Goal: Information Seeking & Learning: Learn about a topic

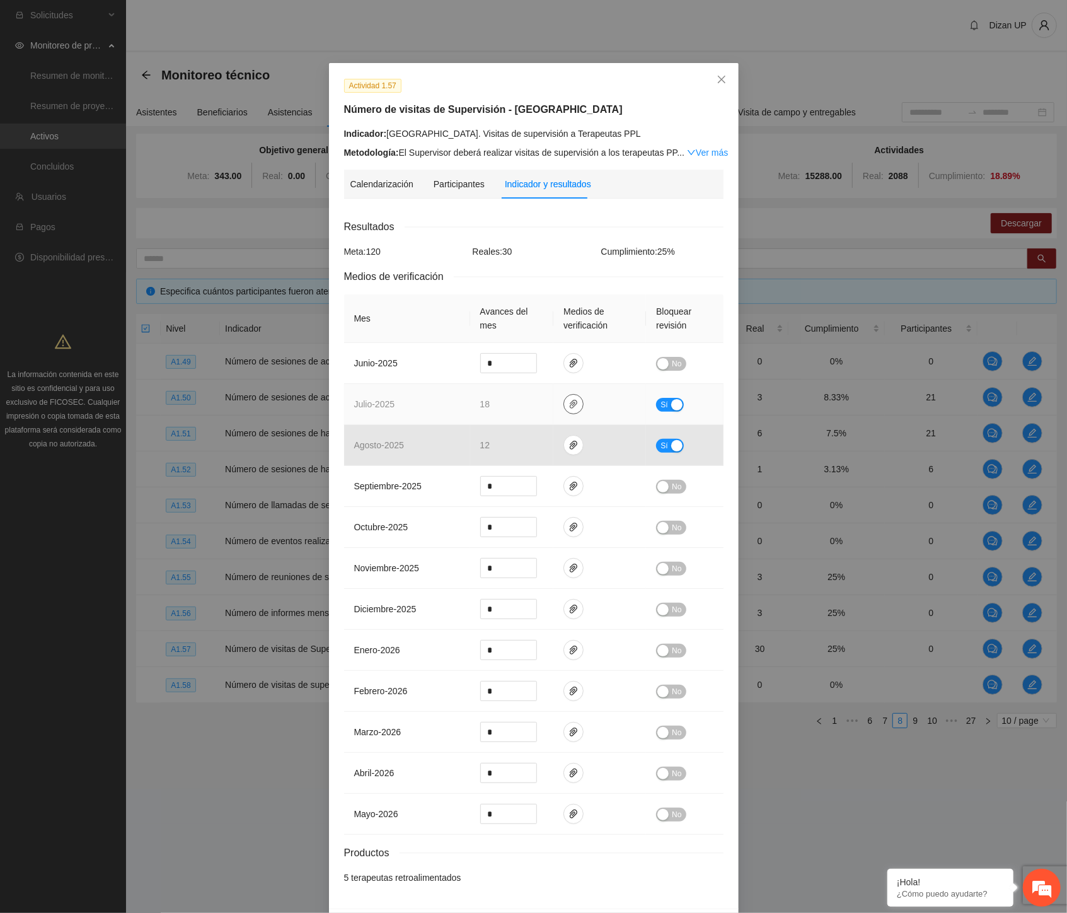
click at [570, 403] on icon "paper-clip" at bounding box center [574, 404] width 8 height 9
click at [512, 364] on link "JULIO_2025.zip" at bounding box center [572, 368] width 180 height 14
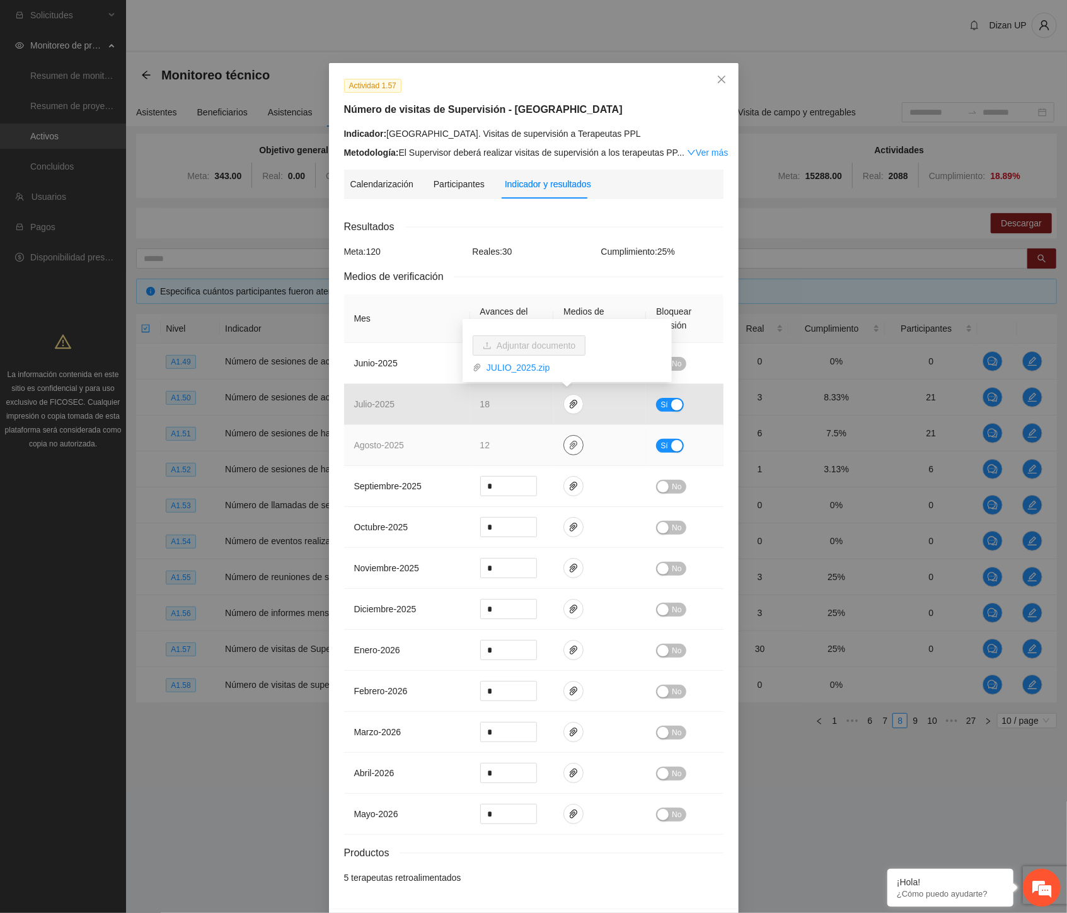
click at [570, 446] on icon "paper-clip" at bounding box center [574, 445] width 8 height 9
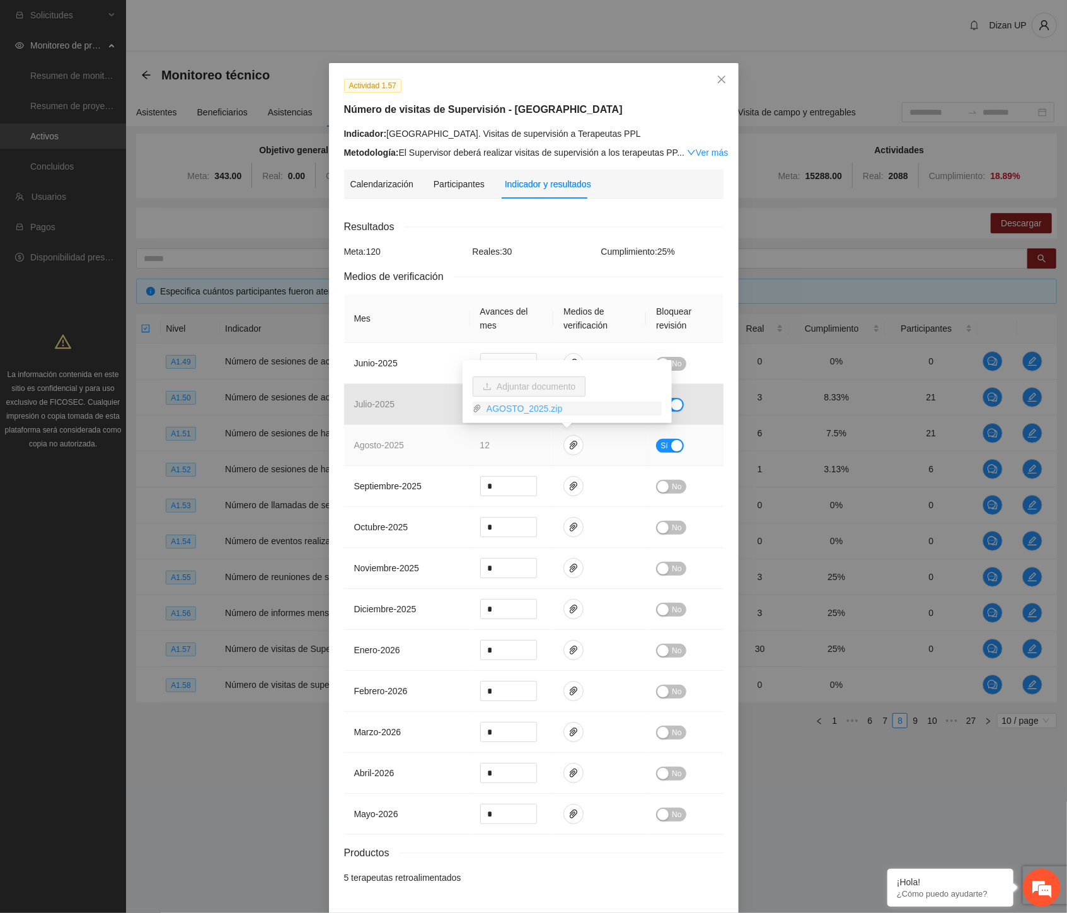
click at [502, 407] on link "AGOSTO_2025.zip" at bounding box center [572, 409] width 180 height 14
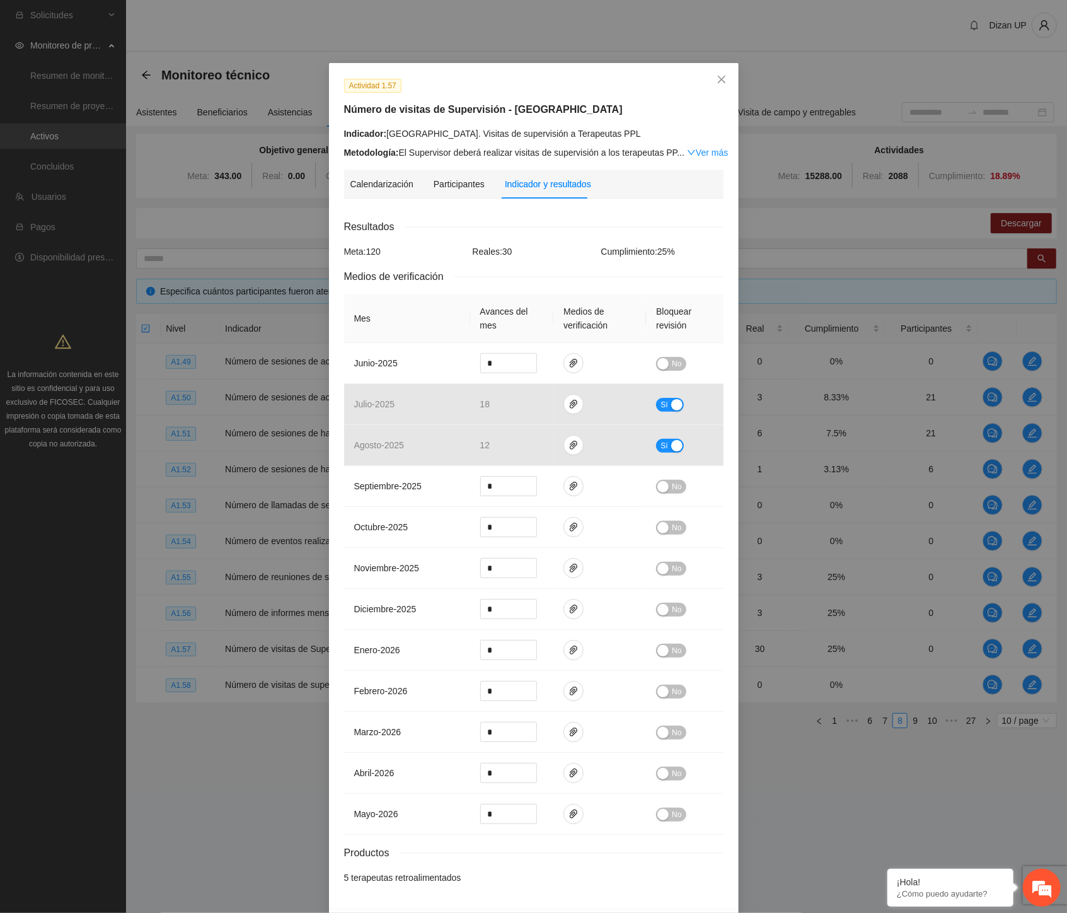
click at [509, 248] on div "Reales: 30" at bounding box center [534, 252] width 129 height 14
click at [720, 76] on icon "close" at bounding box center [722, 79] width 10 height 10
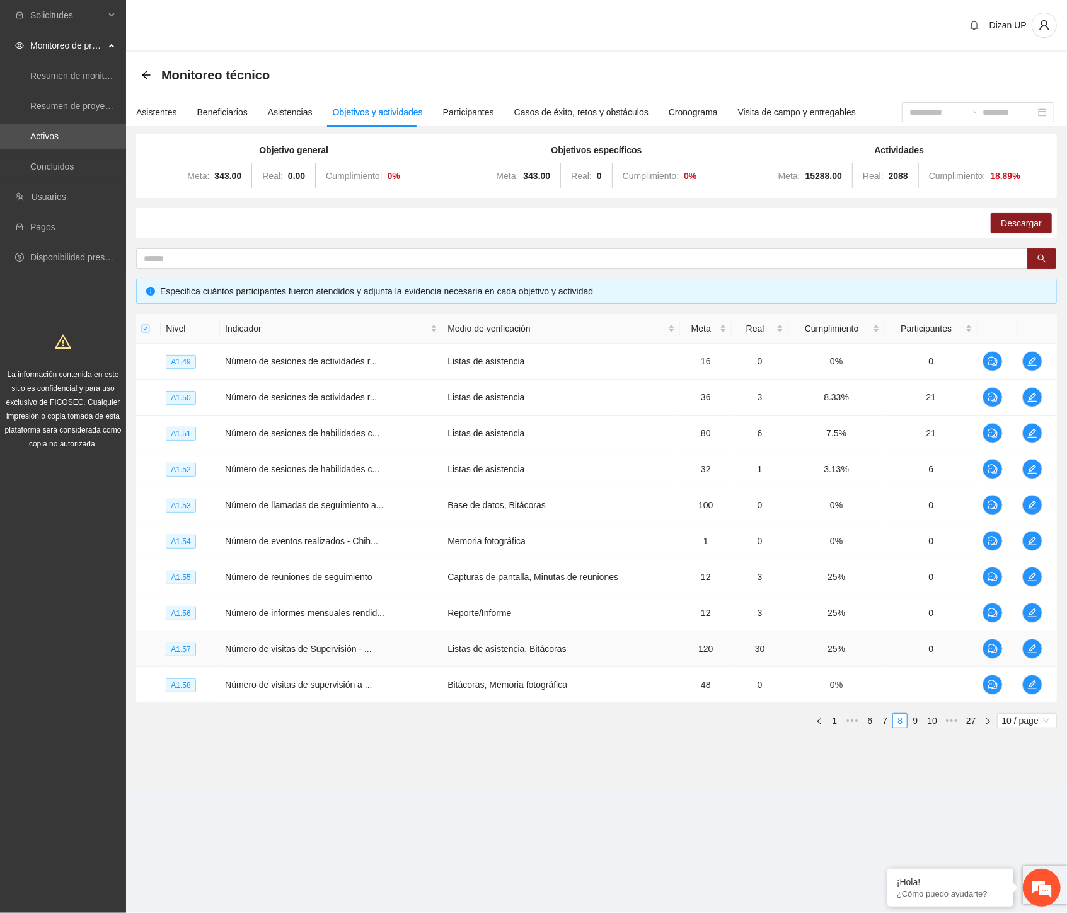
click at [496, 648] on td "Listas de asistencia, Bitácoras" at bounding box center [562, 649] width 238 height 36
click at [1038, 650] on span "edit" at bounding box center [1032, 649] width 19 height 10
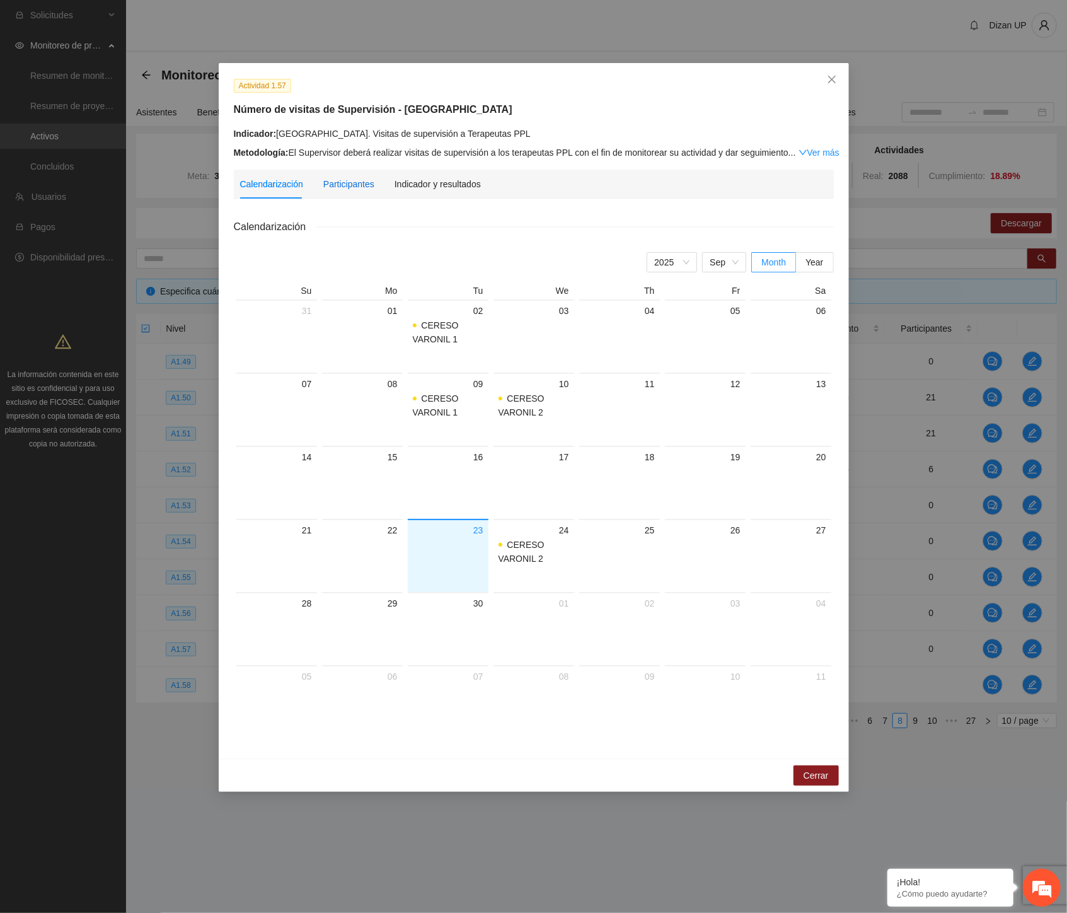
click at [356, 181] on div "Participantes" at bounding box center [348, 184] width 51 height 14
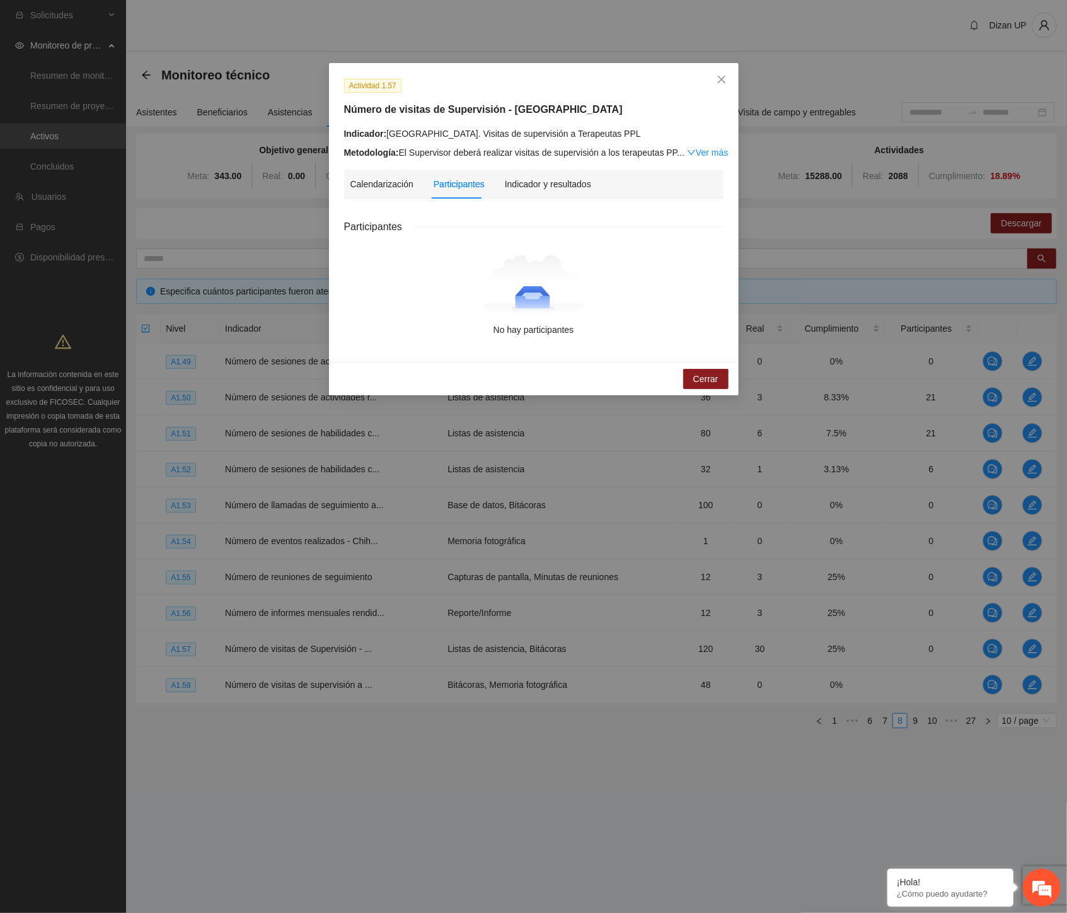
click at [533, 204] on div "Calendarización Participantes Indicador y resultados Calendarización [DATE] Mon…" at bounding box center [533, 258] width 379 height 177
click at [534, 193] on div "Indicador y resultados" at bounding box center [548, 184] width 86 height 29
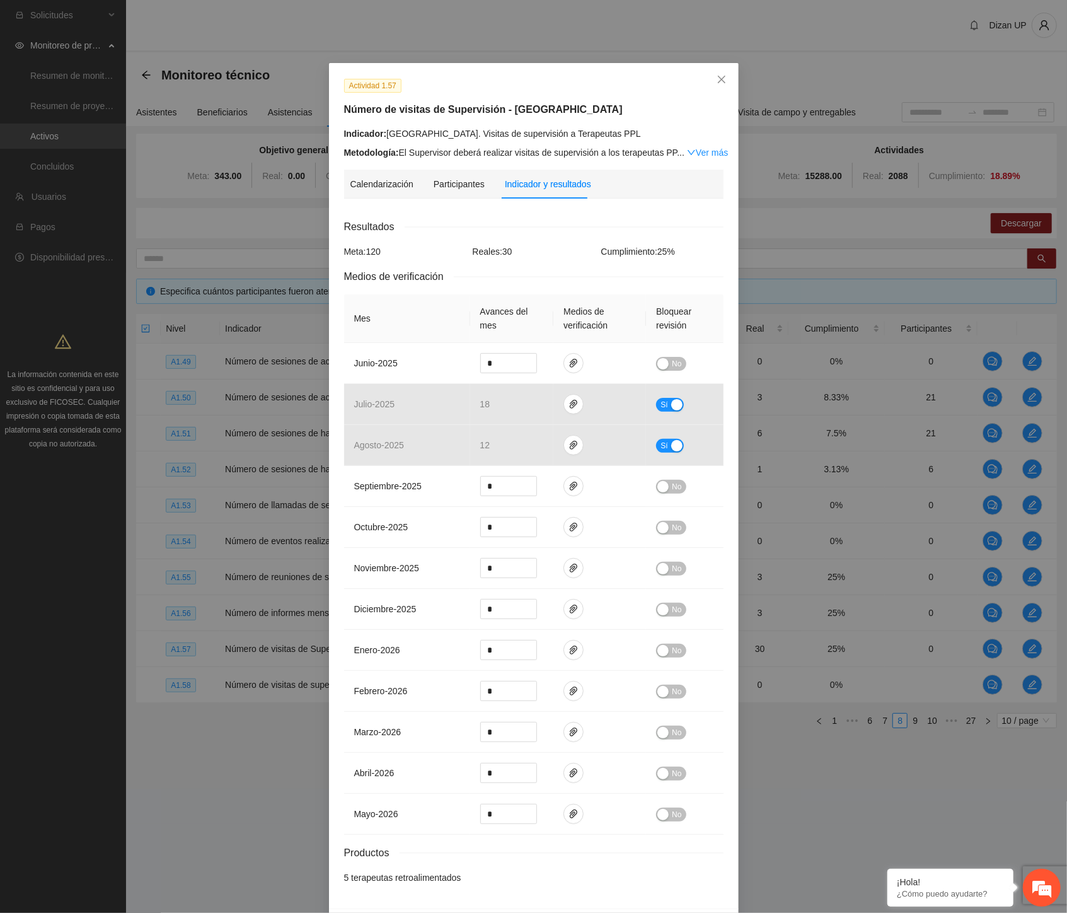
click at [455, 124] on div "Actividad 1.57 Número de visitas de Supervisión - Chihuahua Indicador: [GEOGRAP…" at bounding box center [533, 118] width 389 height 81
click at [722, 80] on span "Close" at bounding box center [722, 80] width 34 height 34
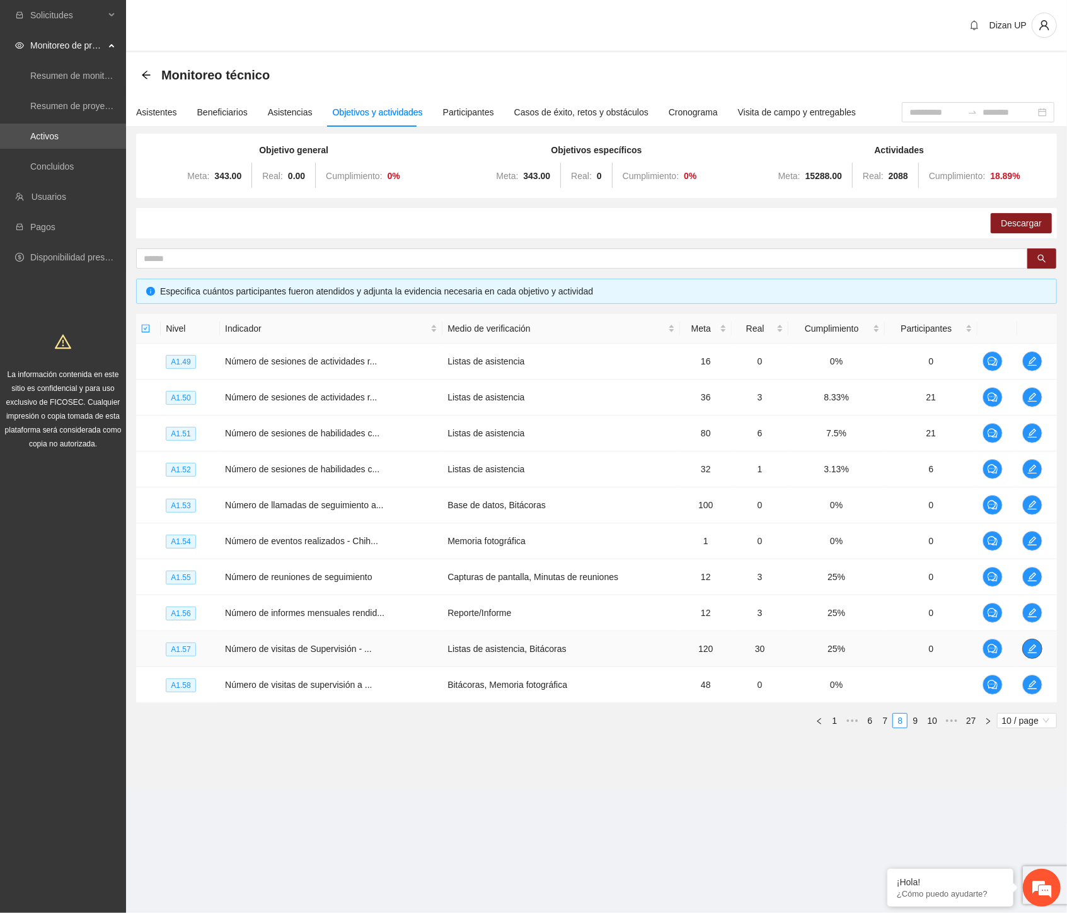
click at [1031, 651] on icon "edit" at bounding box center [1032, 649] width 10 height 10
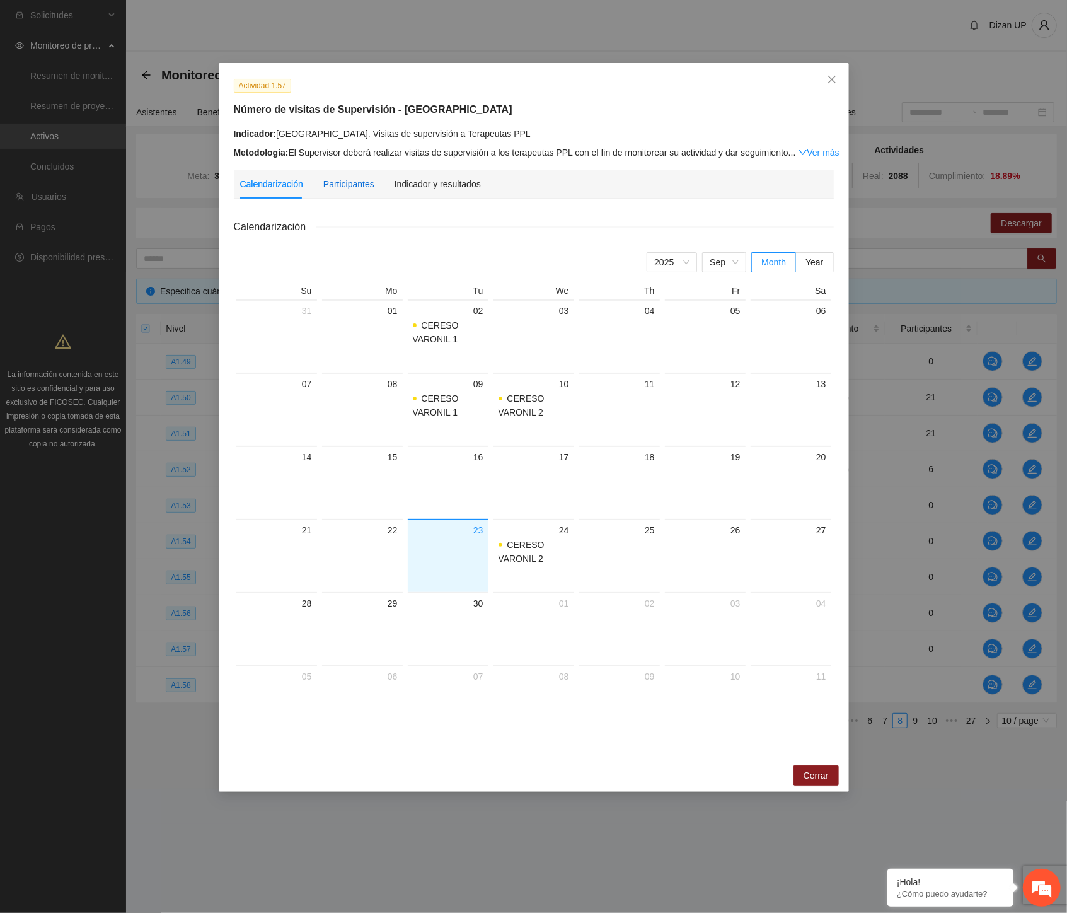
click at [329, 185] on div "Participantes" at bounding box center [348, 184] width 51 height 14
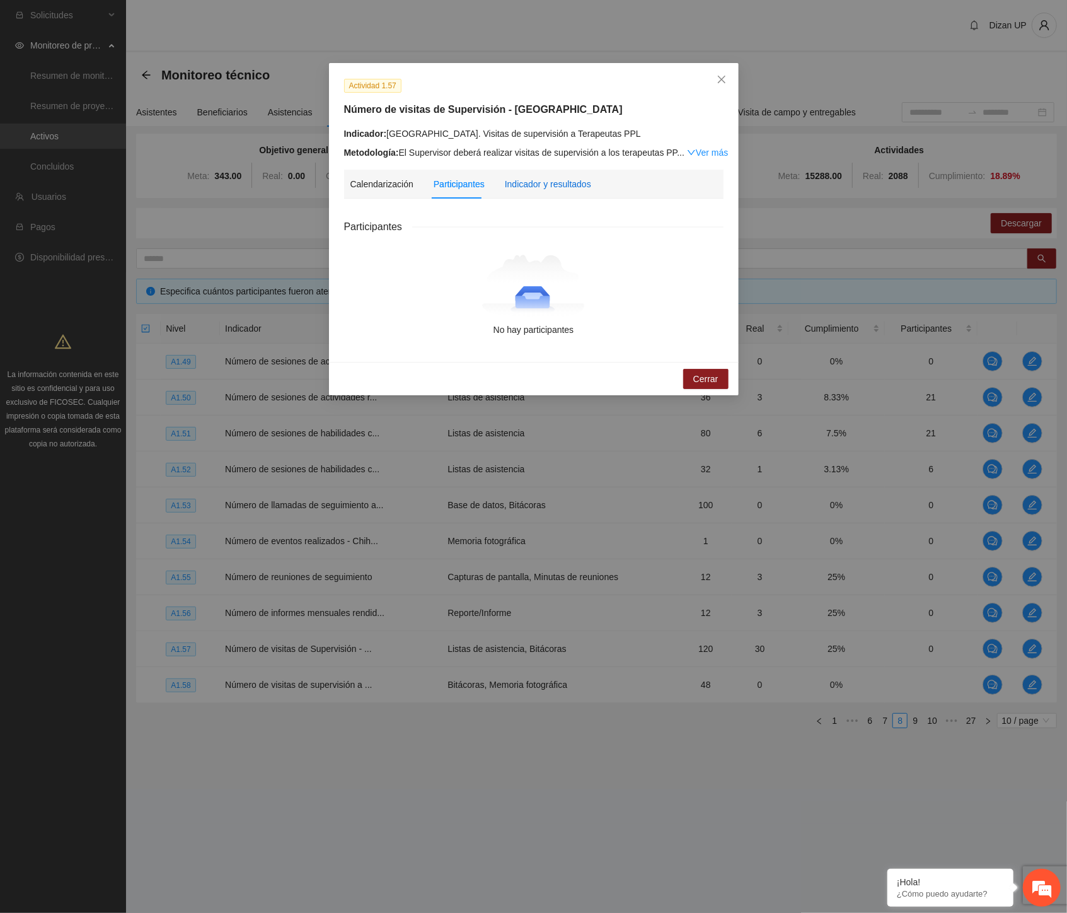
click at [563, 180] on div "Indicador y resultados" at bounding box center [548, 184] width 86 height 14
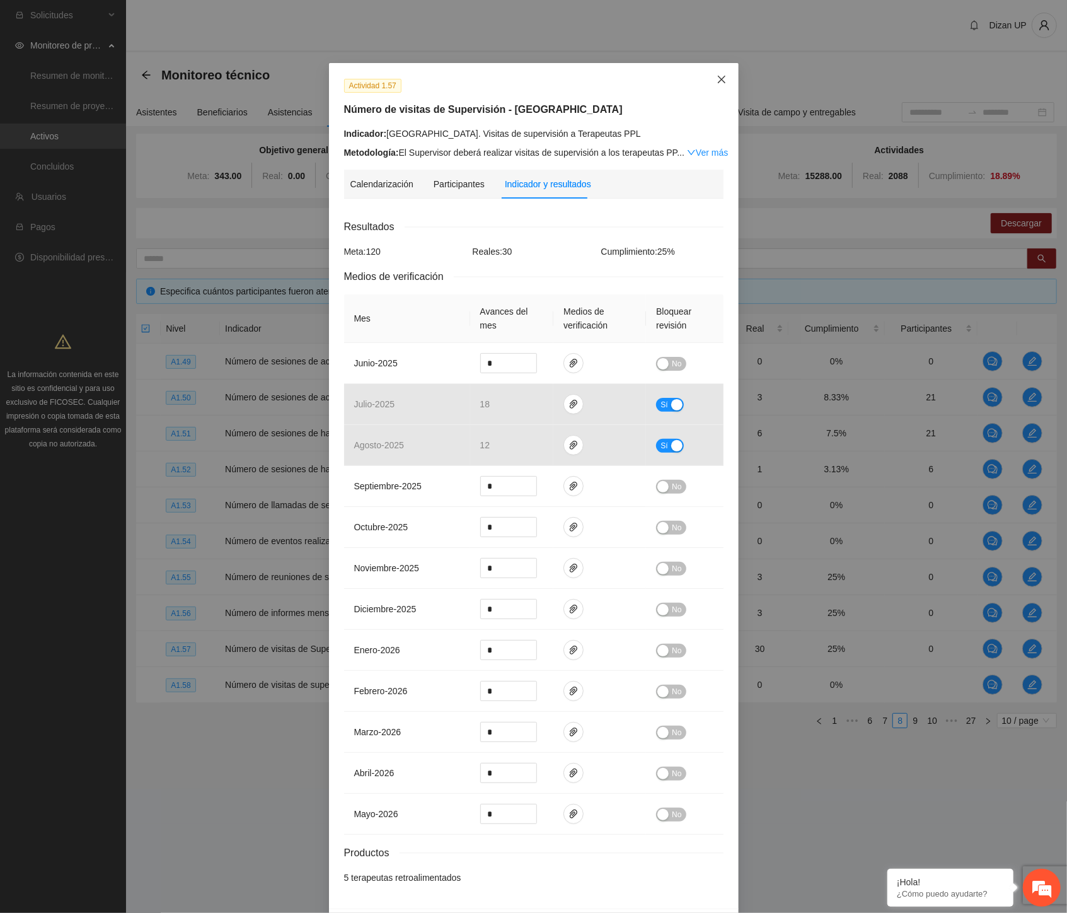
click at [720, 72] on span "Close" at bounding box center [722, 80] width 34 height 34
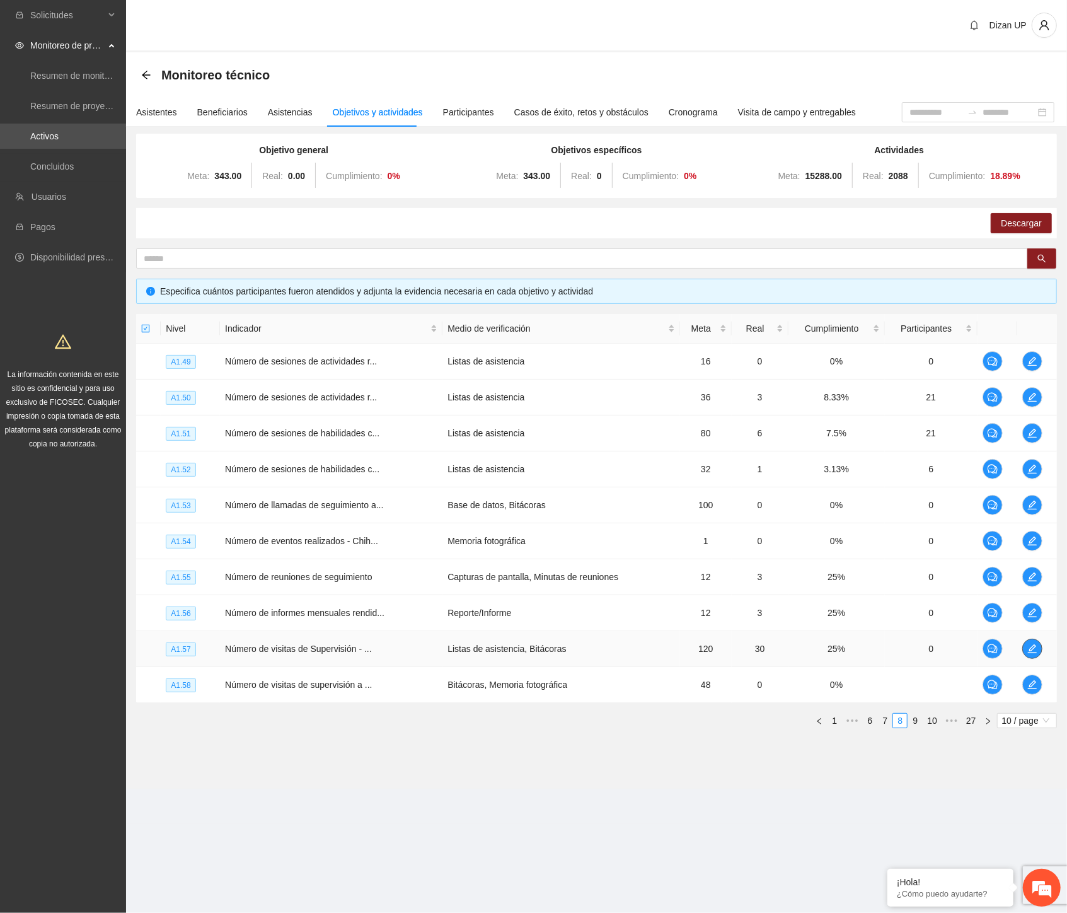
click at [1031, 647] on icon "edit" at bounding box center [1032, 649] width 10 height 10
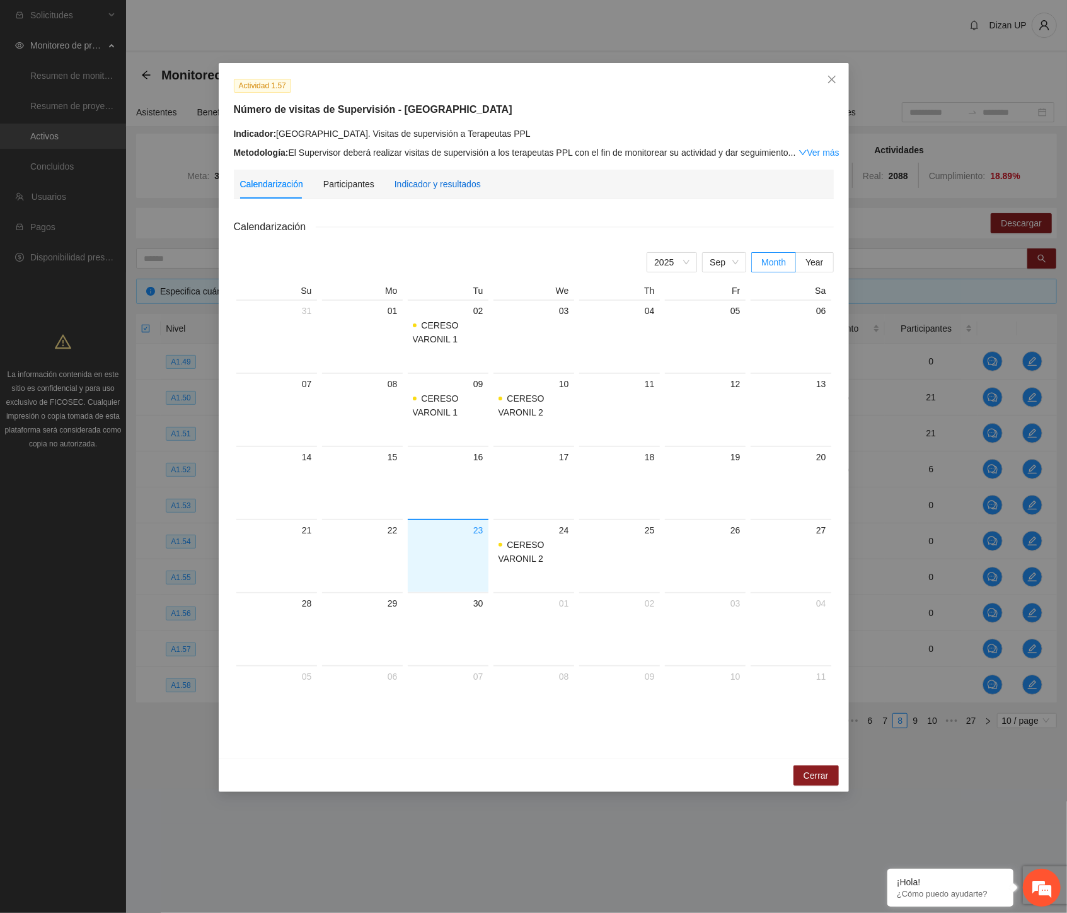
click at [427, 186] on div "Indicador y resultados" at bounding box center [438, 184] width 86 height 14
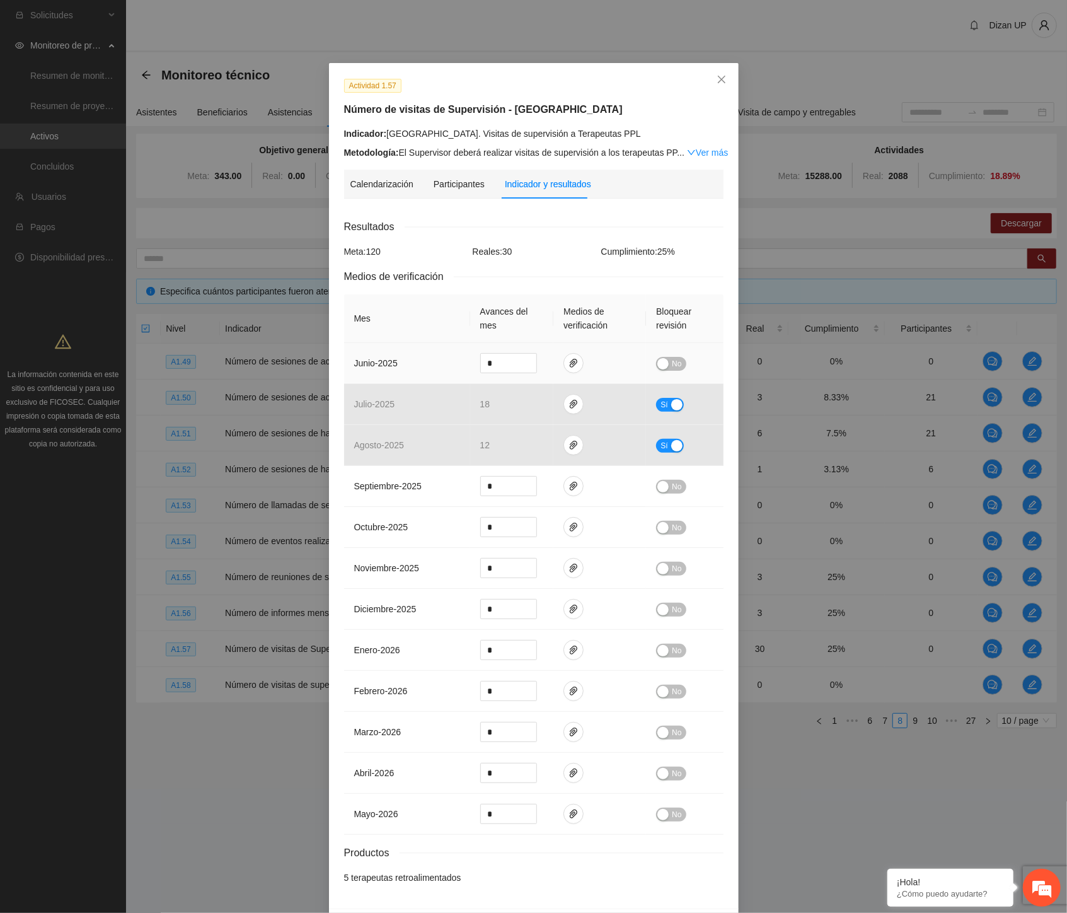
click at [663, 359] on div "button" at bounding box center [662, 363] width 11 height 11
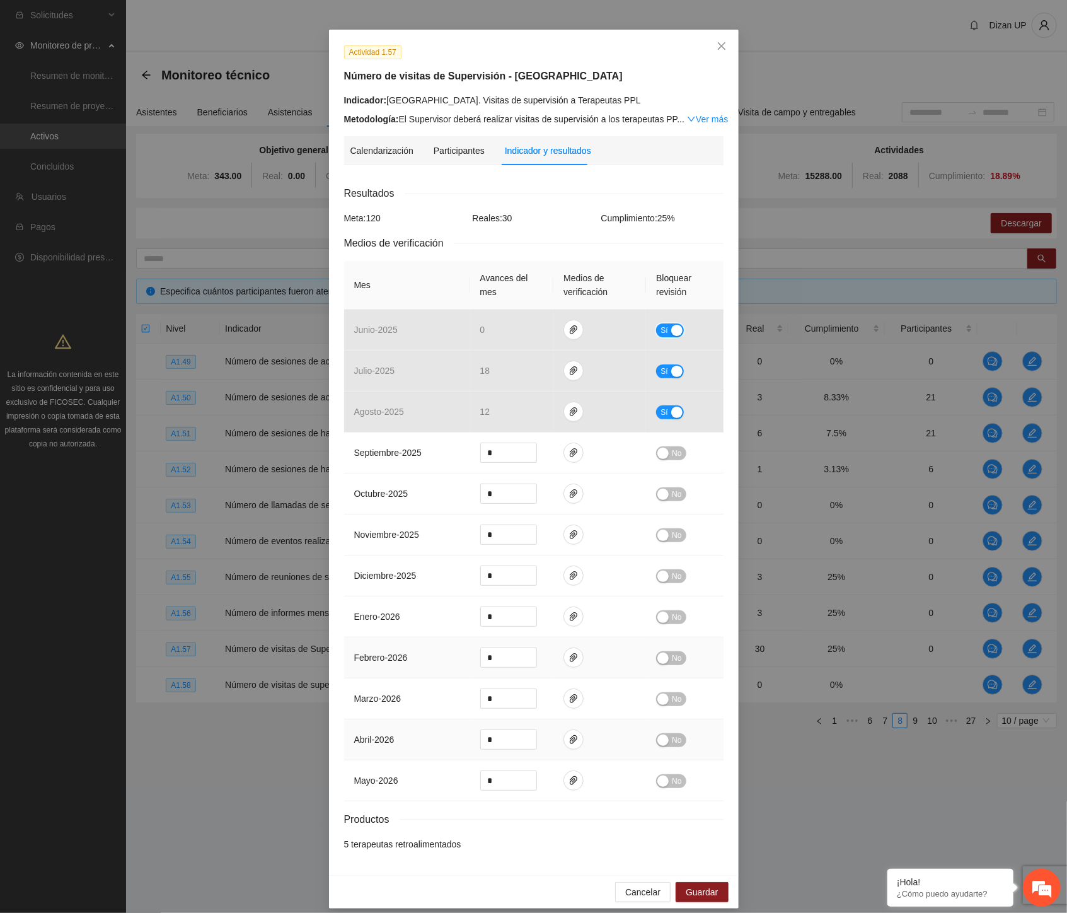
scroll to position [46, 0]
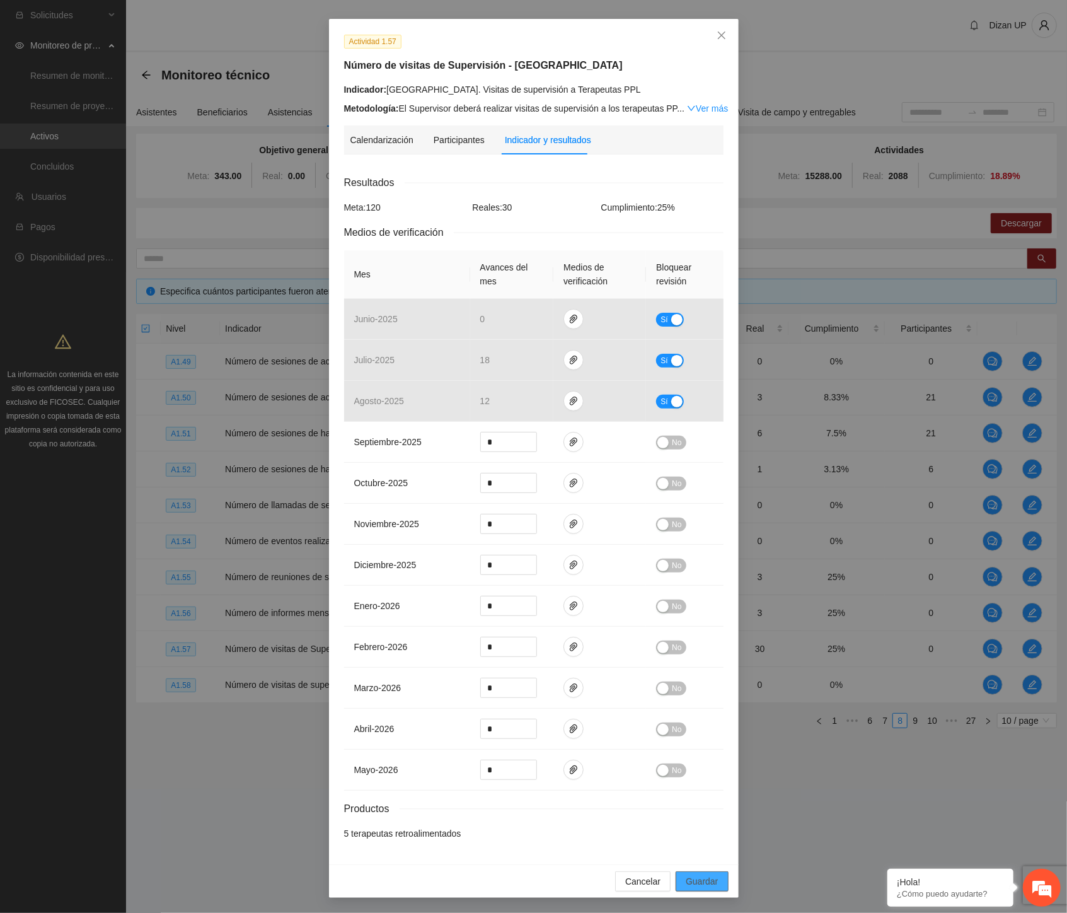
click at [702, 886] on span "Guardar" at bounding box center [702, 881] width 32 height 14
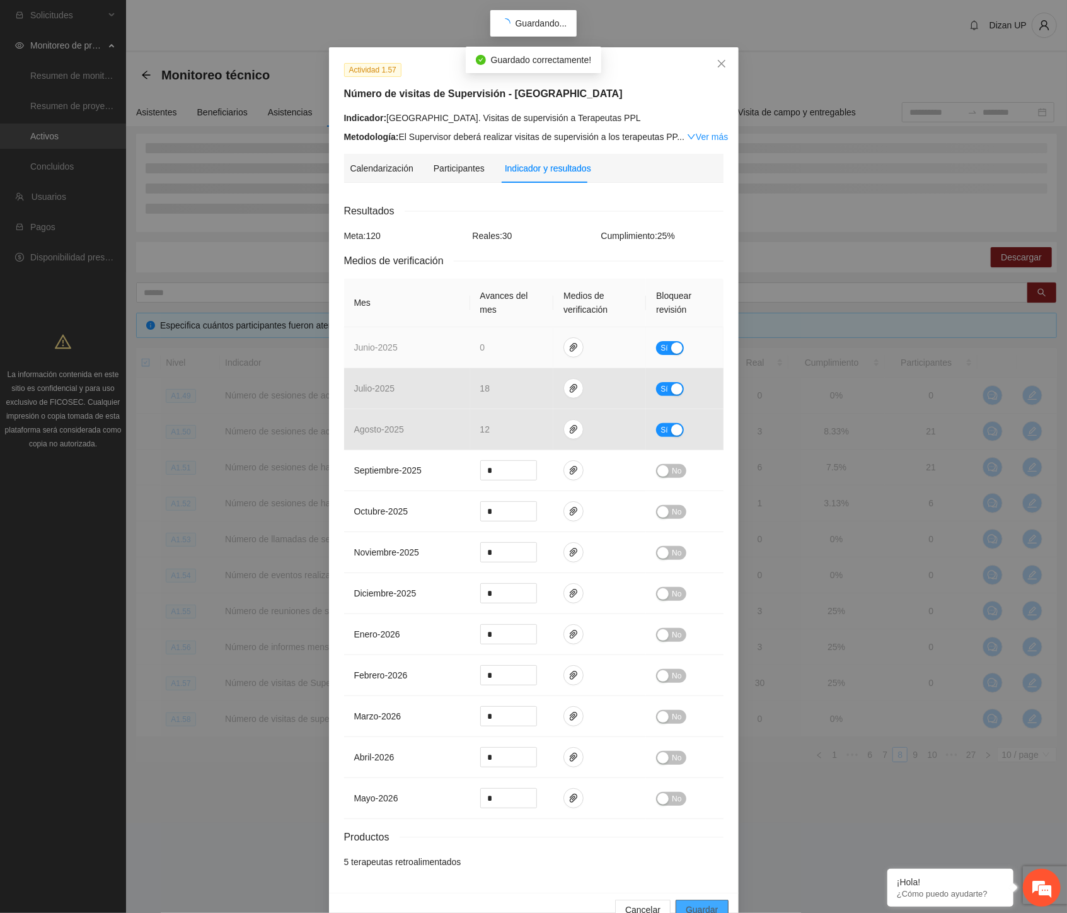
scroll to position [0, 0]
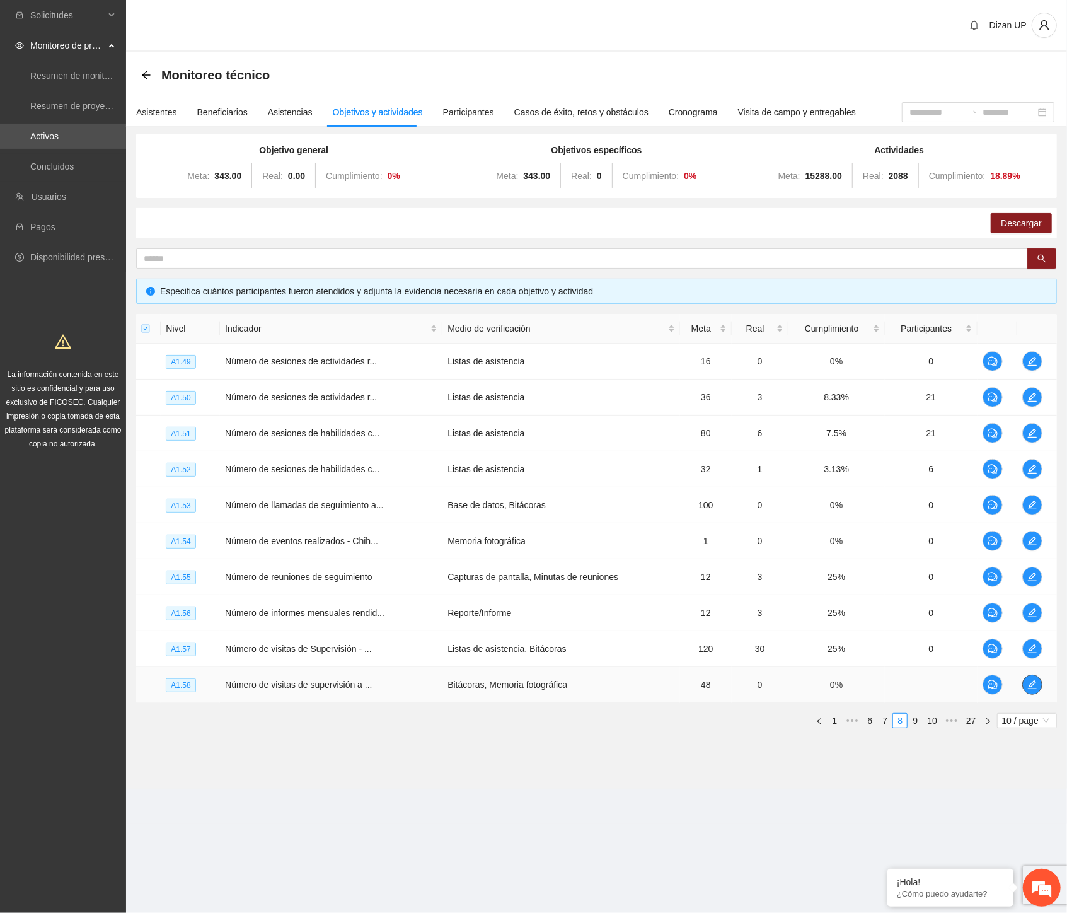
click at [1035, 683] on icon "edit" at bounding box center [1032, 684] width 9 height 9
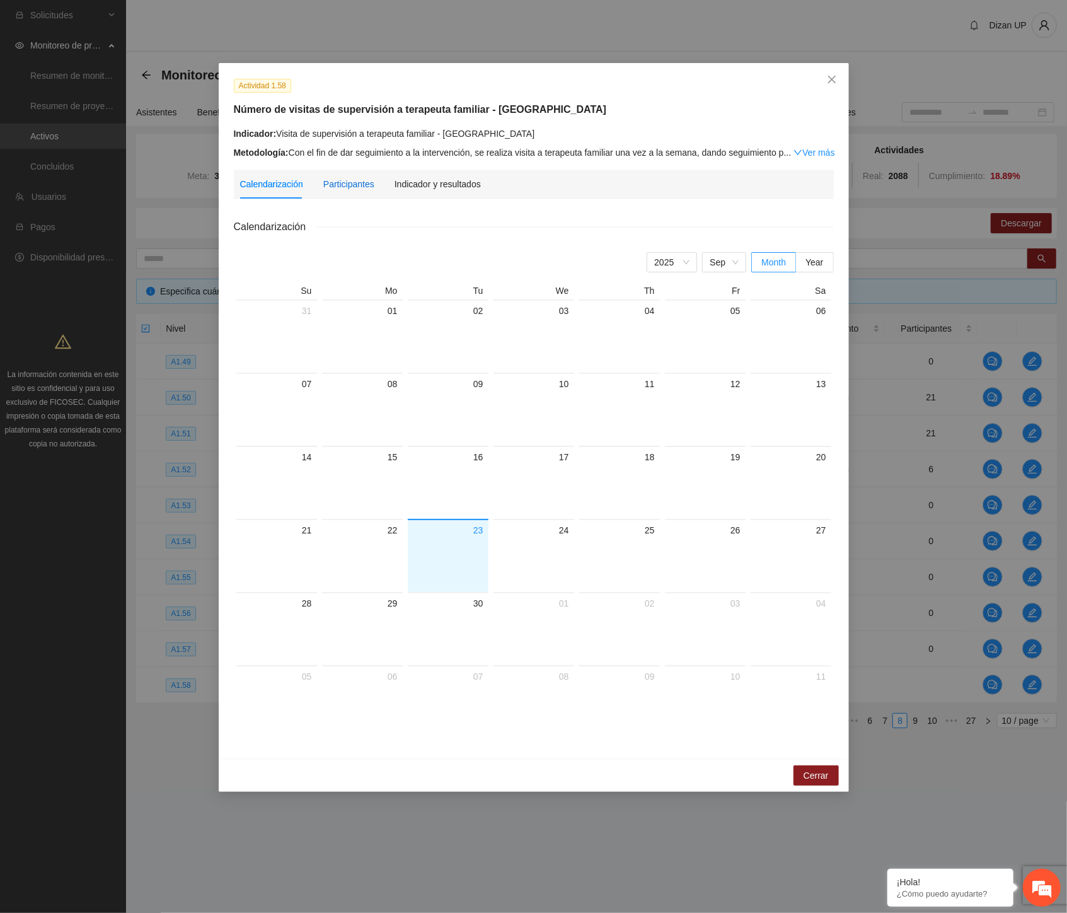
click at [349, 185] on div "Participantes" at bounding box center [348, 184] width 51 height 14
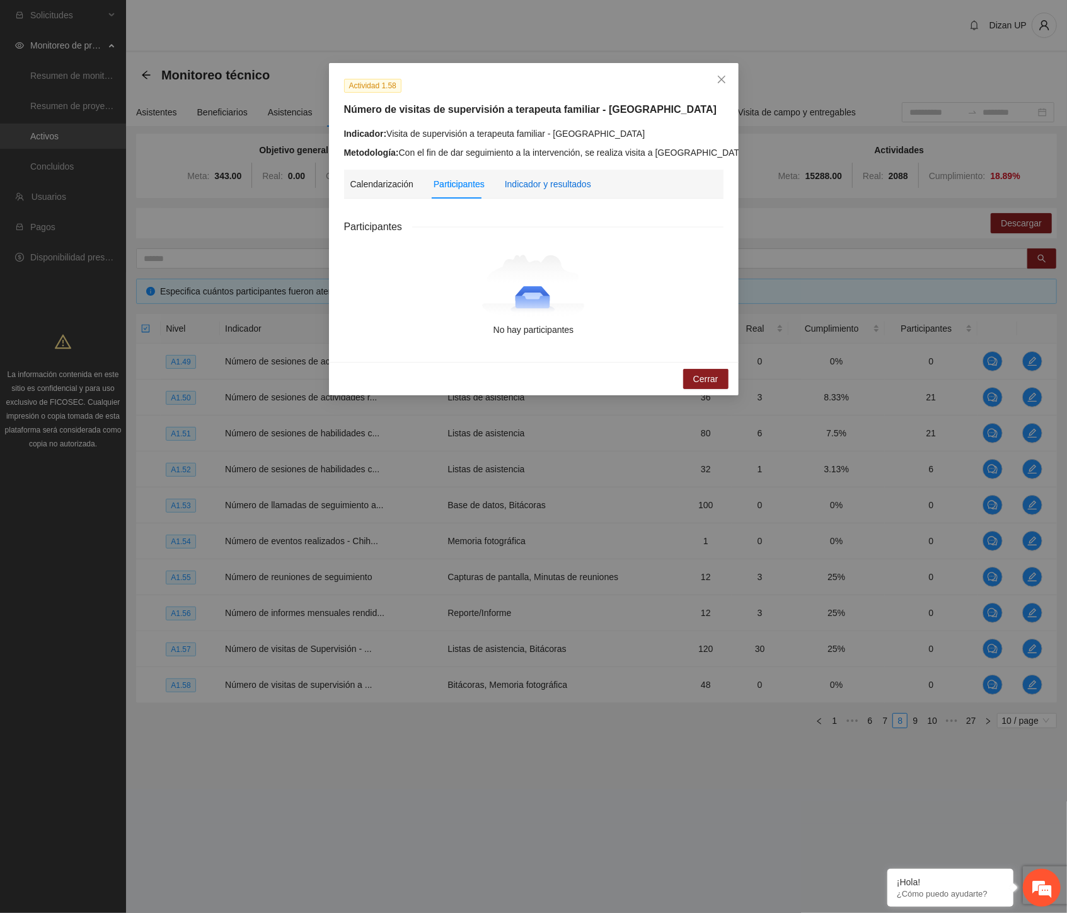
click at [545, 187] on div "Indicador y resultados" at bounding box center [548, 184] width 86 height 14
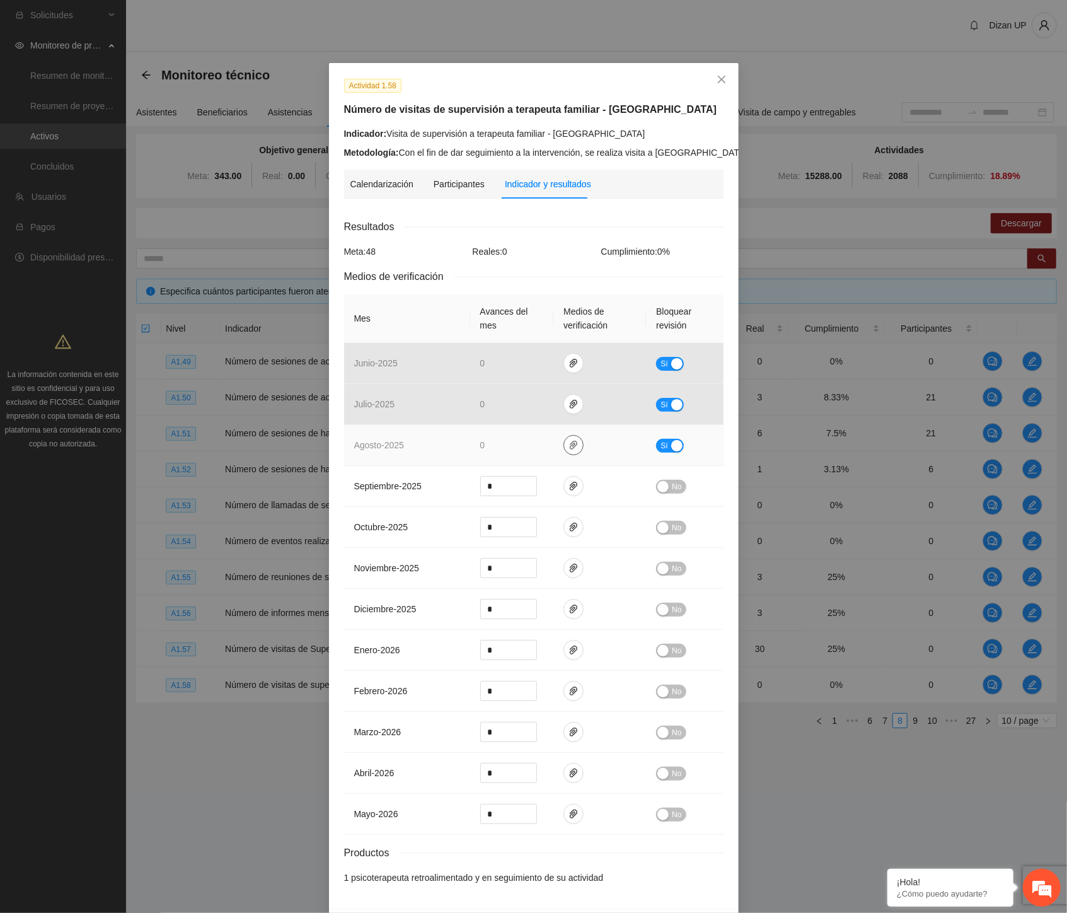
click at [572, 444] on icon "paper-clip" at bounding box center [574, 445] width 10 height 10
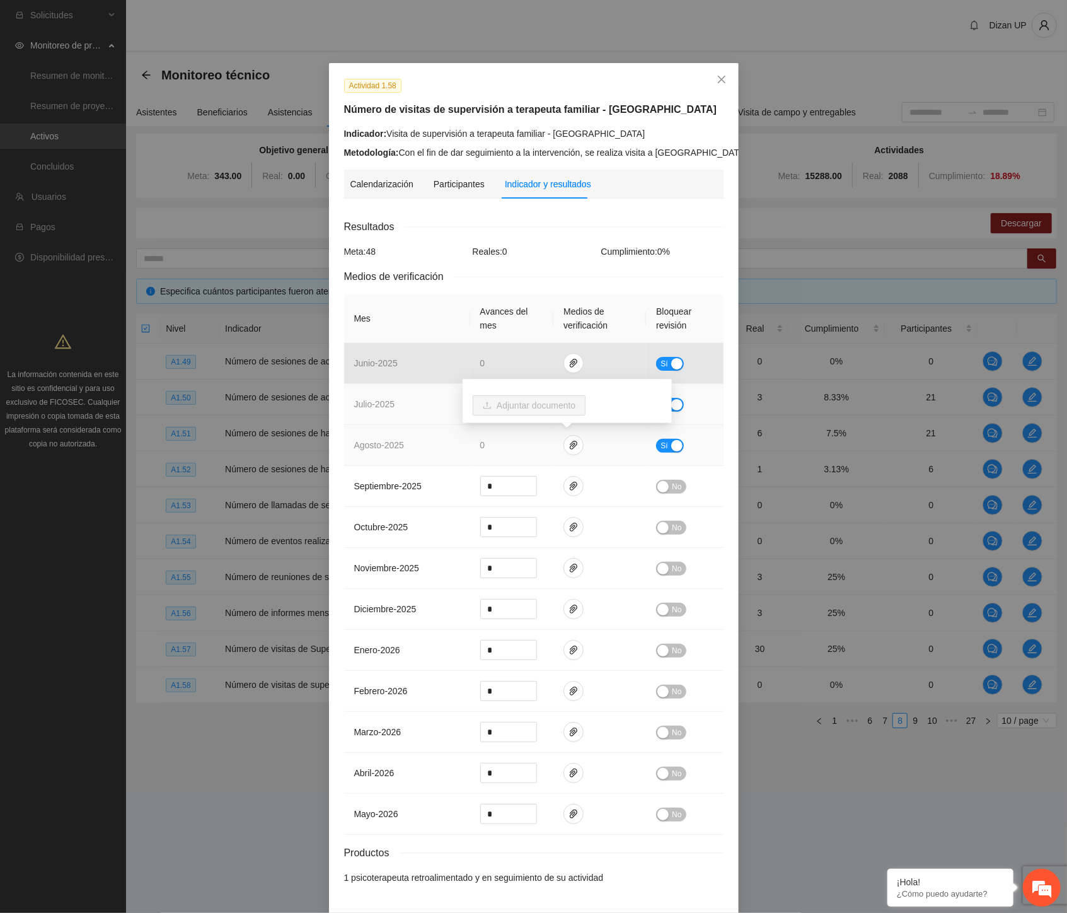
click at [452, 415] on td "julio - 2025" at bounding box center [407, 404] width 126 height 41
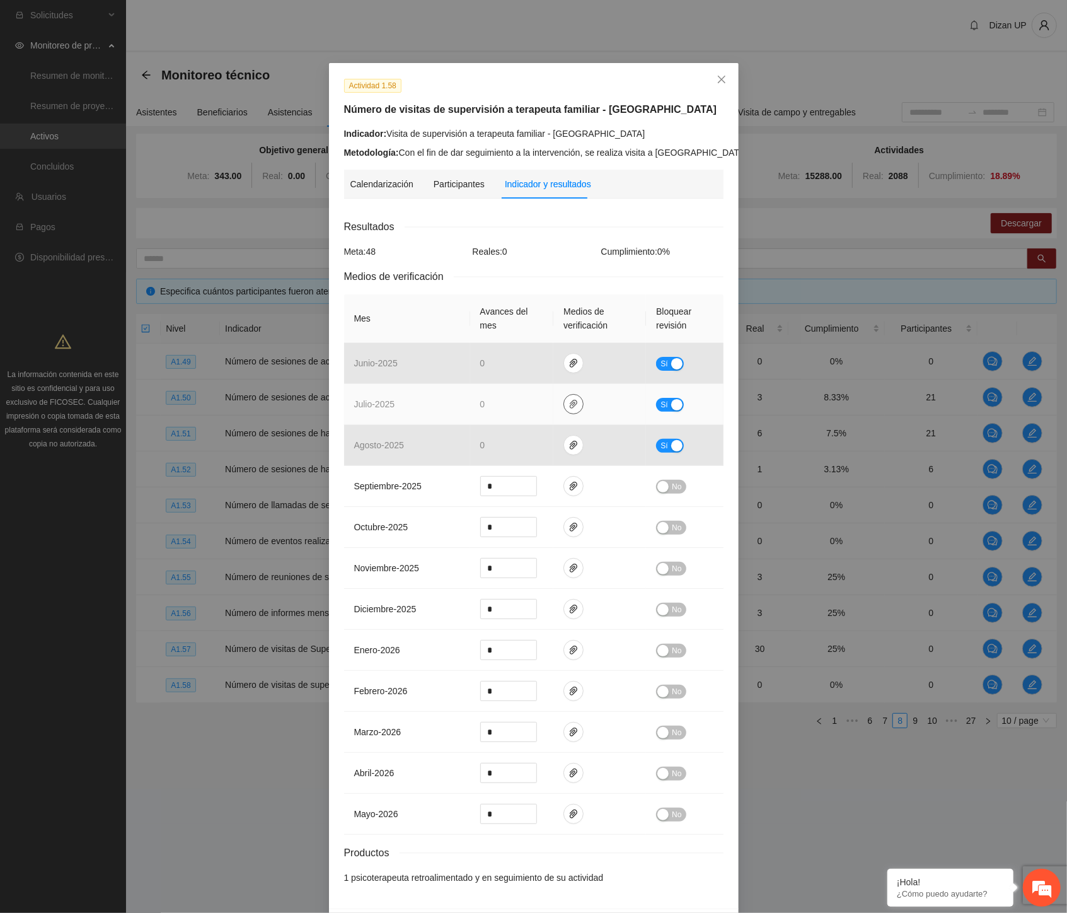
drag, startPoint x: 569, startPoint y: 408, endPoint x: 536, endPoint y: 408, distance: 32.8
click at [569, 408] on icon "paper-clip" at bounding box center [574, 404] width 10 height 10
click at [419, 405] on td "julio - 2025" at bounding box center [407, 404] width 126 height 41
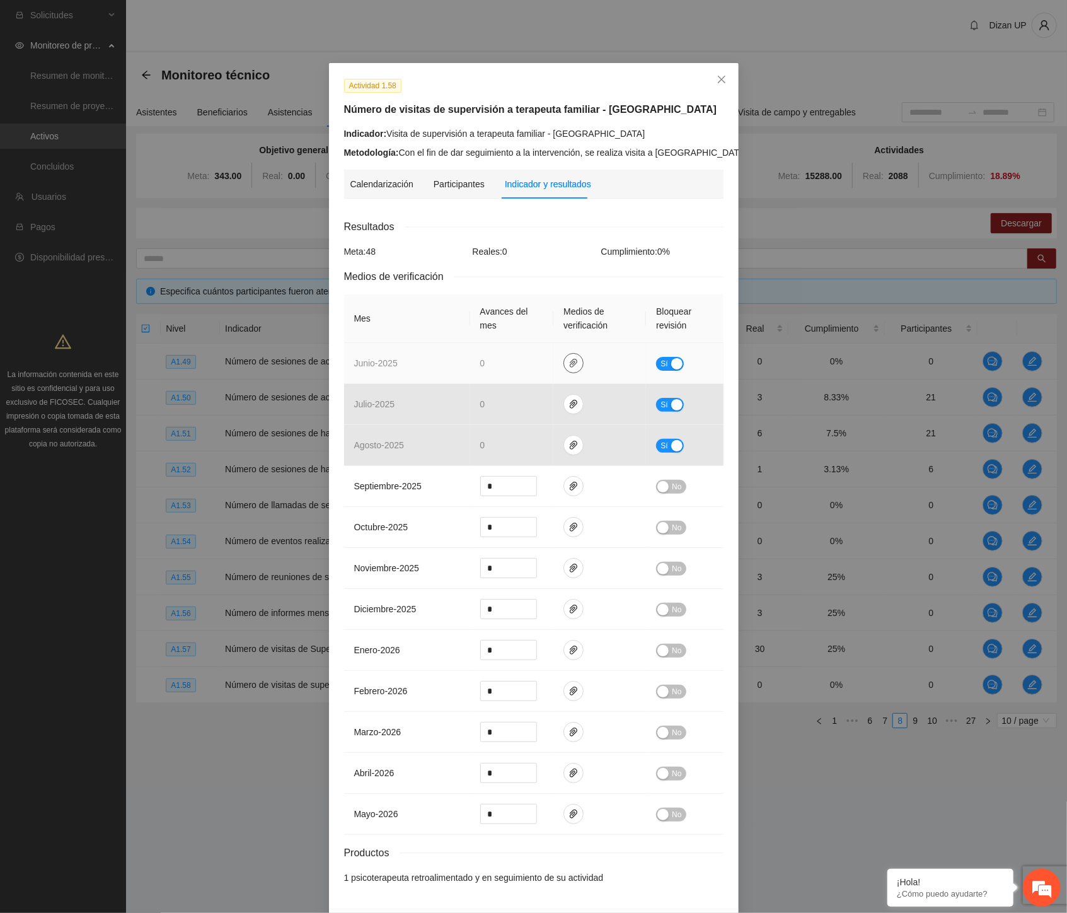
click at [571, 362] on icon "paper-clip" at bounding box center [574, 363] width 10 height 10
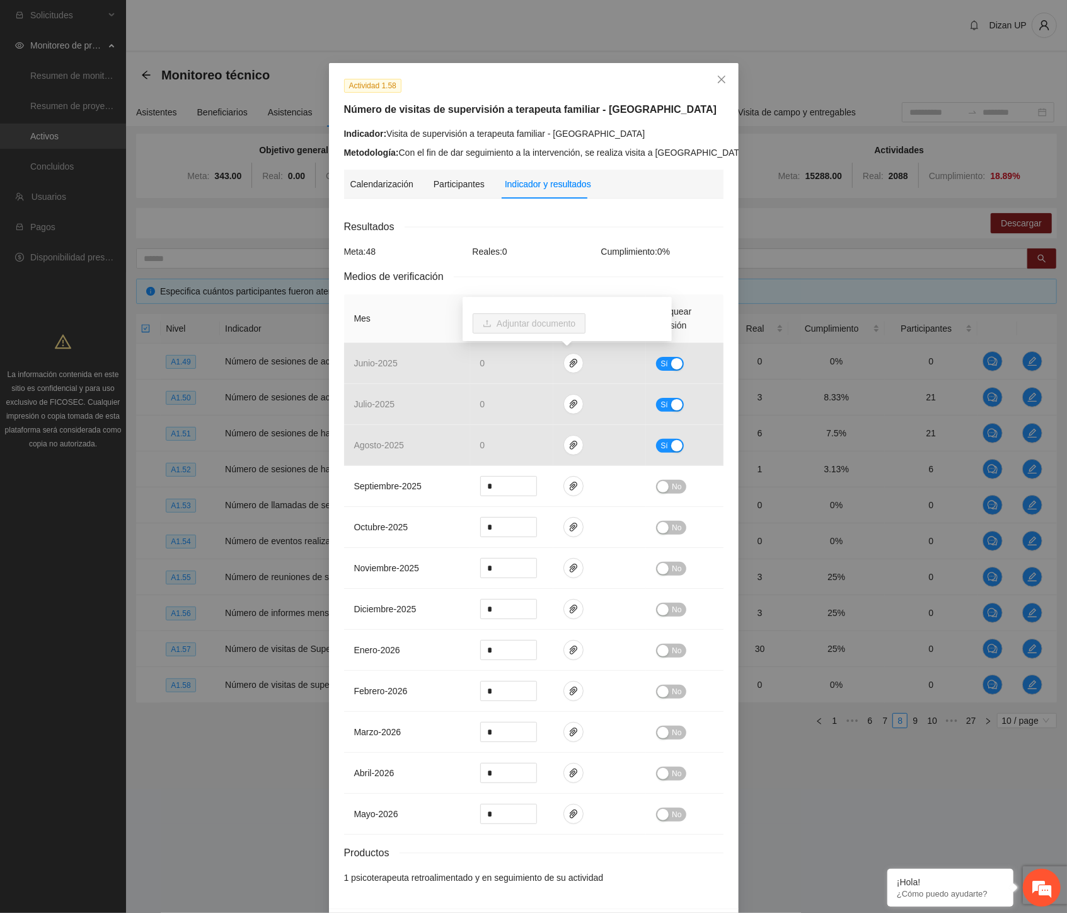
click at [560, 248] on div "Reales: 0" at bounding box center [534, 252] width 129 height 14
click at [717, 80] on icon "close" at bounding box center [722, 79] width 10 height 10
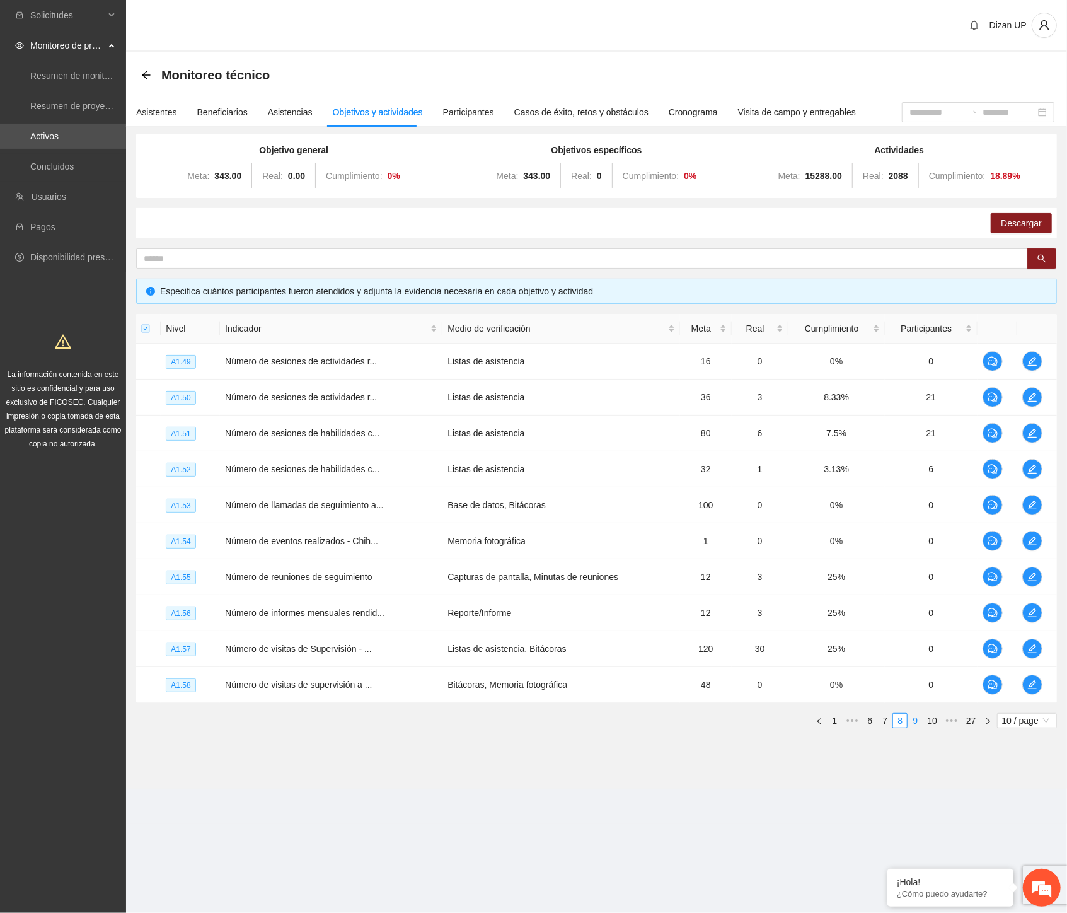
click at [918, 719] on link "9" at bounding box center [915, 721] width 14 height 14
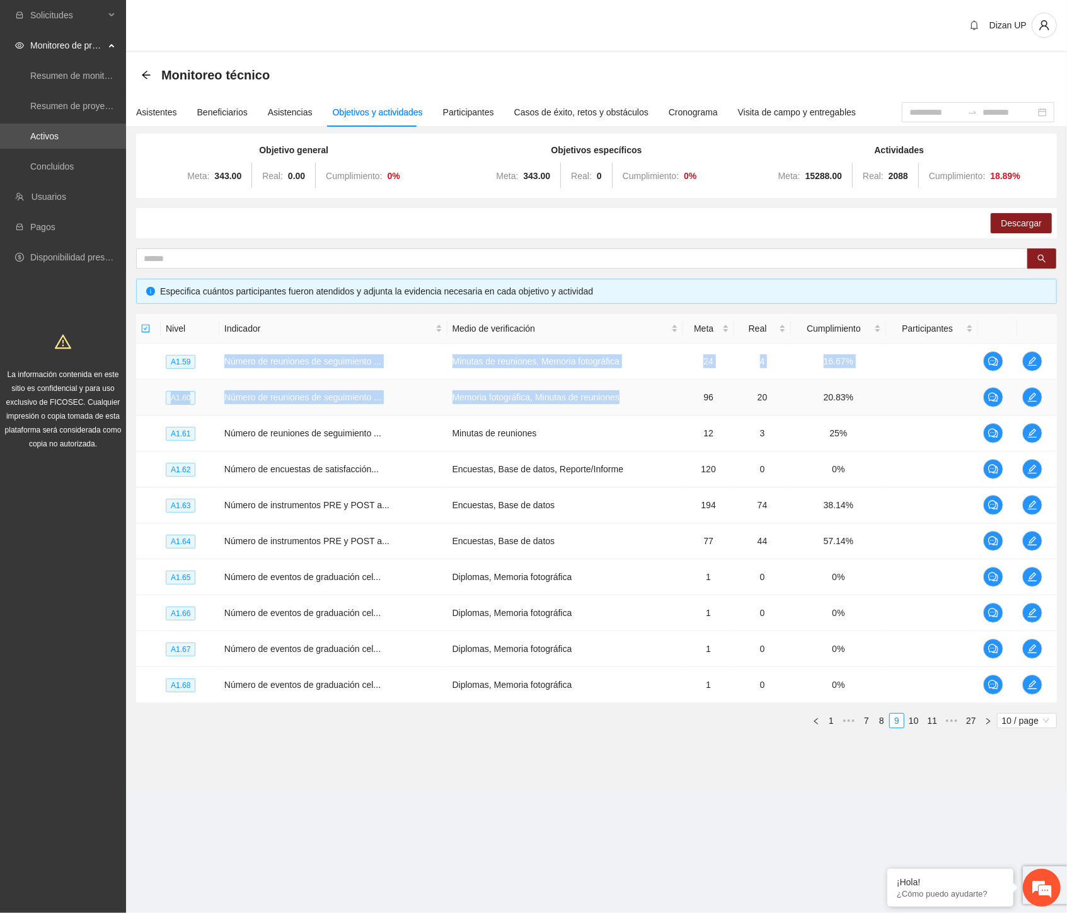
drag, startPoint x: 254, startPoint y: 368, endPoint x: 626, endPoint y: 387, distance: 372.4
click at [652, 388] on tbody "A1.59 Número de reuniones de seguimiento ... Minutas de reuniones, Memoria foto…" at bounding box center [596, 523] width 921 height 359
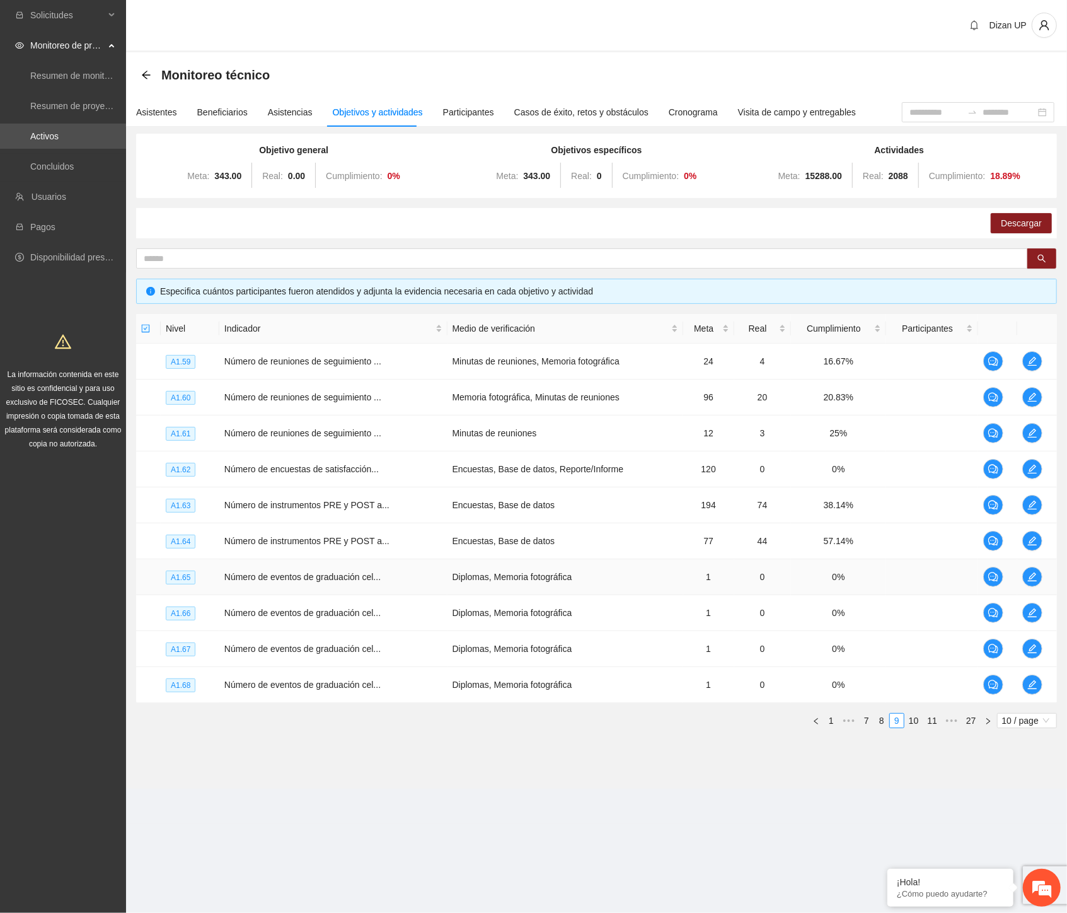
drag, startPoint x: 479, startPoint y: 582, endPoint x: 488, endPoint y: 576, distance: 11.2
click at [480, 582] on td "Diplomas, Memoria fotográfica" at bounding box center [566, 577] width 236 height 36
click at [1031, 359] on icon "edit" at bounding box center [1032, 361] width 9 height 9
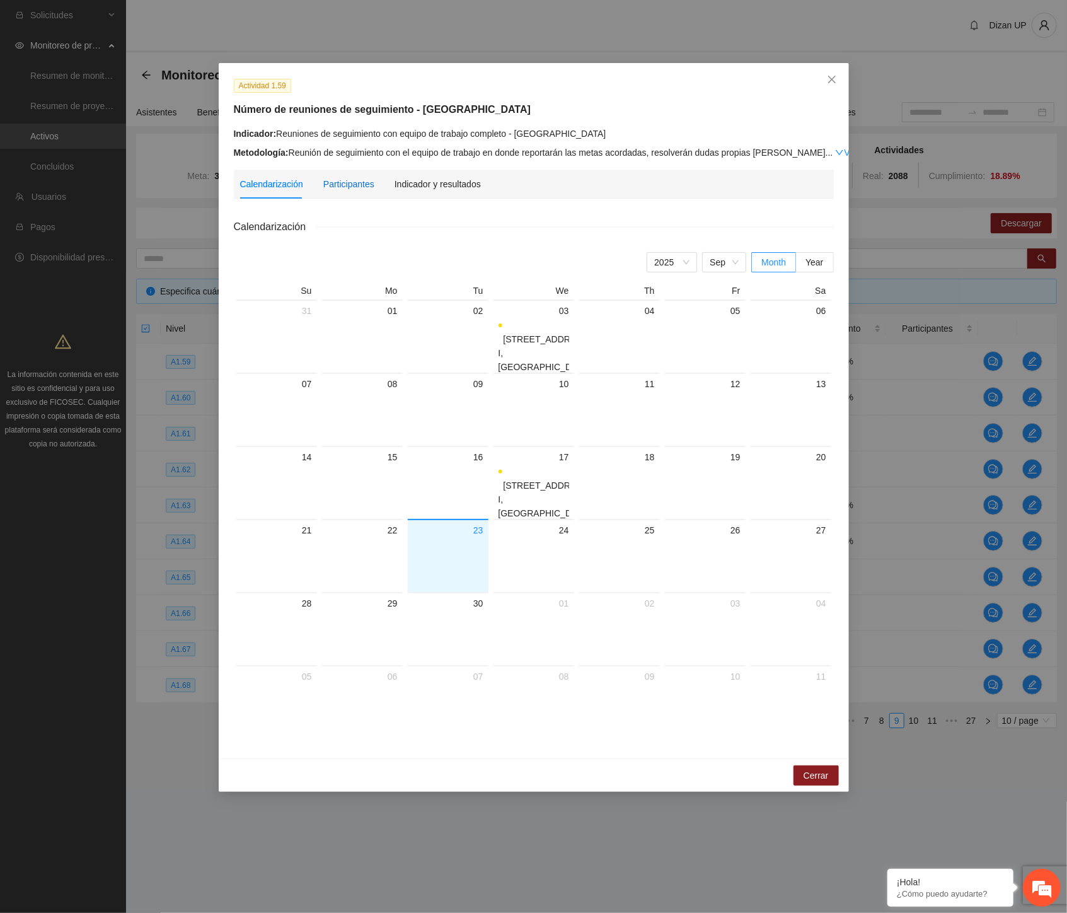
click at [342, 183] on div "Participantes" at bounding box center [348, 184] width 51 height 14
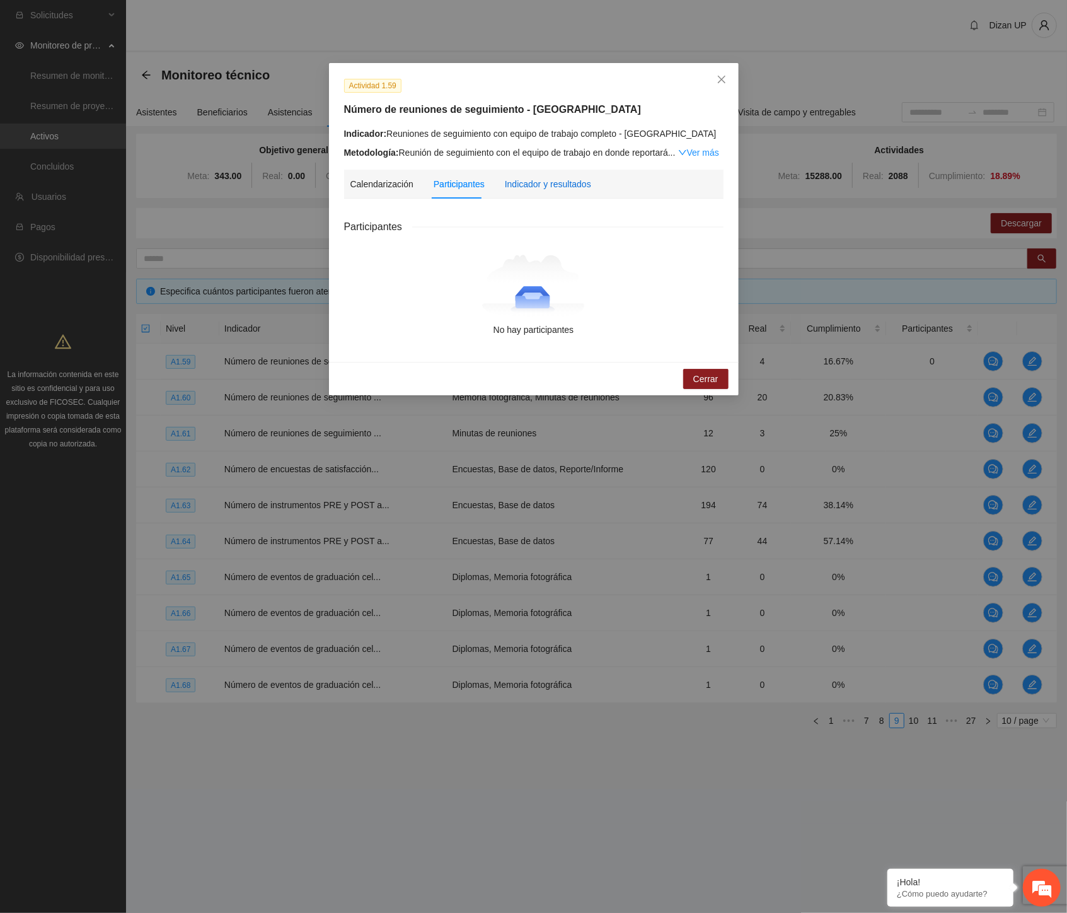
click at [523, 186] on div "Indicador y resultados" at bounding box center [548, 184] width 86 height 14
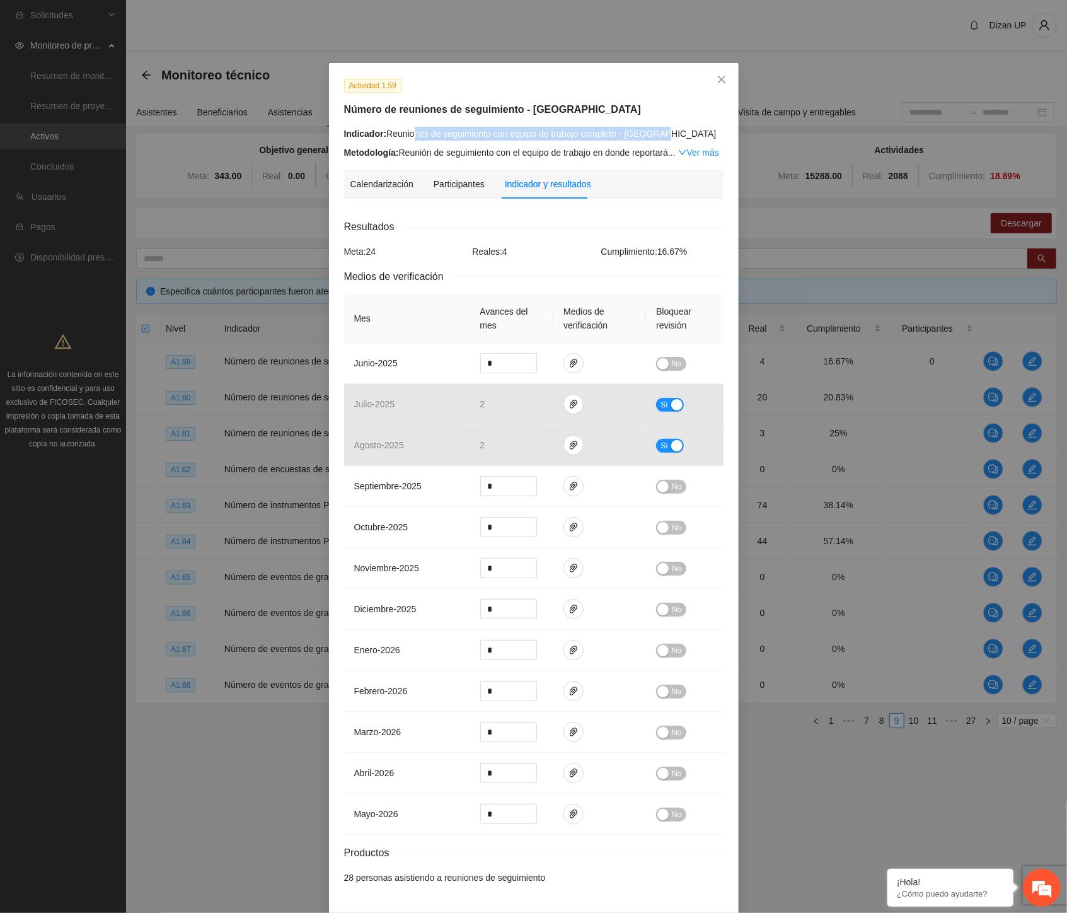
drag, startPoint x: 411, startPoint y: 136, endPoint x: 665, endPoint y: 130, distance: 254.1
click at [665, 130] on div "Indicador: Reuniones de seguimiento con equipo de trabajo completo - [GEOGRAPHI…" at bounding box center [533, 134] width 379 height 14
click at [569, 362] on icon "paper-clip" at bounding box center [574, 363] width 10 height 10
click at [659, 362] on div "button" at bounding box center [662, 363] width 11 height 11
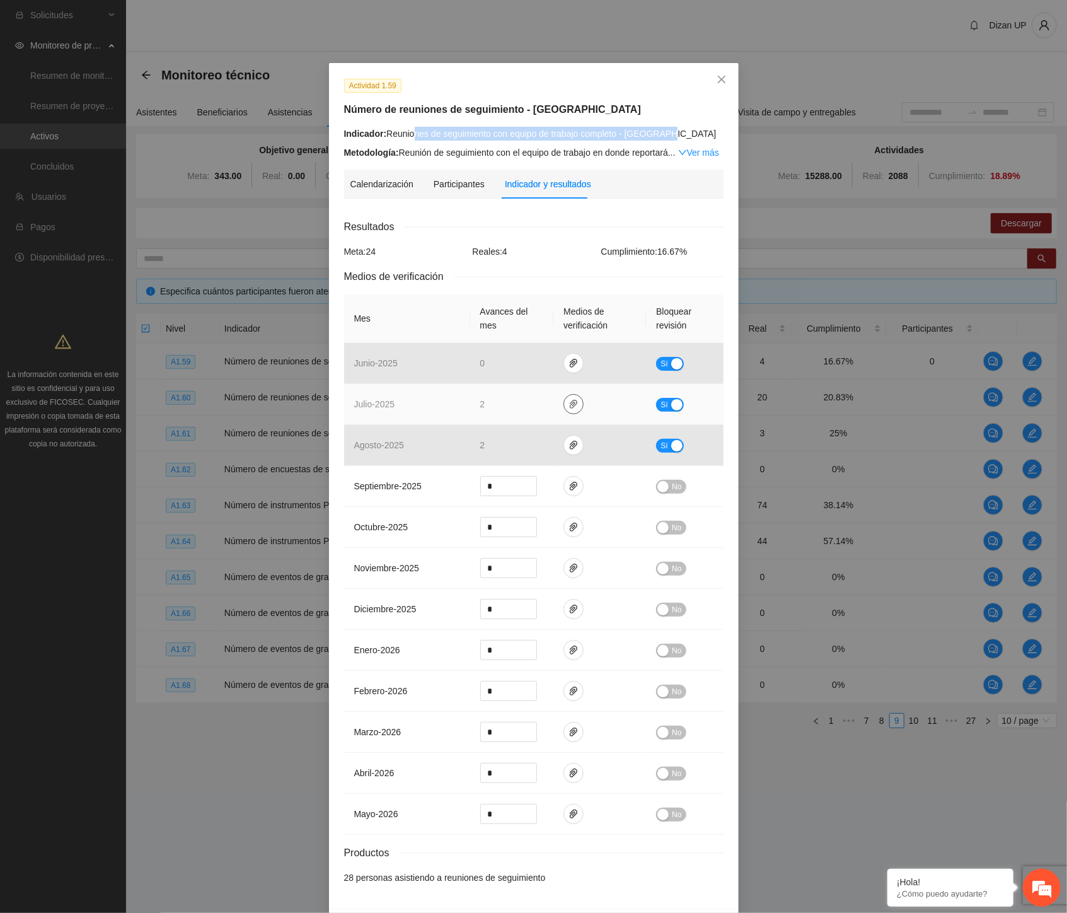
click at [569, 407] on icon "paper-clip" at bounding box center [574, 404] width 10 height 10
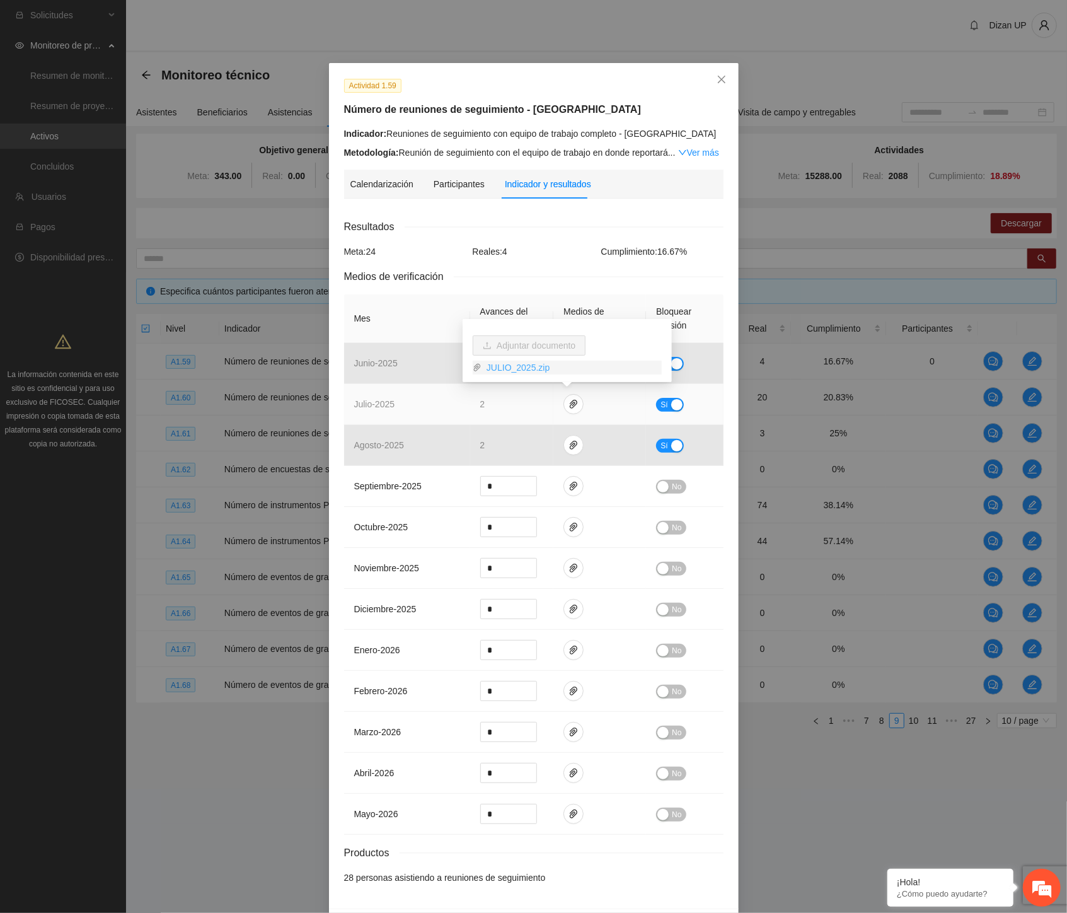
click at [515, 369] on link "JULIO_2025.zip" at bounding box center [572, 368] width 180 height 14
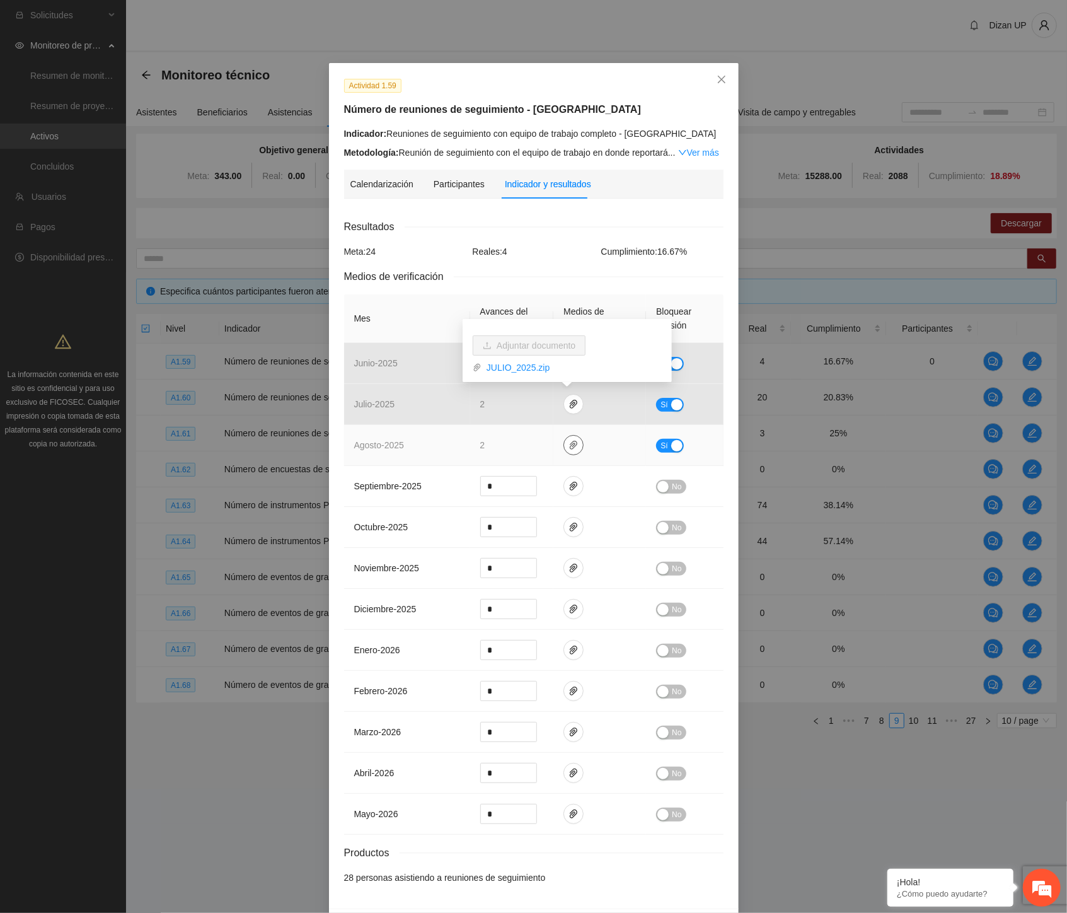
click at [564, 443] on span "paper-clip" at bounding box center [573, 445] width 19 height 10
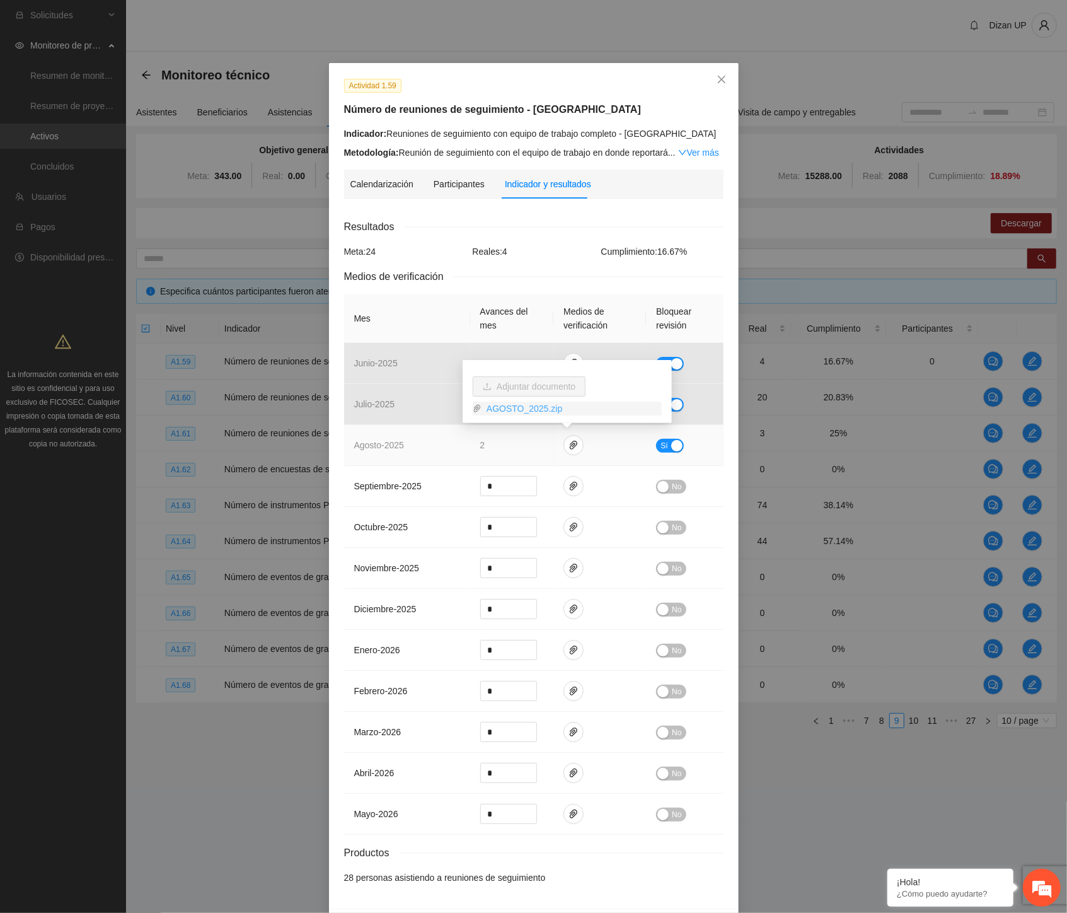
drag, startPoint x: 521, startPoint y: 410, endPoint x: 512, endPoint y: 407, distance: 8.6
click at [521, 410] on link "AGOSTO_2025.zip" at bounding box center [572, 409] width 180 height 14
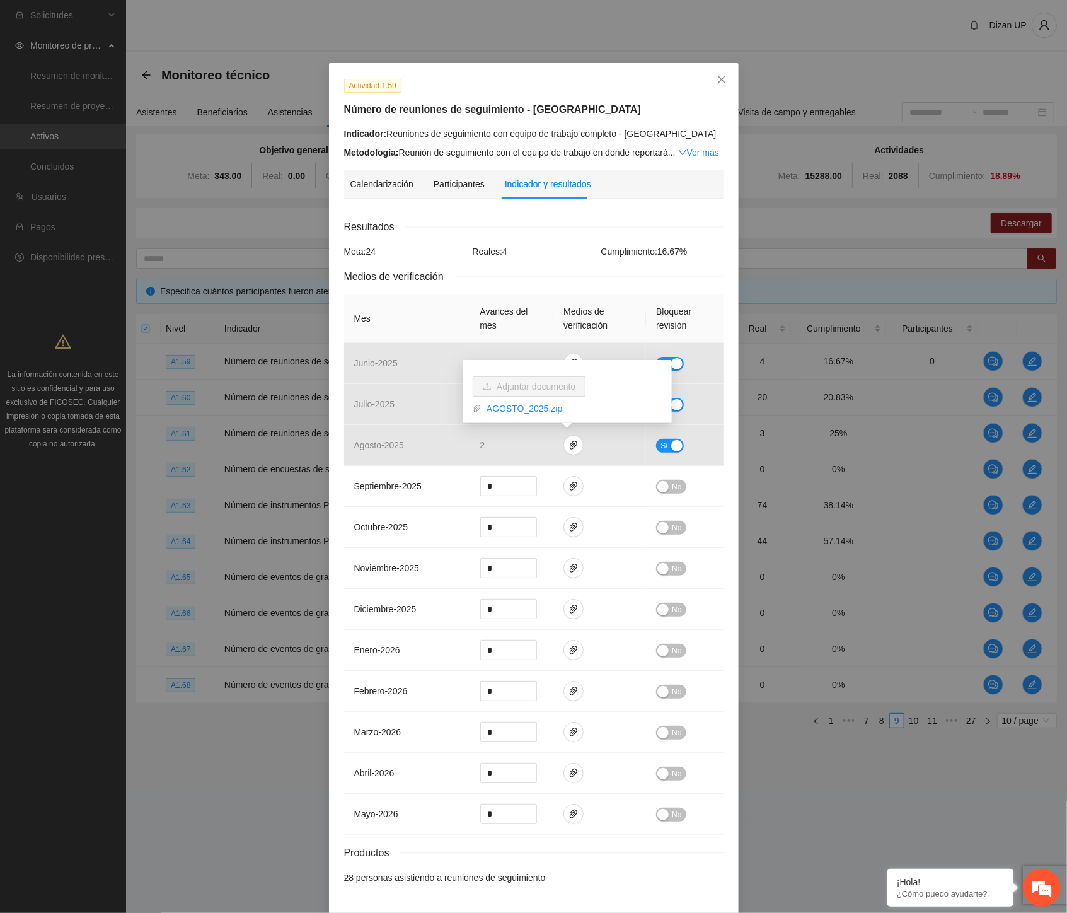
click at [562, 274] on div "Medios de verificación" at bounding box center [533, 277] width 379 height 16
drag, startPoint x: 714, startPoint y: 78, endPoint x: 909, endPoint y: 111, distance: 198.1
click at [717, 78] on icon "close" at bounding box center [722, 79] width 10 height 10
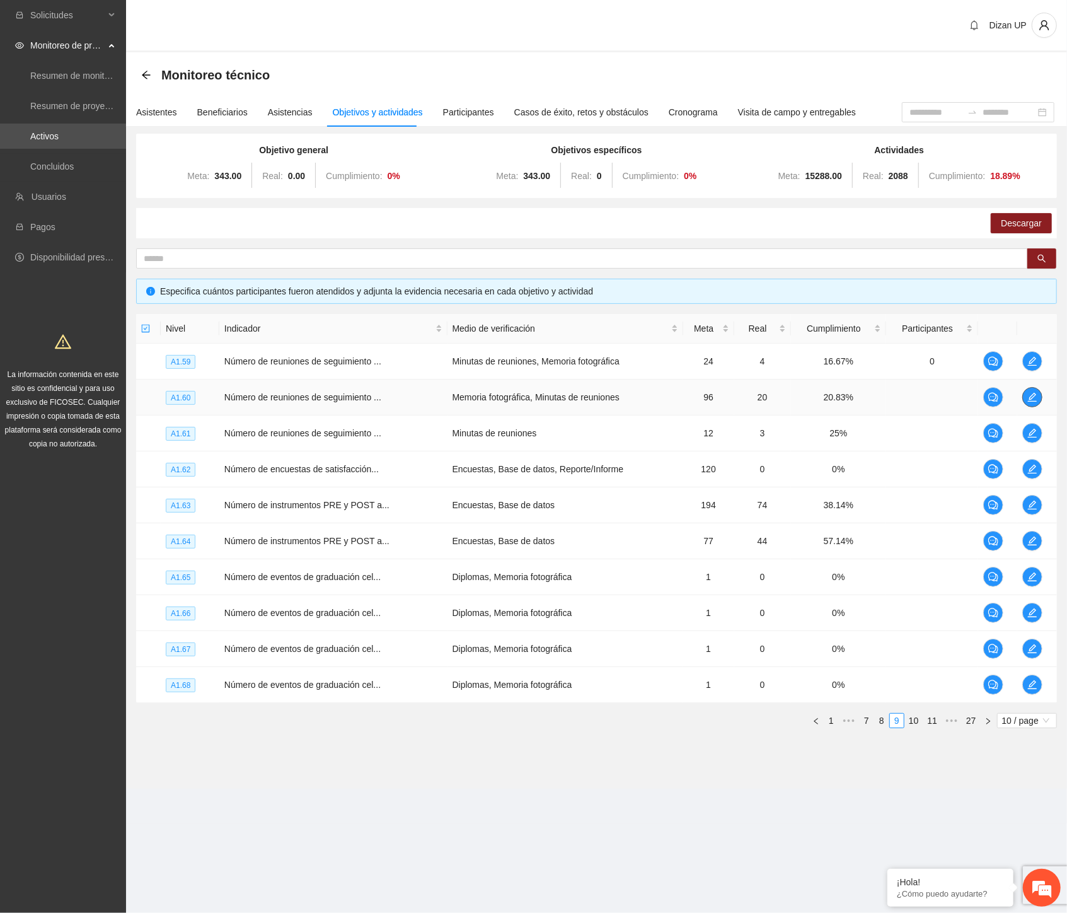
click at [1030, 395] on icon "edit" at bounding box center [1032, 397] width 10 height 10
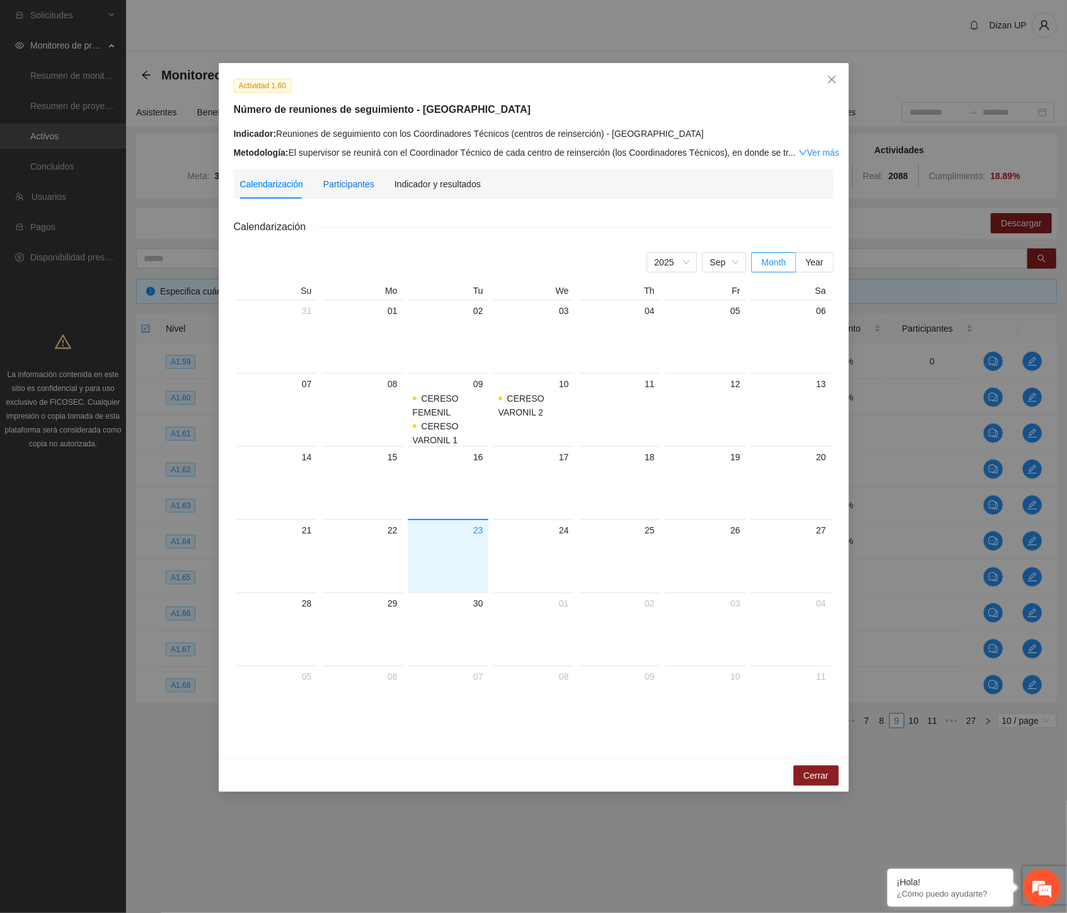
click at [344, 179] on div "Participantes" at bounding box center [348, 184] width 51 height 14
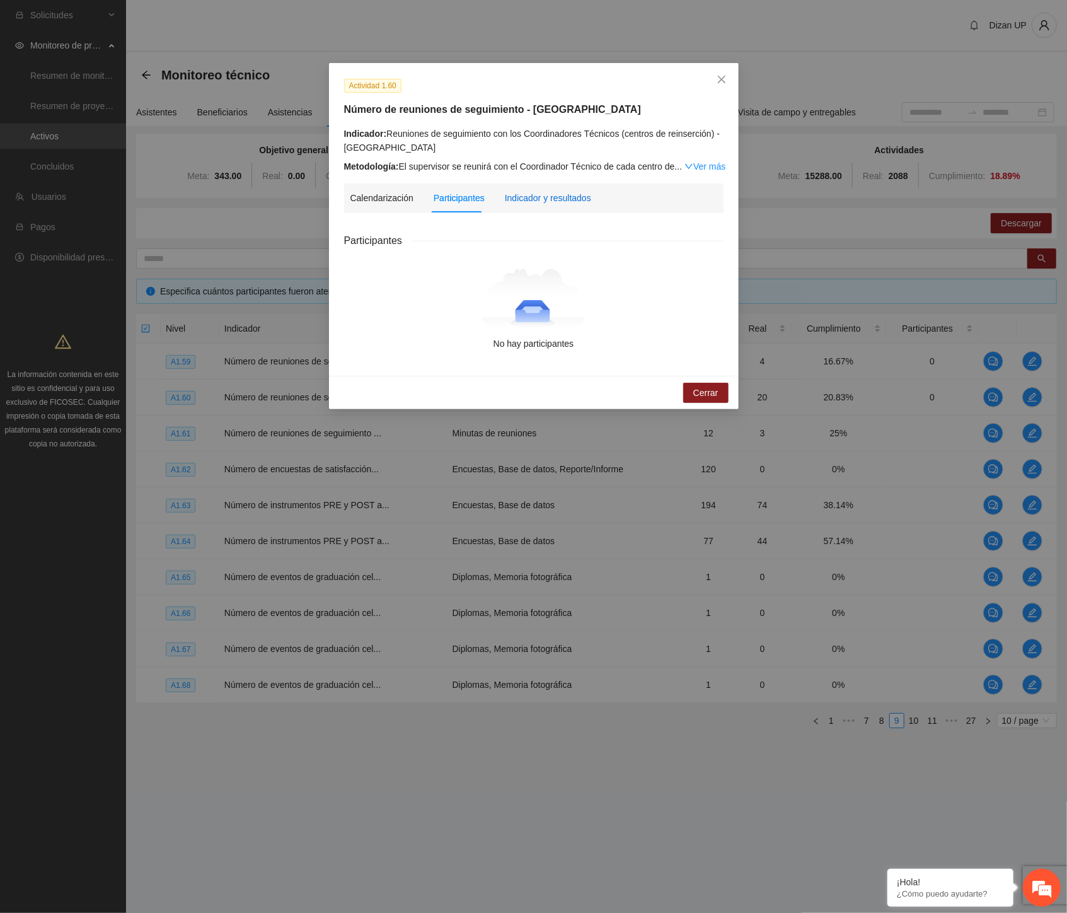
click at [551, 197] on div "Indicador y resultados" at bounding box center [548, 198] width 86 height 14
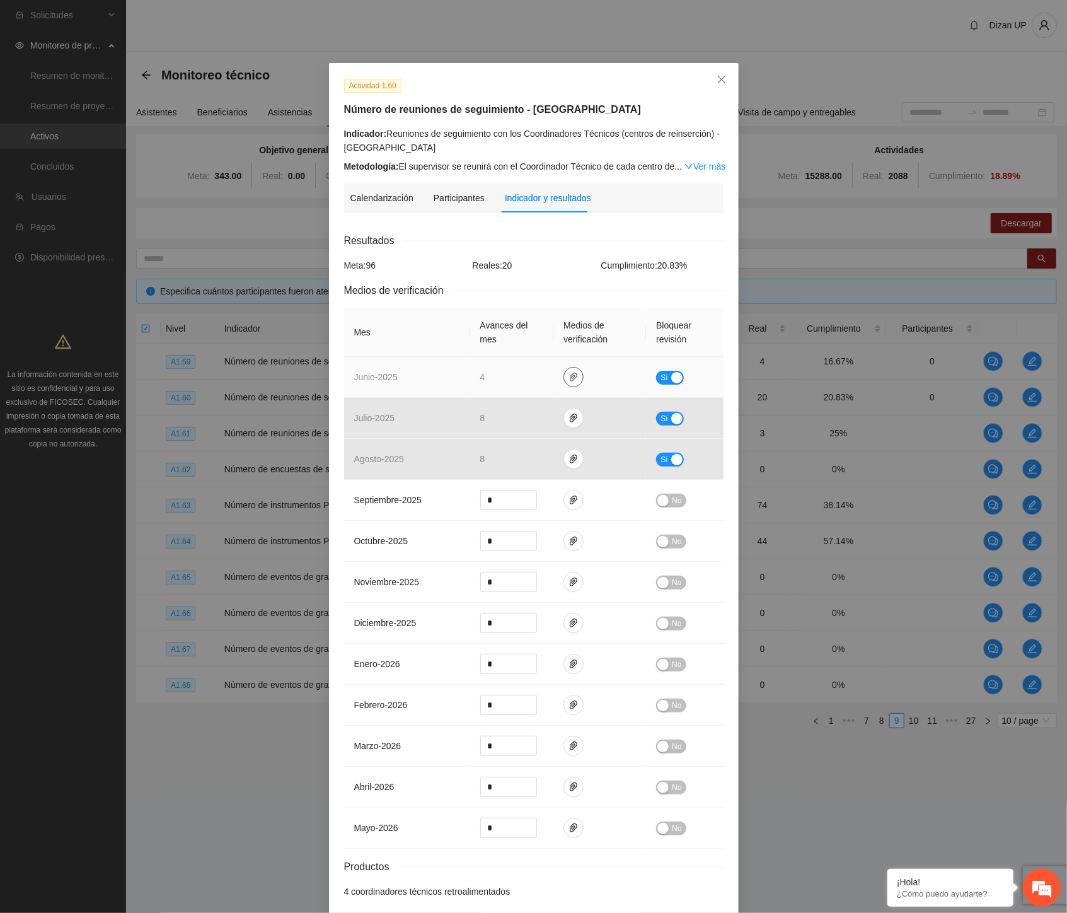
click at [569, 374] on icon "paper-clip" at bounding box center [574, 377] width 10 height 10
click at [509, 342] on link "JUNIO_2025.zip" at bounding box center [572, 340] width 180 height 14
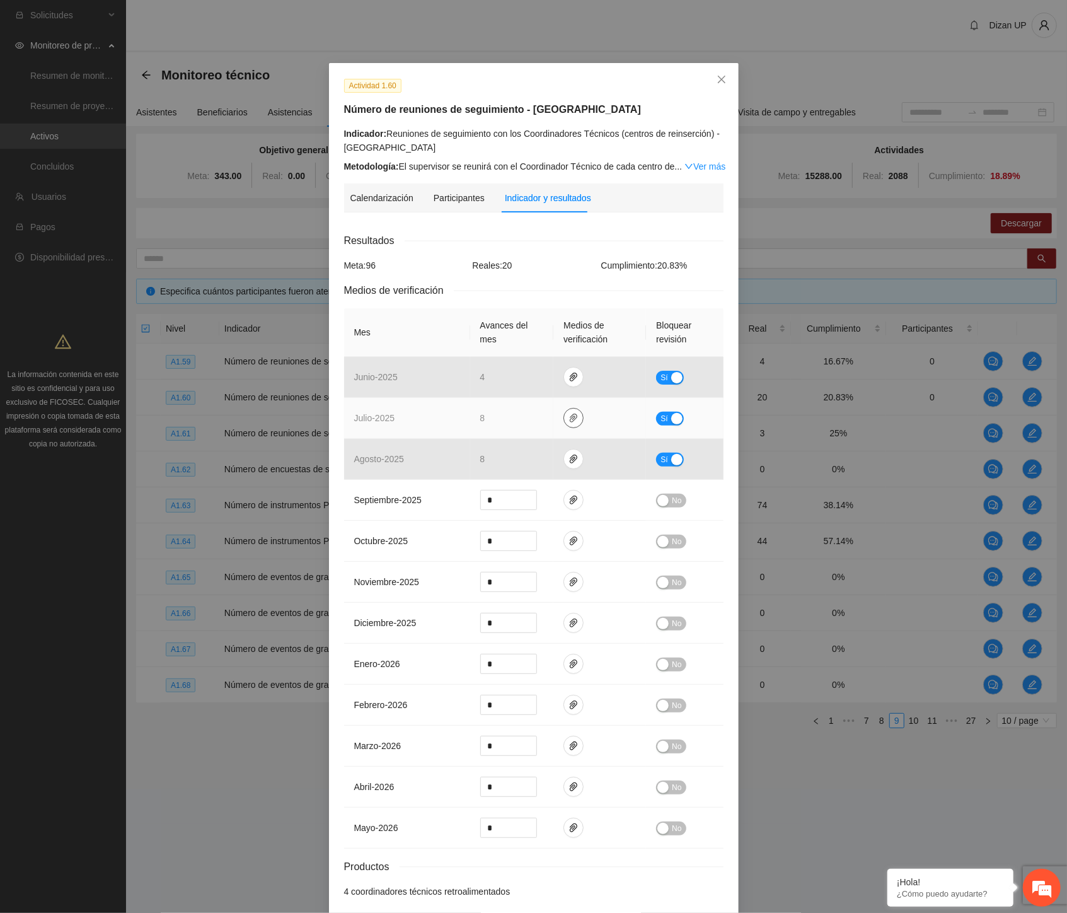
click at [569, 420] on icon "paper-clip" at bounding box center [574, 418] width 10 height 10
click at [489, 382] on link "JULIO_2025.zip" at bounding box center [572, 381] width 180 height 14
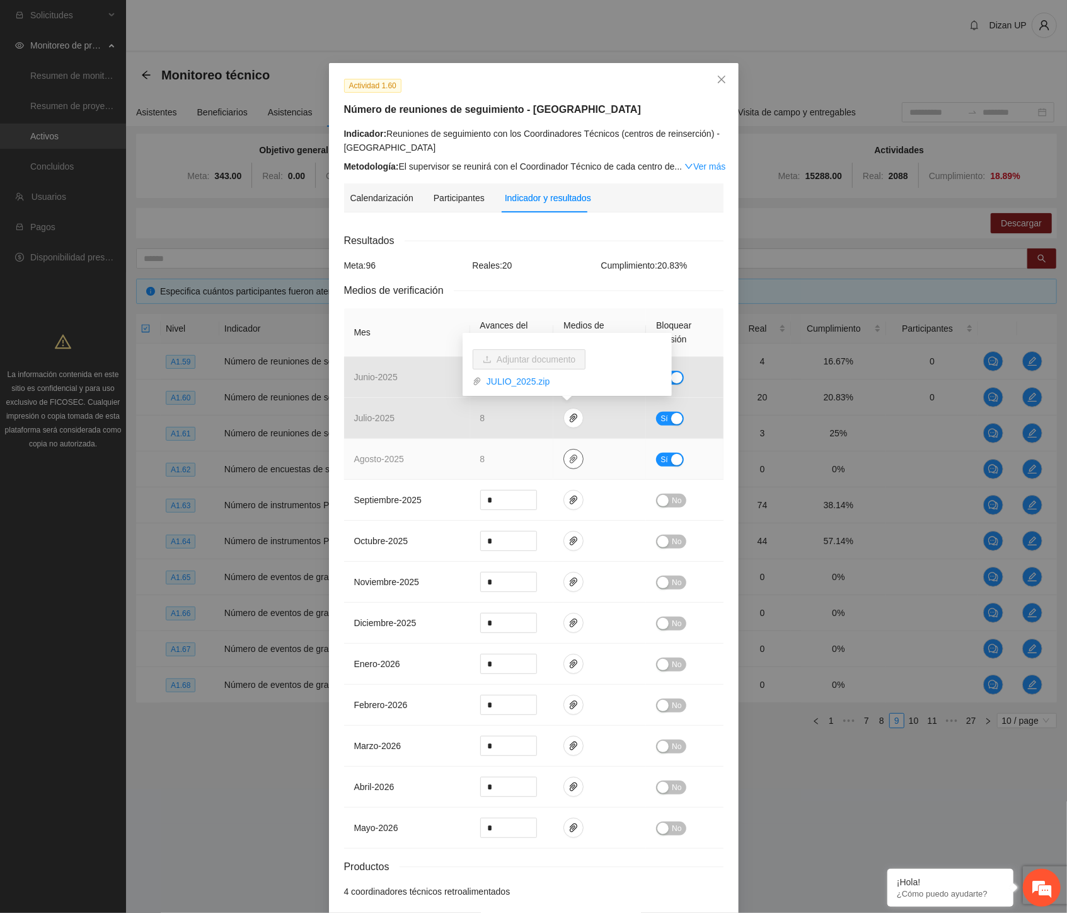
drag, startPoint x: 563, startPoint y: 458, endPoint x: 559, endPoint y: 453, distance: 7.2
click at [569, 458] on icon "paper-clip" at bounding box center [574, 459] width 10 height 10
click at [504, 420] on link "AGOSTO_2025.zip" at bounding box center [572, 422] width 180 height 14
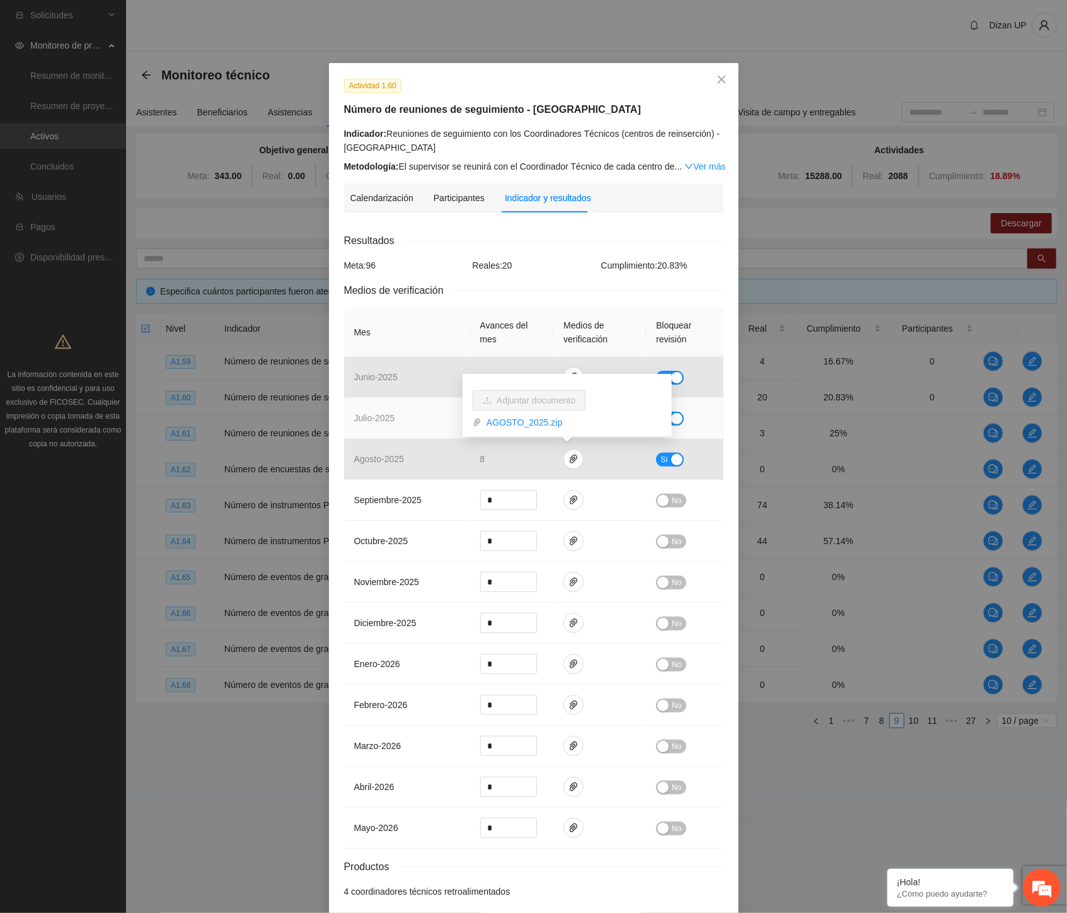
drag, startPoint x: 437, startPoint y: 425, endPoint x: 620, endPoint y: 316, distance: 212.5
click at [437, 425] on td "julio - 2025" at bounding box center [407, 418] width 126 height 41
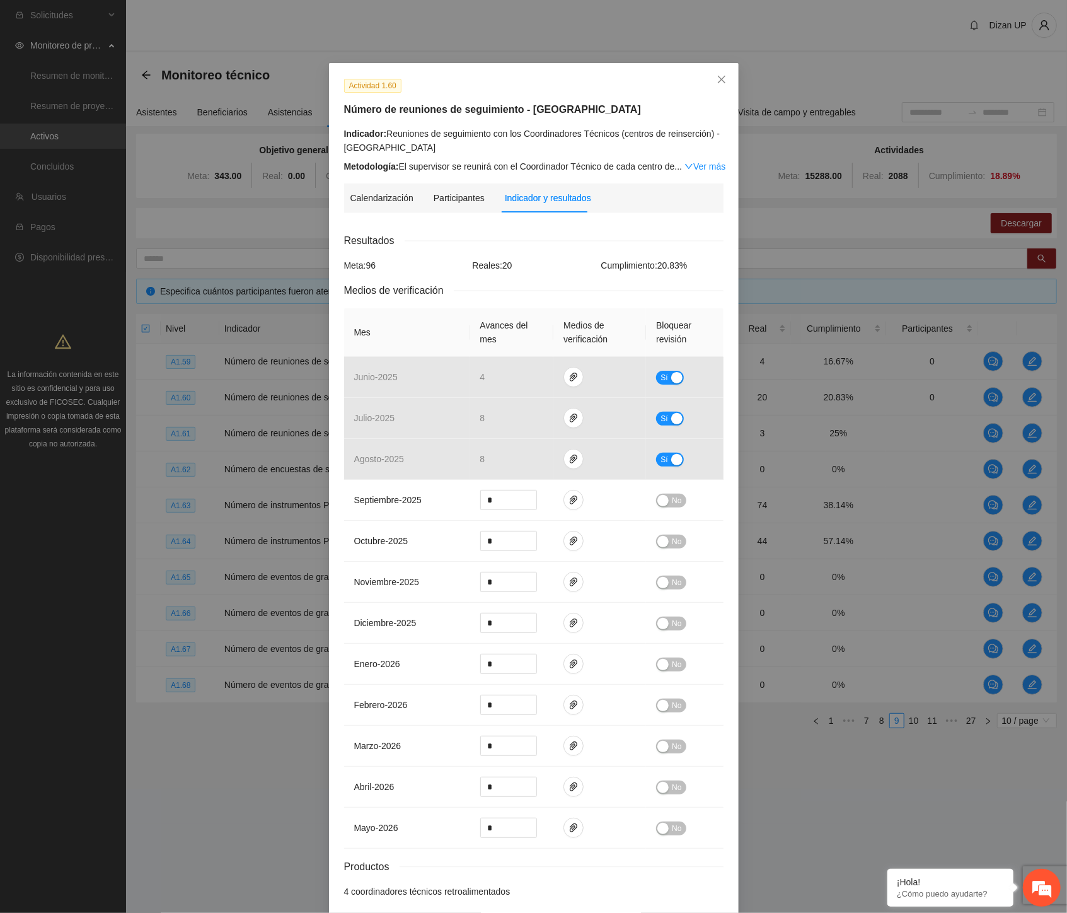
click at [471, 137] on div "Indicador: Reuniones de seguimiento con los Coordinadores Técnicos (centros de …" at bounding box center [533, 141] width 379 height 28
click at [717, 80] on icon "close" at bounding box center [721, 80] width 8 height 8
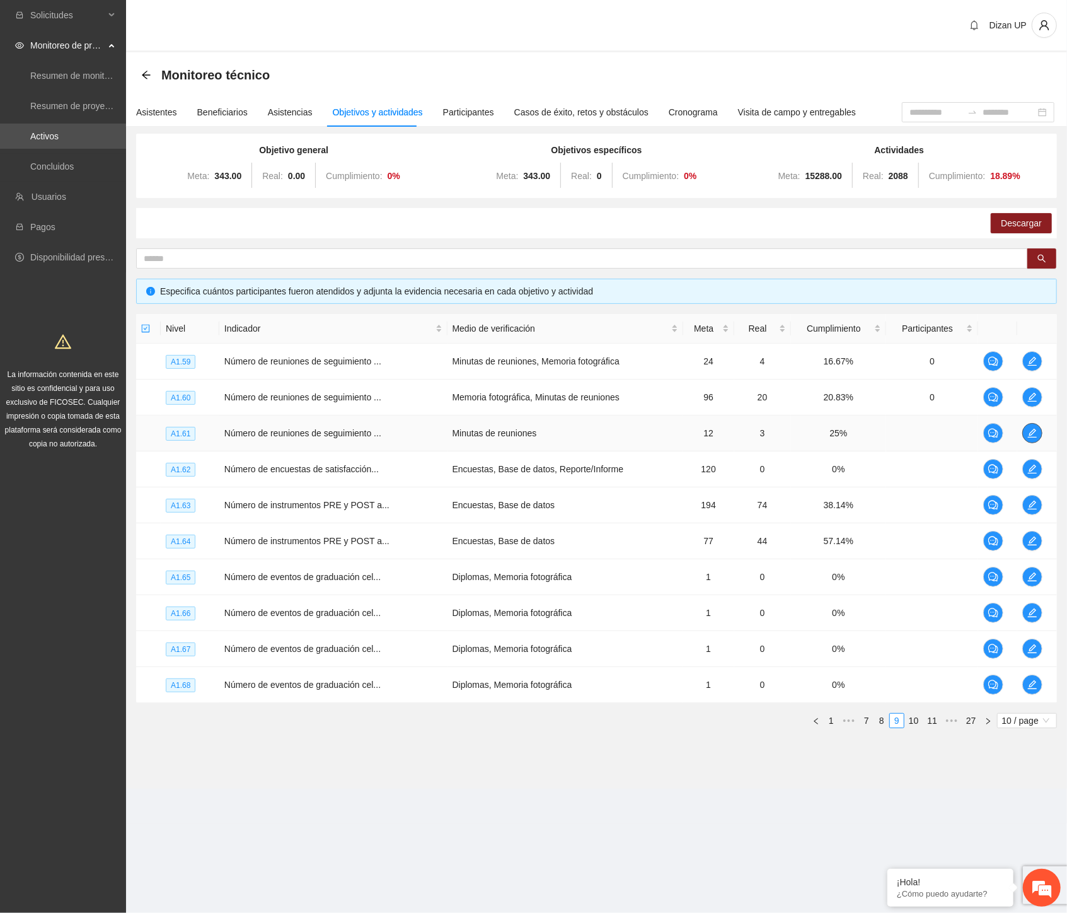
click at [1043, 432] on td at bounding box center [1037, 433] width 40 height 36
click at [1036, 432] on icon "edit" at bounding box center [1032, 433] width 10 height 10
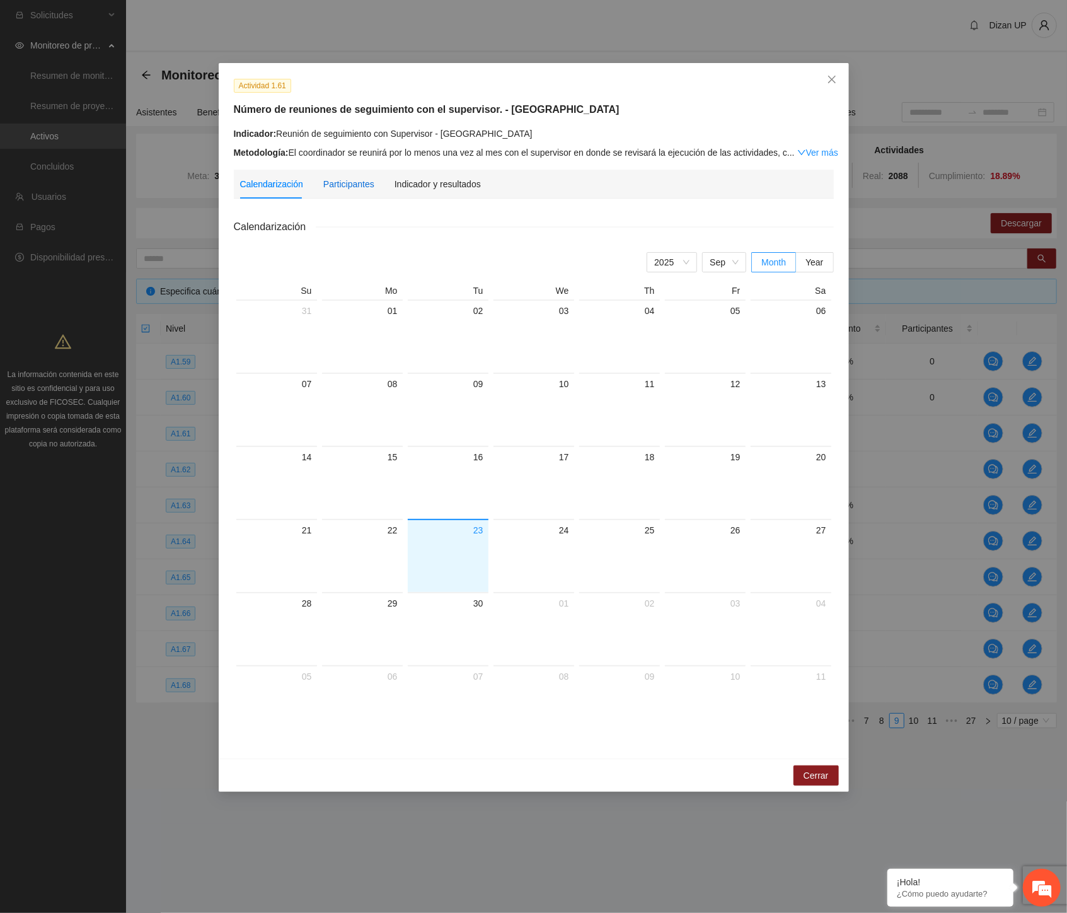
click at [364, 181] on div "Participantes" at bounding box center [348, 184] width 51 height 14
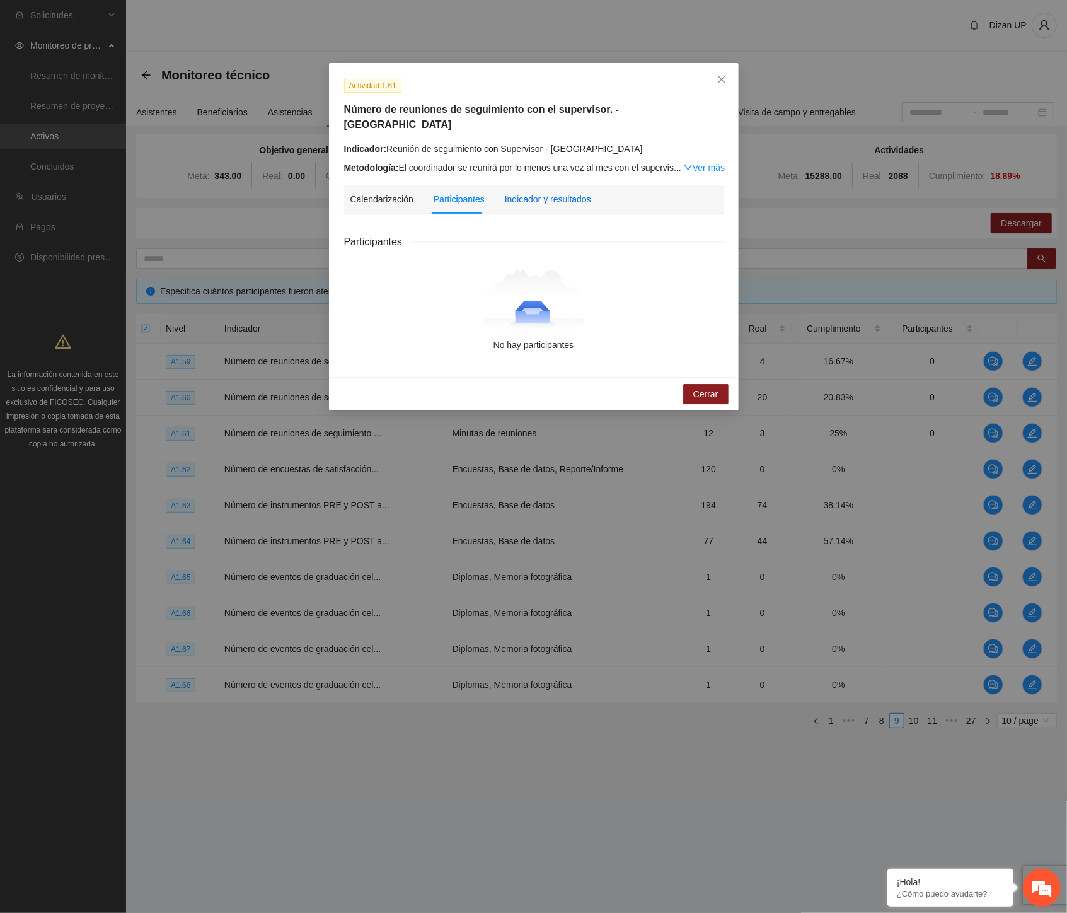
click at [519, 192] on div "Indicador y resultados" at bounding box center [548, 199] width 86 height 14
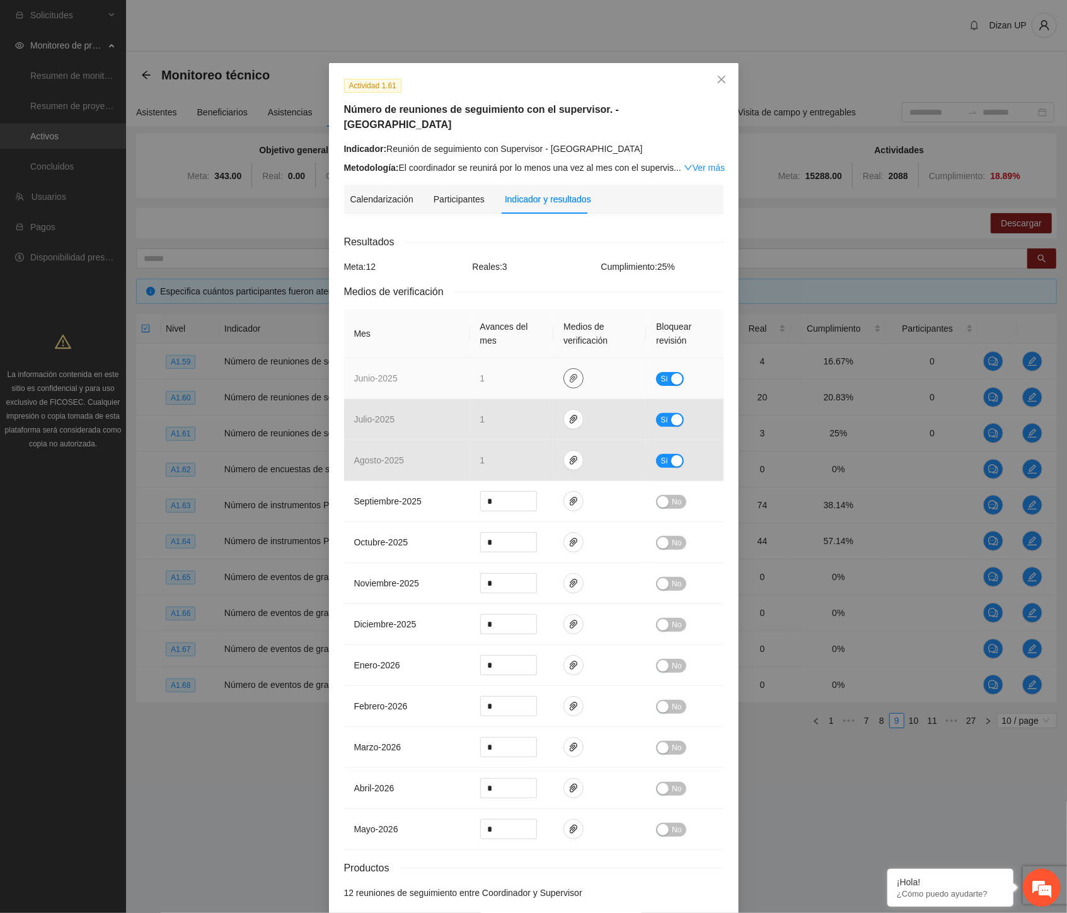
click at [569, 373] on icon "paper-clip" at bounding box center [574, 378] width 10 height 10
click at [508, 325] on link "JUNIO_2025.zip" at bounding box center [572, 327] width 180 height 14
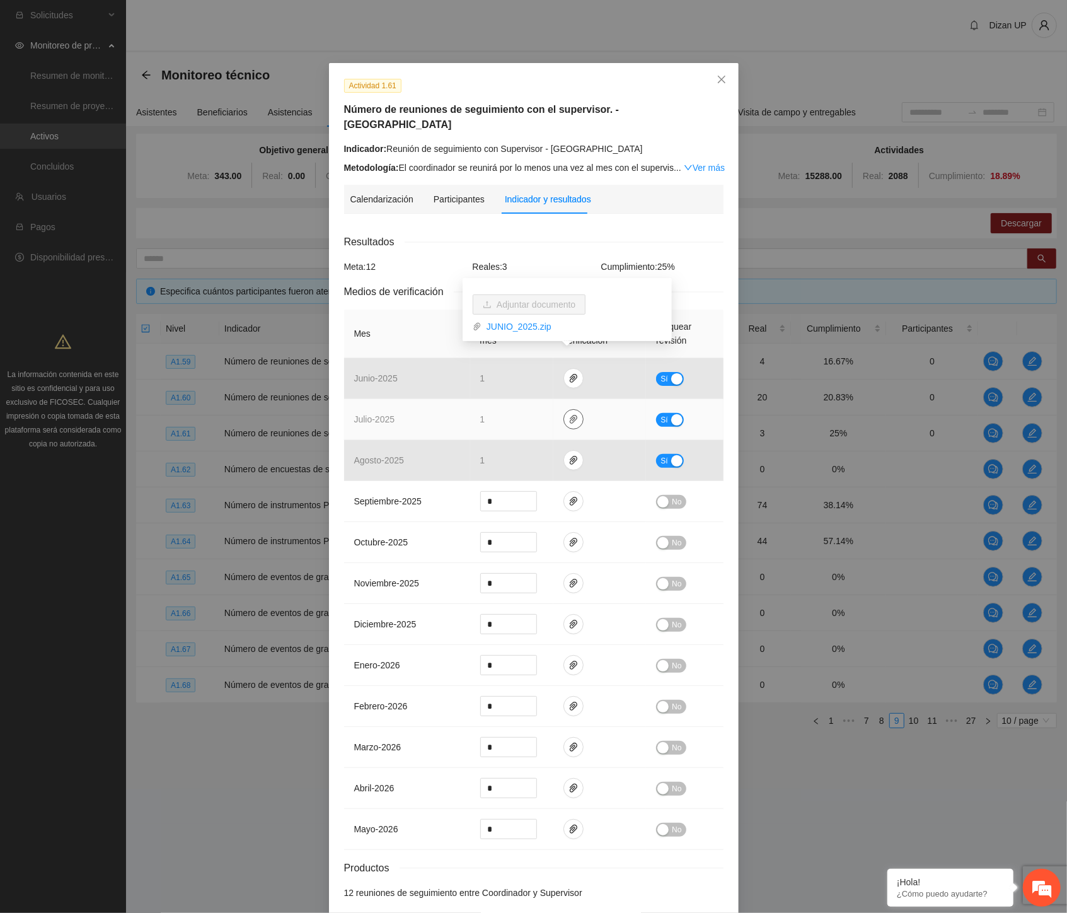
click at [570, 415] on icon "paper-clip" at bounding box center [574, 419] width 8 height 9
drag, startPoint x: 495, startPoint y: 368, endPoint x: 517, endPoint y: 387, distance: 29.5
click at [495, 368] on link "JULIO_2025.zip" at bounding box center [572, 368] width 180 height 14
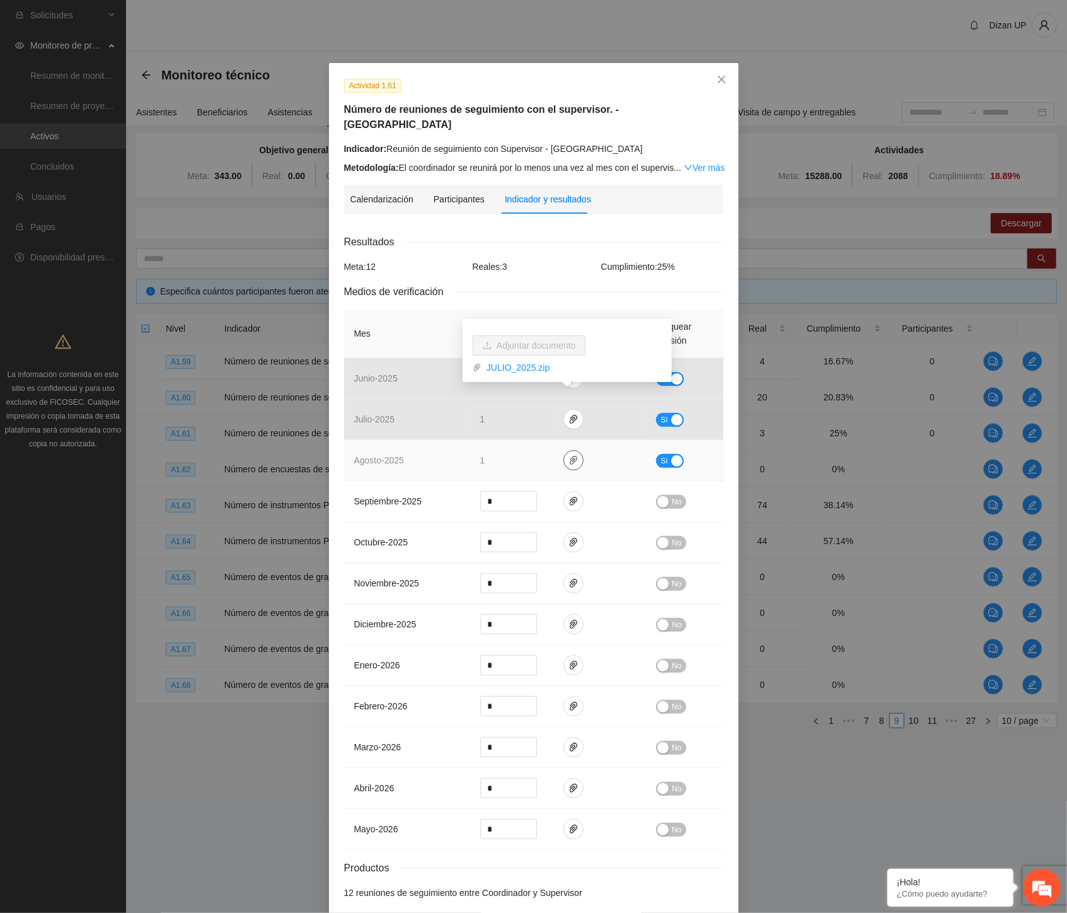
drag, startPoint x: 562, startPoint y: 443, endPoint x: 552, endPoint y: 441, distance: 9.6
click at [564, 455] on span "paper-clip" at bounding box center [573, 460] width 19 height 10
click at [512, 408] on link "AGOSTO_2025.zip" at bounding box center [572, 409] width 180 height 14
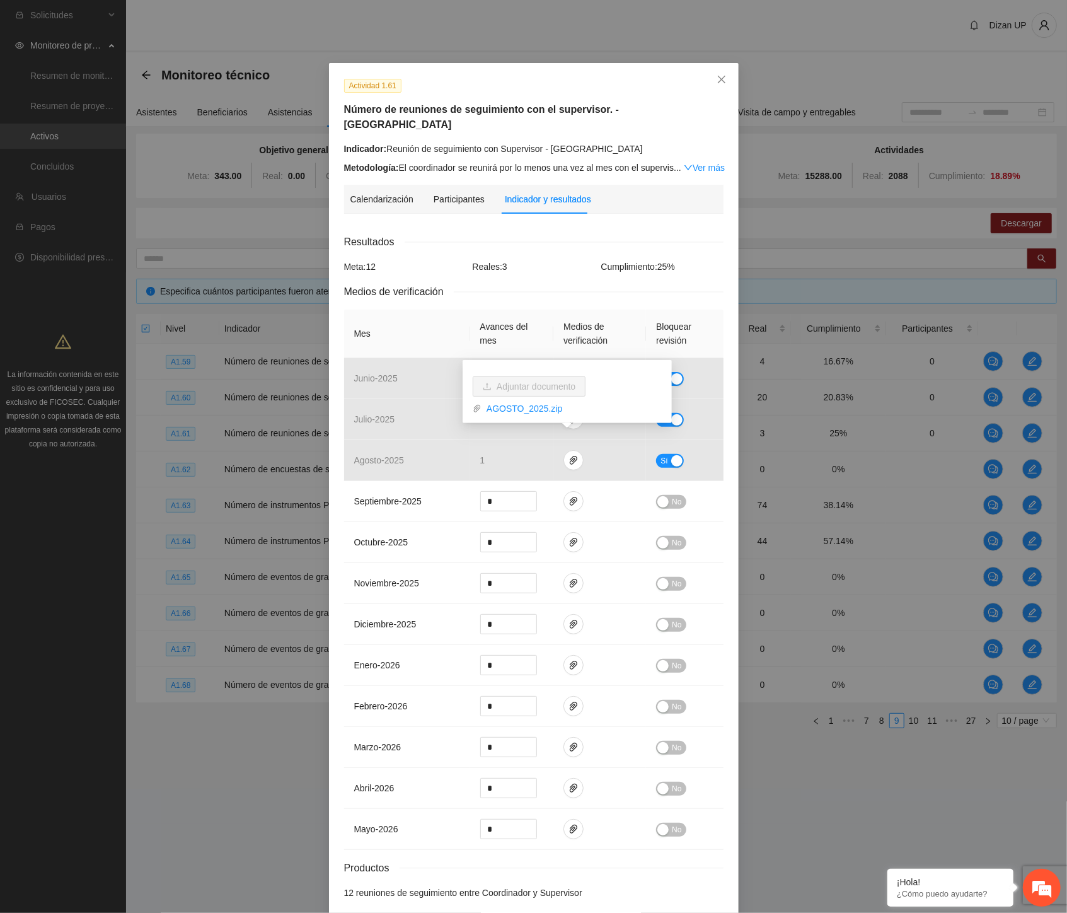
drag, startPoint x: 427, startPoint y: 286, endPoint x: 656, endPoint y: 170, distance: 256.5
click at [427, 286] on div "Resultados Meta: 12 Reales: 3 Cumplimiento: 25 % Medios de verificación Mes Ava…" at bounding box center [533, 567] width 379 height 666
click at [717, 83] on icon "close" at bounding box center [722, 79] width 10 height 10
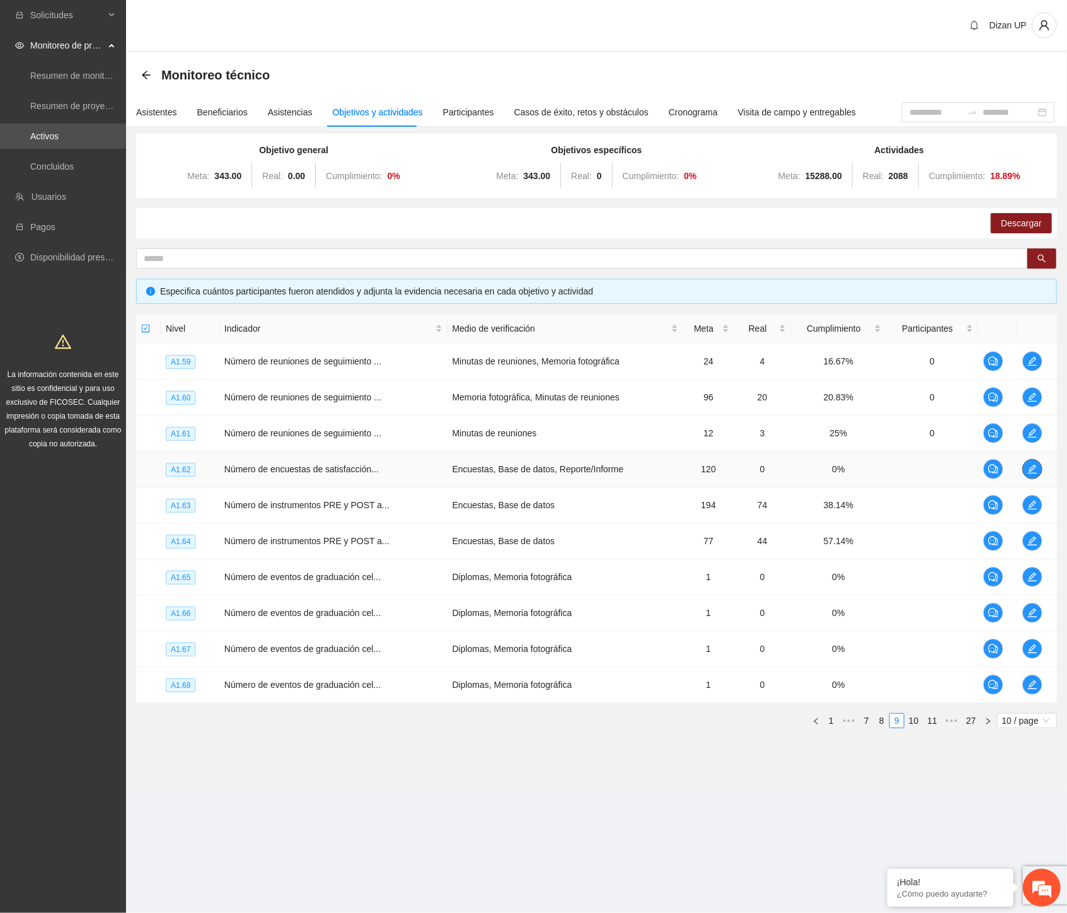
click at [1029, 464] on icon "edit" at bounding box center [1032, 469] width 10 height 10
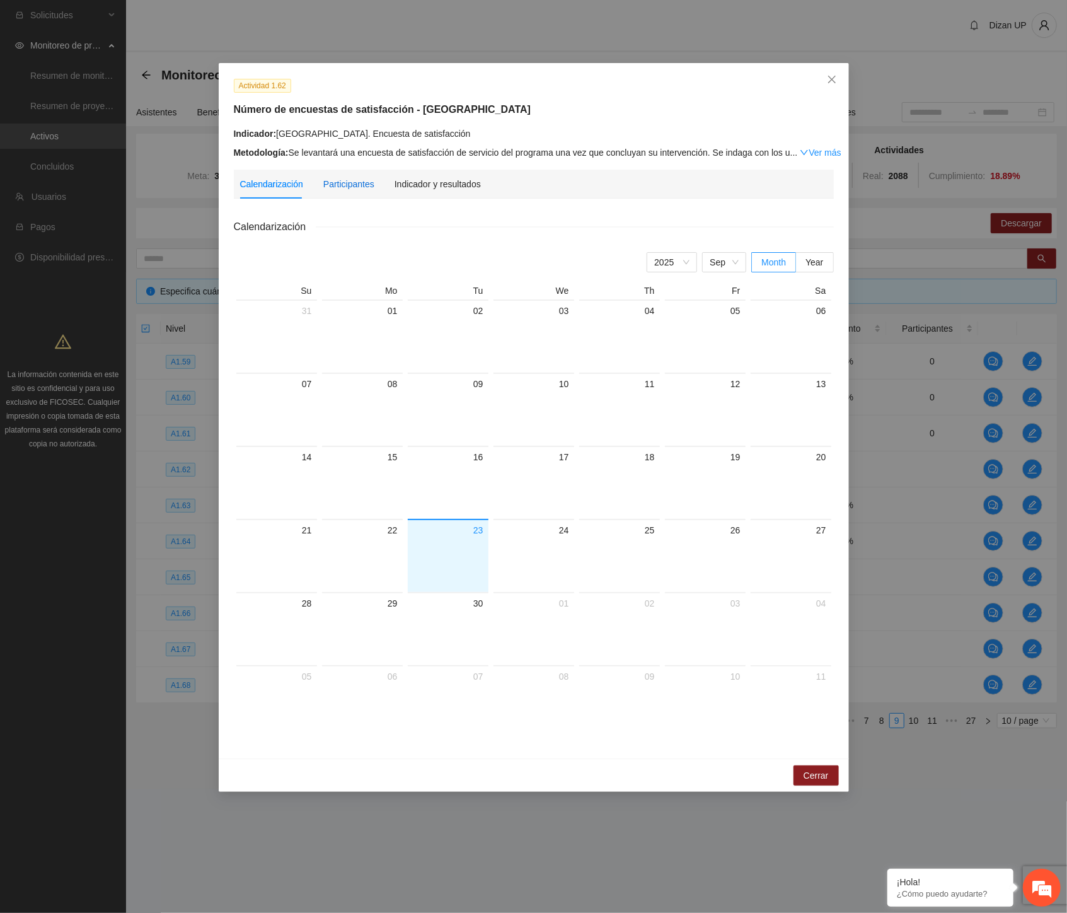
click at [333, 185] on div "Participantes" at bounding box center [348, 184] width 51 height 14
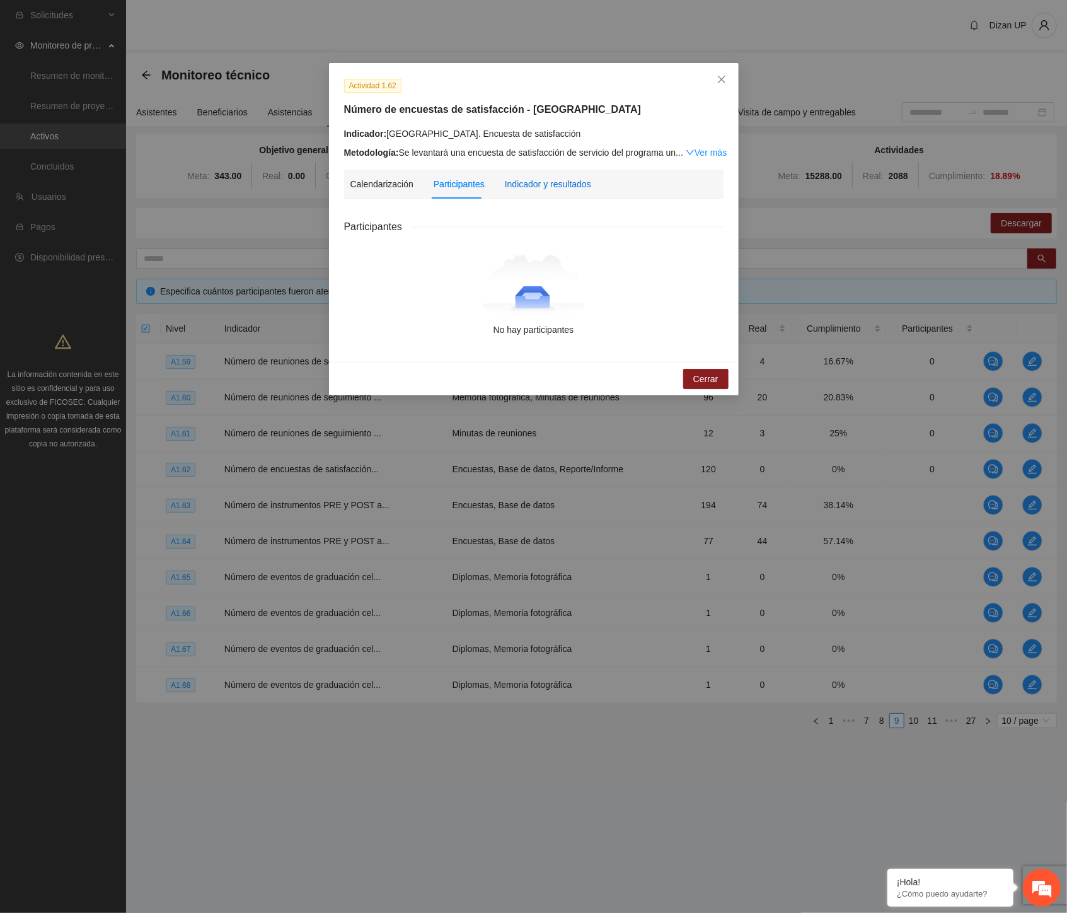
click at [557, 185] on div "Indicador y resultados" at bounding box center [548, 184] width 86 height 14
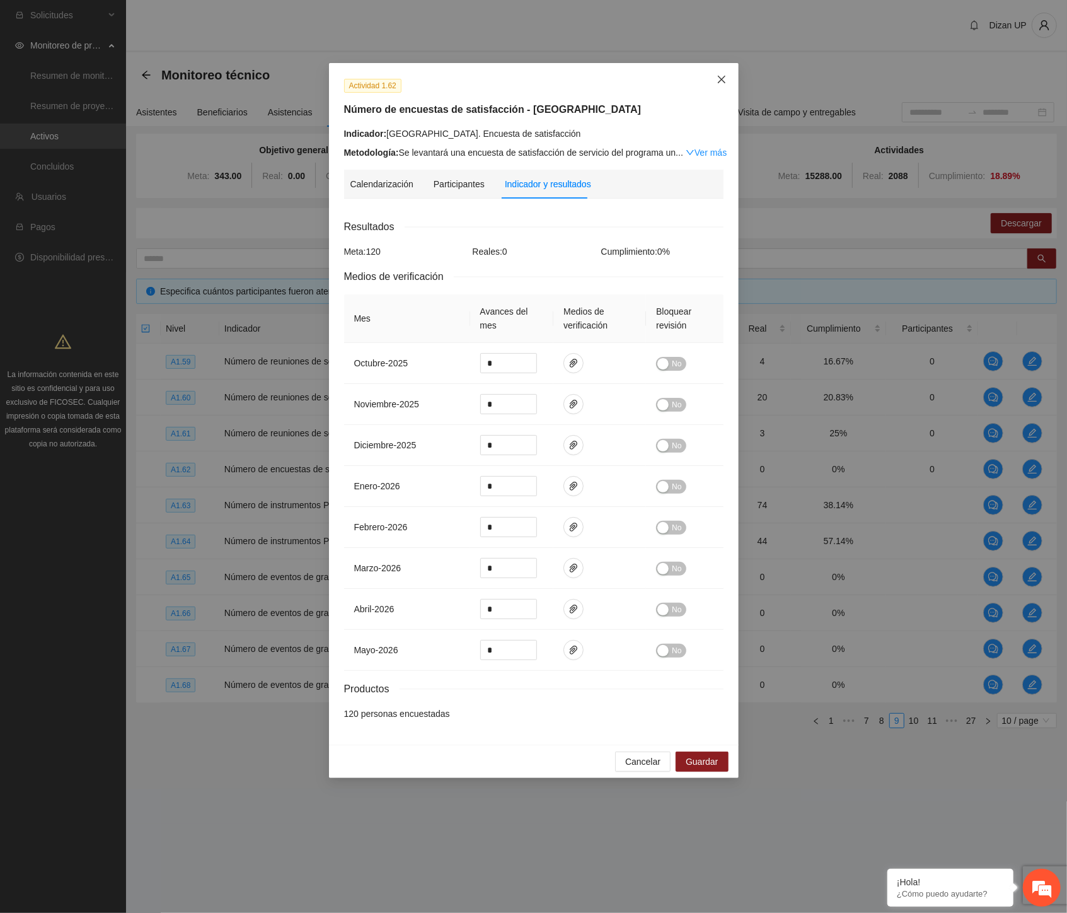
click at [729, 78] on span "Close" at bounding box center [722, 80] width 34 height 34
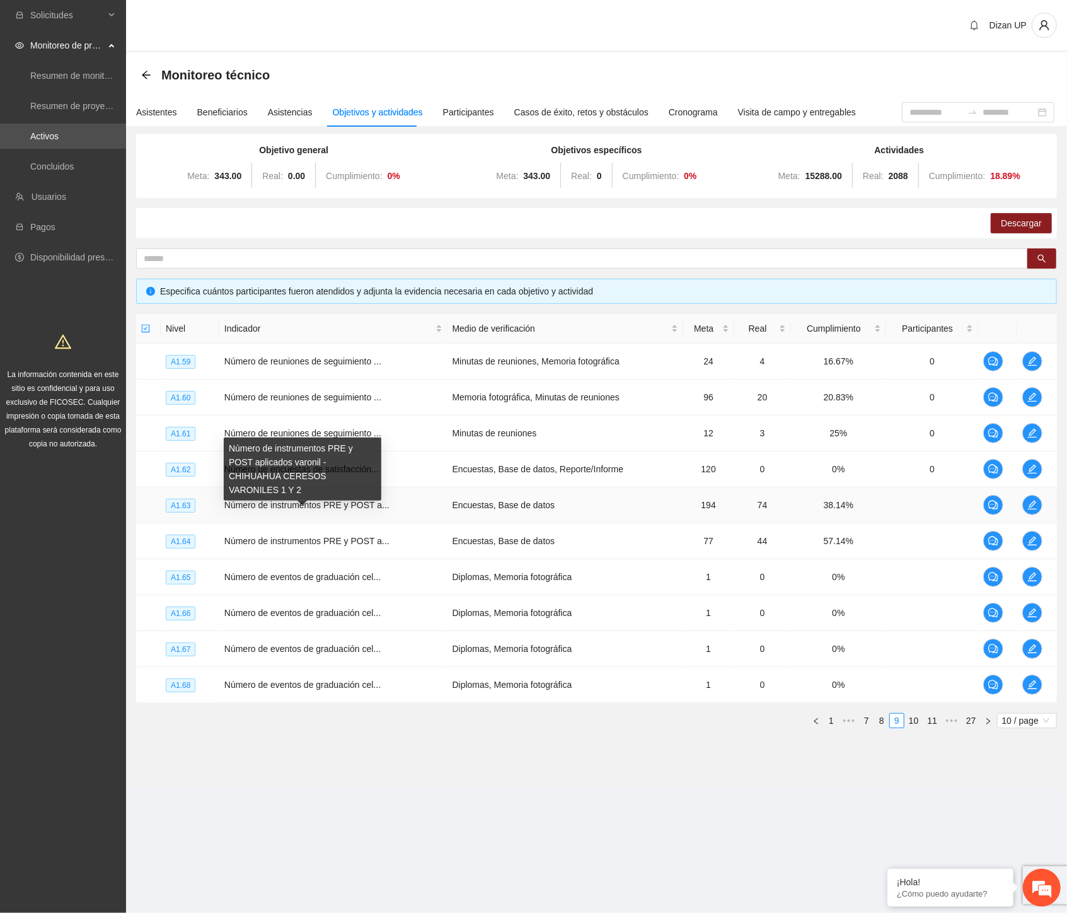
click at [320, 506] on span "Número de instrumentos PRE y POST a..." at bounding box center [306, 505] width 165 height 10
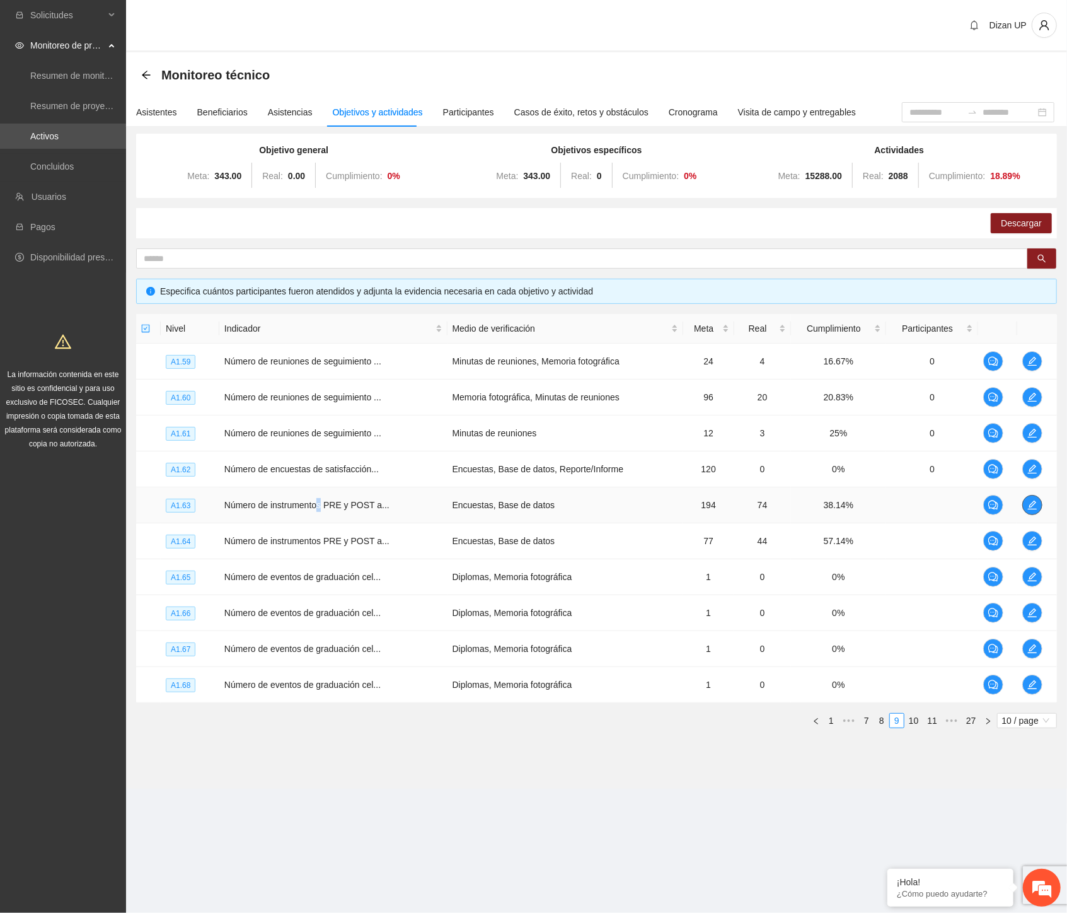
click at [1035, 504] on icon "edit" at bounding box center [1032, 505] width 10 height 10
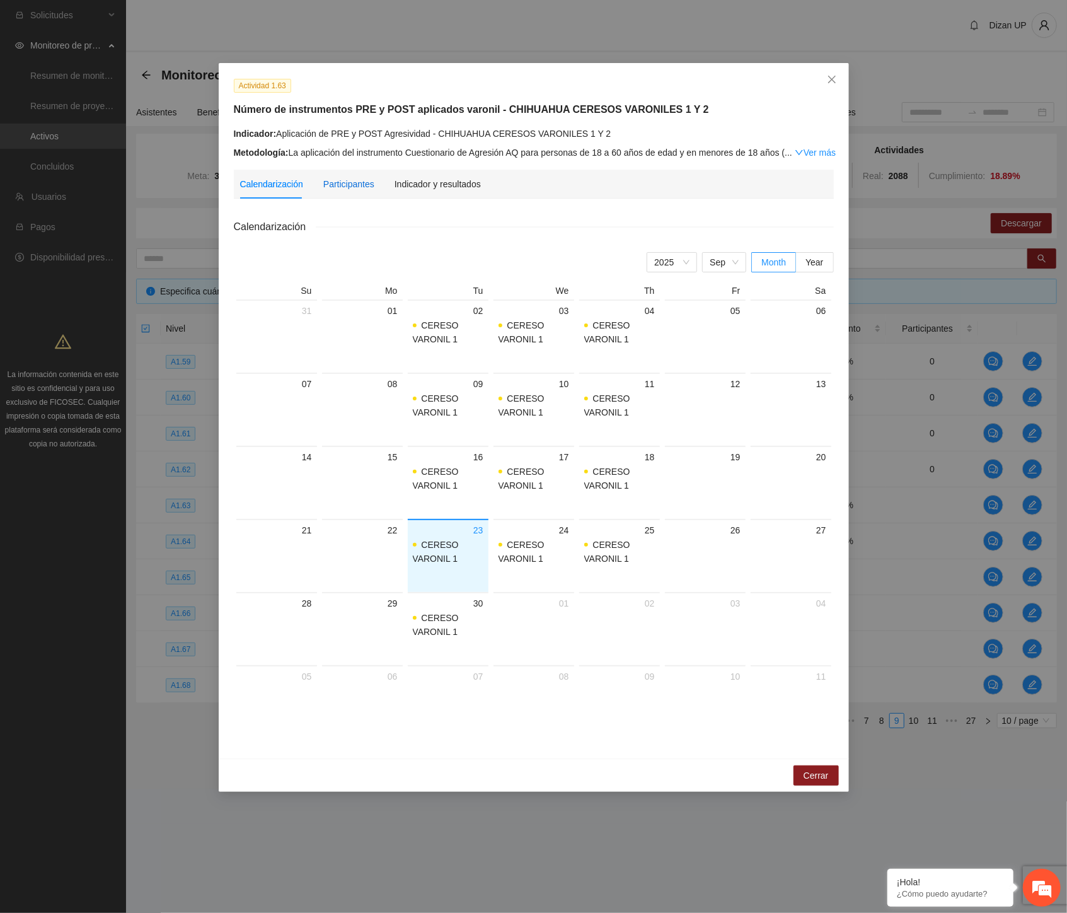
click at [356, 182] on div "Participantes" at bounding box center [348, 184] width 51 height 14
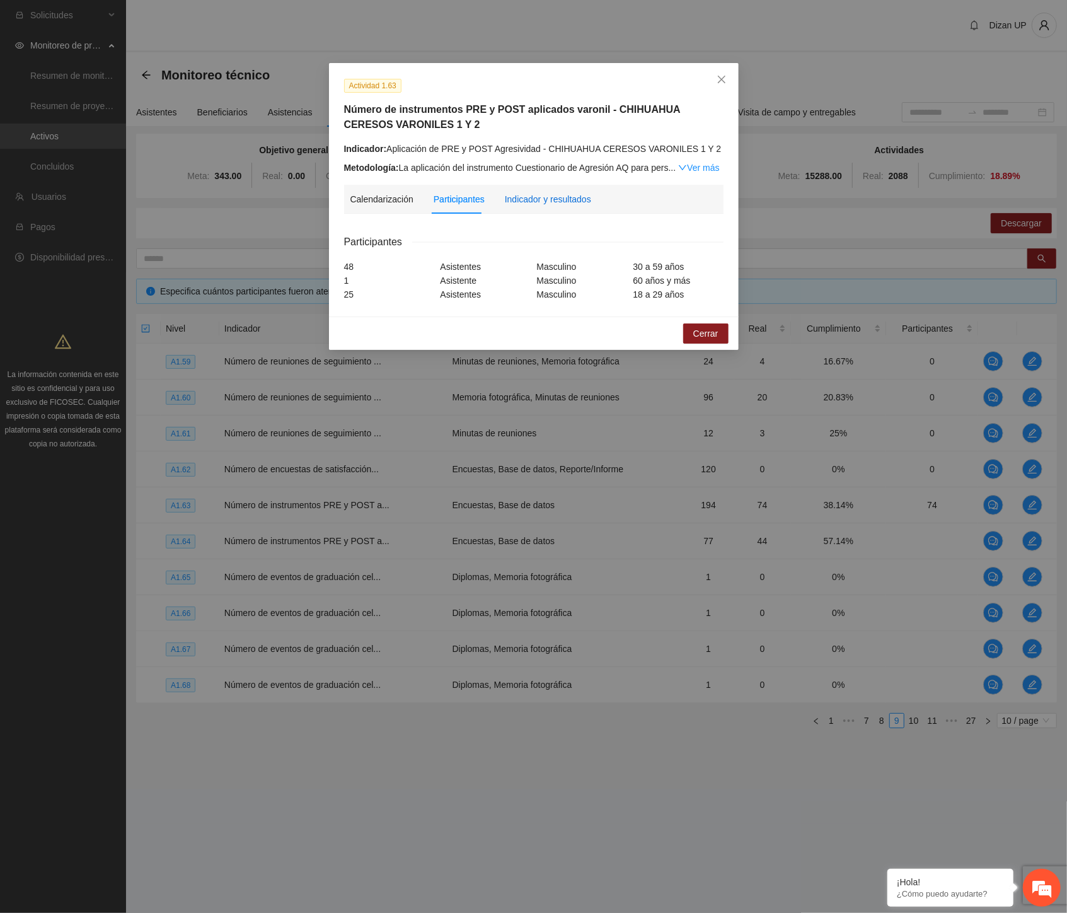
click at [549, 197] on div "Indicador y resultados" at bounding box center [548, 199] width 86 height 14
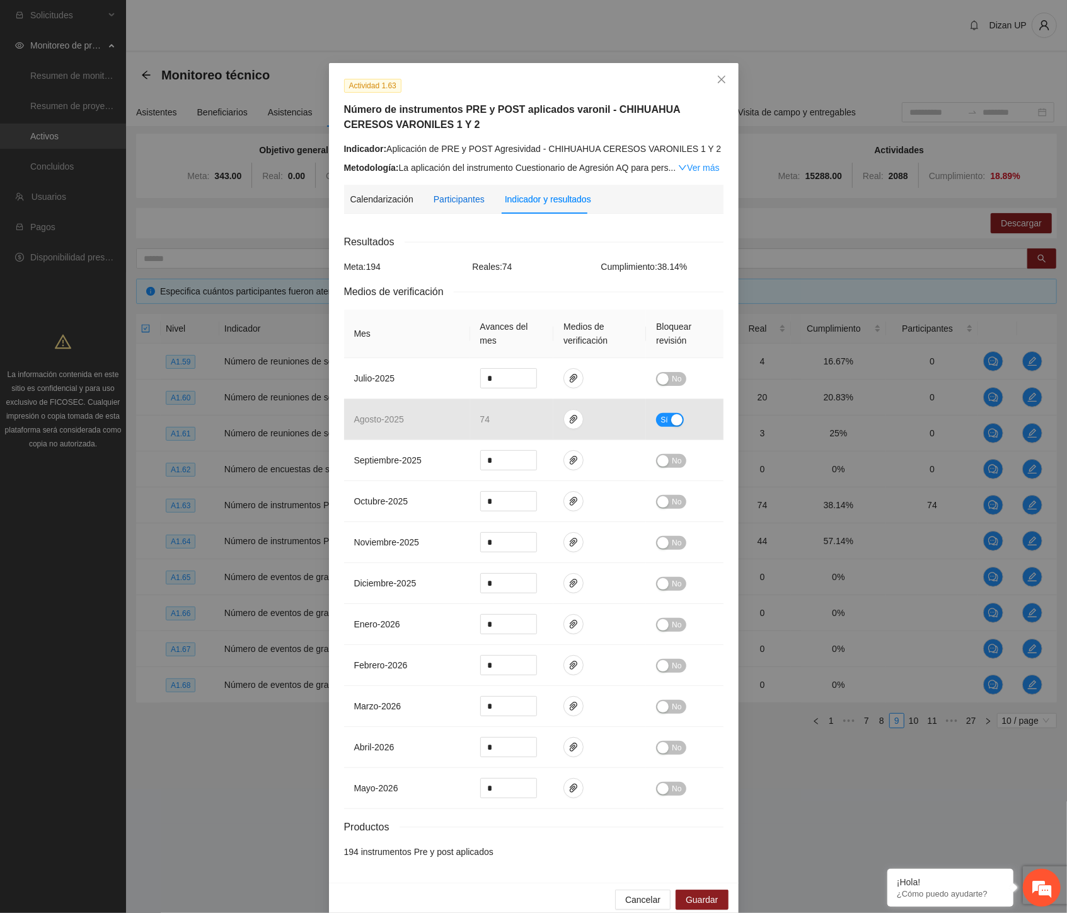
click at [445, 202] on div "Participantes" at bounding box center [459, 199] width 51 height 14
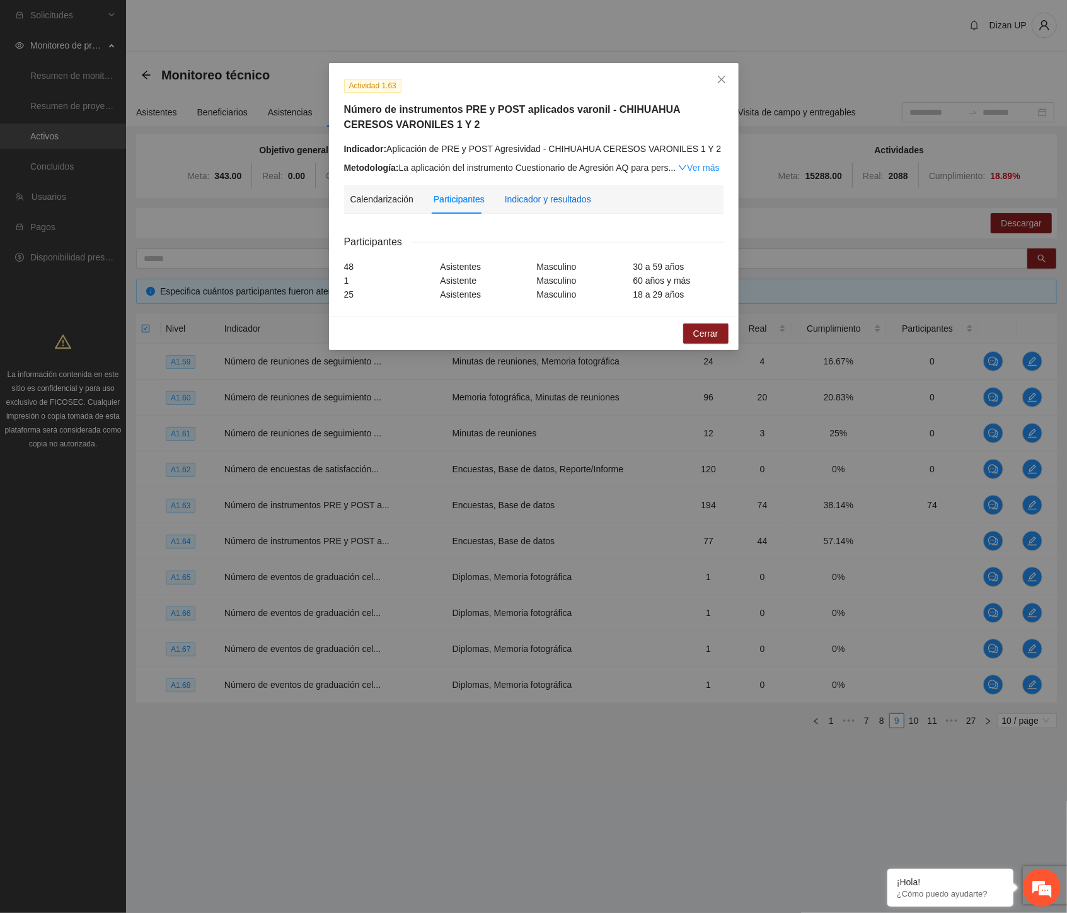
click at [551, 194] on div "Indicador y resultados" at bounding box center [548, 199] width 86 height 14
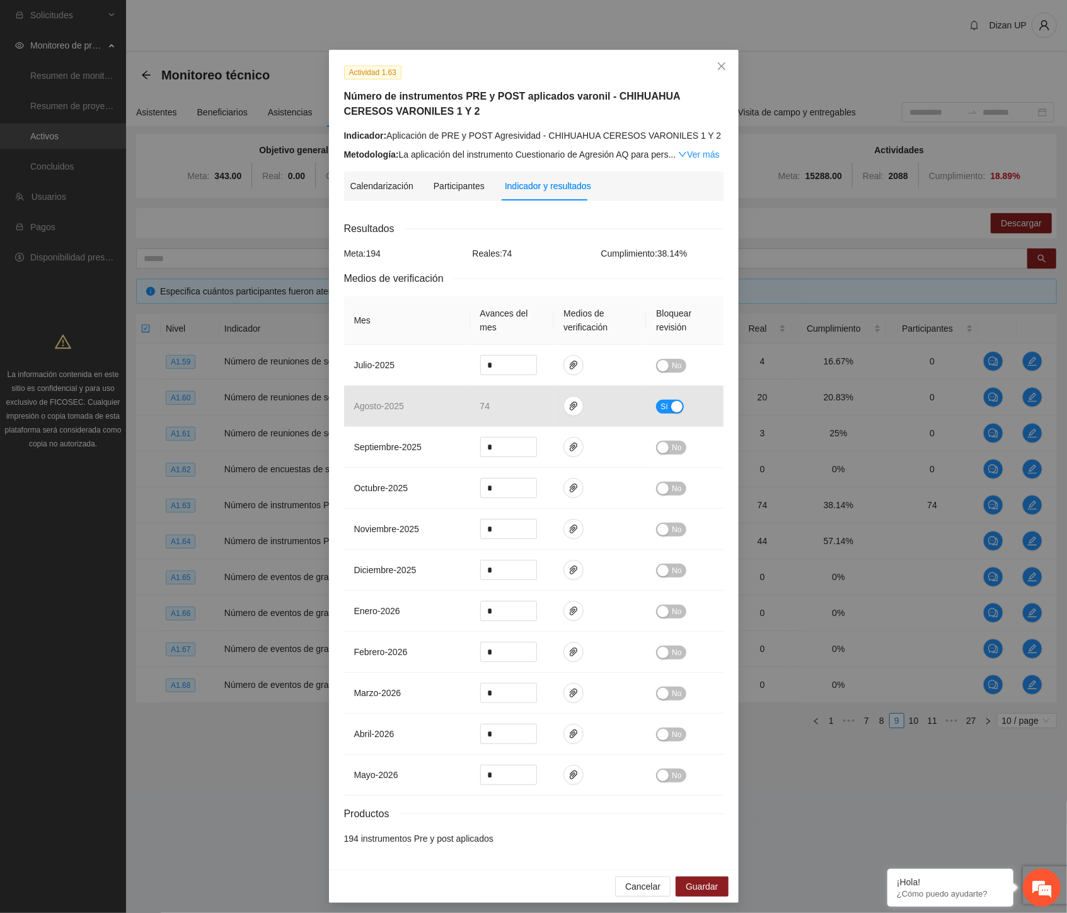
scroll to position [20, 0]
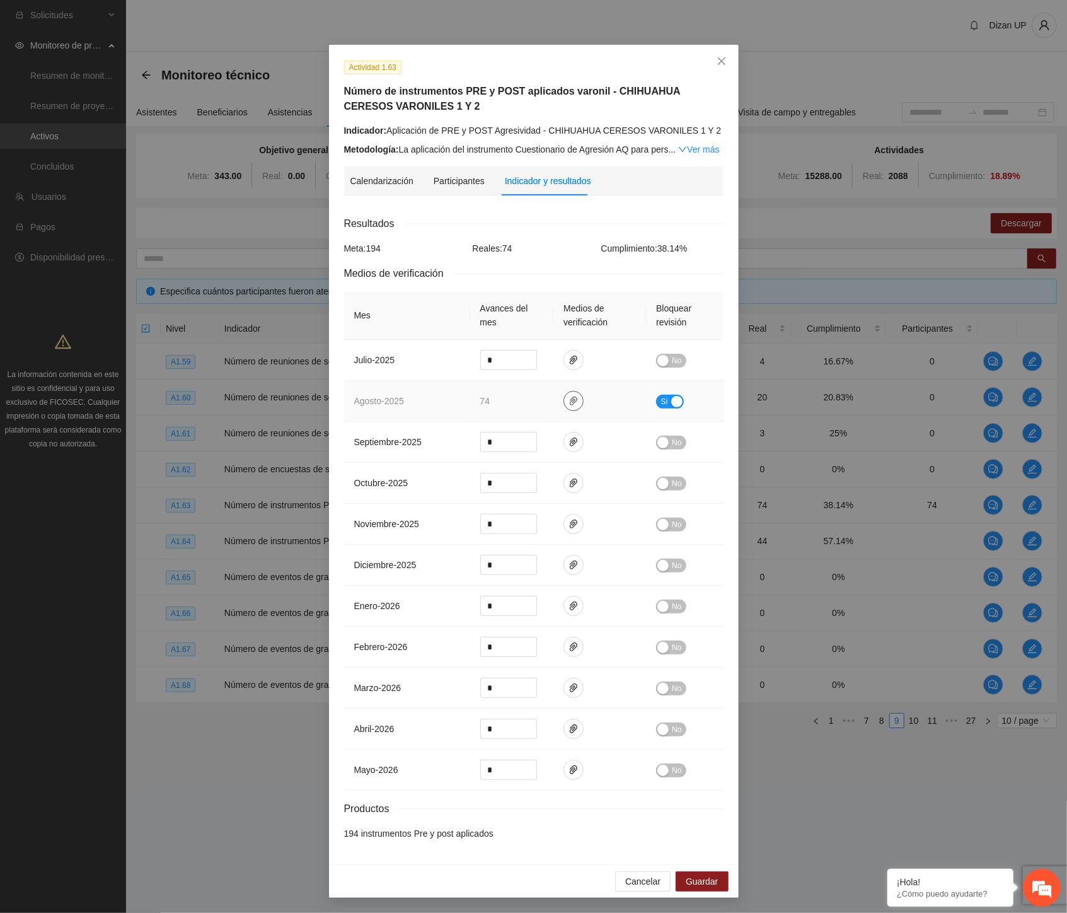
click at [569, 399] on icon "paper-clip" at bounding box center [574, 401] width 10 height 10
click at [512, 361] on link "AGOSTO_2025.zip" at bounding box center [572, 363] width 180 height 14
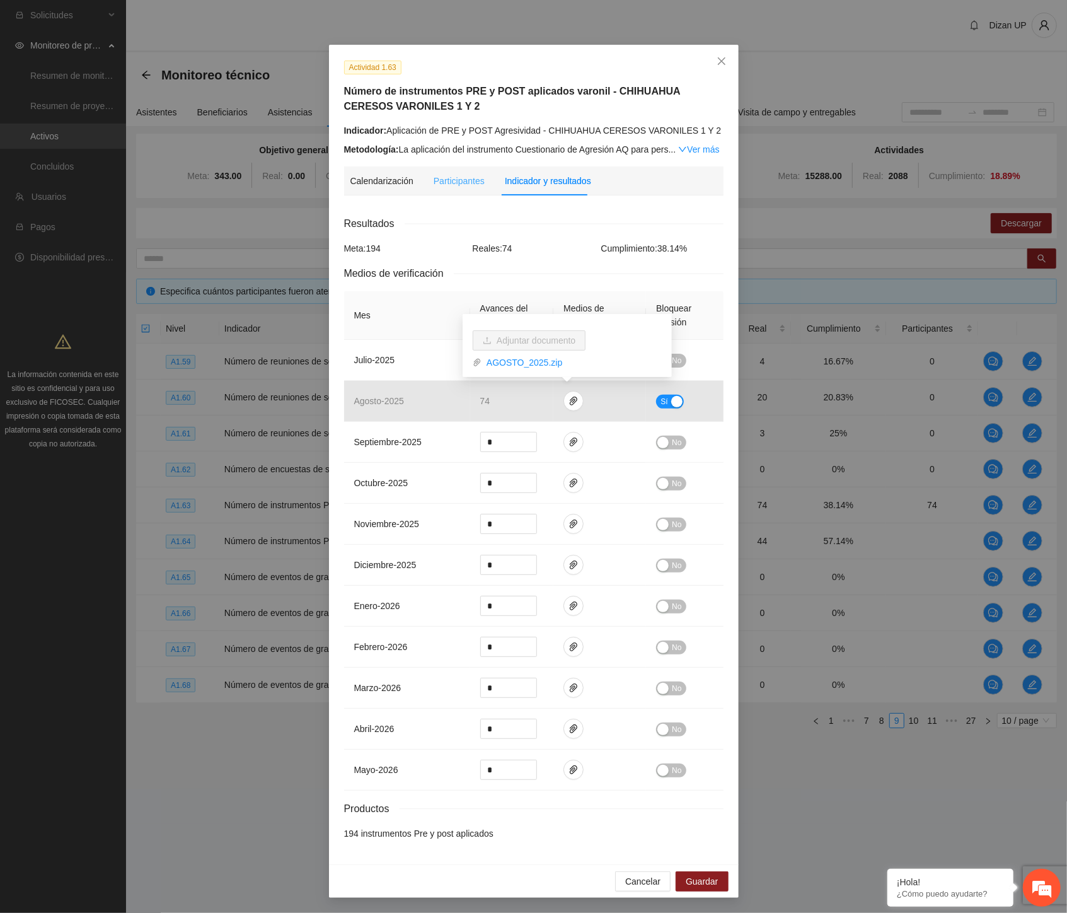
click at [456, 140] on div "Indicador: Aplicación de PRE y POST Agresividad - CHIHUAHUA CERESOS VARONILES 1…" at bounding box center [533, 140] width 379 height 33
click at [174, 456] on div "Actividad 1.63 Número de instrumentos PRE y POST aplicados varonil - CHIHUAHUA …" at bounding box center [533, 456] width 1067 height 913
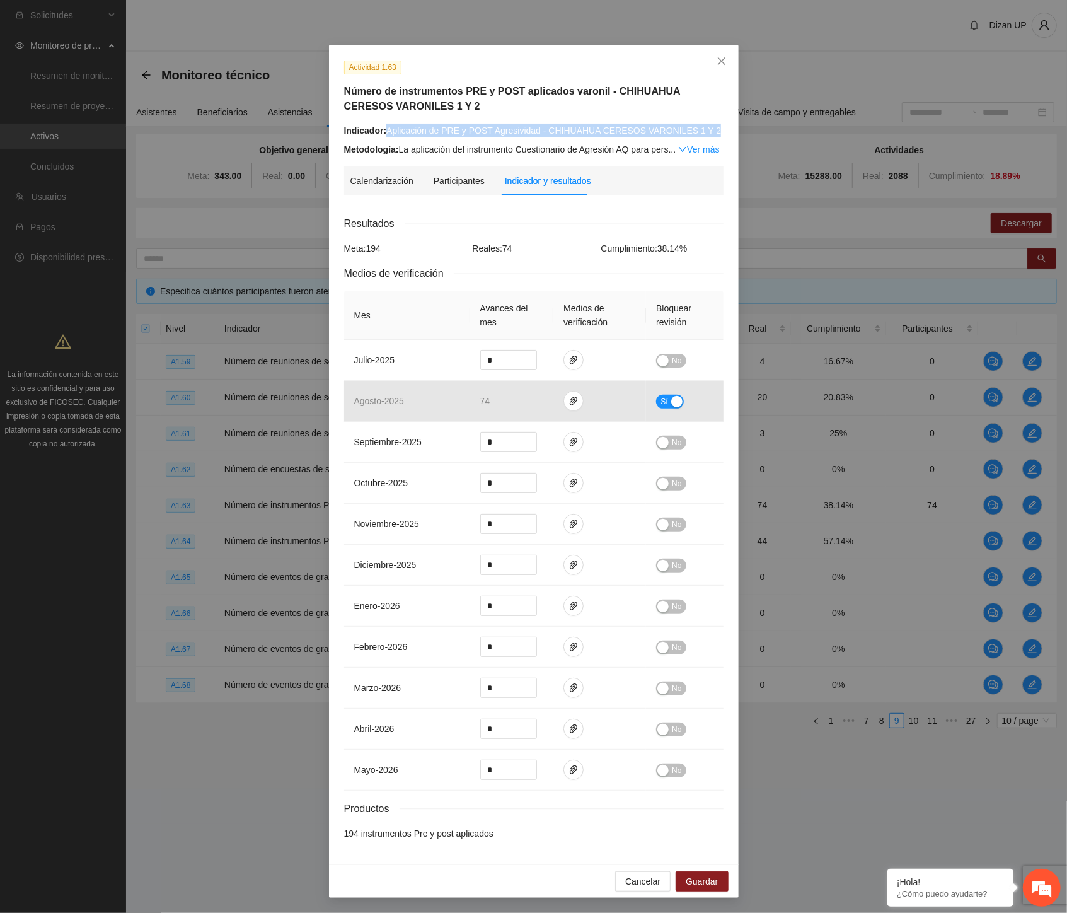
drag, startPoint x: 388, startPoint y: 129, endPoint x: 715, endPoint y: 122, distance: 327.2
click at [715, 124] on div "Indicador: Aplicación de PRE y POST Agresividad - CHIHUAHUA CERESOS VARONILES 1…" at bounding box center [533, 131] width 379 height 14
copy div "Aplicación de PRE y POST Agresividad - CHIHUAHUA CERESOS VARONILES 1 Y 2"
click at [108, 519] on div "Actividad 1.63 Número de instrumentos PRE y POST aplicados varonil - CHIHUAHUA …" at bounding box center [533, 456] width 1067 height 913
click at [108, 509] on div "Actividad 1.63 Número de instrumentos PRE y POST aplicados varonil - CHIHUAHUA …" at bounding box center [533, 456] width 1067 height 913
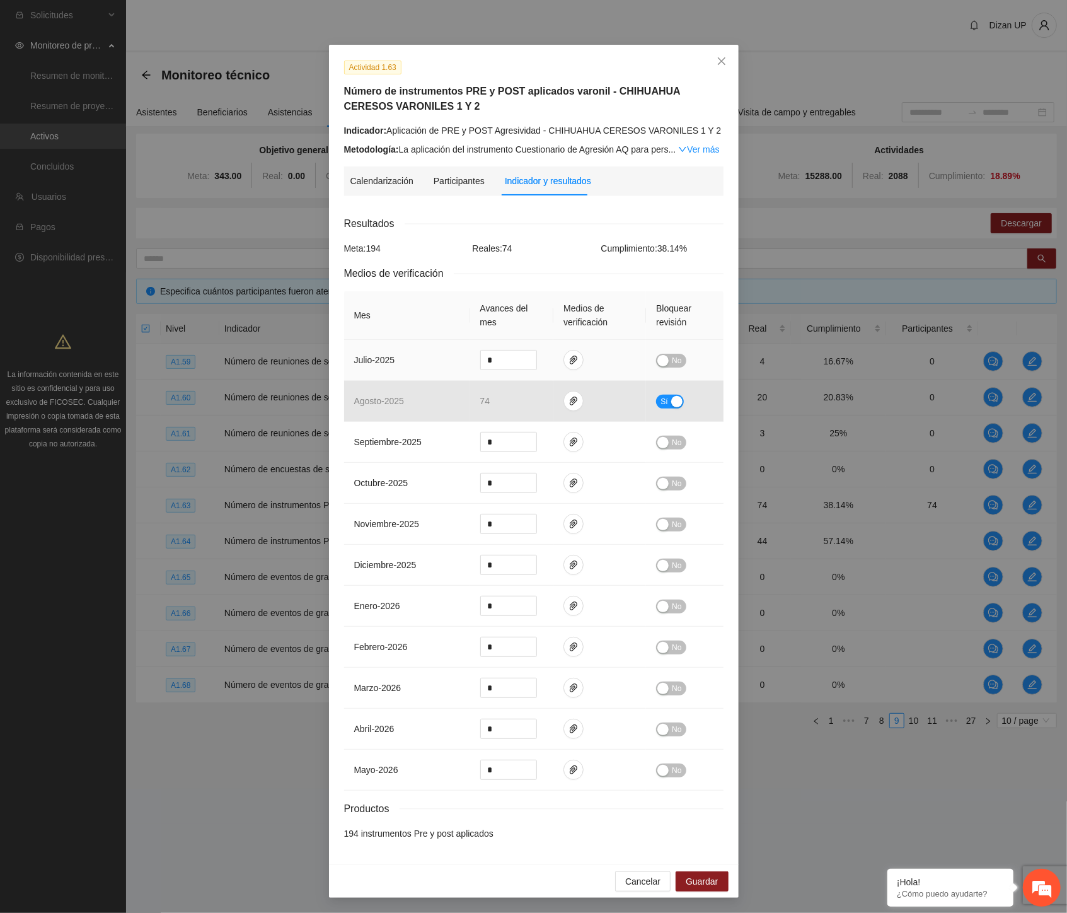
click at [663, 366] on button "No" at bounding box center [671, 361] width 30 height 14
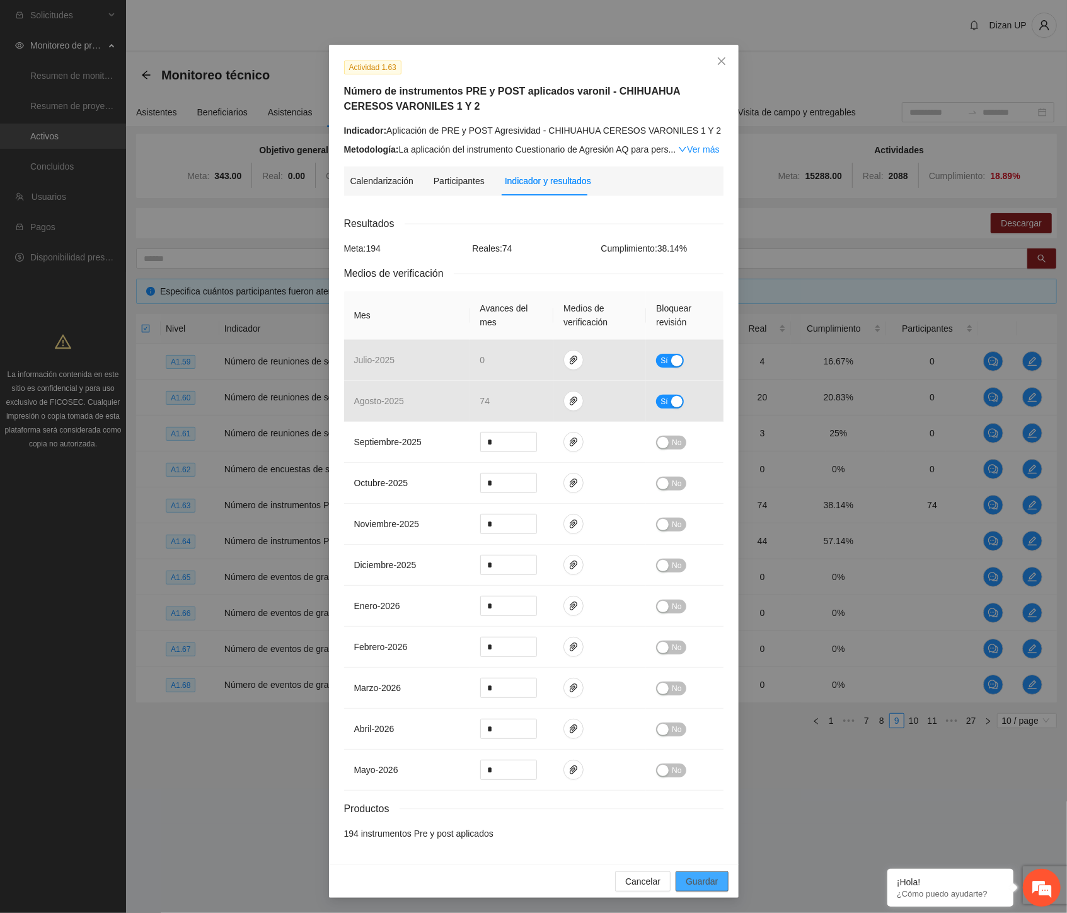
click at [695, 874] on span "Guardar" at bounding box center [702, 881] width 32 height 14
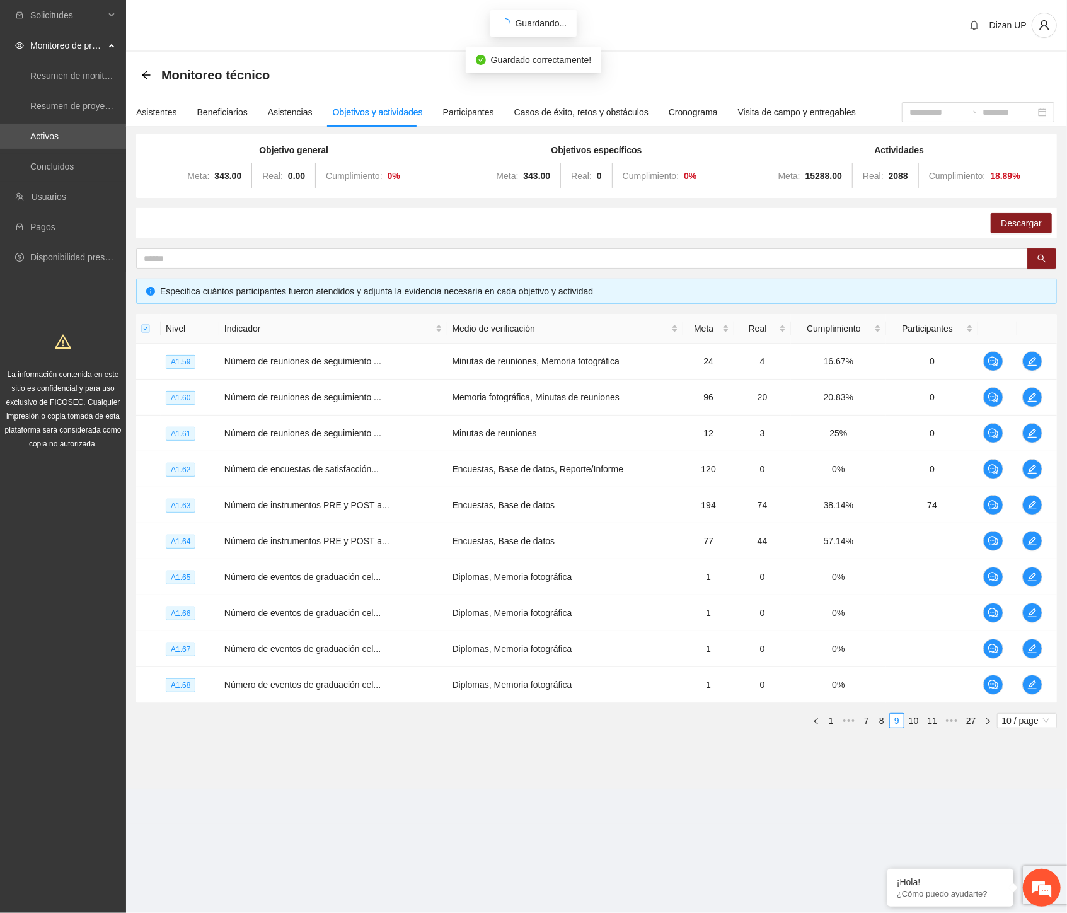
scroll to position [0, 0]
click at [1029, 544] on icon "edit" at bounding box center [1032, 541] width 10 height 10
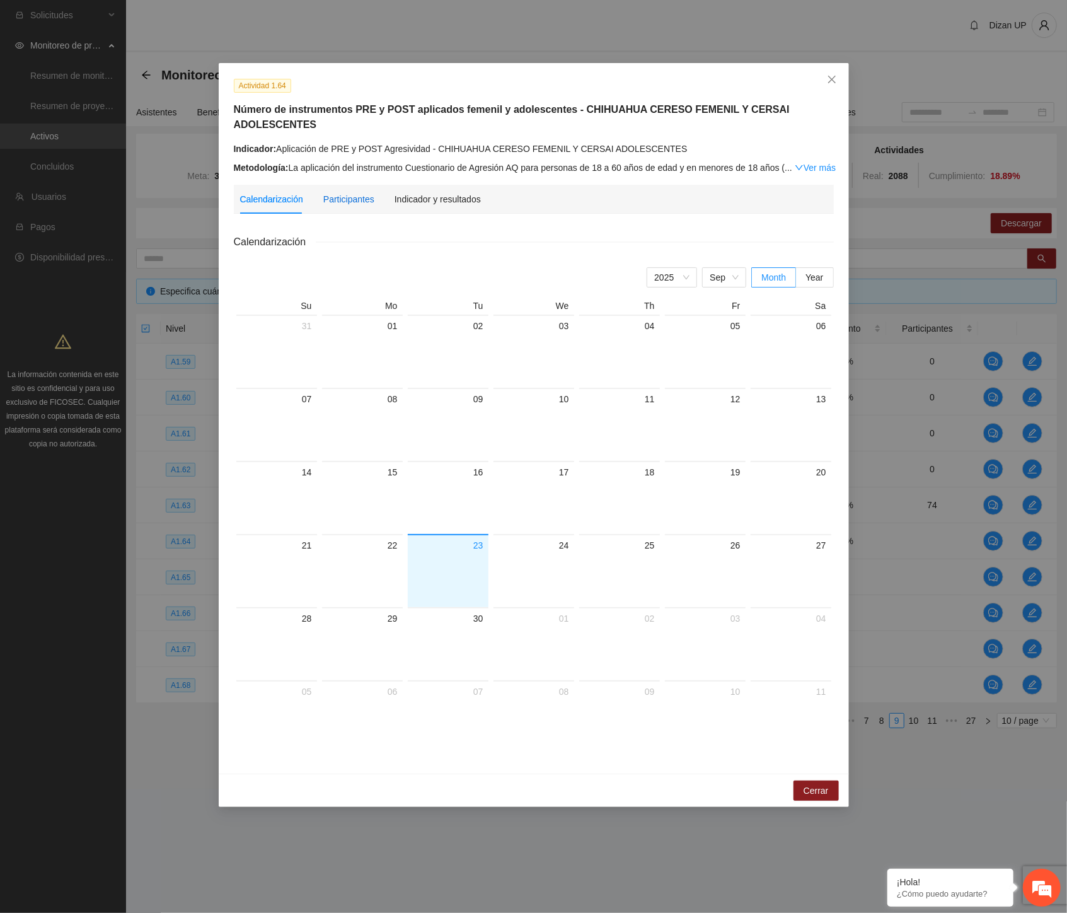
click at [332, 192] on div "Participantes" at bounding box center [348, 199] width 51 height 14
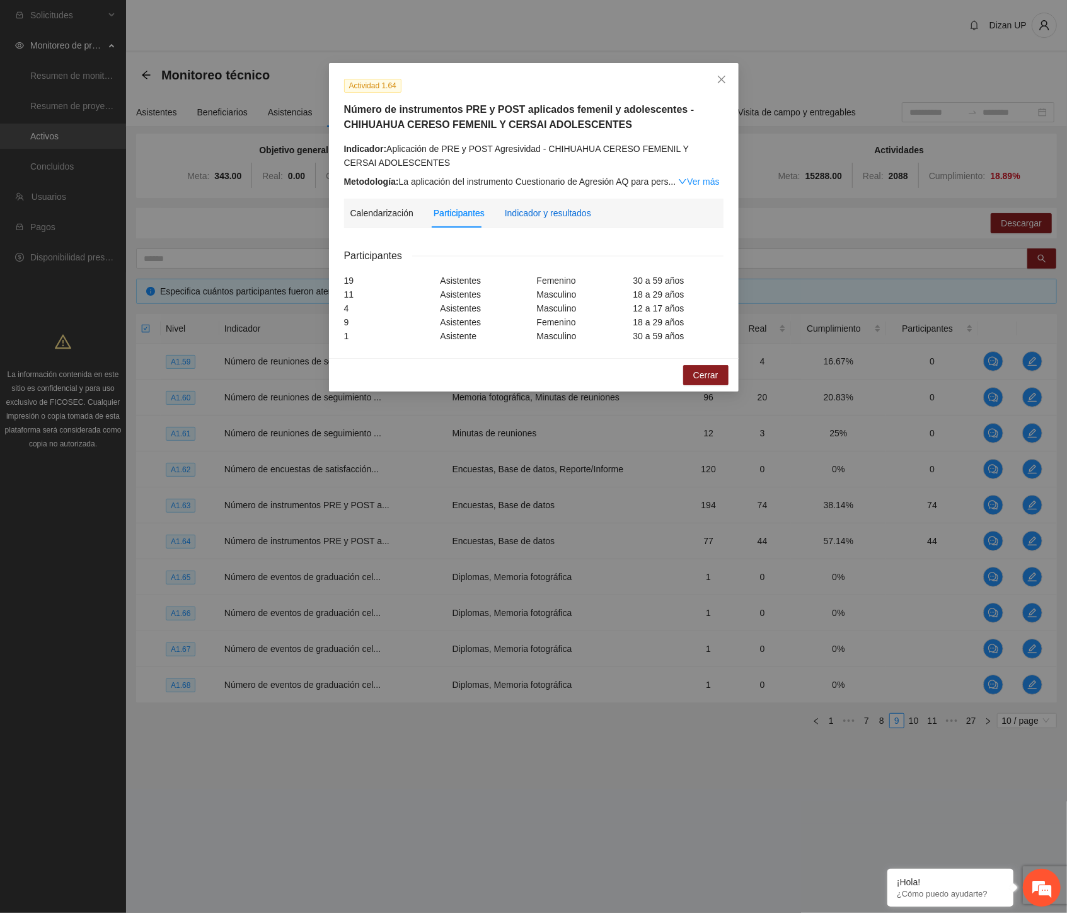
click at [563, 208] on div "Indicador y resultados" at bounding box center [548, 213] width 86 height 14
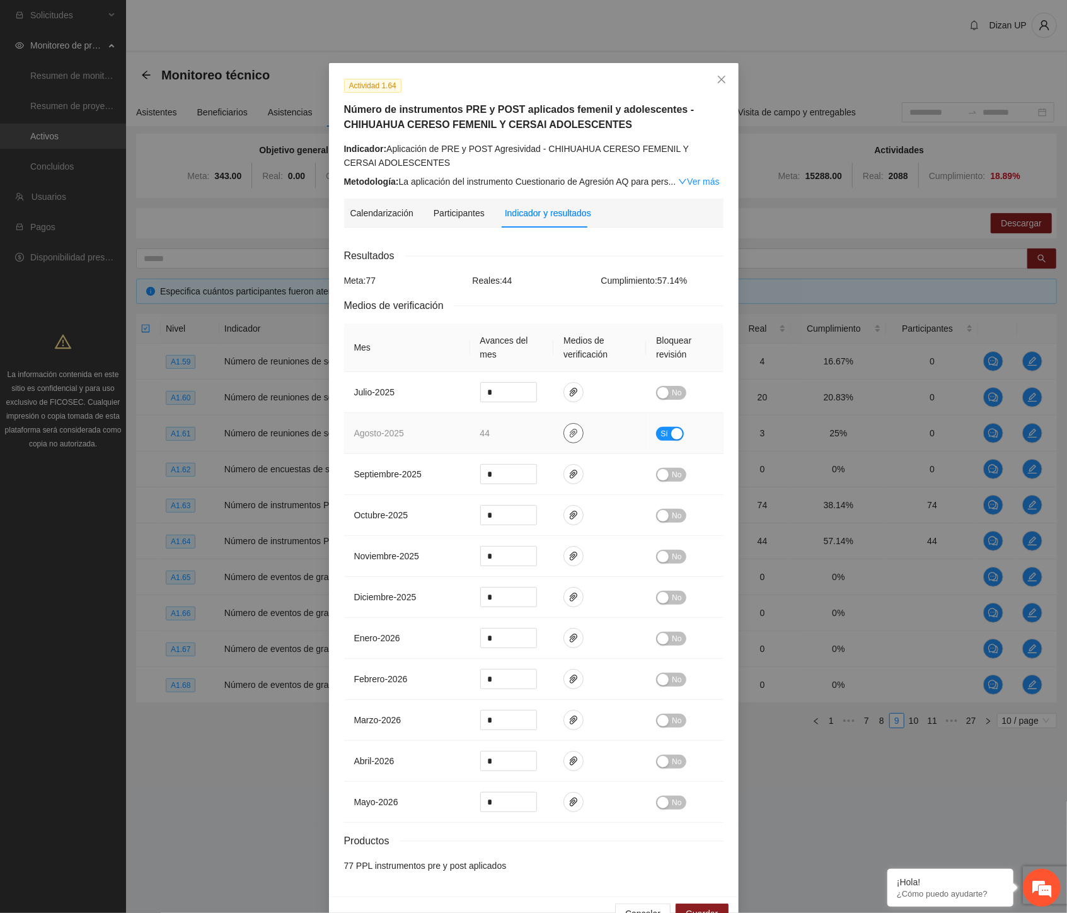
click at [570, 432] on icon "paper-clip" at bounding box center [574, 433] width 8 height 9
click at [514, 396] on link "AGOSTO_2025.zip" at bounding box center [572, 397] width 180 height 14
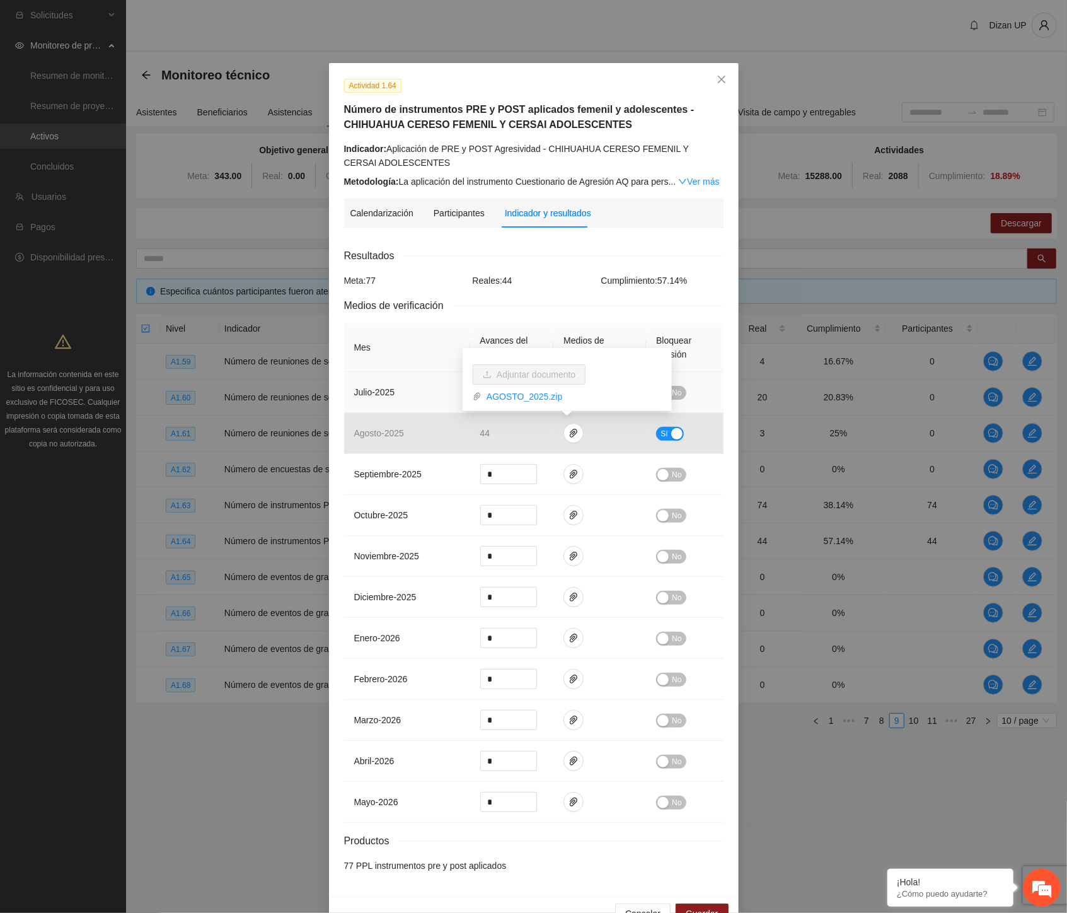
click at [372, 398] on td "julio - 2025" at bounding box center [407, 392] width 126 height 41
click at [538, 165] on div "Indicador: Aplicación de PRE y POST Agresividad - CHIHUAHUA CERESO FEMENIL Y CE…" at bounding box center [533, 156] width 379 height 28
click at [712, 182] on link "Ver más" at bounding box center [698, 182] width 41 height 10
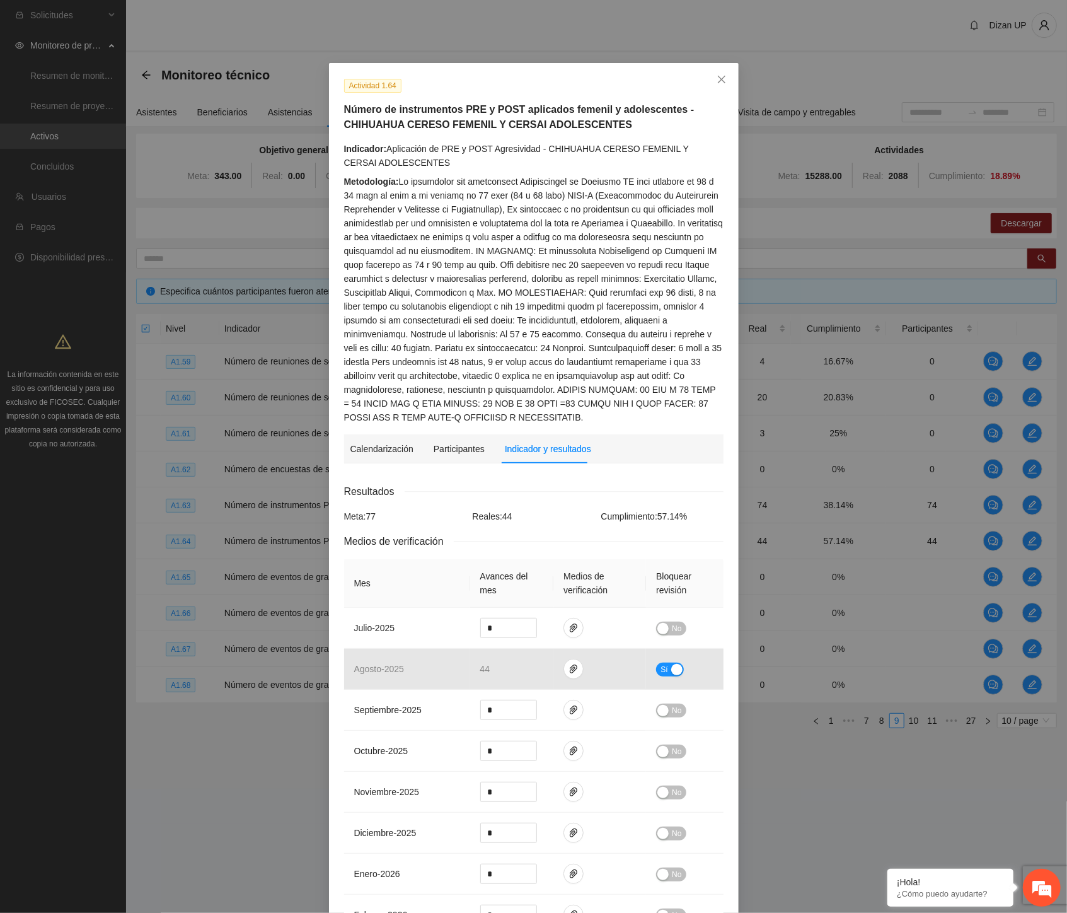
click at [522, 195] on div "Metodología:" at bounding box center [533, 300] width 379 height 250
drag, startPoint x: 596, startPoint y: 195, endPoint x: 452, endPoint y: 195, distance: 143.7
click at [452, 195] on div "Metodología:" at bounding box center [533, 300] width 379 height 250
drag, startPoint x: 464, startPoint y: 296, endPoint x: 507, endPoint y: 271, distance: 50.3
click at [465, 296] on div "Metodología:" at bounding box center [533, 300] width 379 height 250
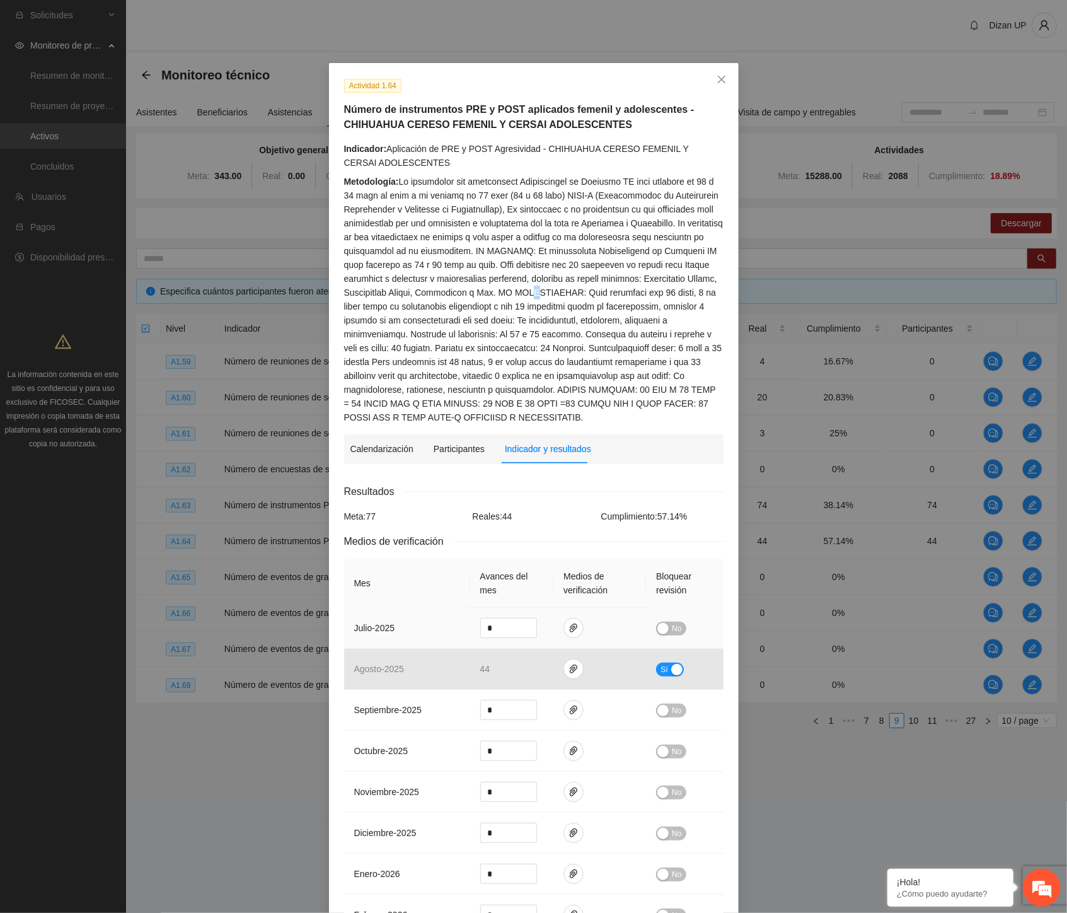
click at [663, 626] on div "button" at bounding box center [662, 628] width 11 height 11
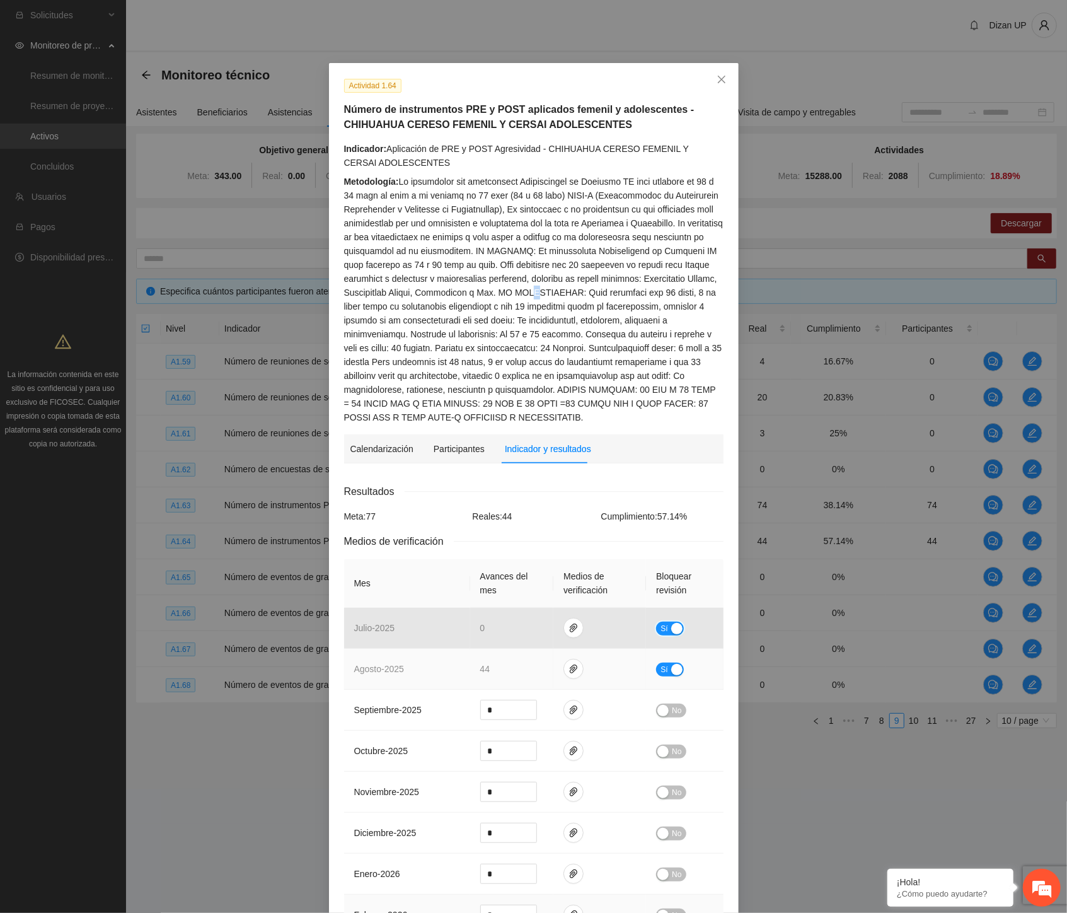
scroll to position [269, 0]
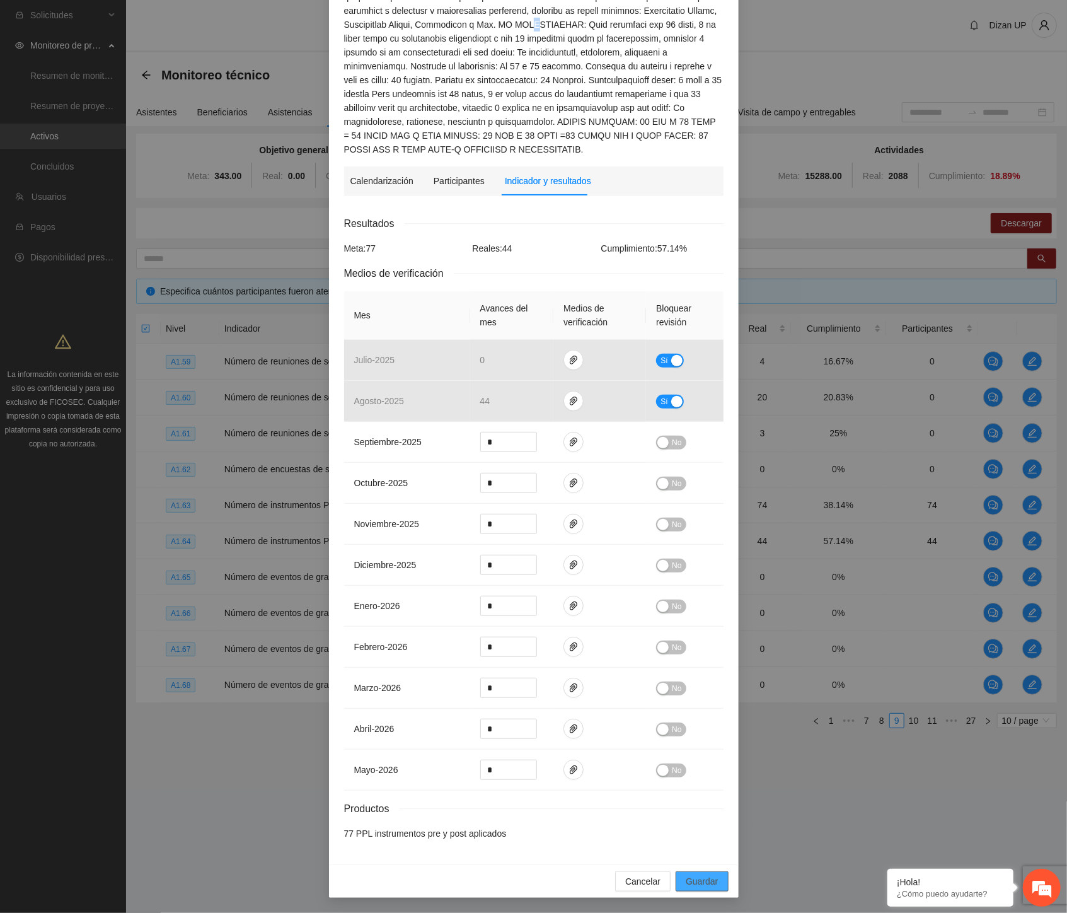
drag, startPoint x: 702, startPoint y: 883, endPoint x: 1017, endPoint y: 624, distance: 408.0
click at [702, 883] on span "Guardar" at bounding box center [702, 881] width 32 height 14
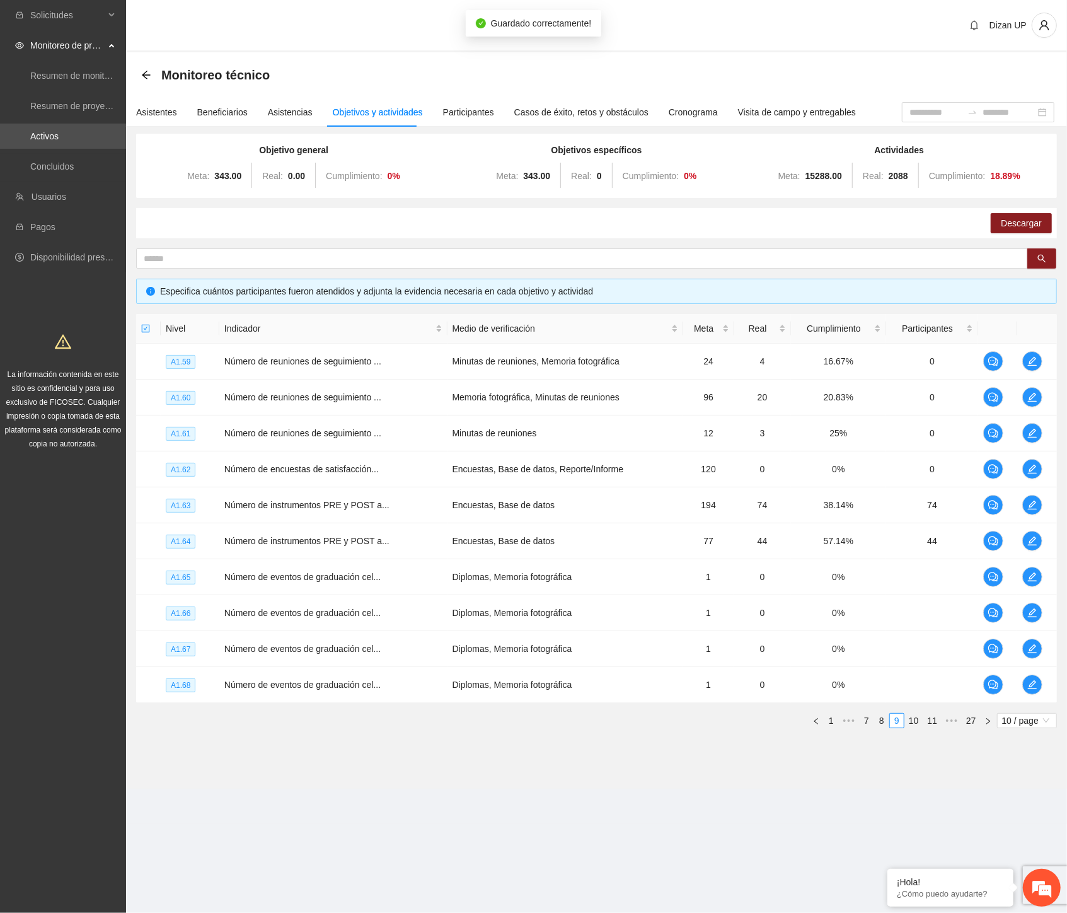
scroll to position [206, 0]
click at [1034, 576] on icon "edit" at bounding box center [1032, 577] width 10 height 10
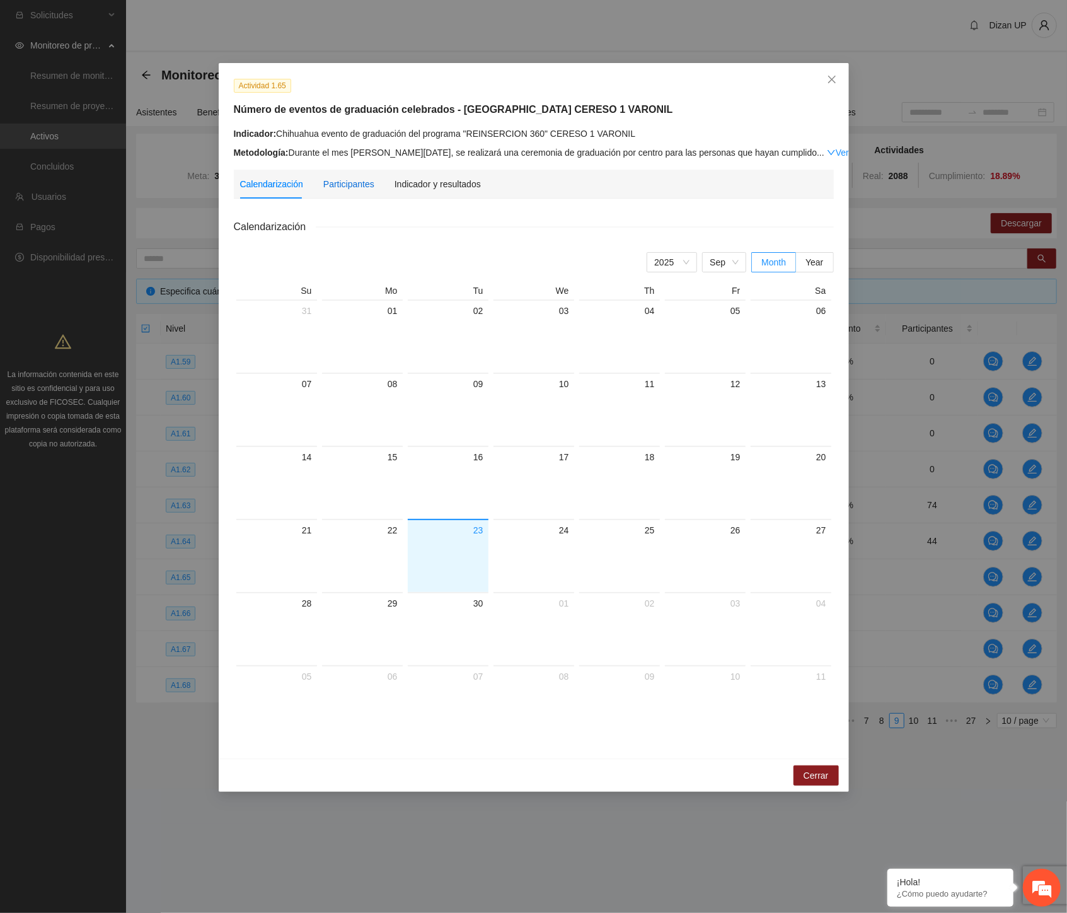
click at [361, 189] on div "Participantes" at bounding box center [348, 184] width 51 height 14
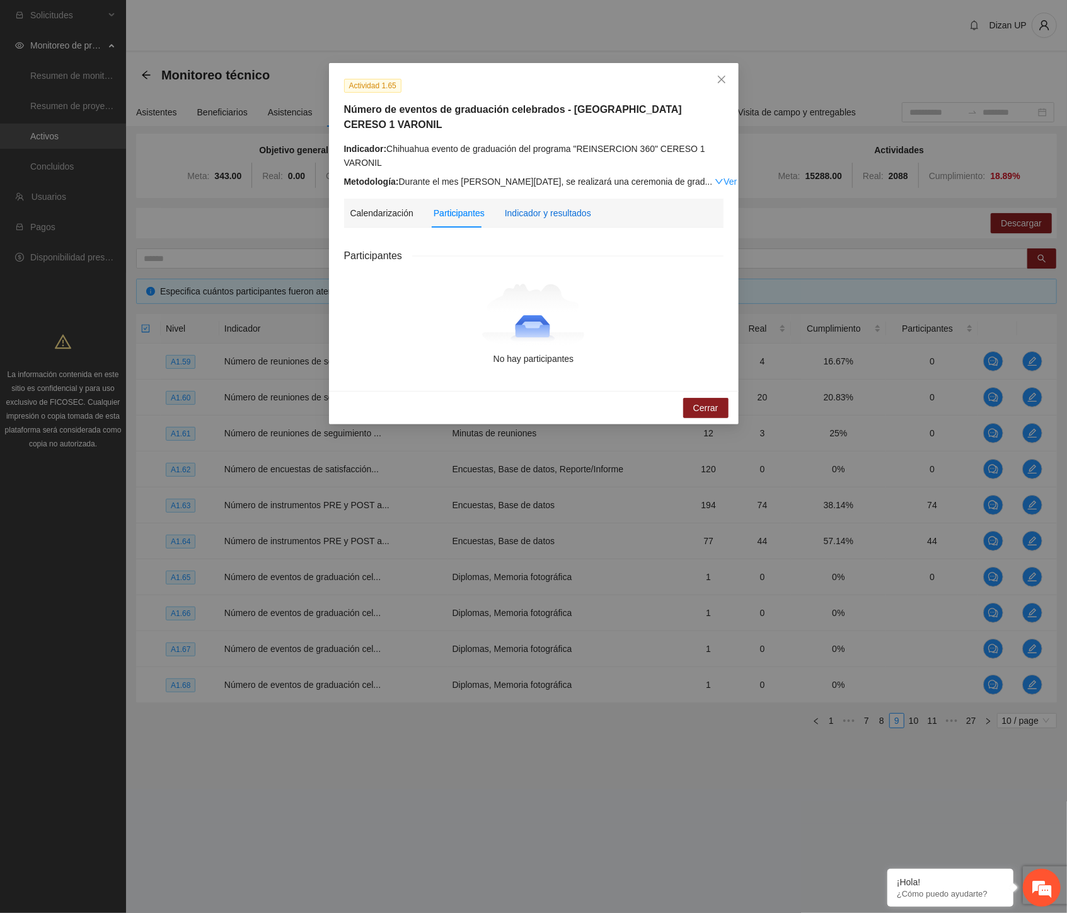
click at [543, 206] on div "Indicador y resultados" at bounding box center [548, 213] width 86 height 14
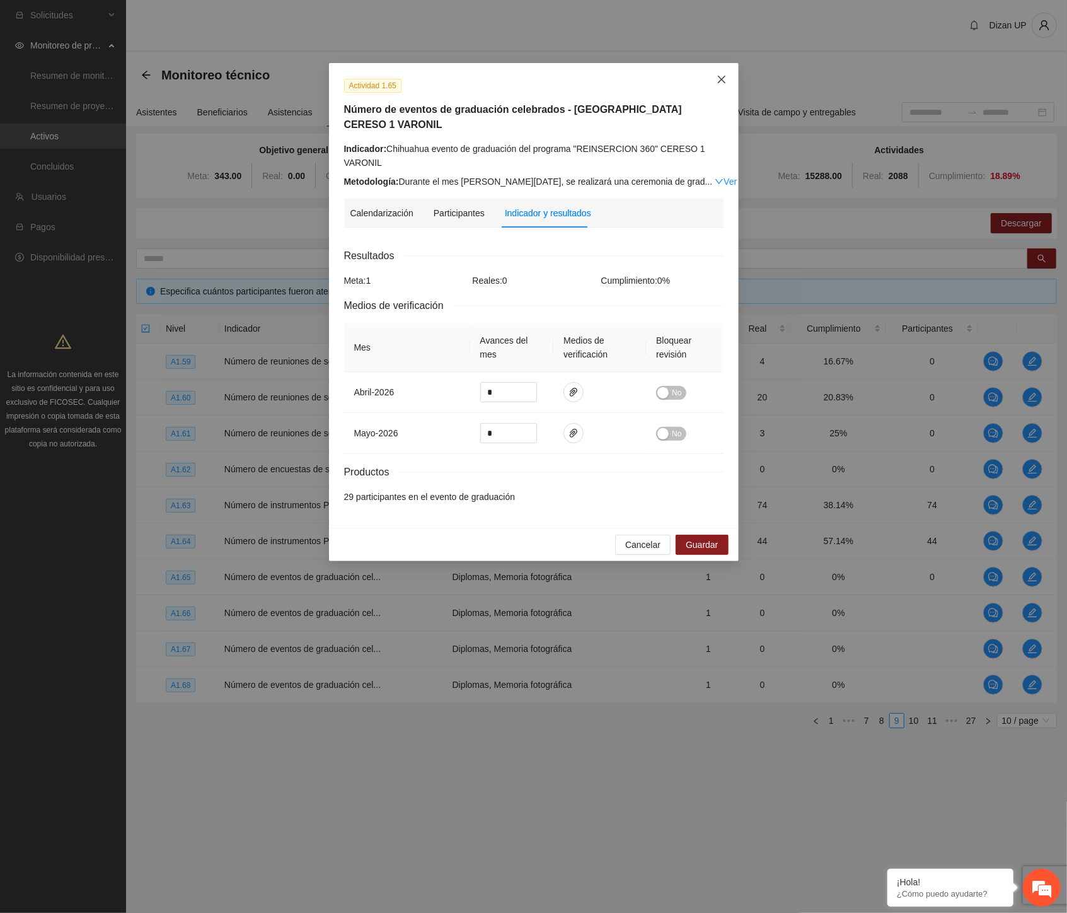
click at [717, 80] on icon "close" at bounding box center [722, 79] width 10 height 10
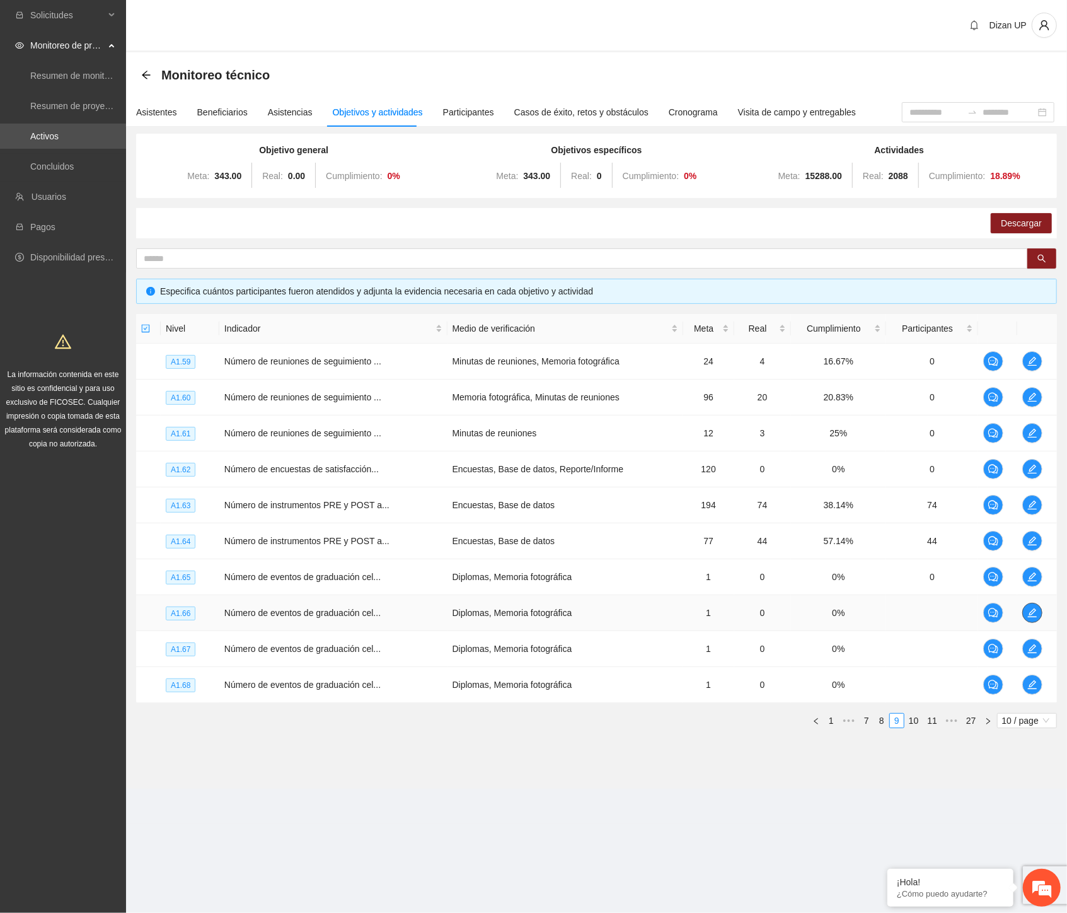
click at [1035, 616] on icon "edit" at bounding box center [1032, 613] width 10 height 10
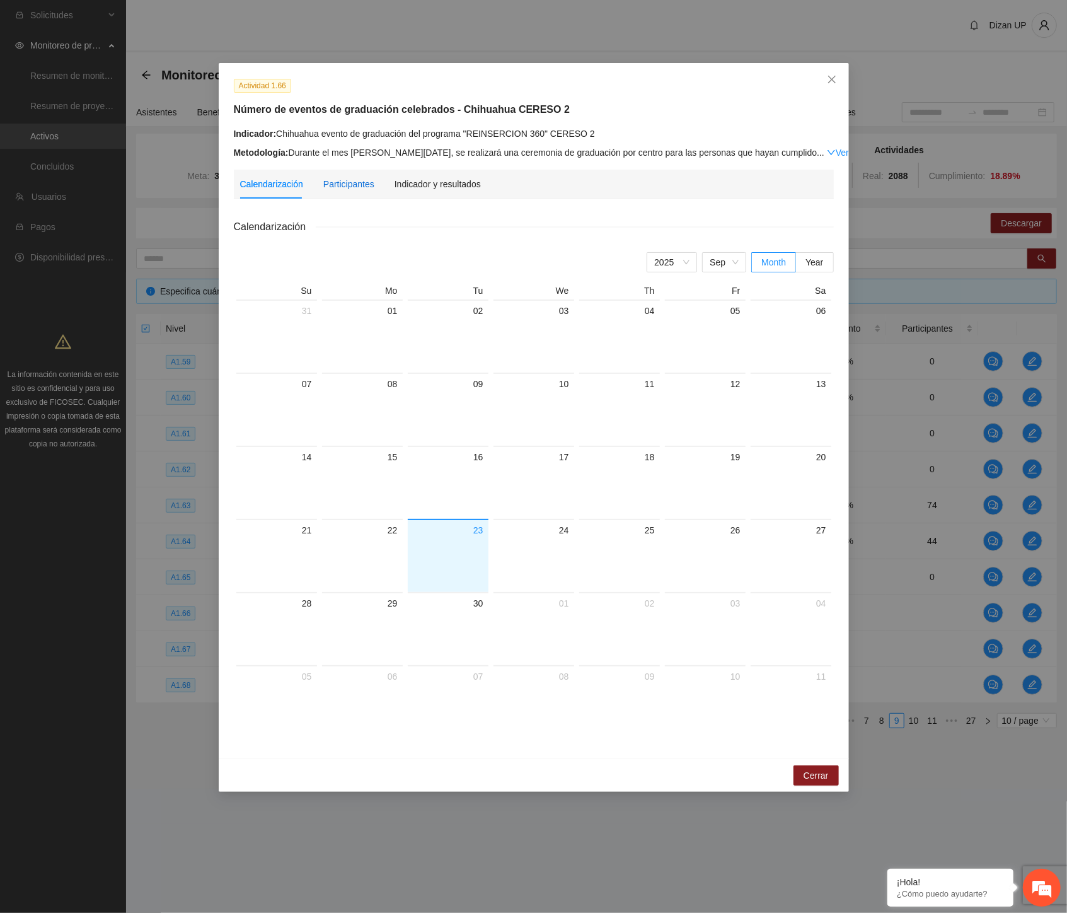
click at [359, 185] on div "Participantes" at bounding box center [348, 184] width 51 height 14
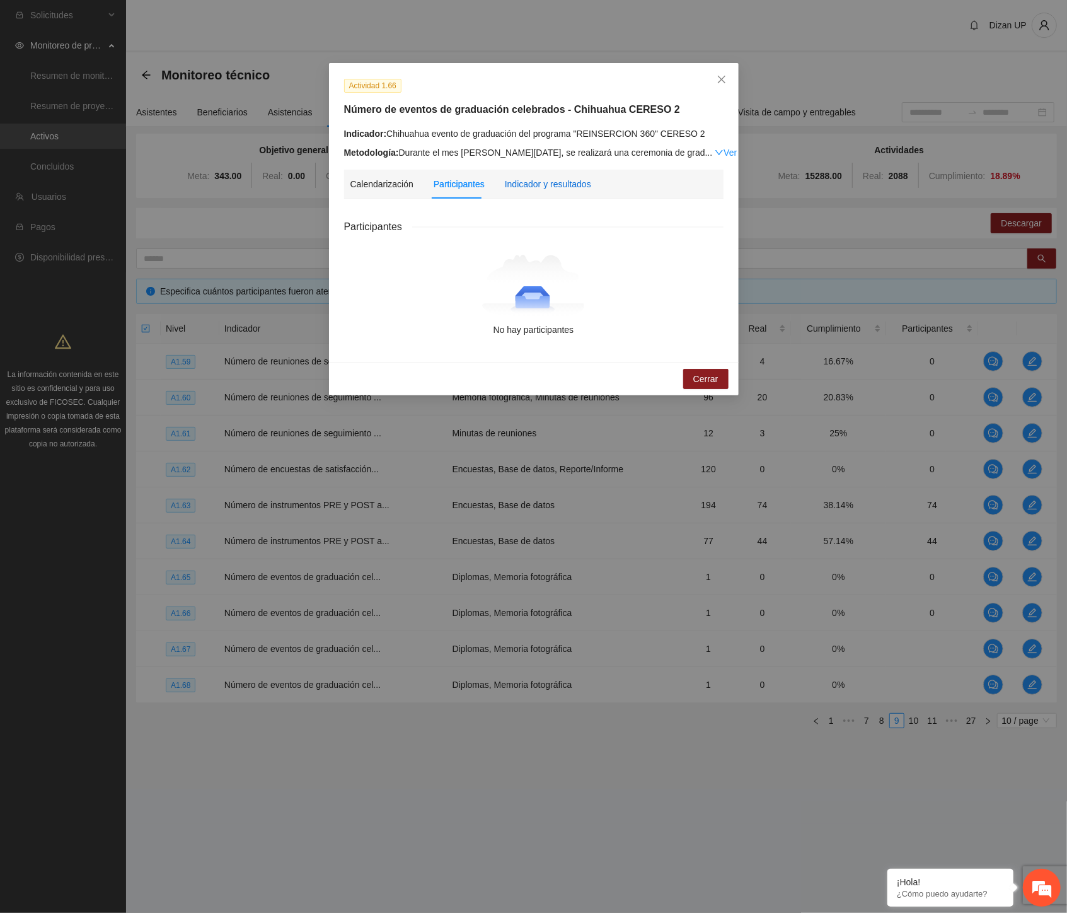
click at [532, 187] on div "Indicador y resultados" at bounding box center [548, 184] width 86 height 14
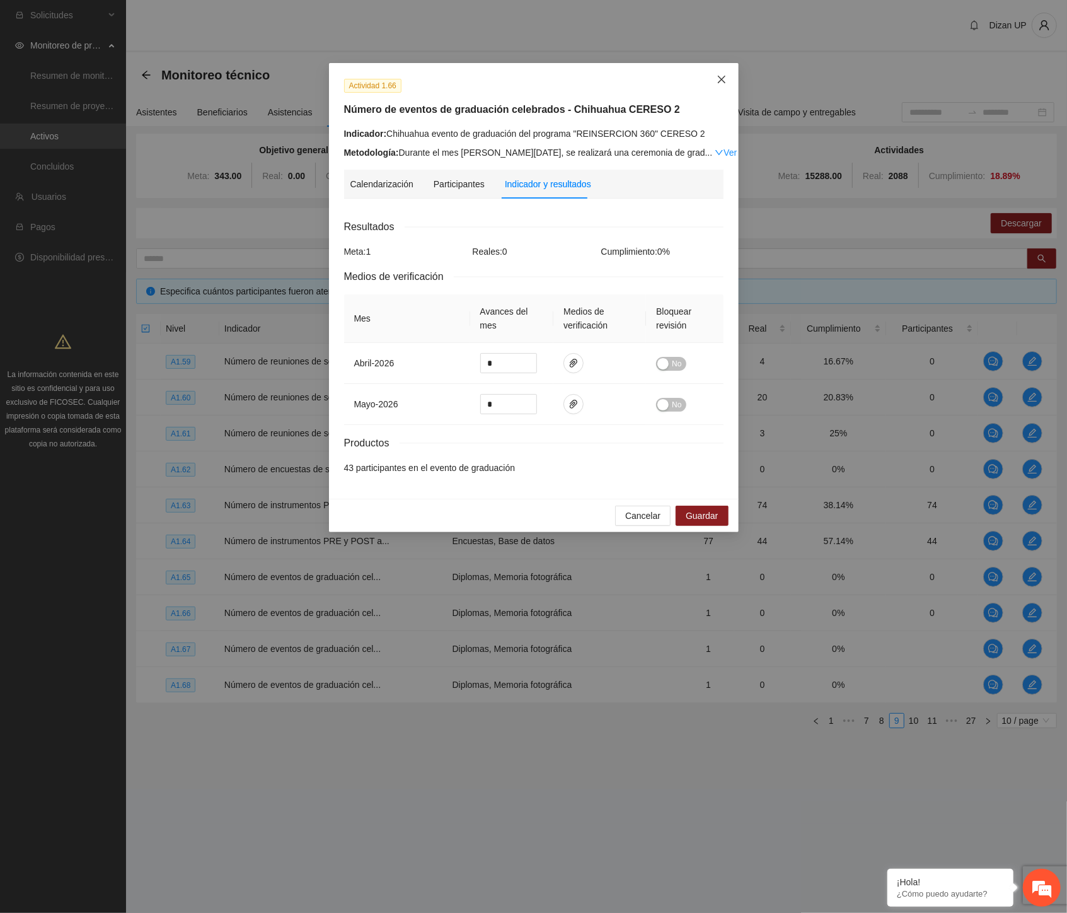
click at [727, 79] on span "Close" at bounding box center [722, 80] width 34 height 34
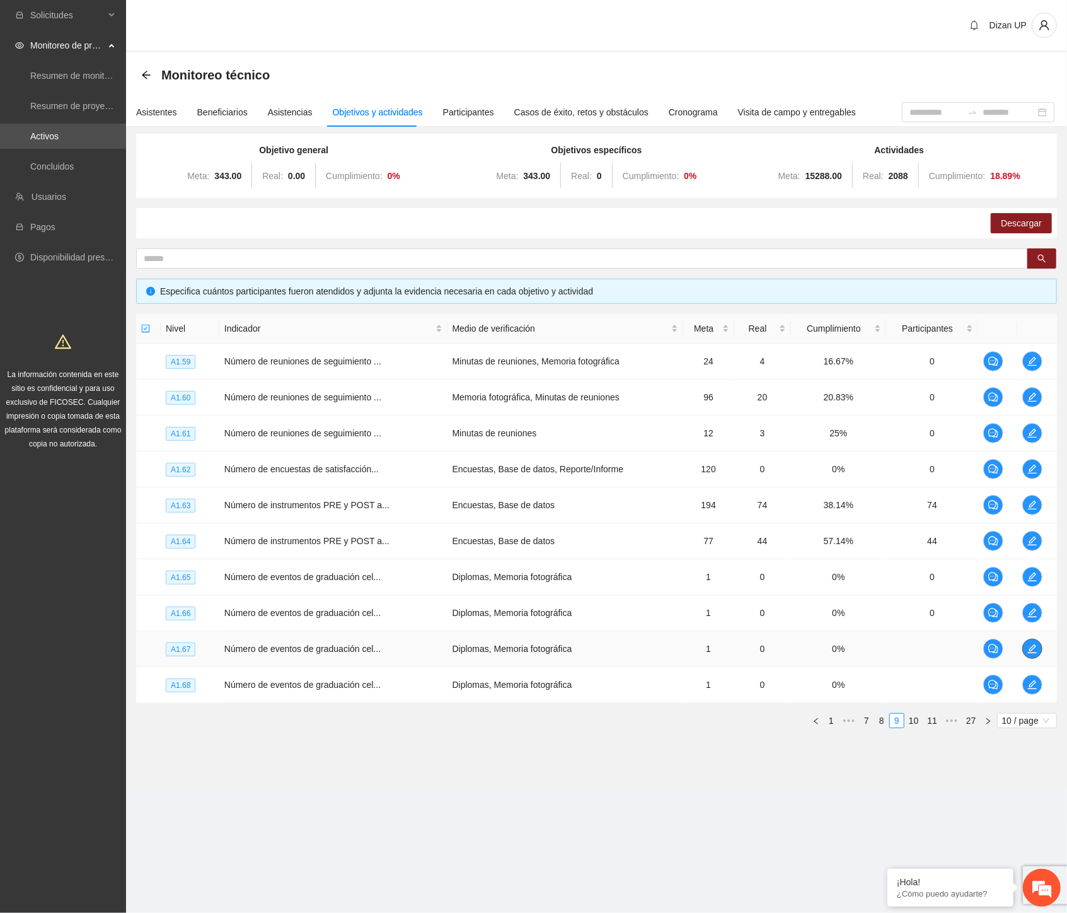
click at [1038, 646] on span "edit" at bounding box center [1032, 649] width 19 height 10
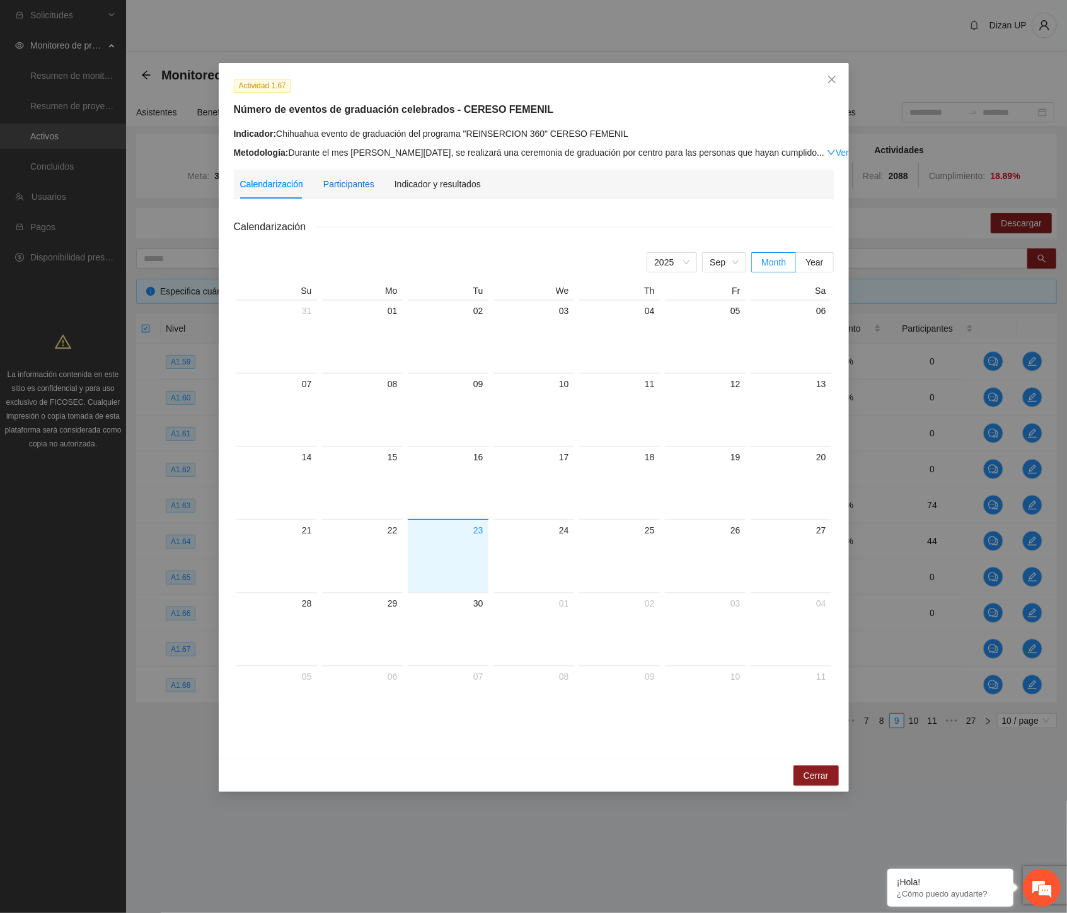
click at [366, 178] on div "Participantes" at bounding box center [348, 184] width 51 height 14
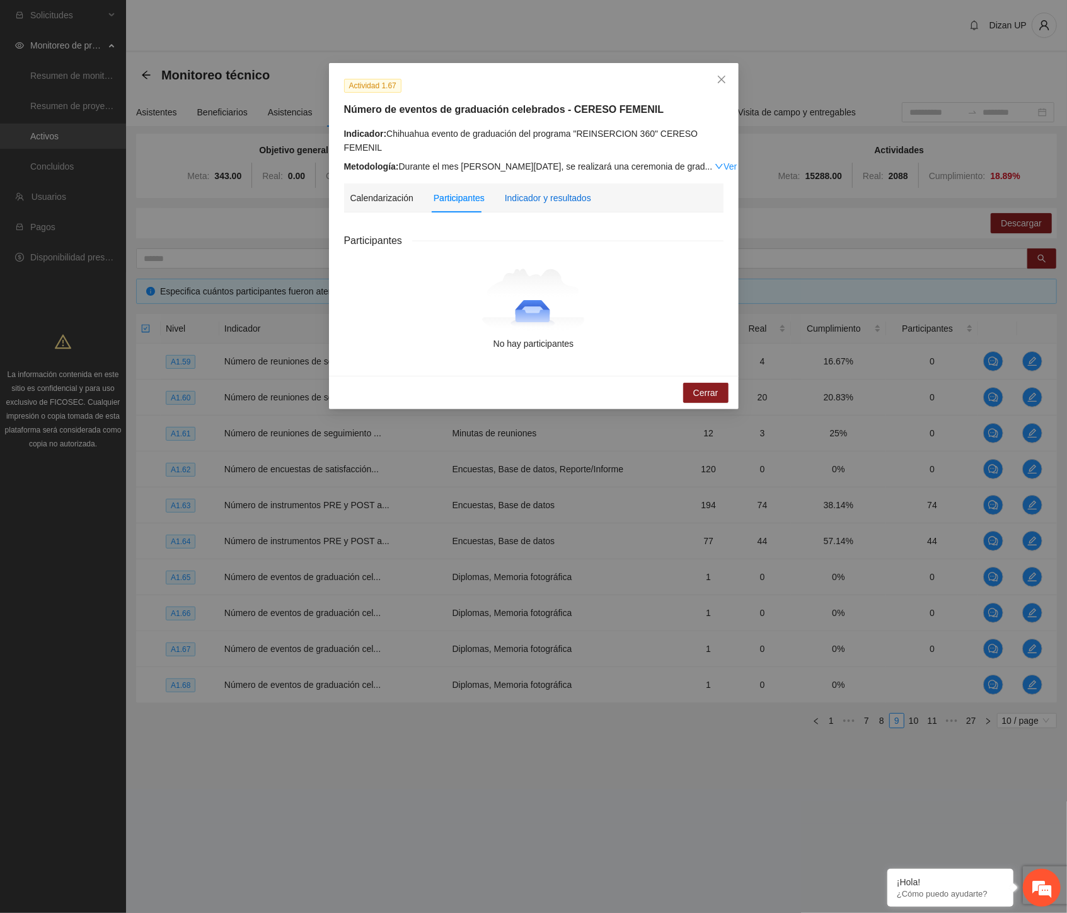
click at [547, 191] on div "Indicador y resultados" at bounding box center [548, 198] width 86 height 14
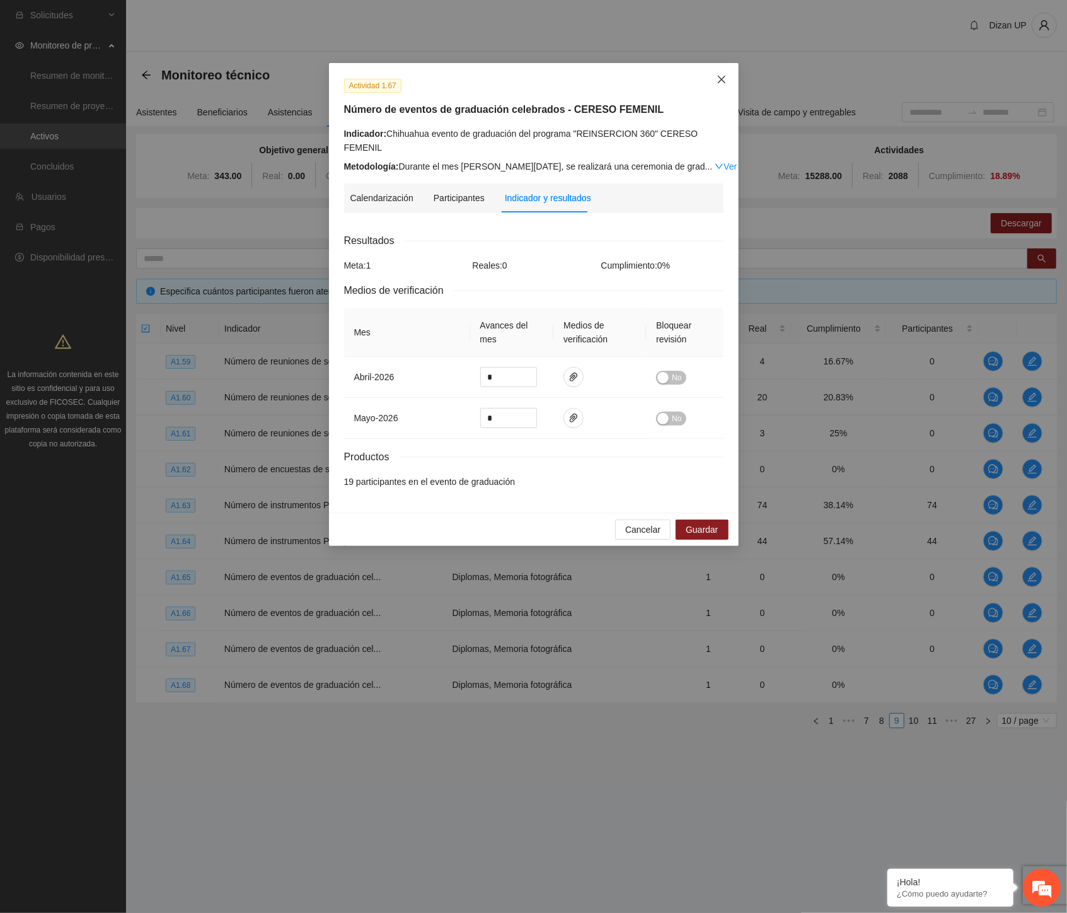
click at [734, 73] on span "Close" at bounding box center [722, 80] width 34 height 34
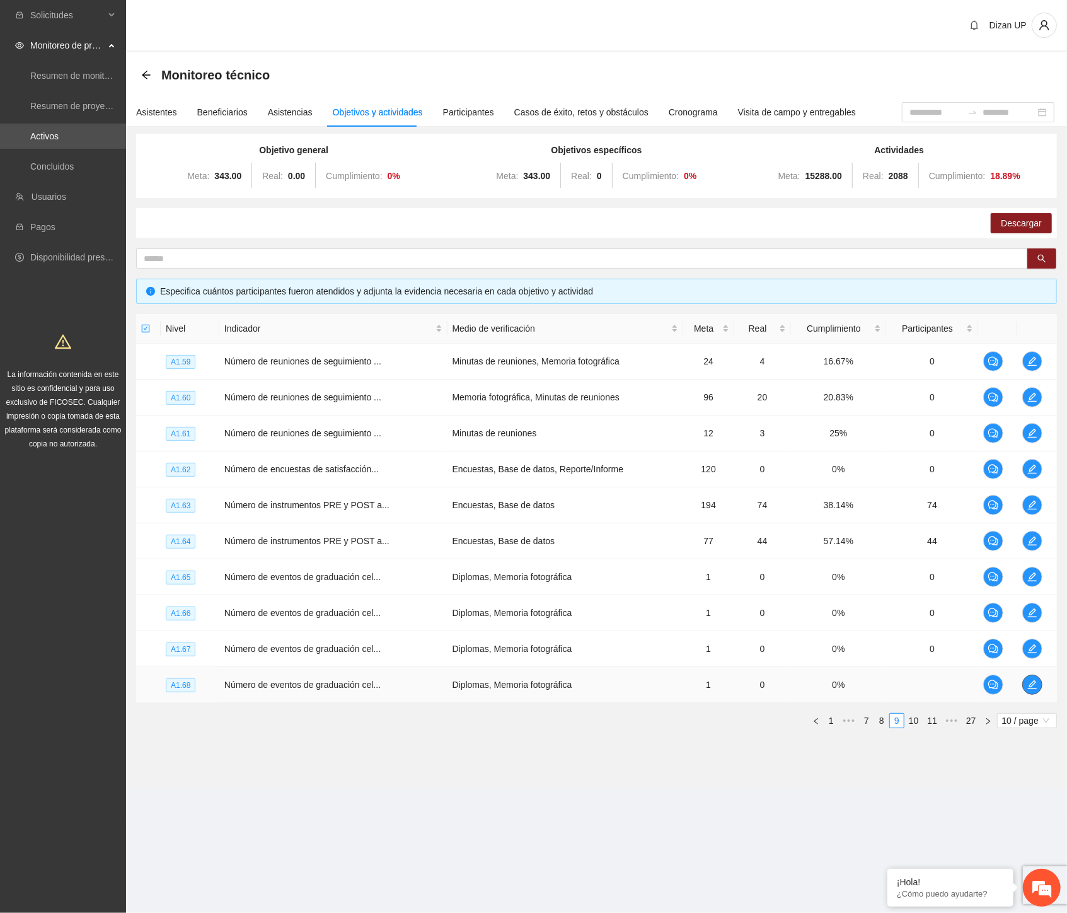
click at [1033, 687] on icon "edit" at bounding box center [1032, 685] width 10 height 10
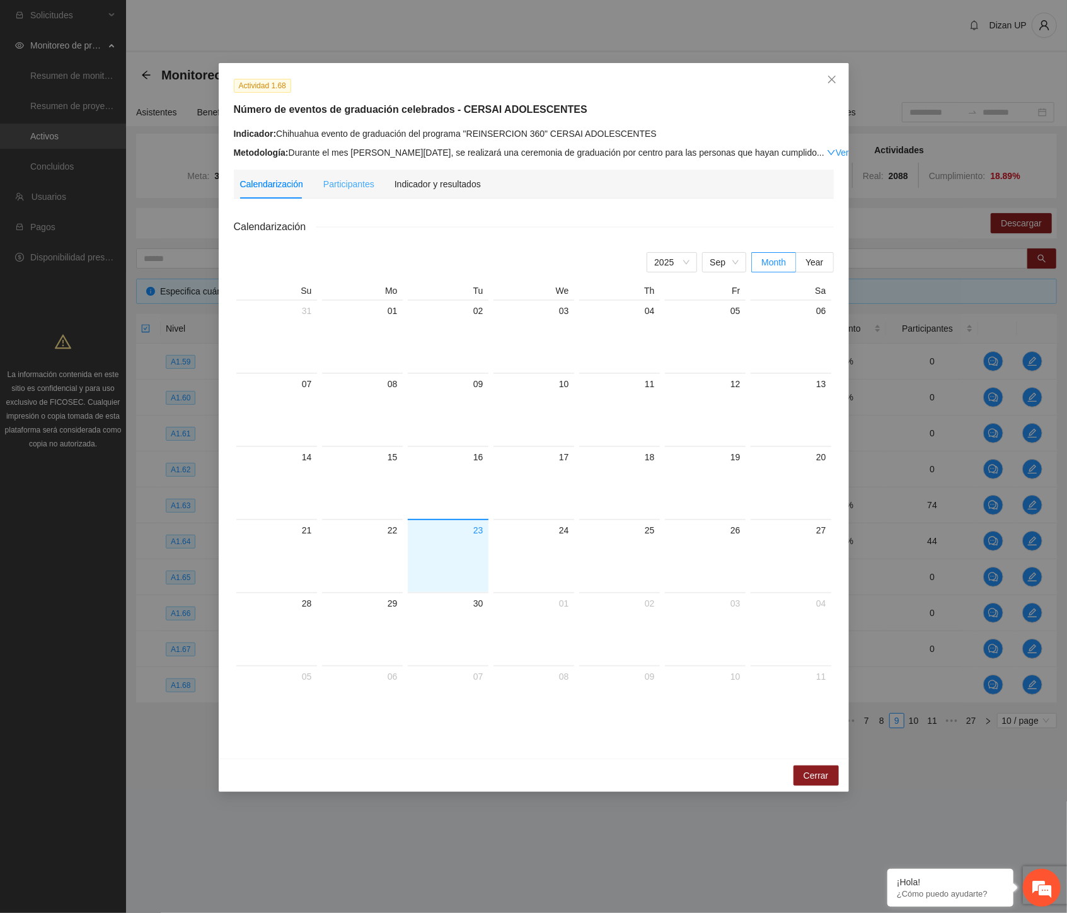
click at [343, 194] on div "Participantes" at bounding box center [348, 184] width 51 height 29
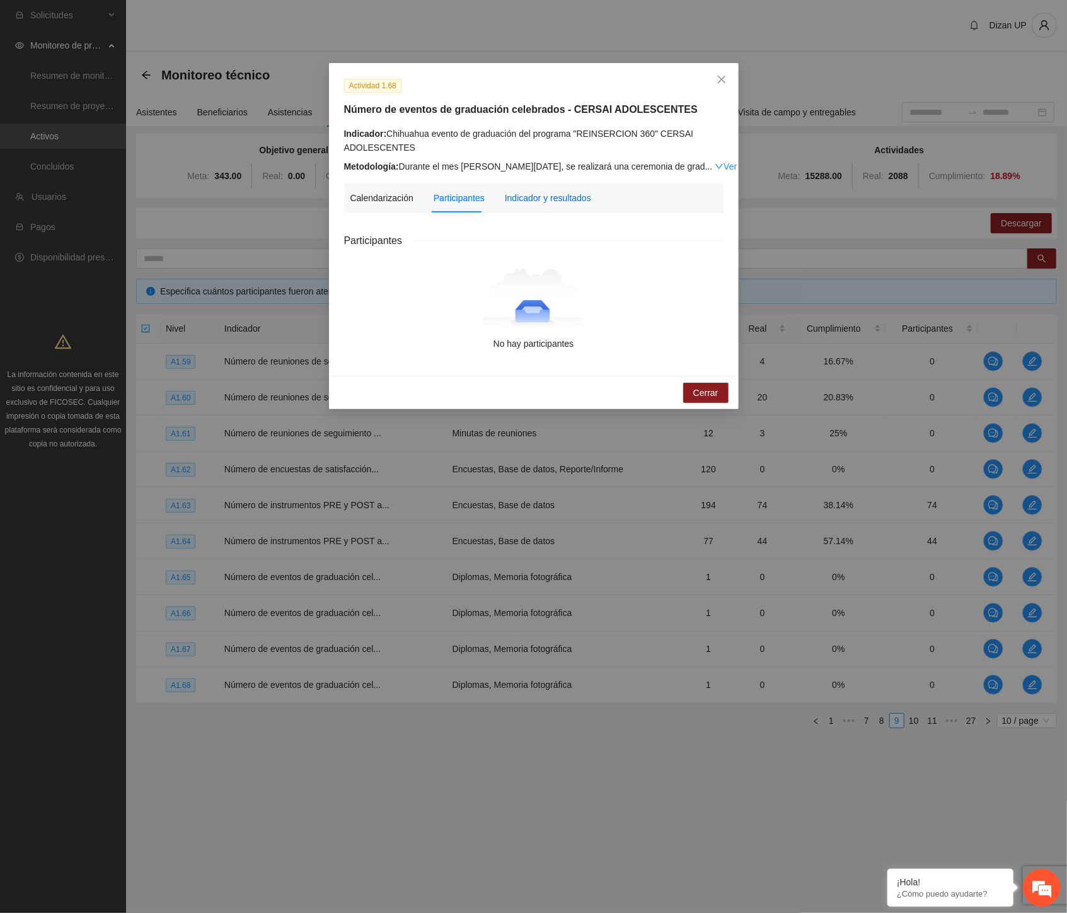
click at [526, 202] on div "Indicador y resultados" at bounding box center [548, 198] width 86 height 14
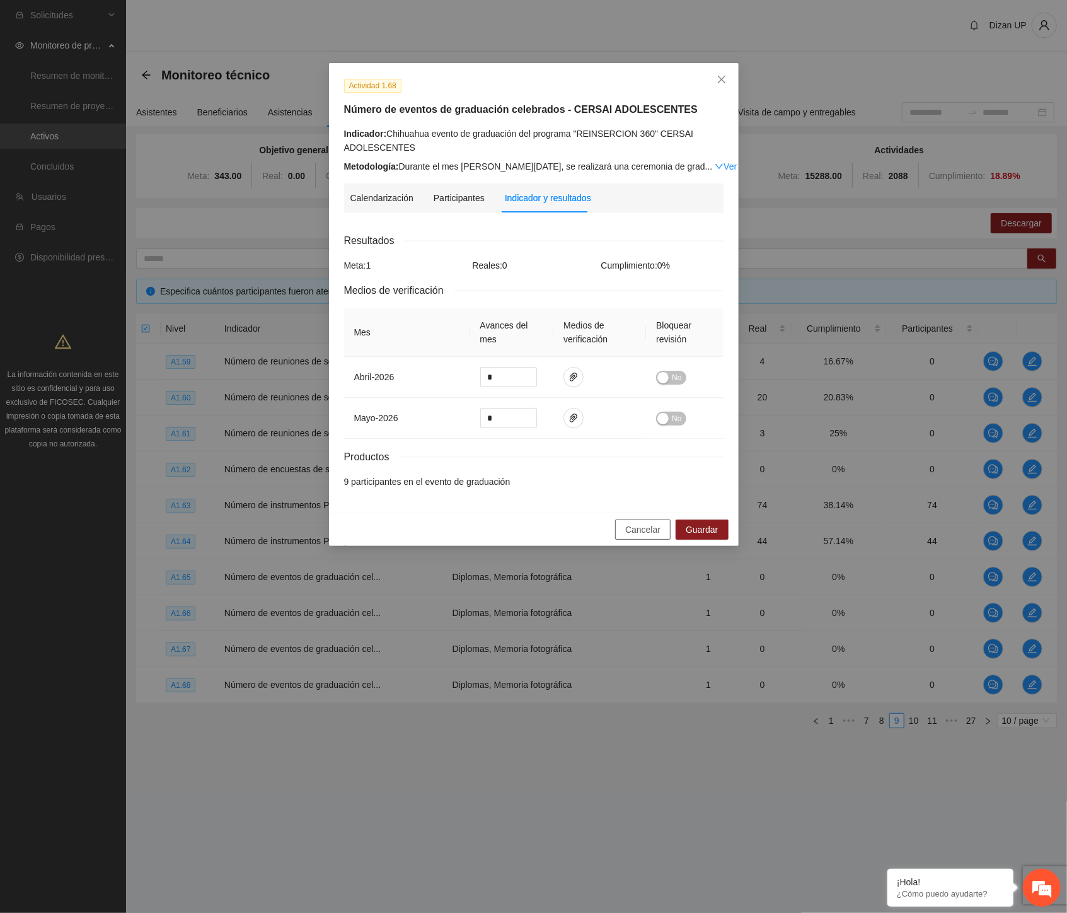
drag, startPoint x: 651, startPoint y: 530, endPoint x: 630, endPoint y: 530, distance: 20.2
click at [650, 530] on span "Cancelar" at bounding box center [642, 530] width 35 height 14
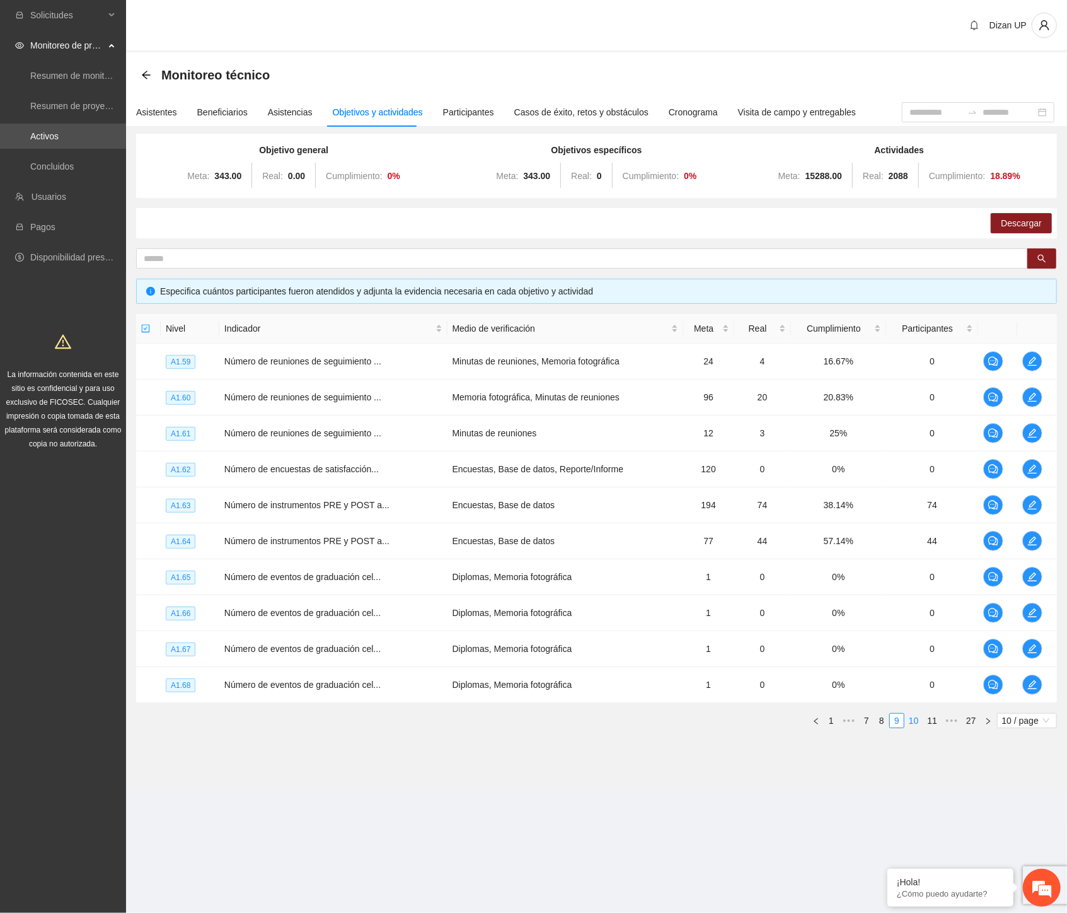
click at [909, 720] on link "10" at bounding box center [914, 721] width 18 height 14
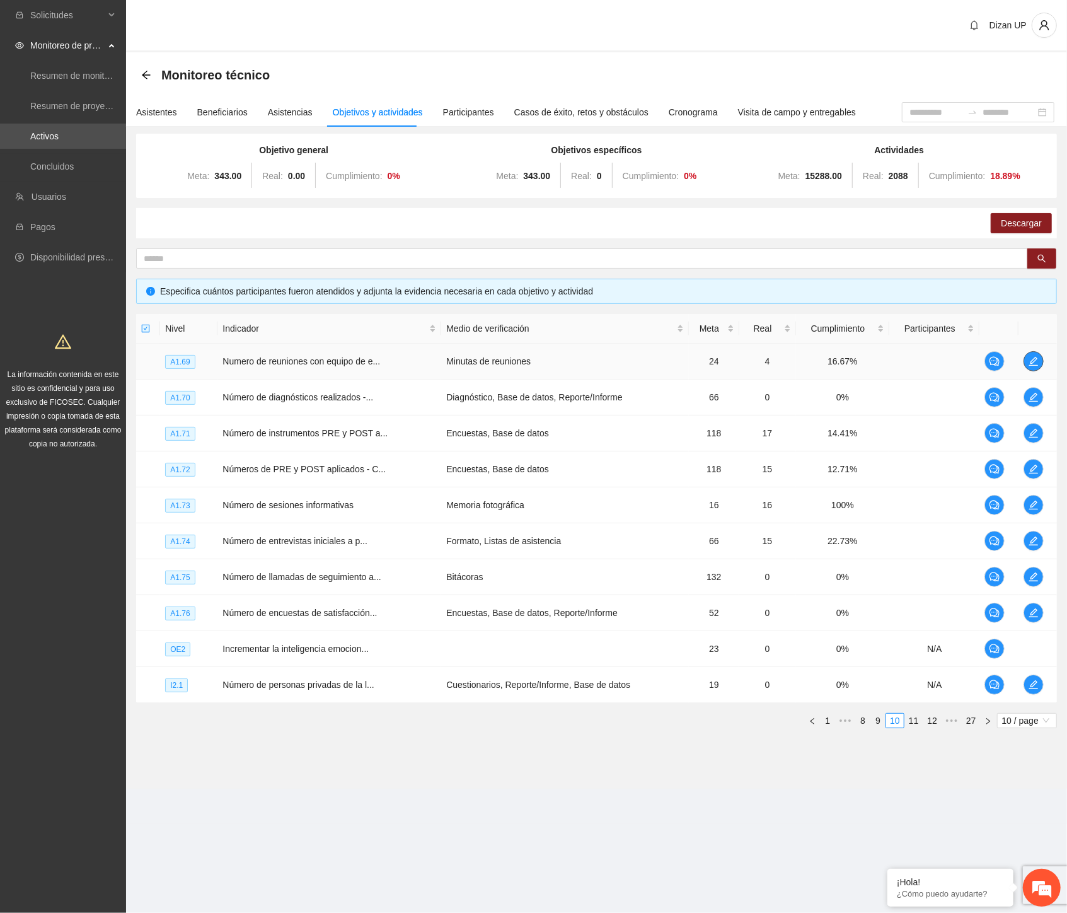
click at [1034, 362] on icon "edit" at bounding box center [1034, 361] width 10 height 10
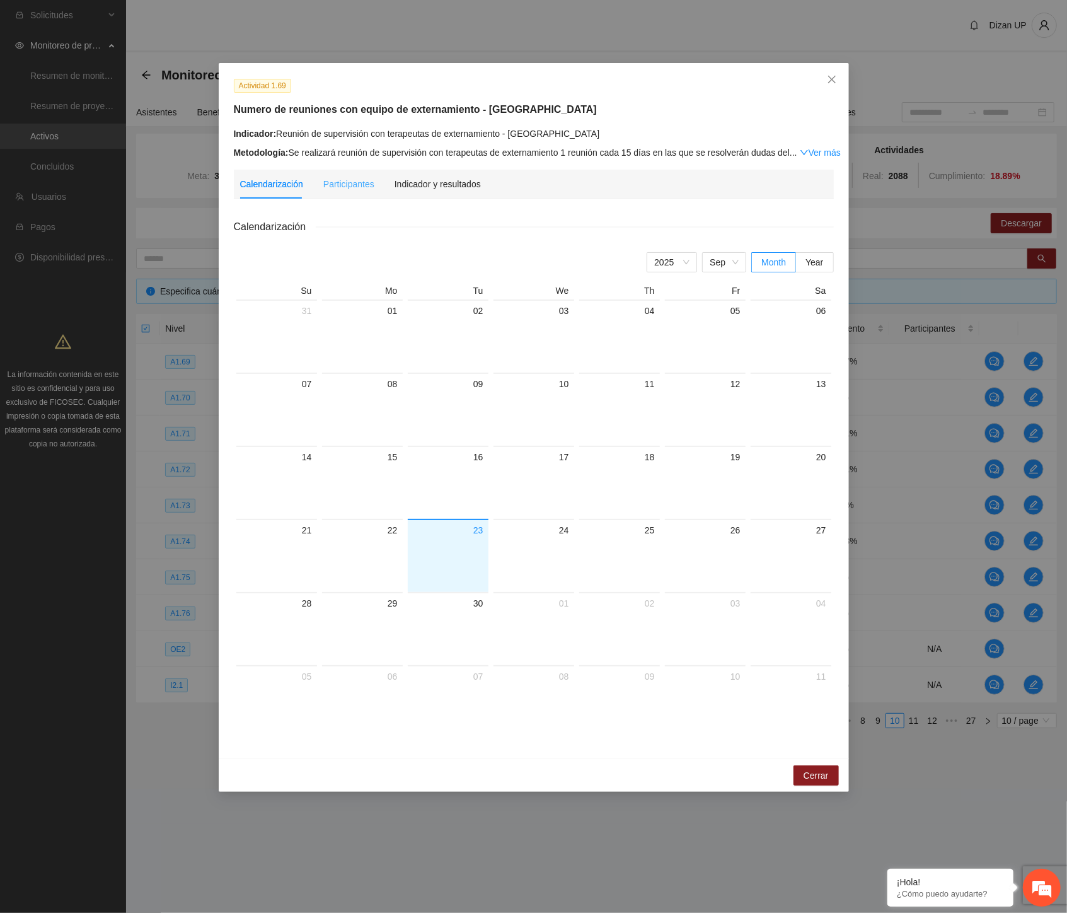
click at [347, 191] on div "Participantes" at bounding box center [348, 184] width 51 height 29
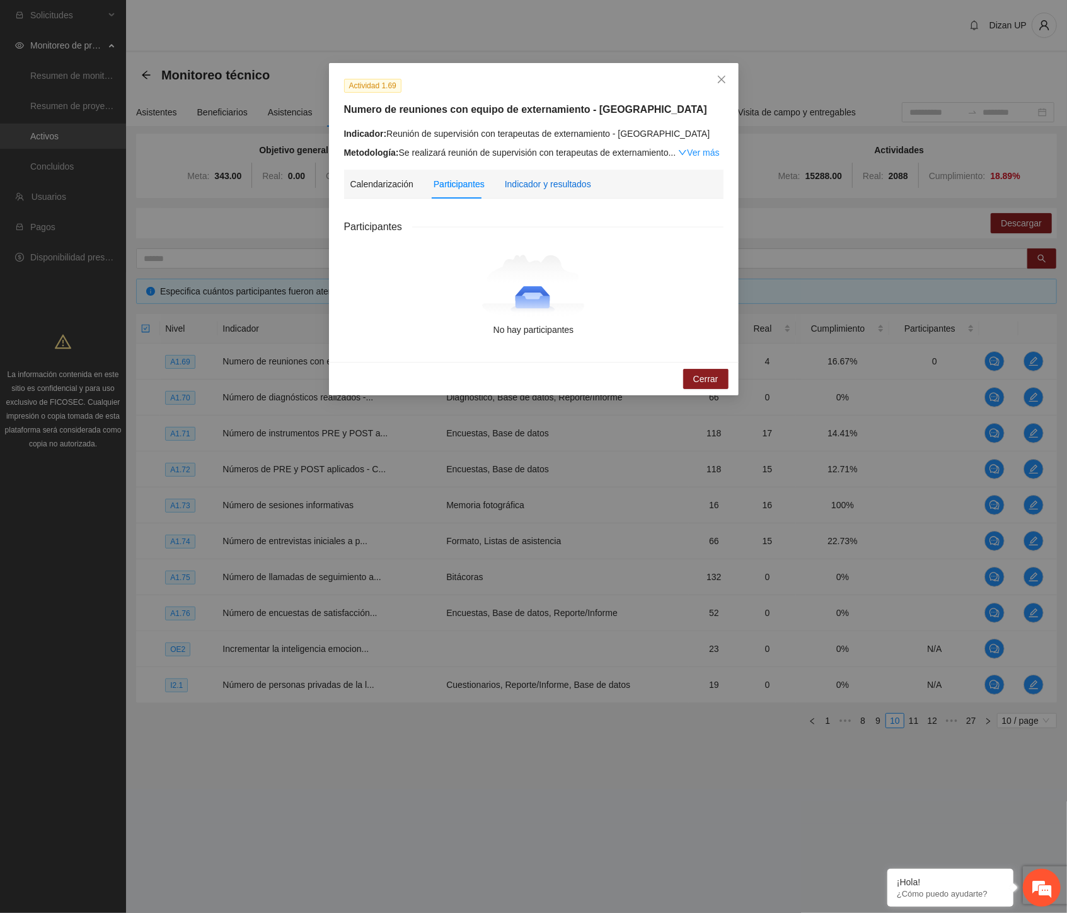
click at [540, 189] on div "Indicador y resultados" at bounding box center [548, 184] width 86 height 14
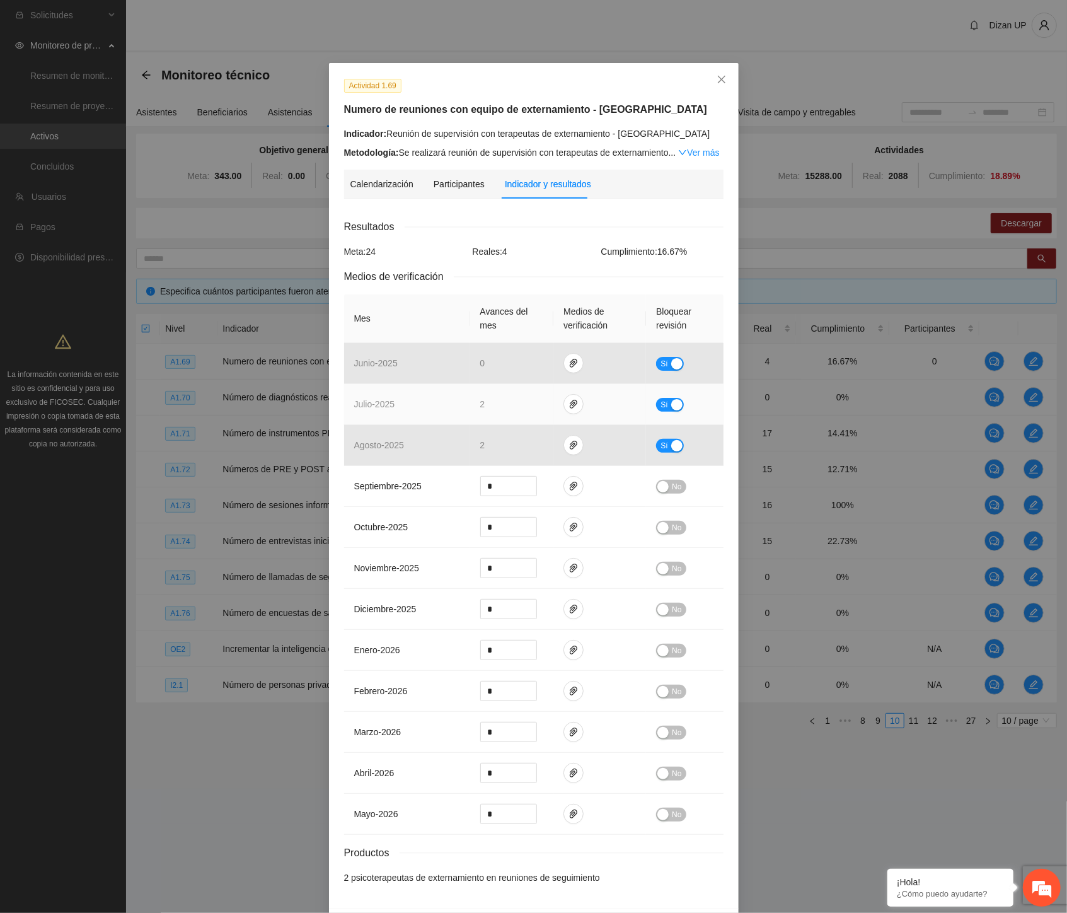
click at [564, 414] on td at bounding box center [599, 404] width 93 height 41
click at [564, 412] on button "button" at bounding box center [574, 404] width 20 height 20
click at [522, 371] on link "JULIO_2025.zip" at bounding box center [572, 368] width 180 height 14
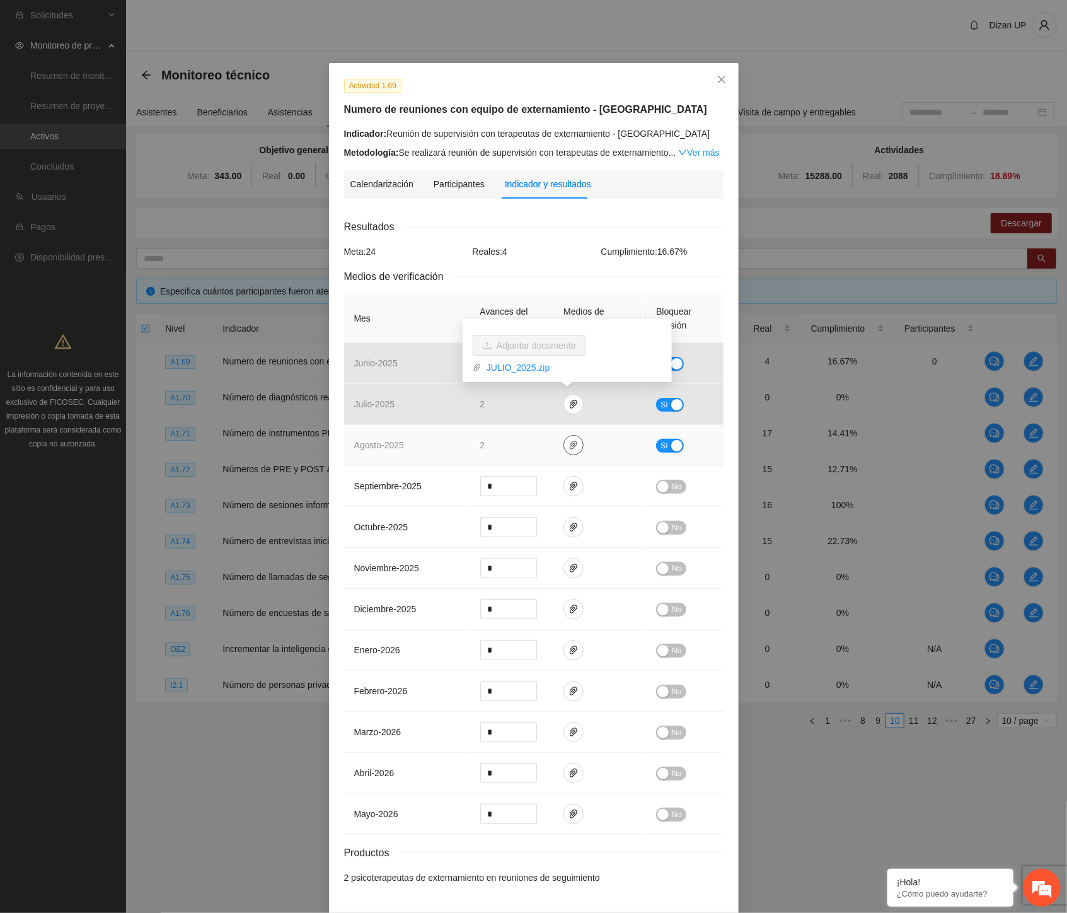
click at [570, 446] on icon "paper-clip" at bounding box center [574, 445] width 10 height 10
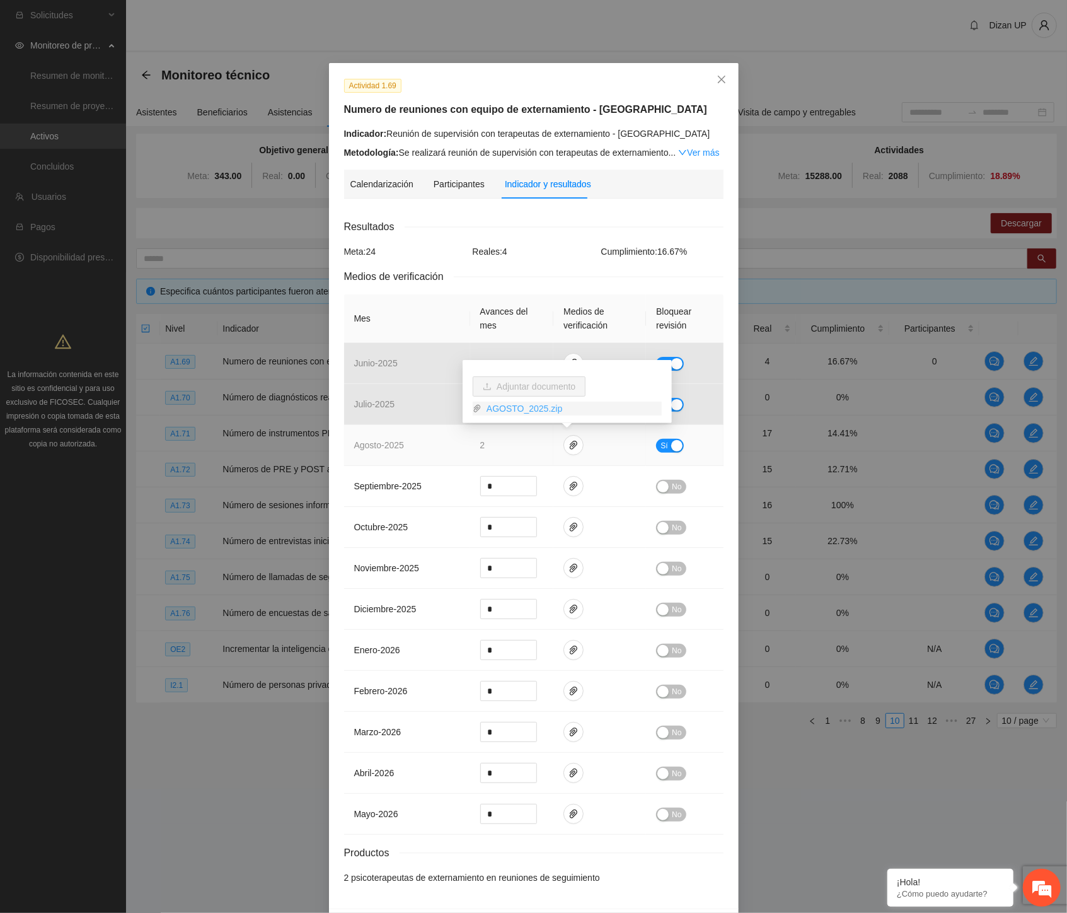
click at [528, 408] on link "AGOSTO_2025.zip" at bounding box center [572, 409] width 180 height 14
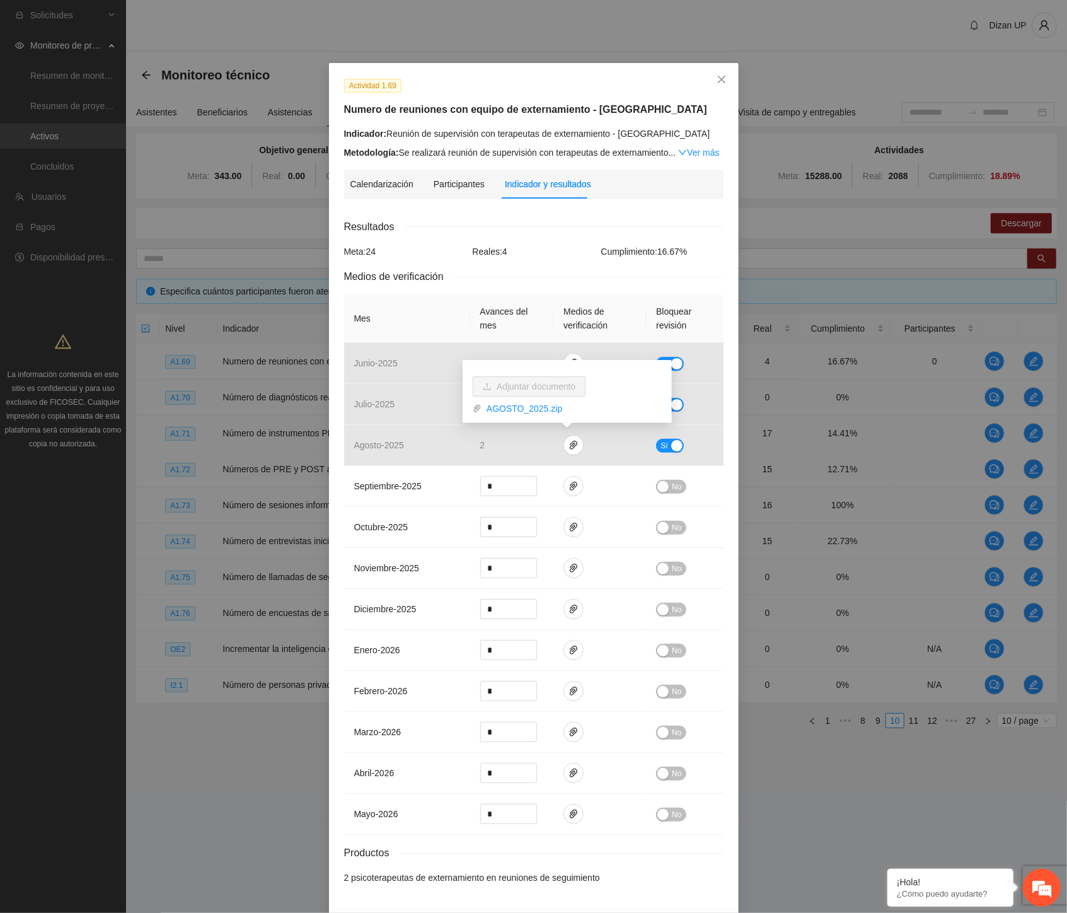
click at [566, 250] on div "Reales: 4" at bounding box center [534, 252] width 129 height 14
click at [717, 79] on icon "close" at bounding box center [722, 79] width 10 height 10
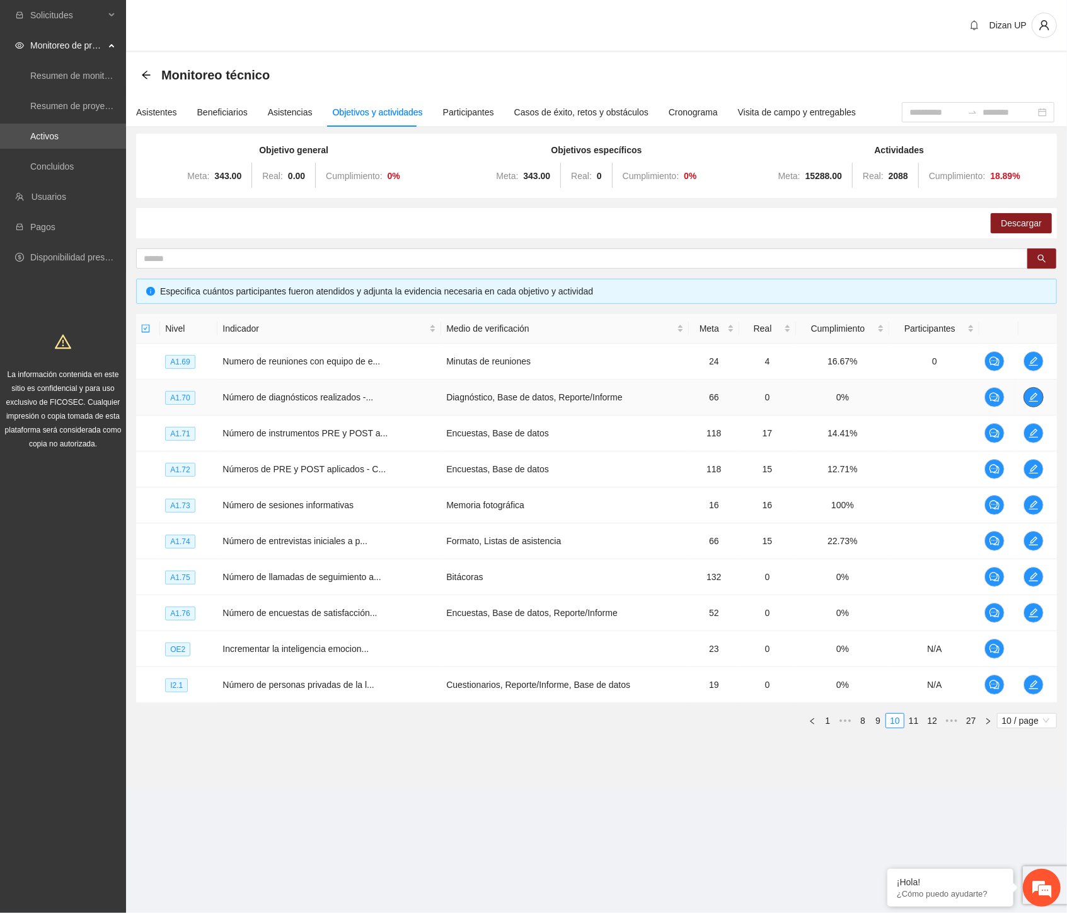
click at [1036, 397] on icon "edit" at bounding box center [1034, 397] width 10 height 10
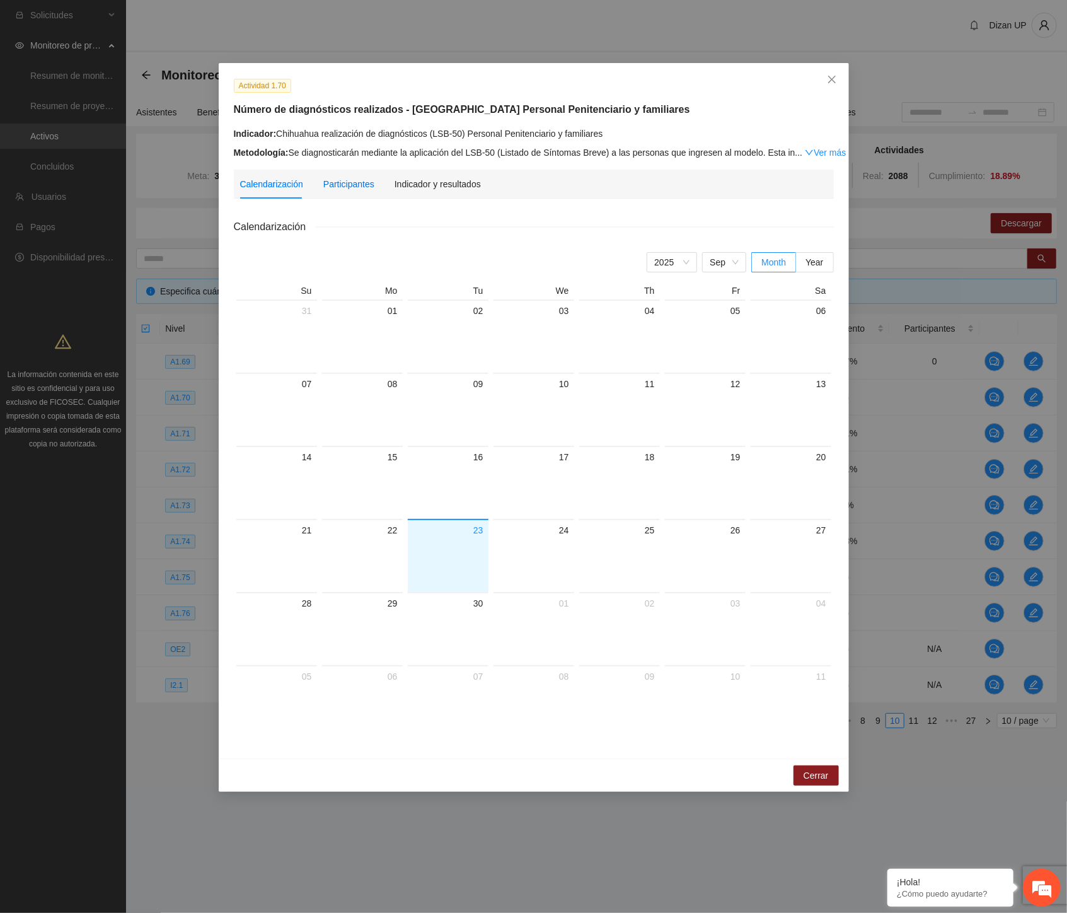
click at [353, 183] on div "Participantes" at bounding box center [348, 184] width 51 height 14
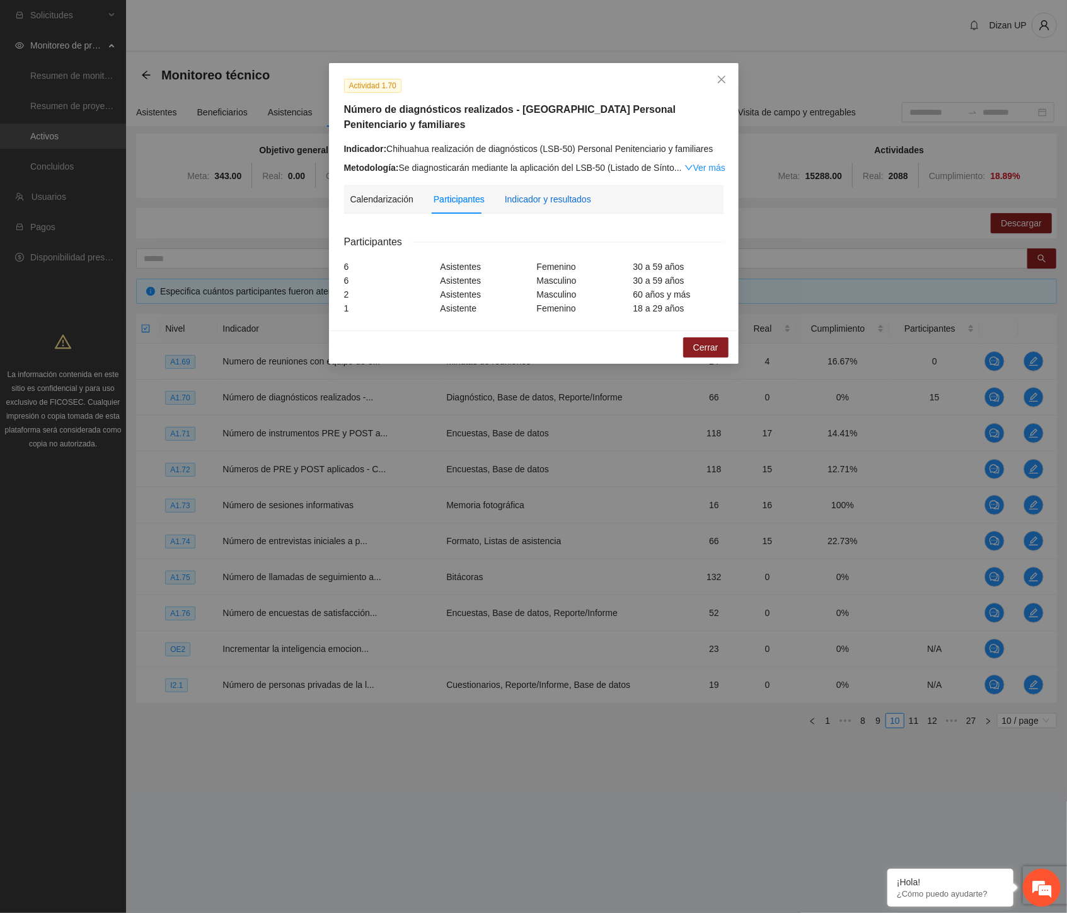
click at [549, 192] on div "Indicador y resultados" at bounding box center [548, 199] width 86 height 14
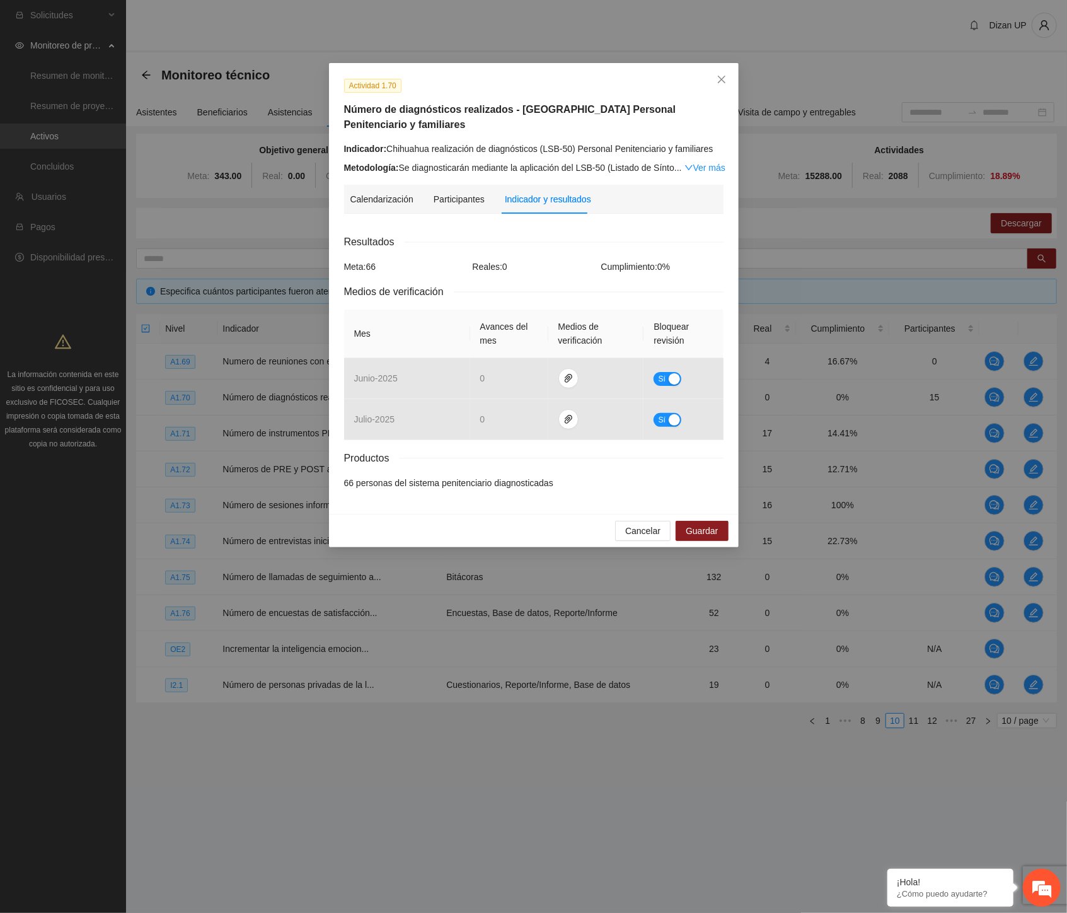
drag, startPoint x: 591, startPoint y: 136, endPoint x: 724, endPoint y: 137, distance: 133.0
click at [724, 142] on div "Indicador: Chihuahua realización de diagnósticos (LSB-50) Personal Penitenciari…" at bounding box center [533, 158] width 389 height 33
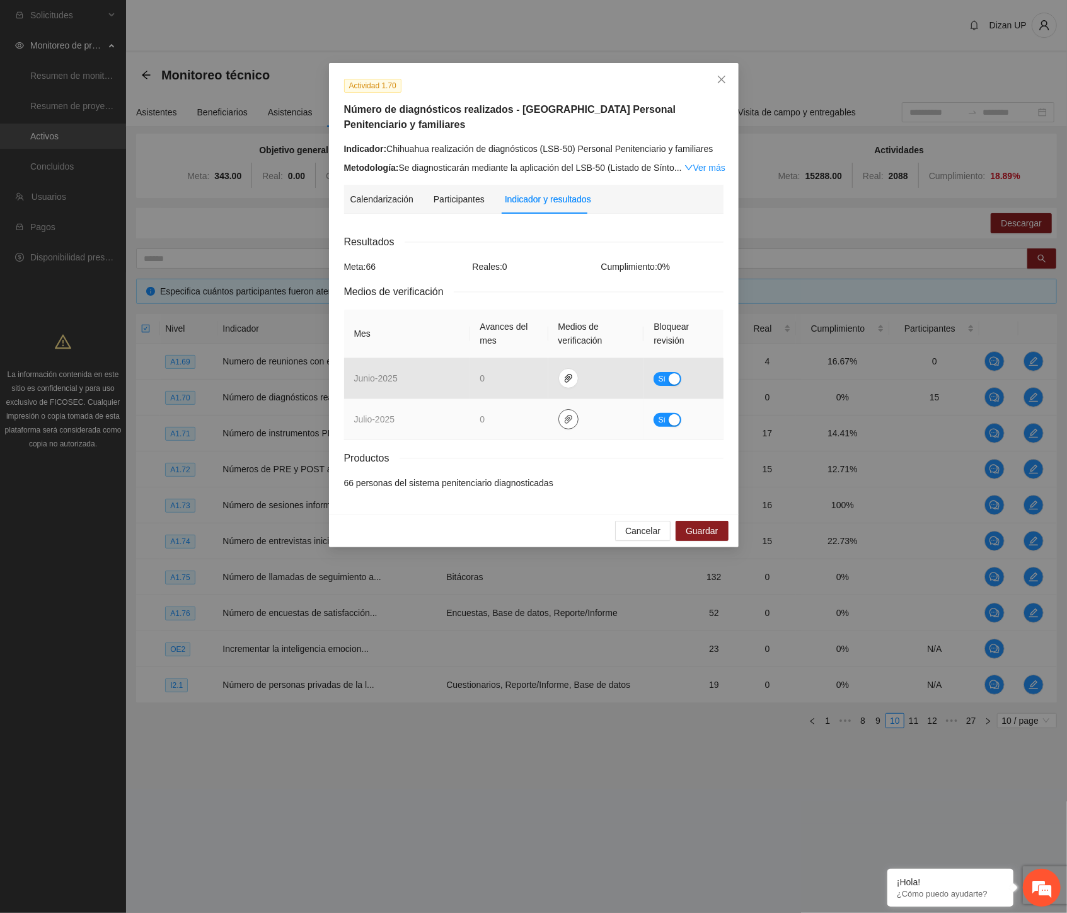
click at [566, 414] on icon "paper-clip" at bounding box center [569, 419] width 10 height 10
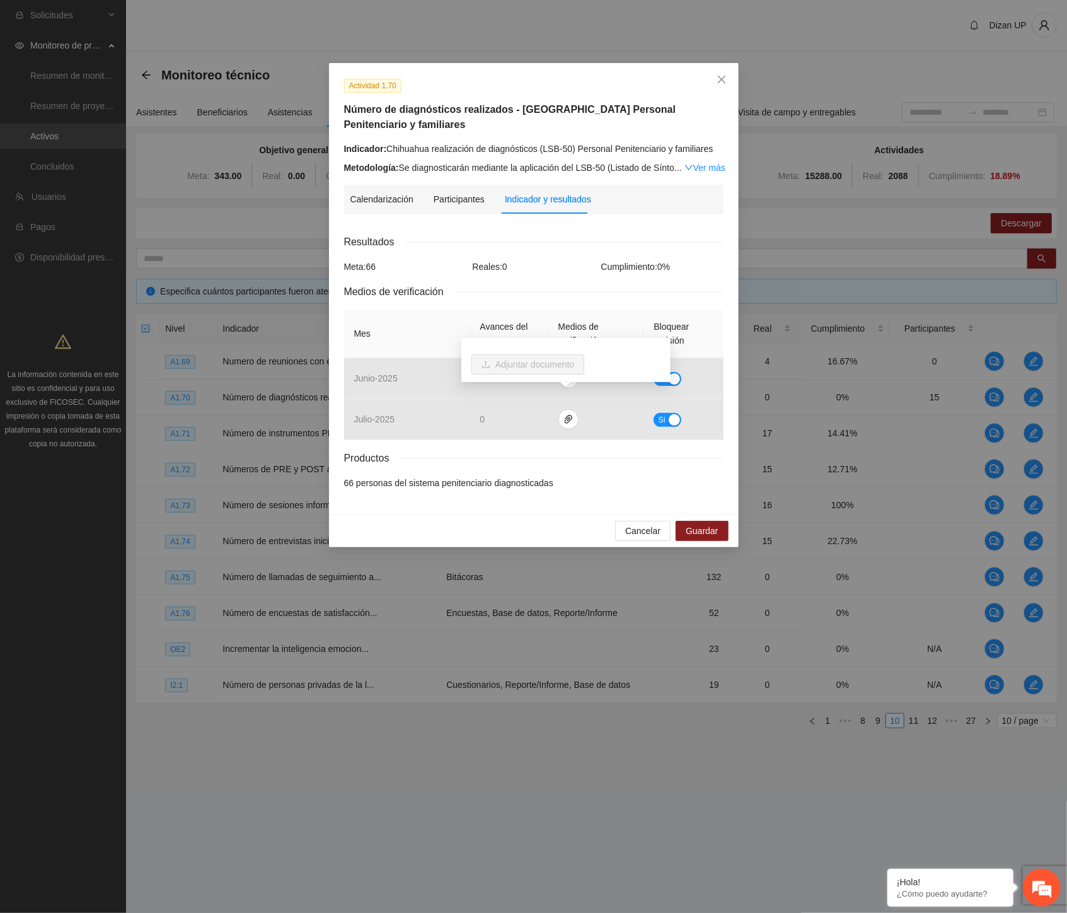
click at [436, 450] on div "Productos" at bounding box center [533, 458] width 379 height 16
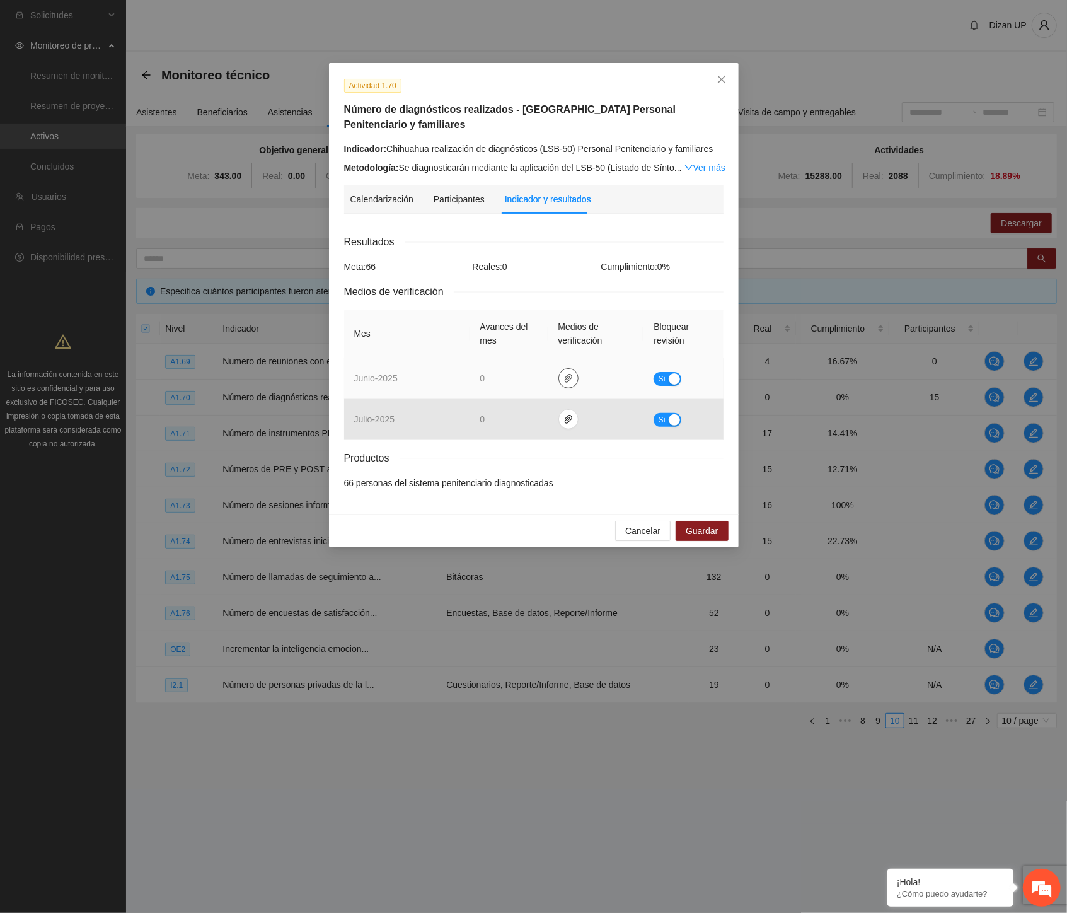
click at [566, 374] on icon "paper-clip" at bounding box center [568, 378] width 8 height 9
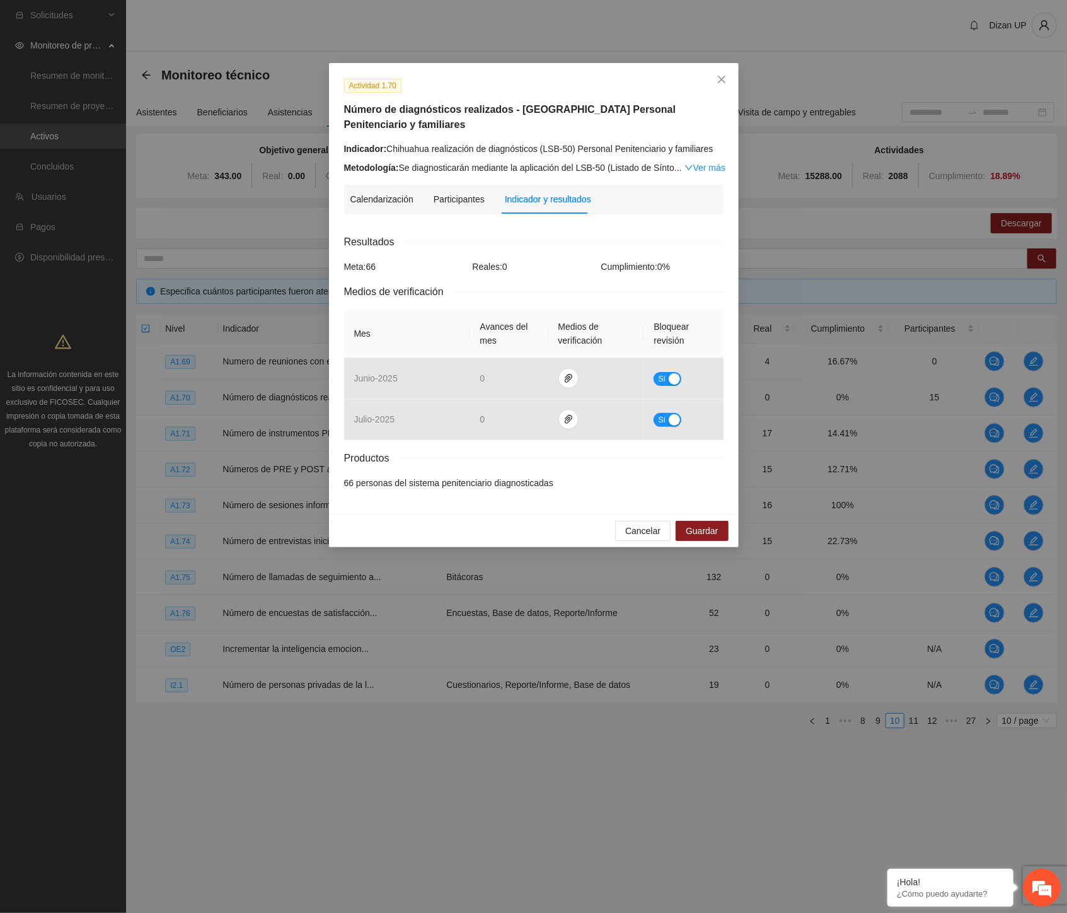
drag, startPoint x: 419, startPoint y: 464, endPoint x: 506, endPoint y: 304, distance: 181.9
click at [420, 459] on div "Resultados Meta: 66 Reales: 0 Cumplimiento: 0 % Medios de verificación Mes Avan…" at bounding box center [533, 362] width 379 height 256
click at [512, 284] on div "Medios de verificación" at bounding box center [533, 292] width 379 height 16
click at [697, 163] on link "Ver más" at bounding box center [705, 168] width 41 height 10
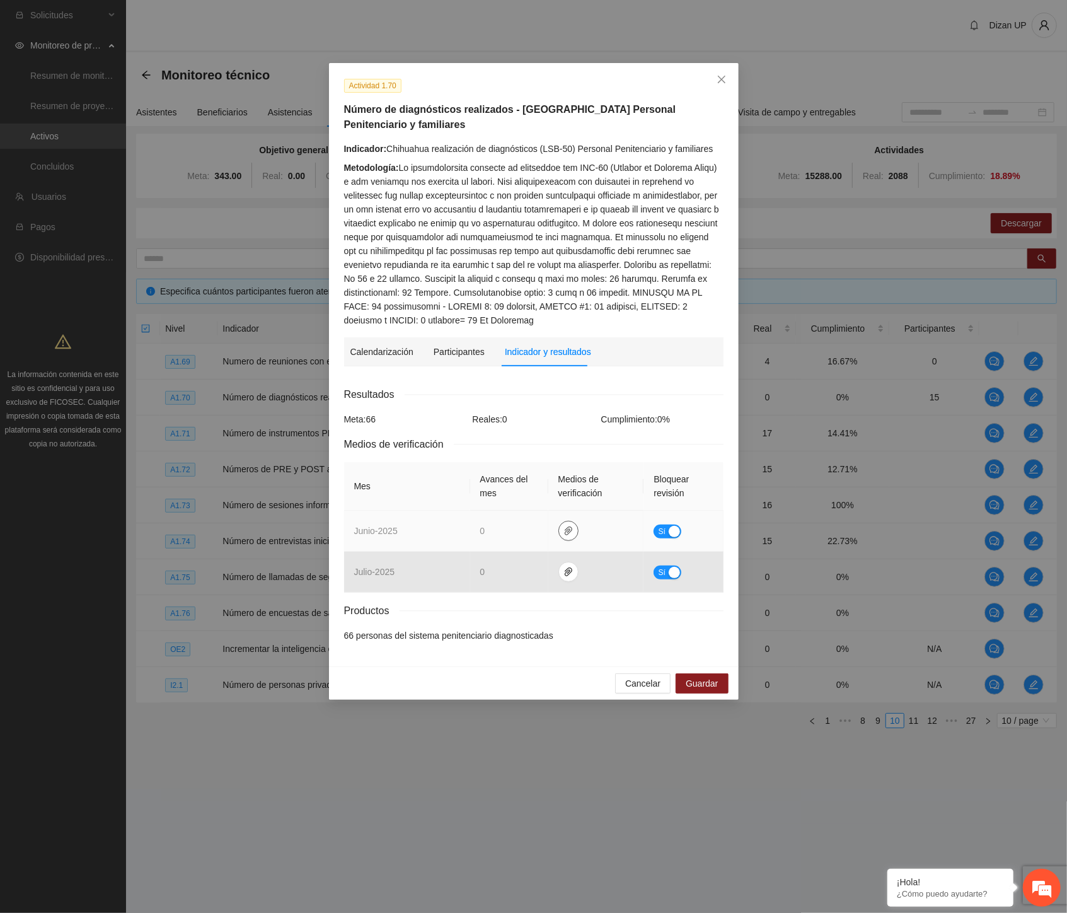
click at [569, 526] on icon "paper-clip" at bounding box center [569, 531] width 10 height 10
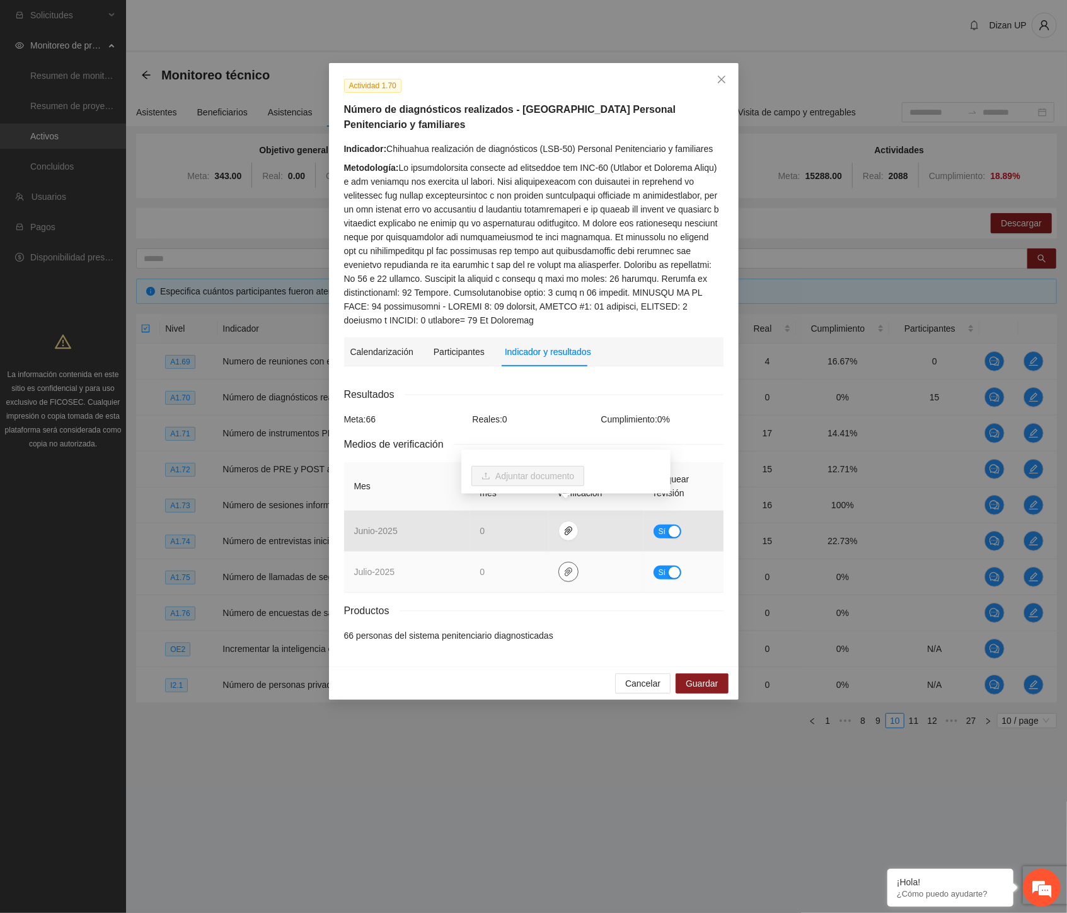
click at [564, 567] on icon "paper-clip" at bounding box center [569, 572] width 10 height 10
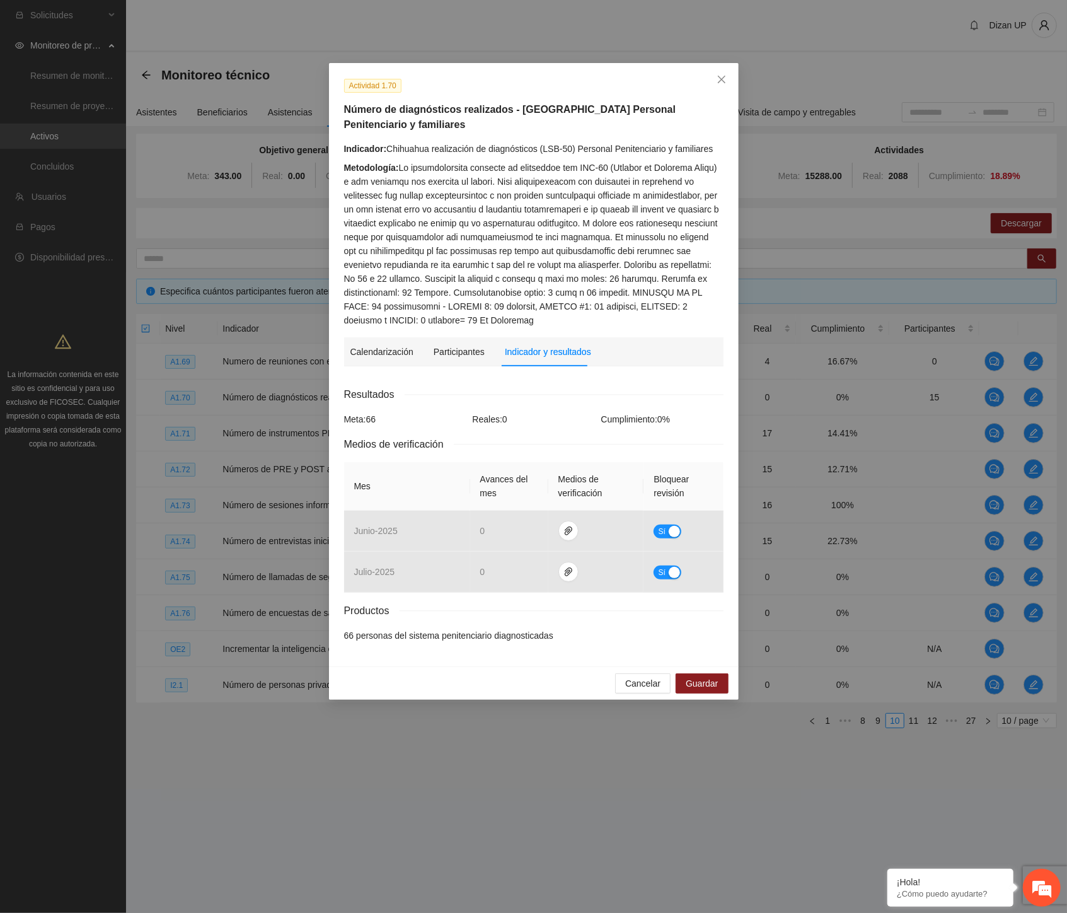
click at [527, 632] on div "Calendarización [DATE] Month Year Su Mo Tu We Th Fr Sa 31 01 02 03 04 05 06 07 …" at bounding box center [533, 513] width 379 height 275
drag, startPoint x: 419, startPoint y: 112, endPoint x: 729, endPoint y: 111, distance: 310.1
click at [729, 111] on div "Actividad 1.70 Número de diagnósticos realizados - [GEOGRAPHIC_DATA] Personal P…" at bounding box center [534, 364] width 410 height 603
drag, startPoint x: 465, startPoint y: 132, endPoint x: 665, endPoint y: 139, distance: 199.9
click at [665, 142] on div "Indicador: Chihuahua realización de diagnósticos (LSB-50) Personal Penitenciari…" at bounding box center [533, 149] width 379 height 14
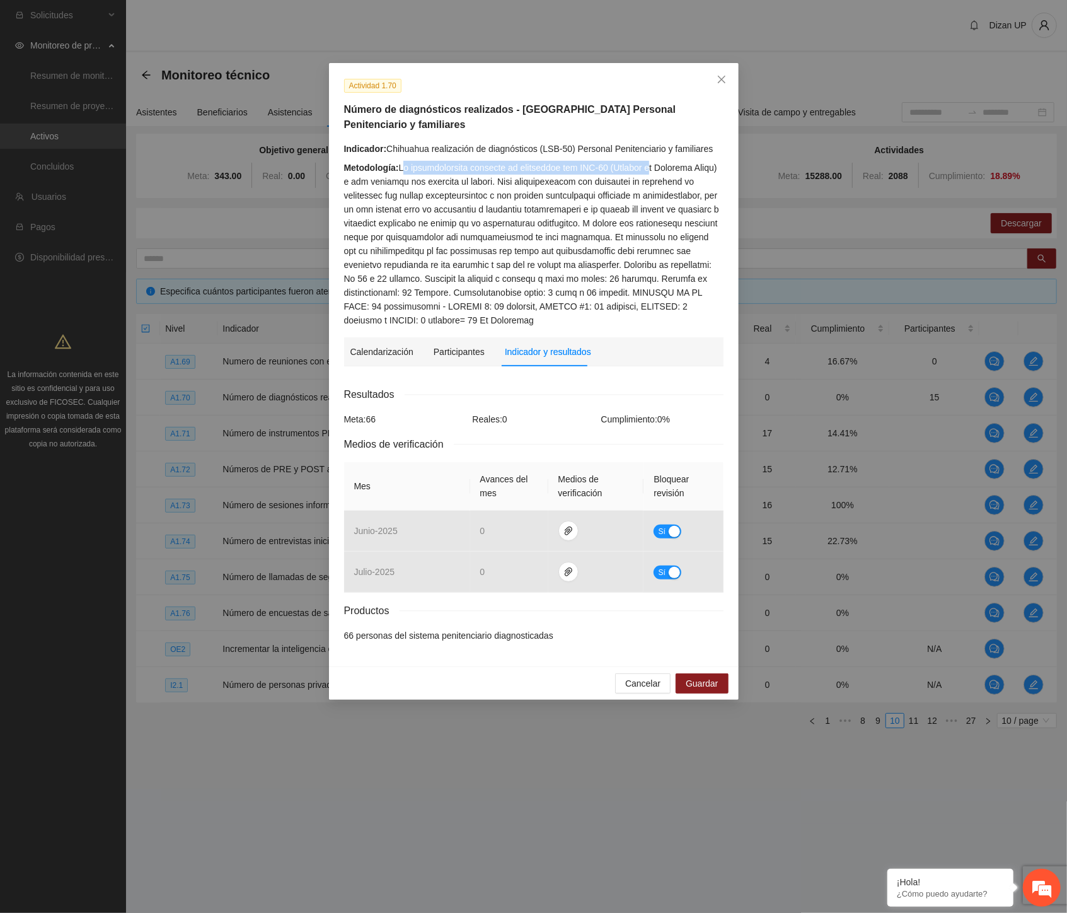
drag, startPoint x: 405, startPoint y: 147, endPoint x: 642, endPoint y: 158, distance: 236.6
click at [642, 161] on div "Metodología:" at bounding box center [533, 244] width 379 height 166
click at [644, 291] on div "Metodología:" at bounding box center [533, 244] width 379 height 166
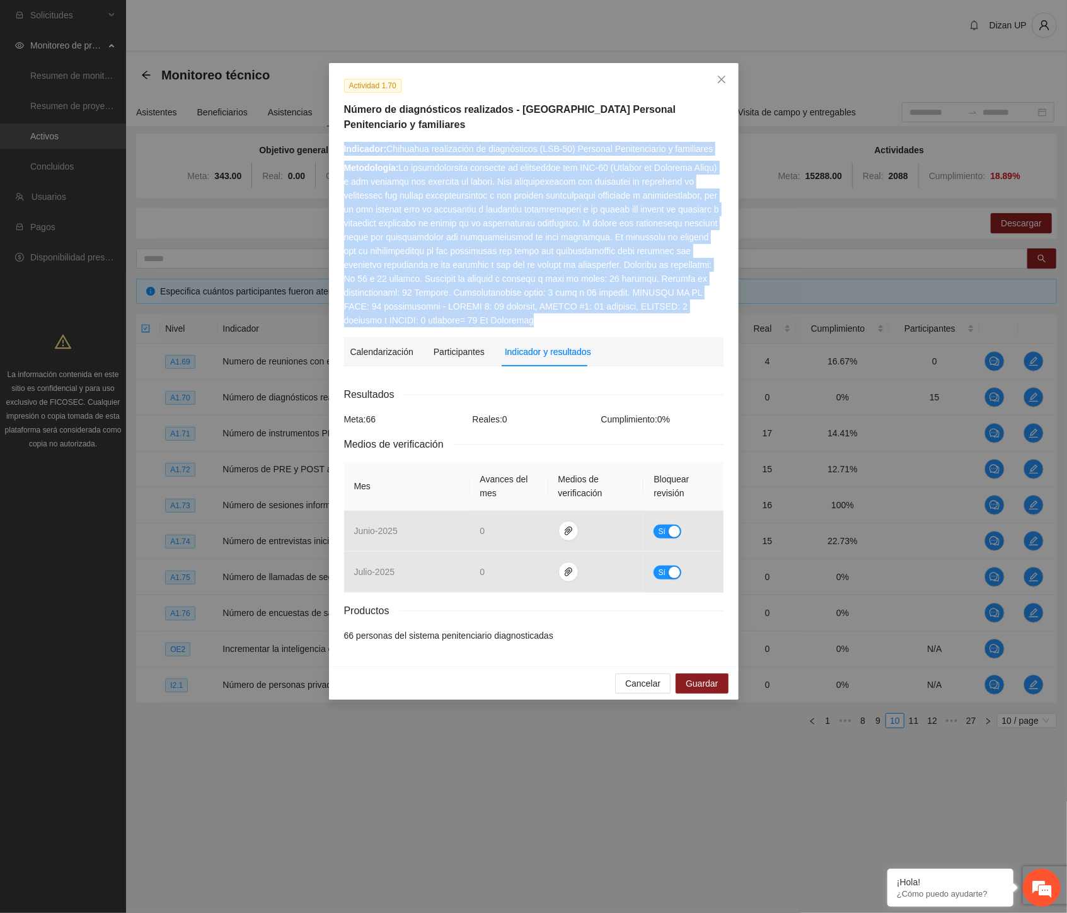
drag, startPoint x: 392, startPoint y: 307, endPoint x: 336, endPoint y: 303, distance: 56.3
click at [336, 303] on div "Actividad 1.70 Número de diagnósticos realizados - [GEOGRAPHIC_DATA] Personal P…" at bounding box center [534, 364] width 410 height 603
click at [396, 268] on div "Metodología:" at bounding box center [533, 244] width 379 height 166
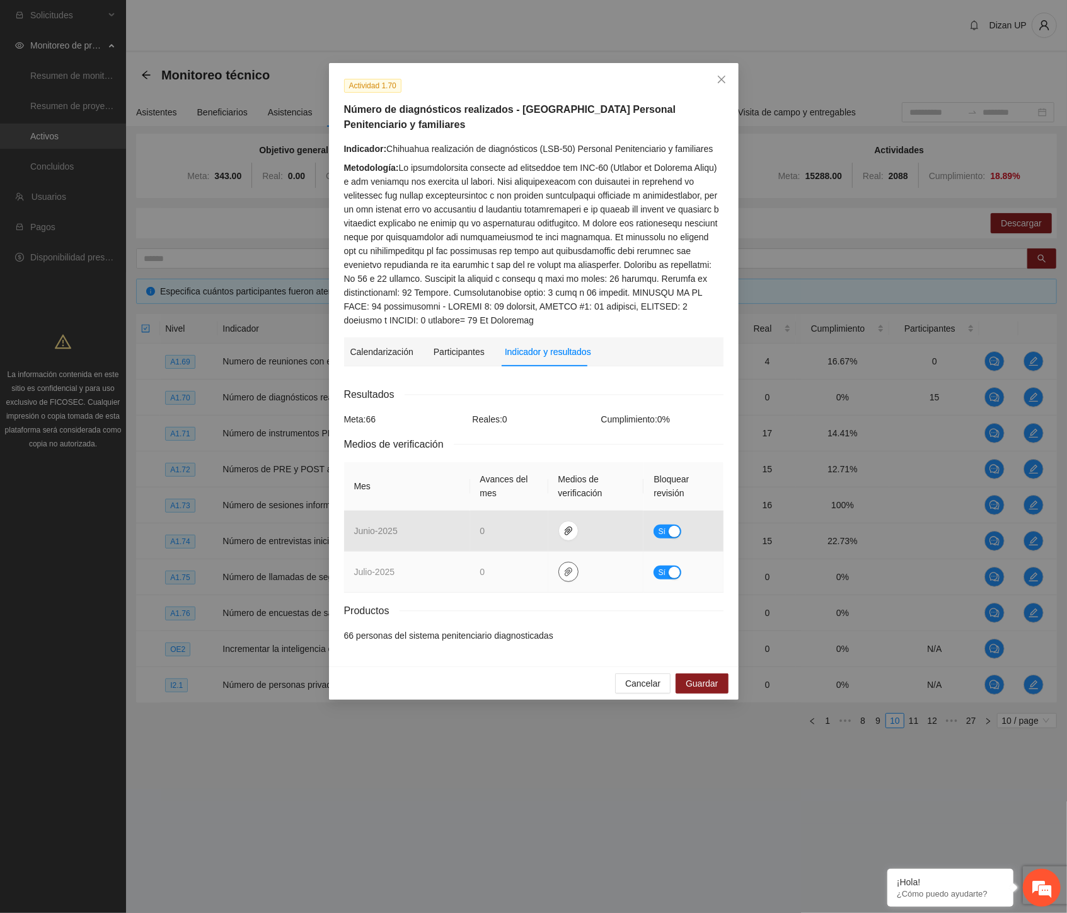
click at [570, 567] on icon "paper-clip" at bounding box center [569, 572] width 10 height 10
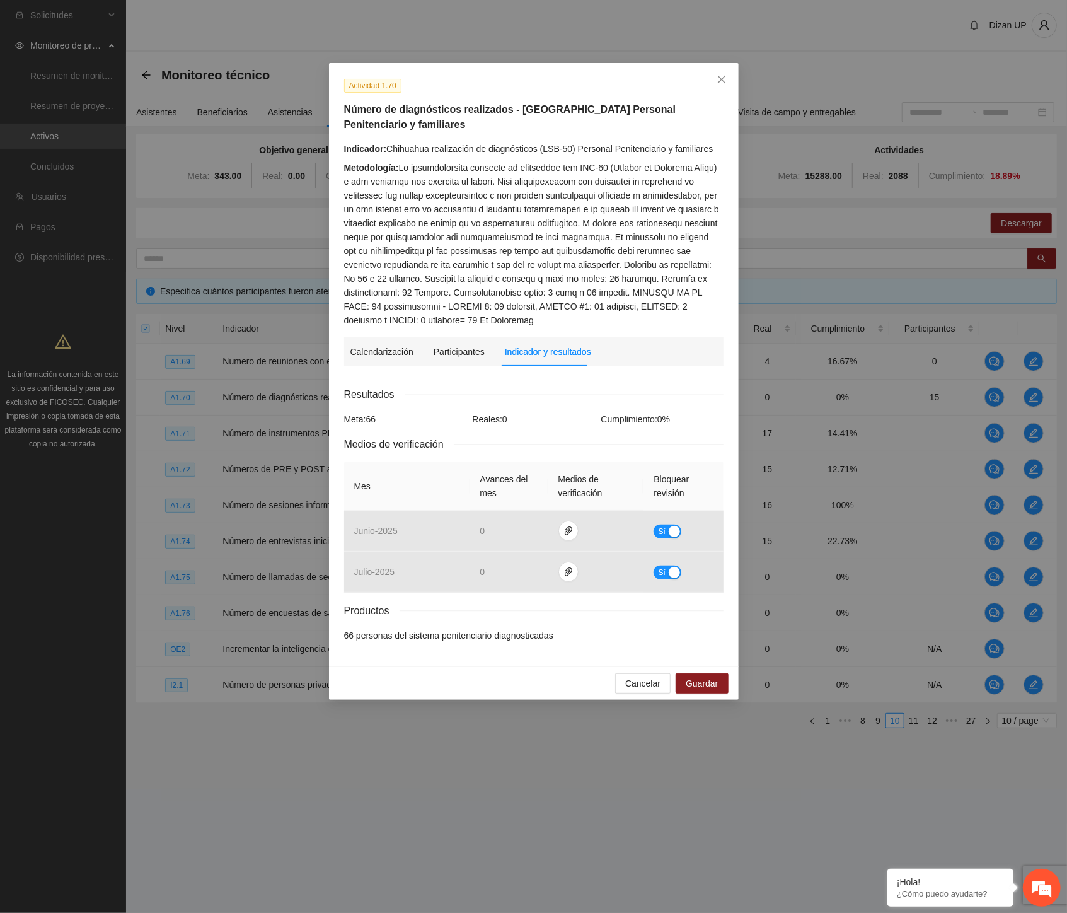
click at [565, 467] on th "Medios de verificación" at bounding box center [596, 486] width 96 height 49
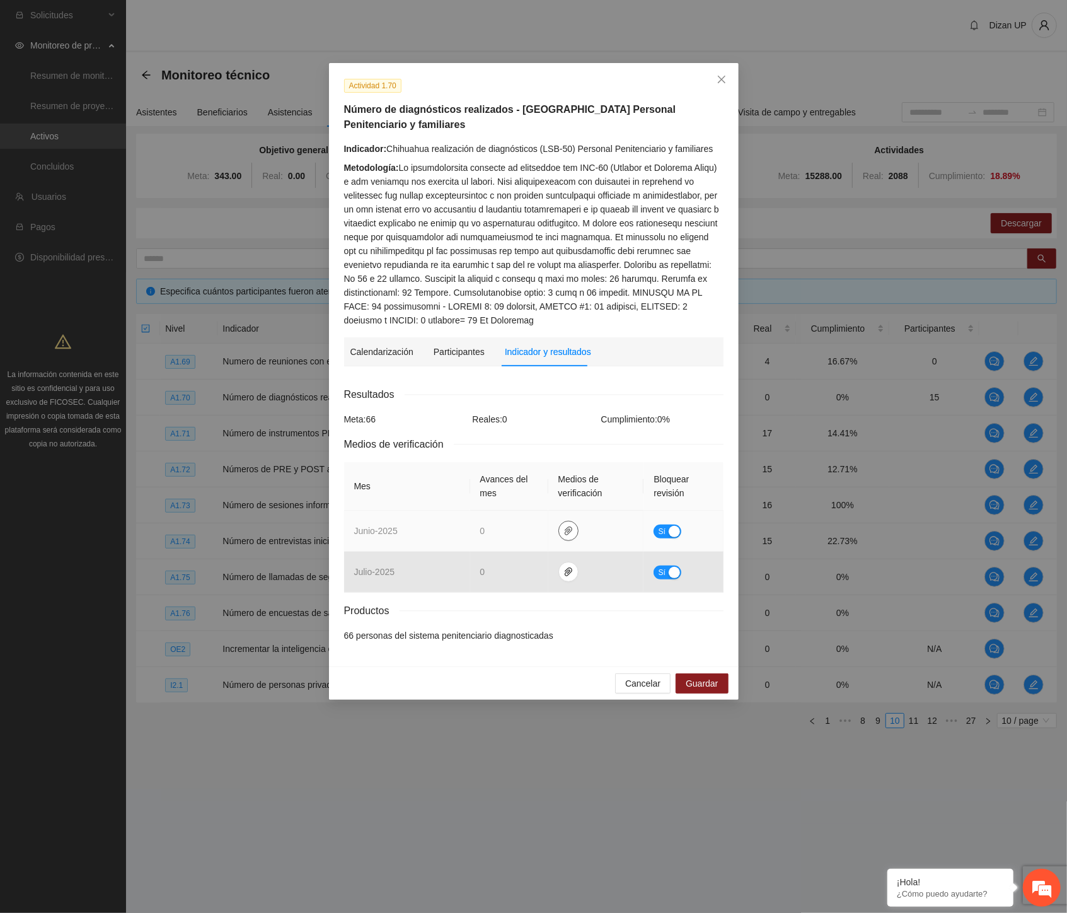
click at [575, 526] on span "paper-clip" at bounding box center [568, 531] width 19 height 10
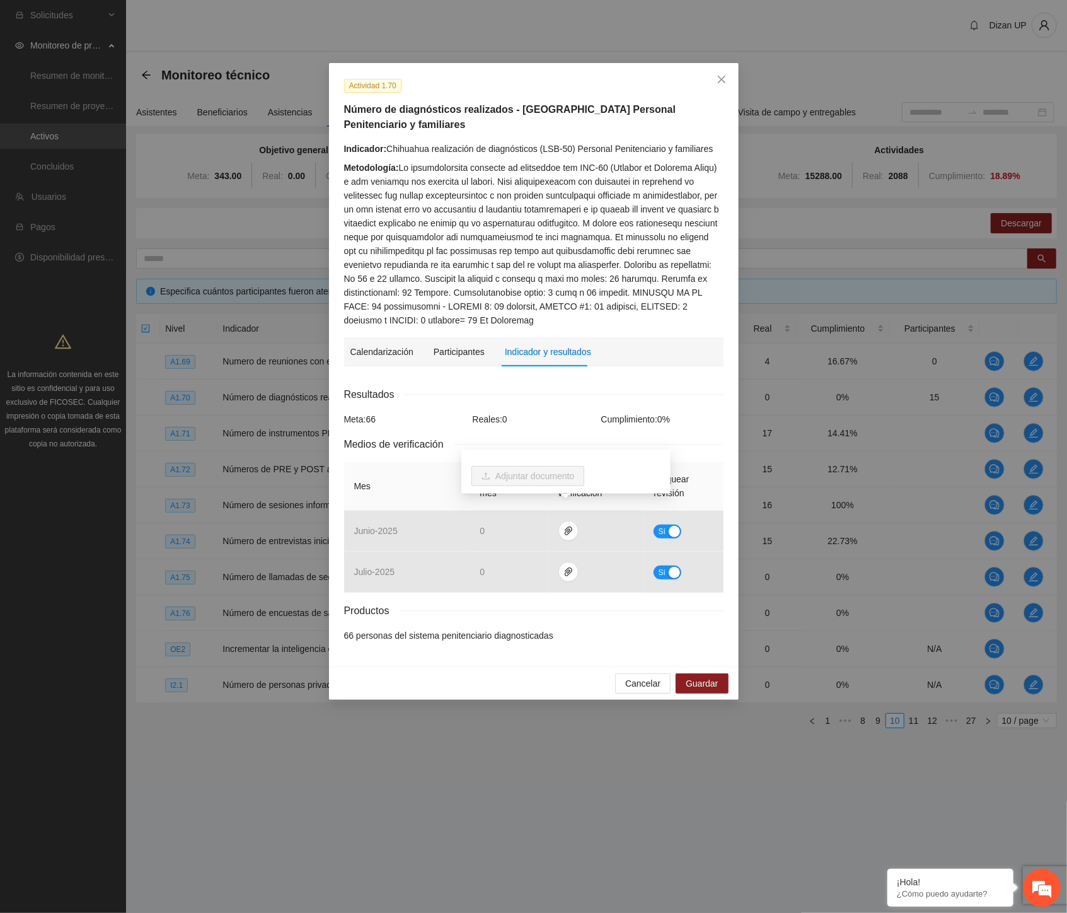
click at [575, 386] on div "Resultados" at bounding box center [533, 394] width 379 height 16
drag, startPoint x: 495, startPoint y: 126, endPoint x: 717, endPoint y: 135, distance: 222.1
click at [717, 142] on div "Indicador: Chihuahua realización de diagnósticos (LSB-50) Personal Penitenciari…" at bounding box center [533, 149] width 379 height 14
copy div "Chihuahua realización de diagnósticos (LSB-50) Personal Penitenciario y familia…"
click at [713, 81] on span "Close" at bounding box center [722, 80] width 34 height 34
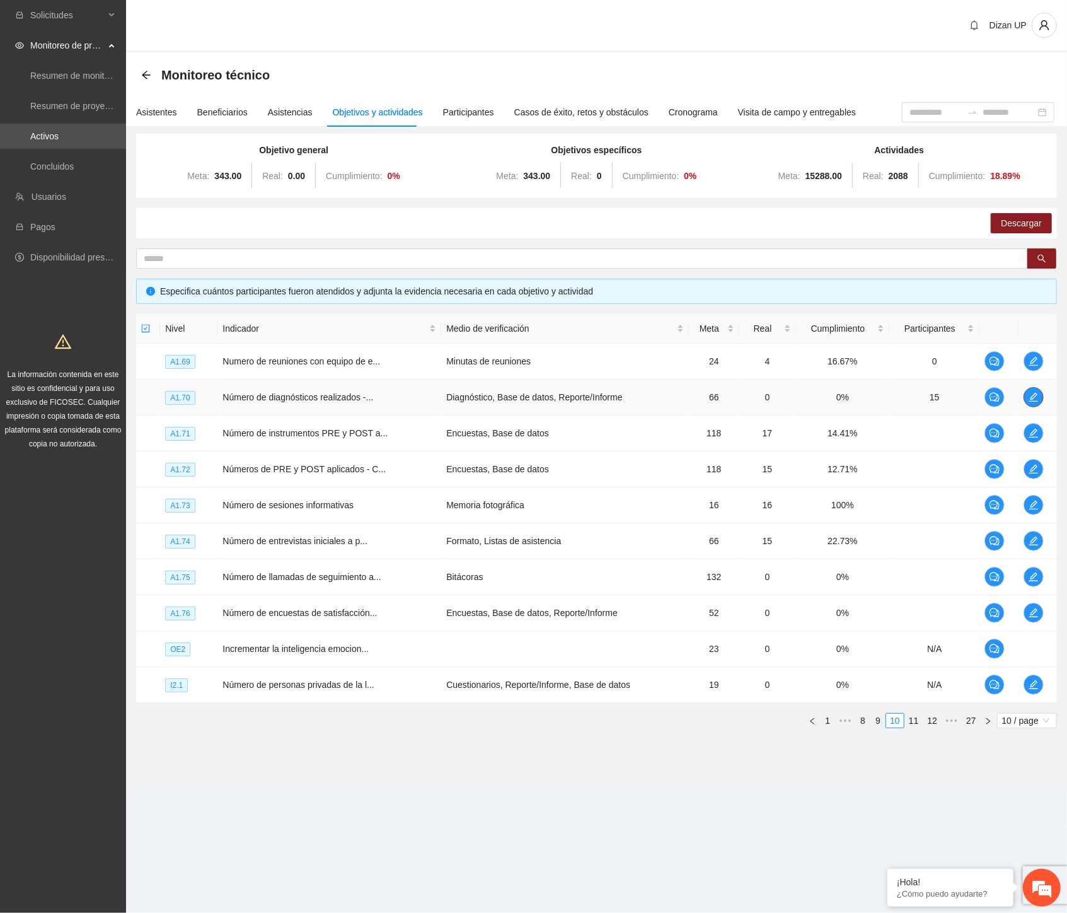
click at [1031, 394] on icon "edit" at bounding box center [1034, 397] width 10 height 10
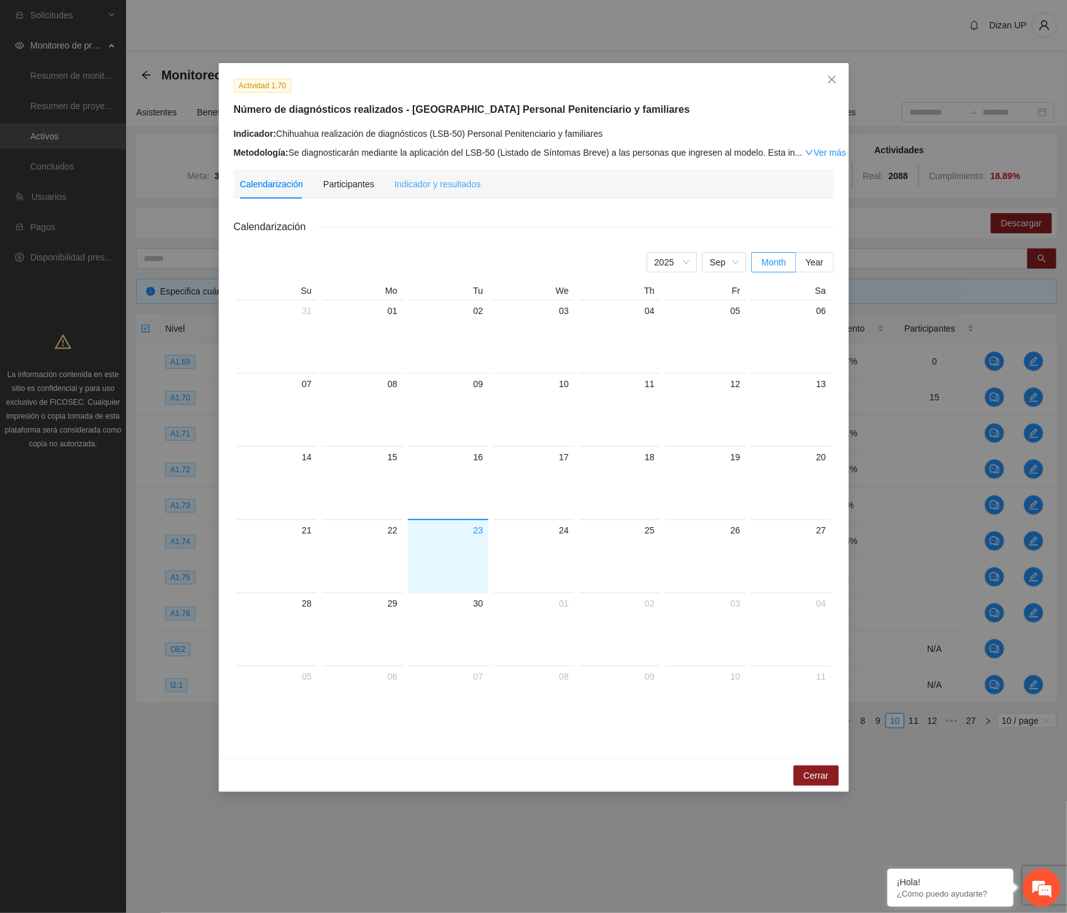
click at [437, 191] on div "Indicador y resultados" at bounding box center [438, 184] width 86 height 29
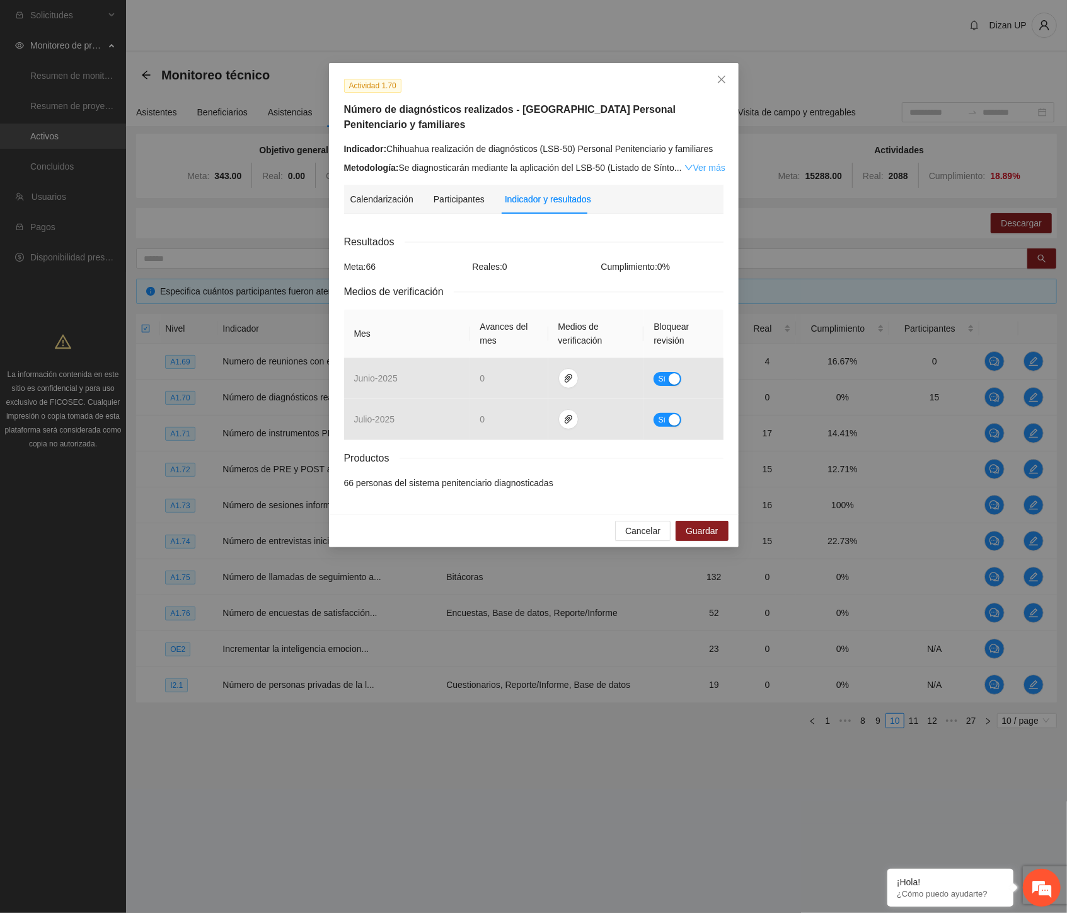
click at [688, 163] on link "Ver más" at bounding box center [705, 168] width 41 height 10
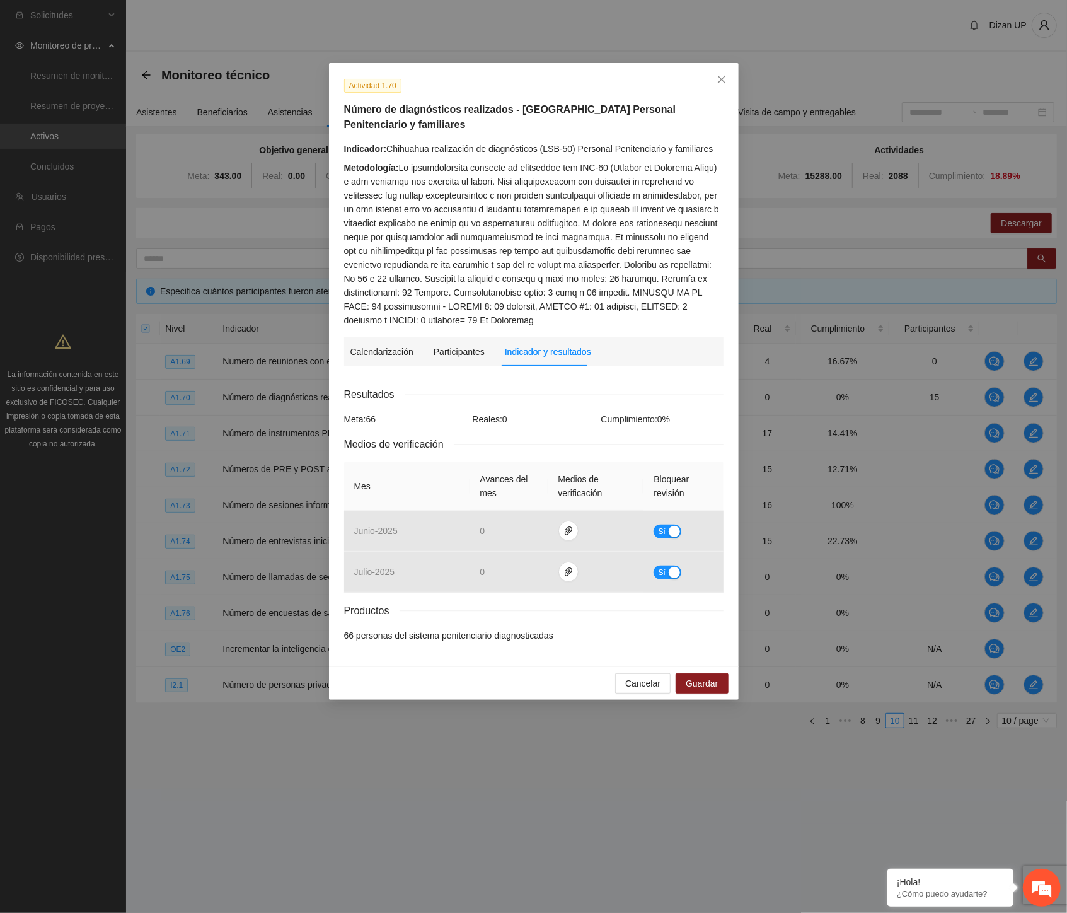
click at [418, 287] on div "Metodología:" at bounding box center [533, 244] width 379 height 166
click at [717, 79] on icon "close" at bounding box center [722, 79] width 10 height 10
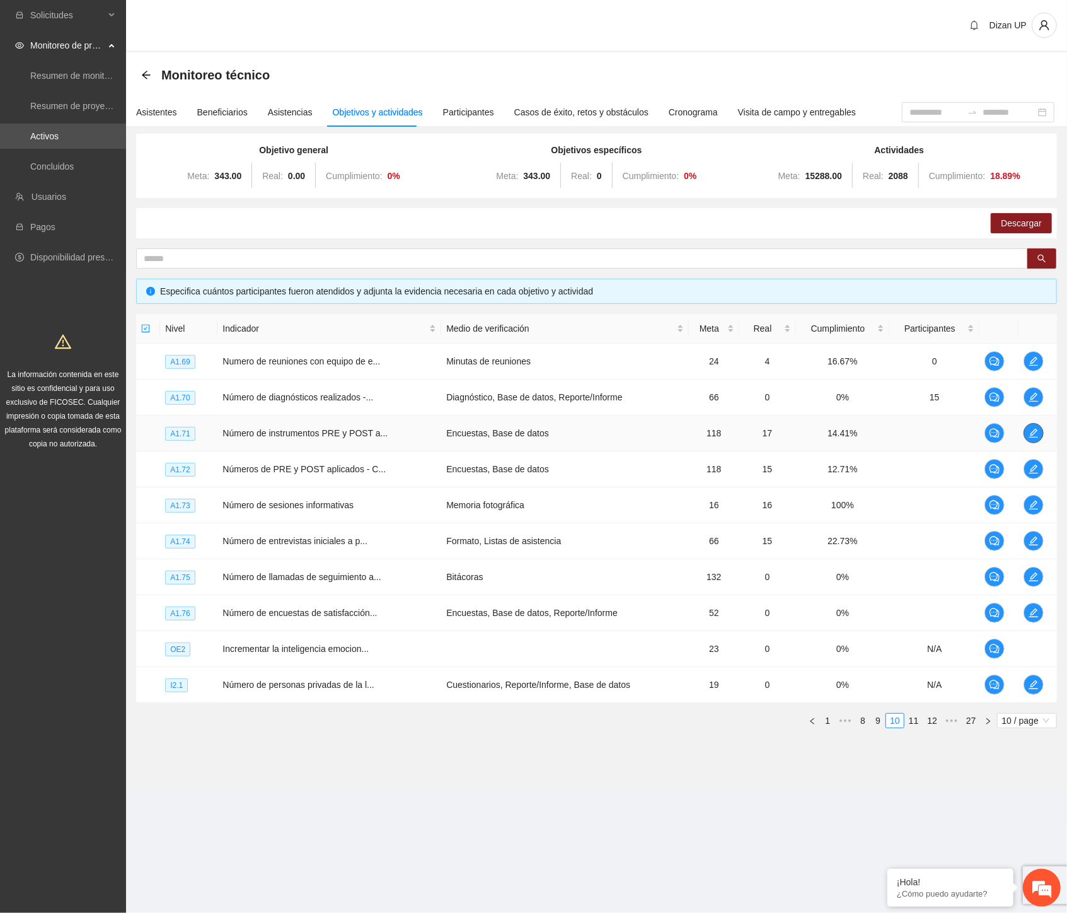
click at [1034, 432] on icon "edit" at bounding box center [1033, 433] width 9 height 9
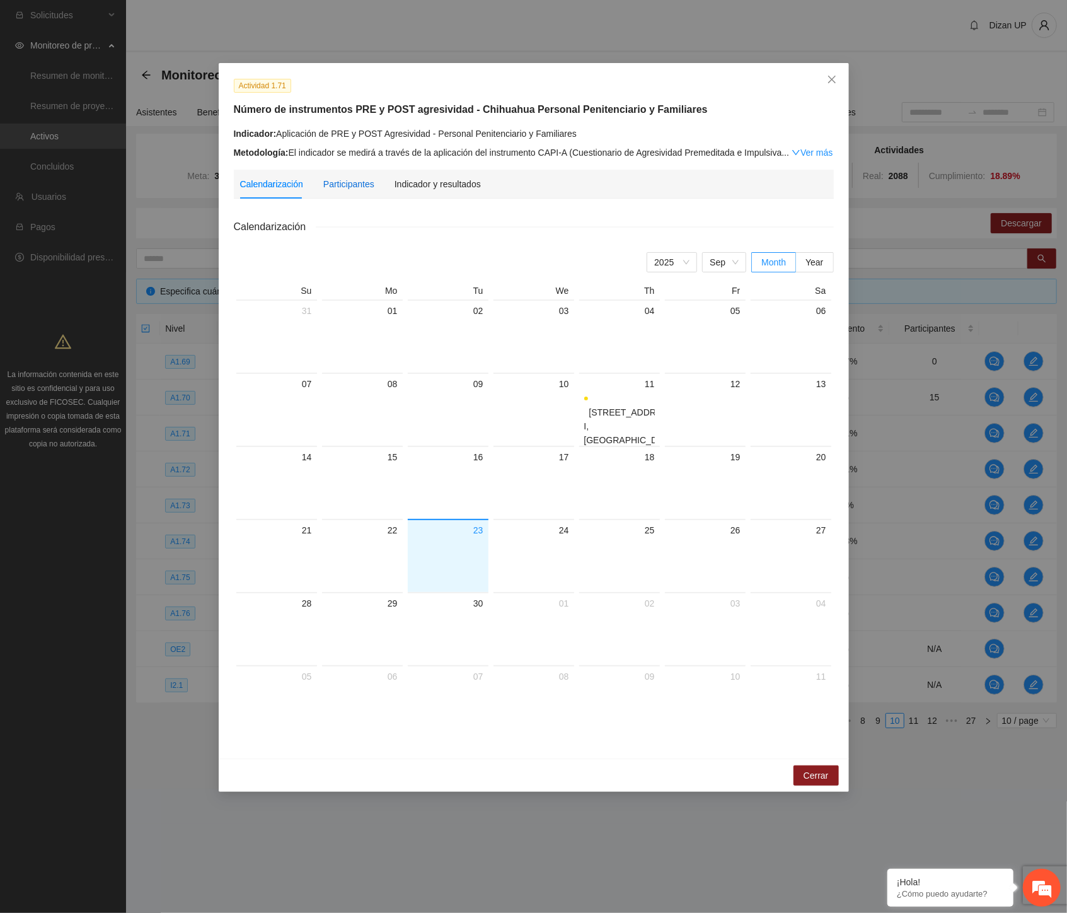
click at [340, 181] on div "Participantes" at bounding box center [348, 184] width 51 height 14
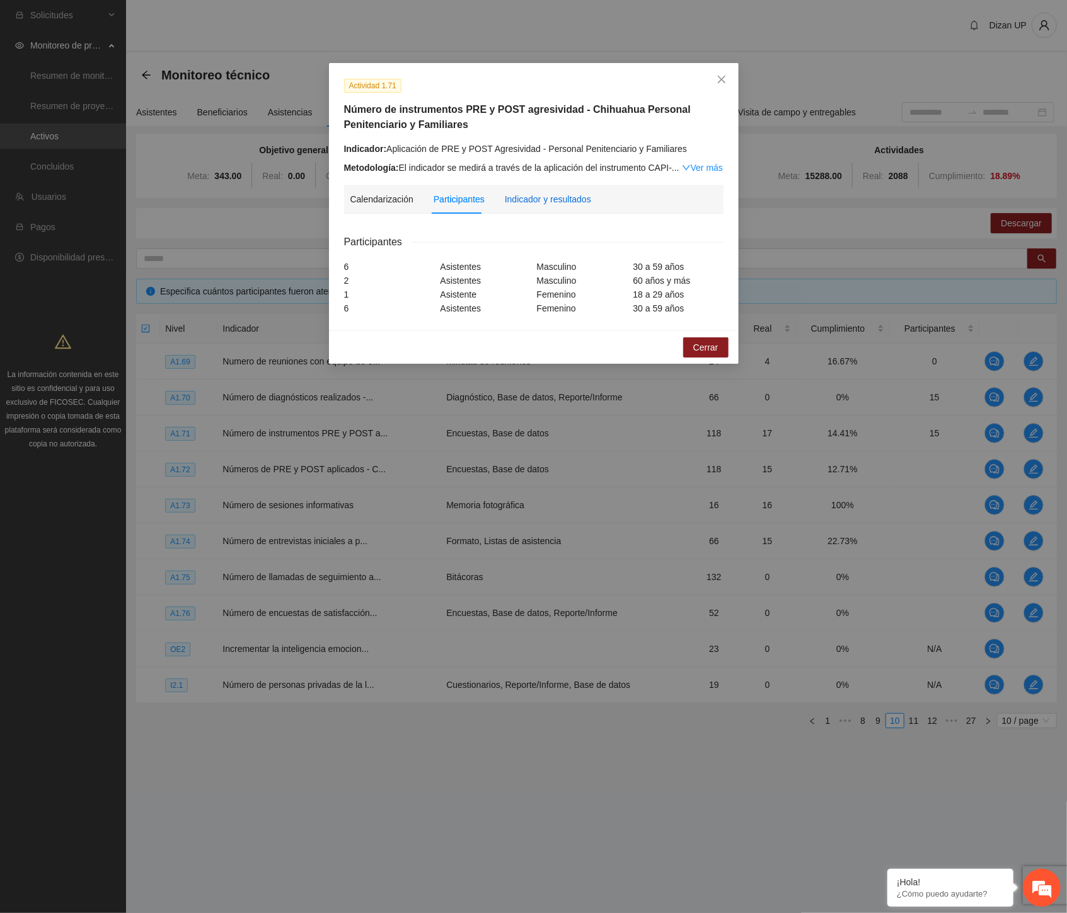
click at [557, 204] on div "Indicador y resultados" at bounding box center [548, 199] width 86 height 14
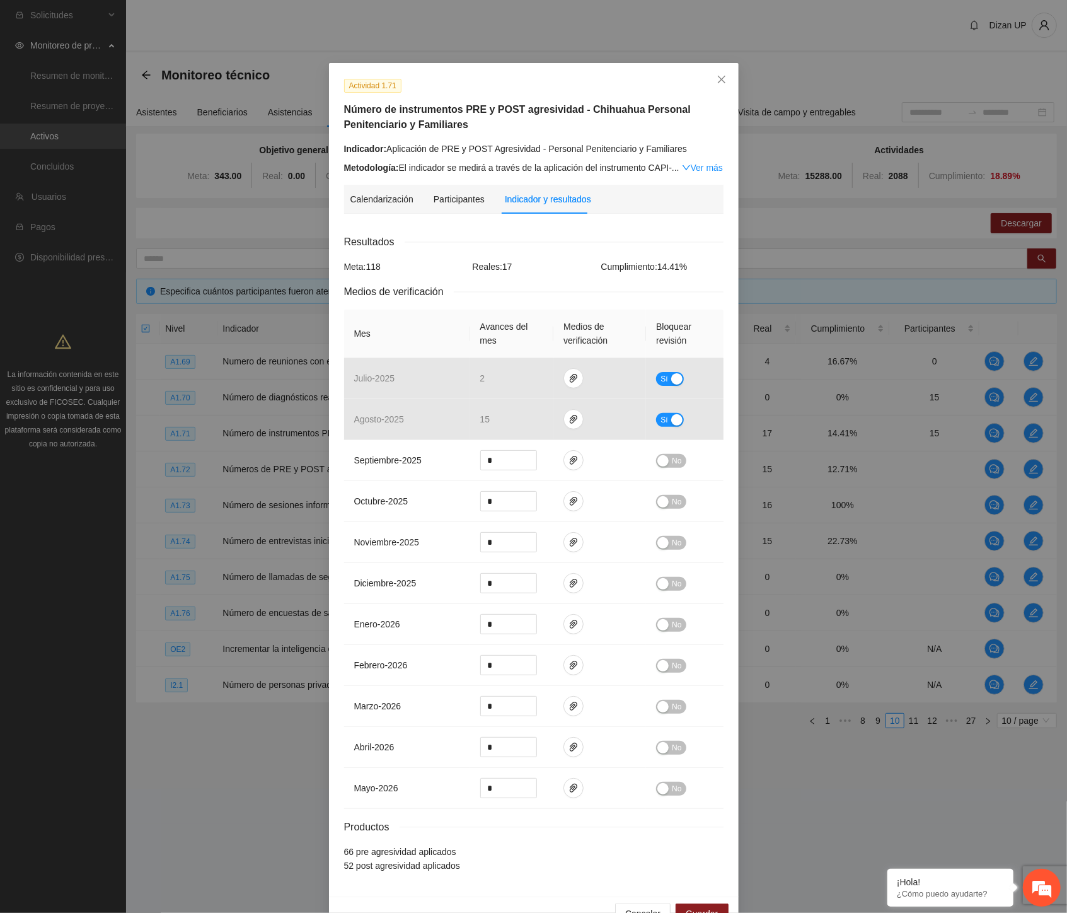
click at [647, 148] on div "Indicador: Aplicación de PRE y POST Agresividad - Personal Penitenciario y Fami…" at bounding box center [533, 149] width 379 height 14
click at [677, 177] on div "Actividad 1.71 Número de instrumentos PRE y POST agresividad - Chihuahua Person…" at bounding box center [534, 479] width 410 height 833
click at [683, 171] on link "Ver más" at bounding box center [702, 168] width 41 height 10
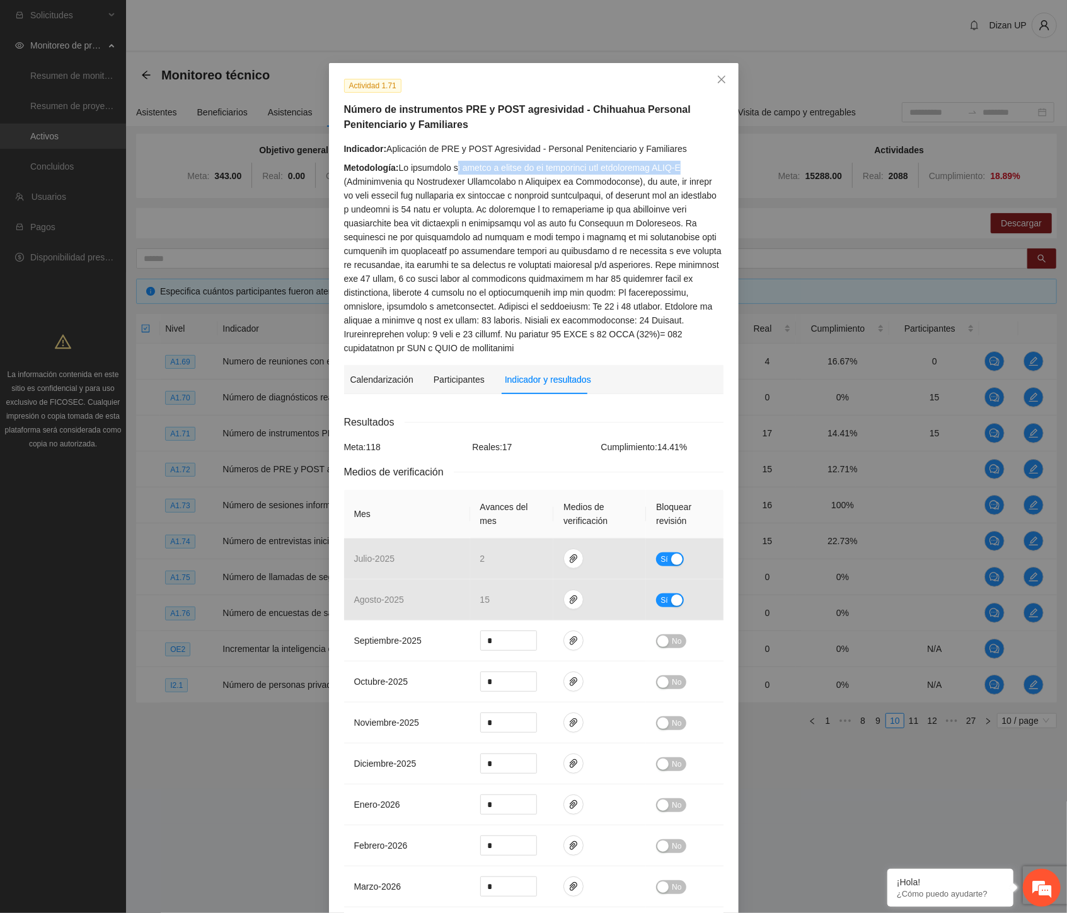
drag, startPoint x: 509, startPoint y: 171, endPoint x: 690, endPoint y: 174, distance: 180.9
click at [690, 174] on div "Metodología:" at bounding box center [533, 258] width 379 height 194
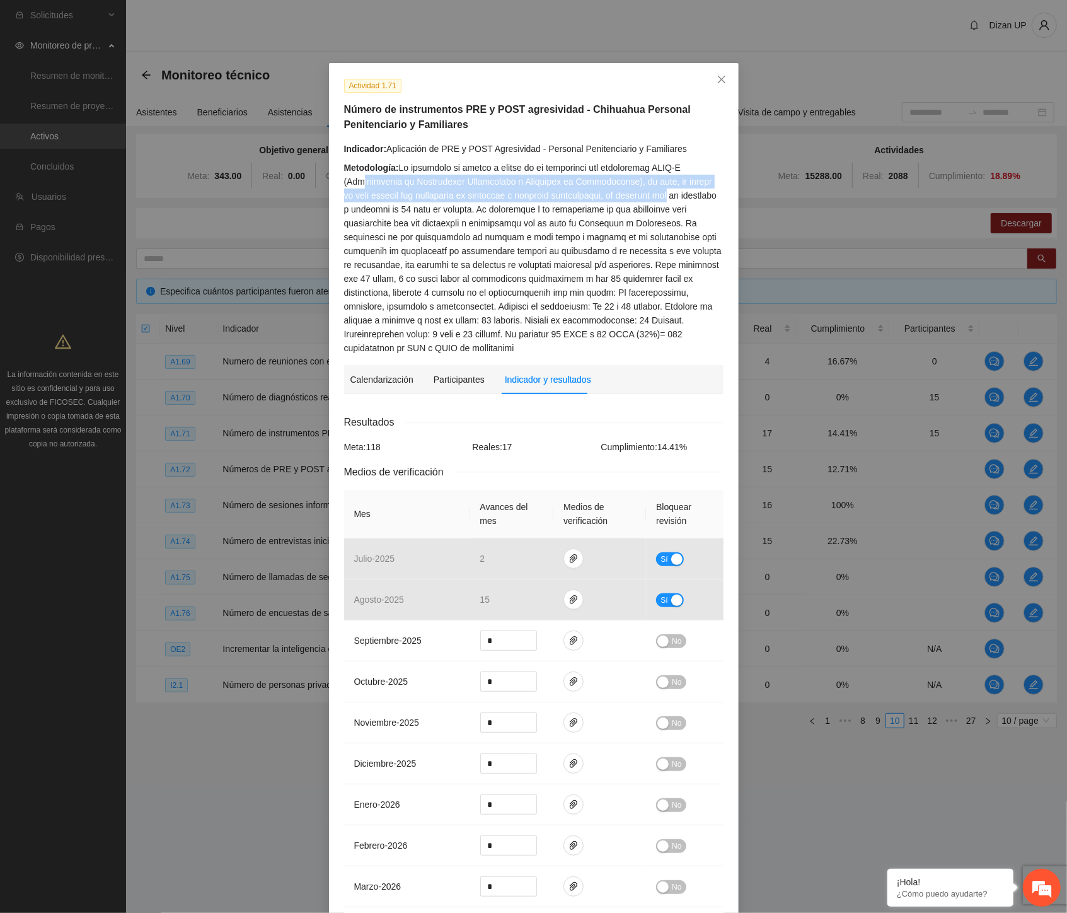
drag, startPoint x: 356, startPoint y: 185, endPoint x: 659, endPoint y: 190, distance: 303.9
click at [659, 190] on div "Metodología:" at bounding box center [533, 258] width 379 height 194
click at [541, 194] on div "Metodología:" at bounding box center [533, 258] width 379 height 194
drag, startPoint x: 345, startPoint y: 196, endPoint x: 686, endPoint y: 202, distance: 341.1
click at [686, 202] on div "Metodología:" at bounding box center [533, 258] width 379 height 194
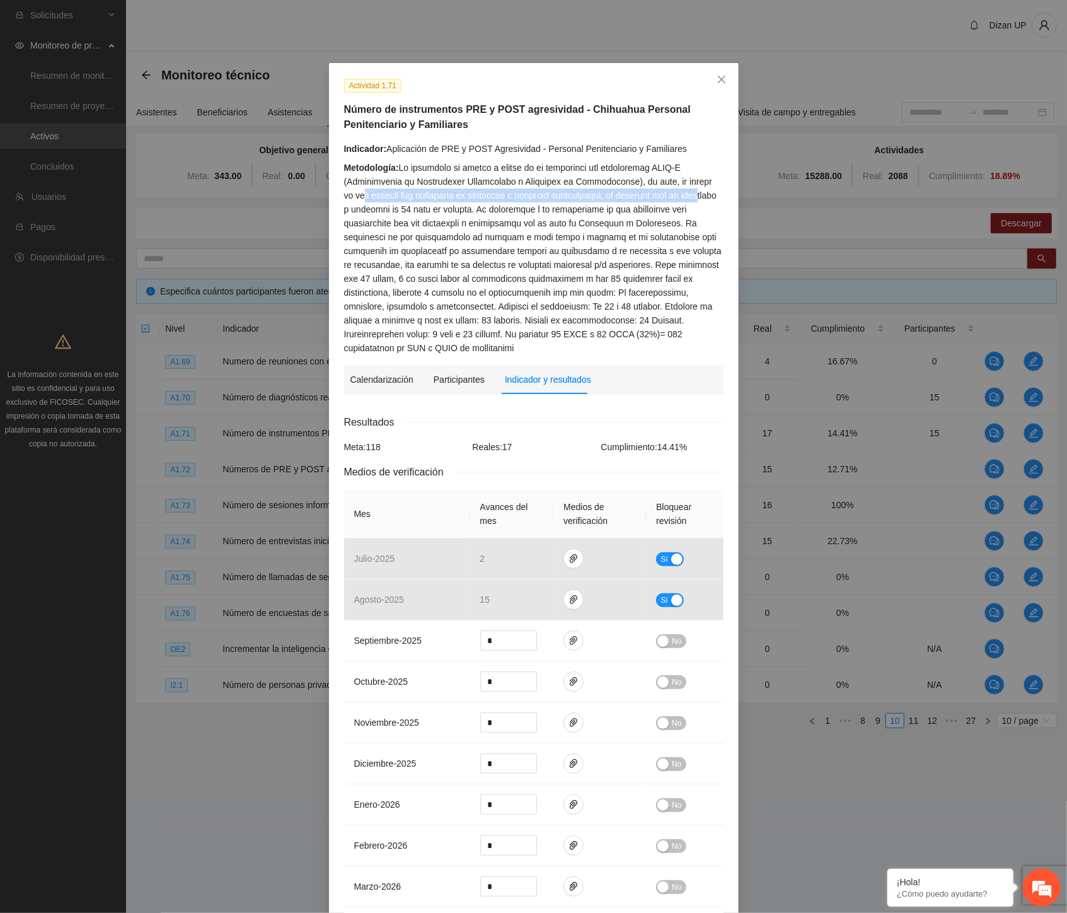
click at [476, 202] on div "Metodología:" at bounding box center [533, 258] width 379 height 194
click at [604, 195] on div "Metodología:" at bounding box center [533, 258] width 379 height 194
drag, startPoint x: 342, startPoint y: 213, endPoint x: 495, endPoint y: 215, distance: 153.2
click at [495, 215] on div "Metodología:" at bounding box center [533, 258] width 379 height 194
click at [458, 226] on div "Metodología:" at bounding box center [533, 258] width 379 height 194
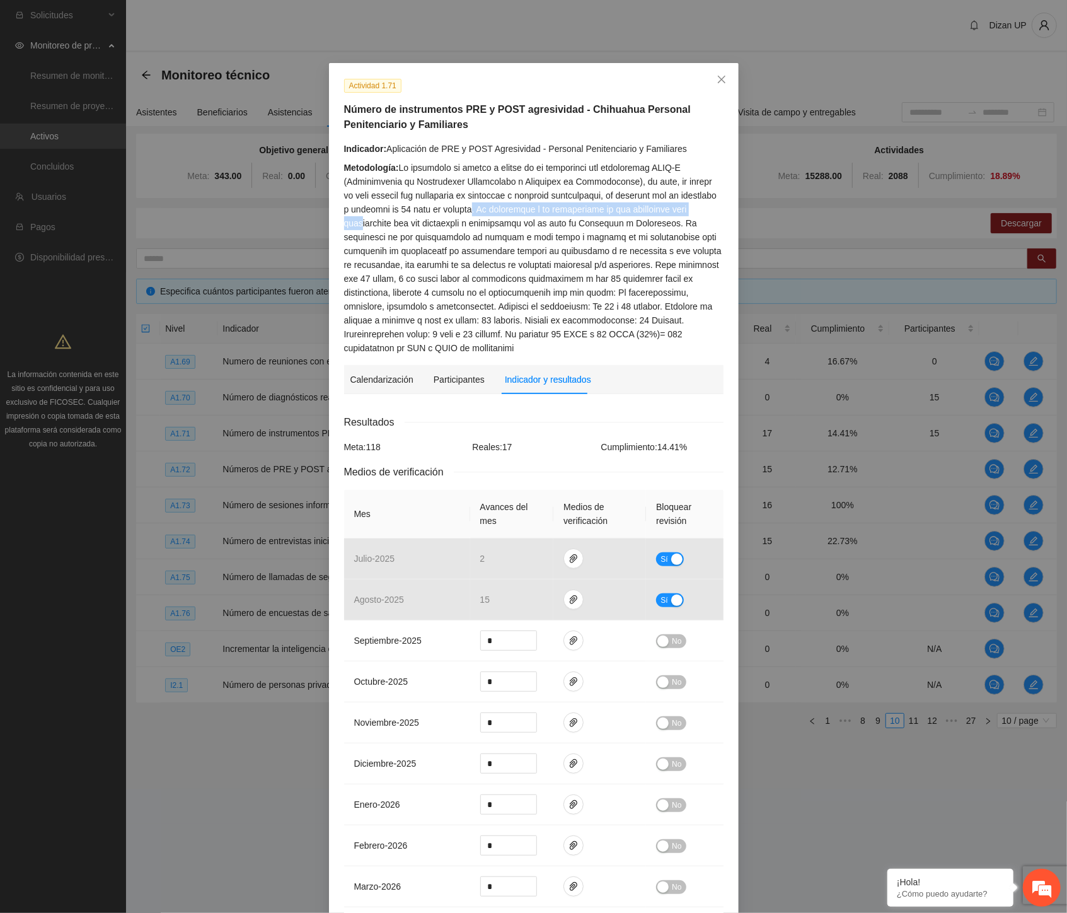
drag, startPoint x: 461, startPoint y: 210, endPoint x: 685, endPoint y: 211, distance: 223.2
click at [685, 211] on div "Metodología:" at bounding box center [533, 258] width 379 height 194
drag, startPoint x: 378, startPoint y: 224, endPoint x: 562, endPoint y: 234, distance: 184.3
click at [562, 234] on div "Metodología:" at bounding box center [533, 258] width 379 height 194
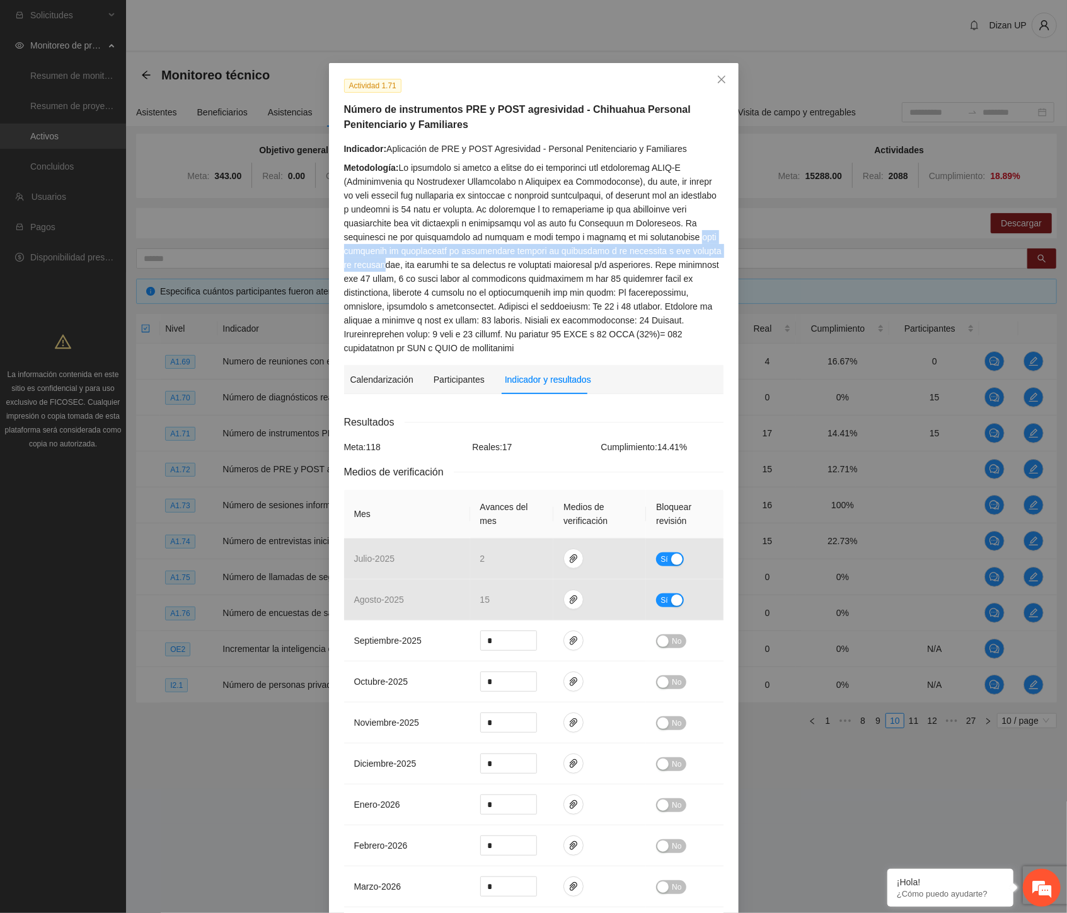
drag, startPoint x: 603, startPoint y: 241, endPoint x: 632, endPoint y: 248, distance: 30.3
click at [632, 248] on div "Metodología:" at bounding box center [533, 258] width 379 height 194
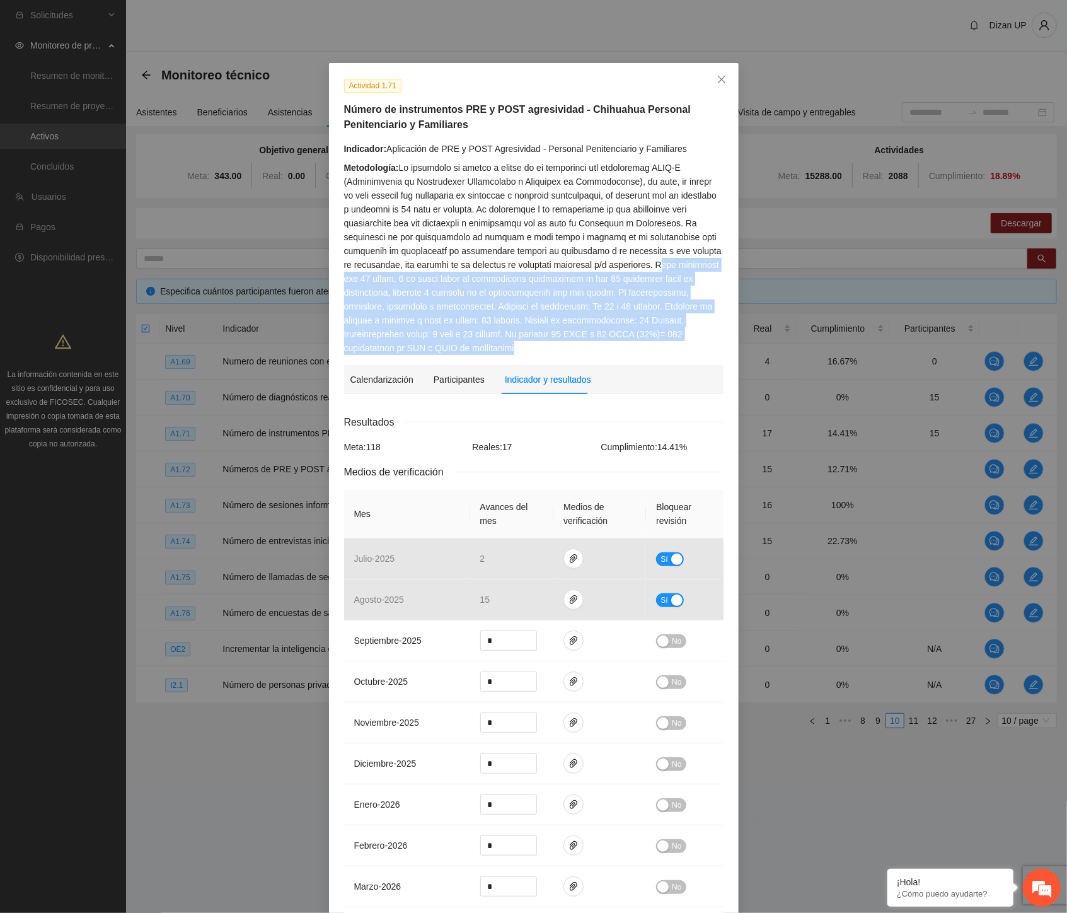
drag, startPoint x: 528, startPoint y: 267, endPoint x: 726, endPoint y: 274, distance: 198.1
click at [726, 274] on div "Actividad 1.71 Número de instrumentos PRE y POST agresividad - [GEOGRAPHIC_DATA…" at bounding box center [534, 570] width 410 height 1014
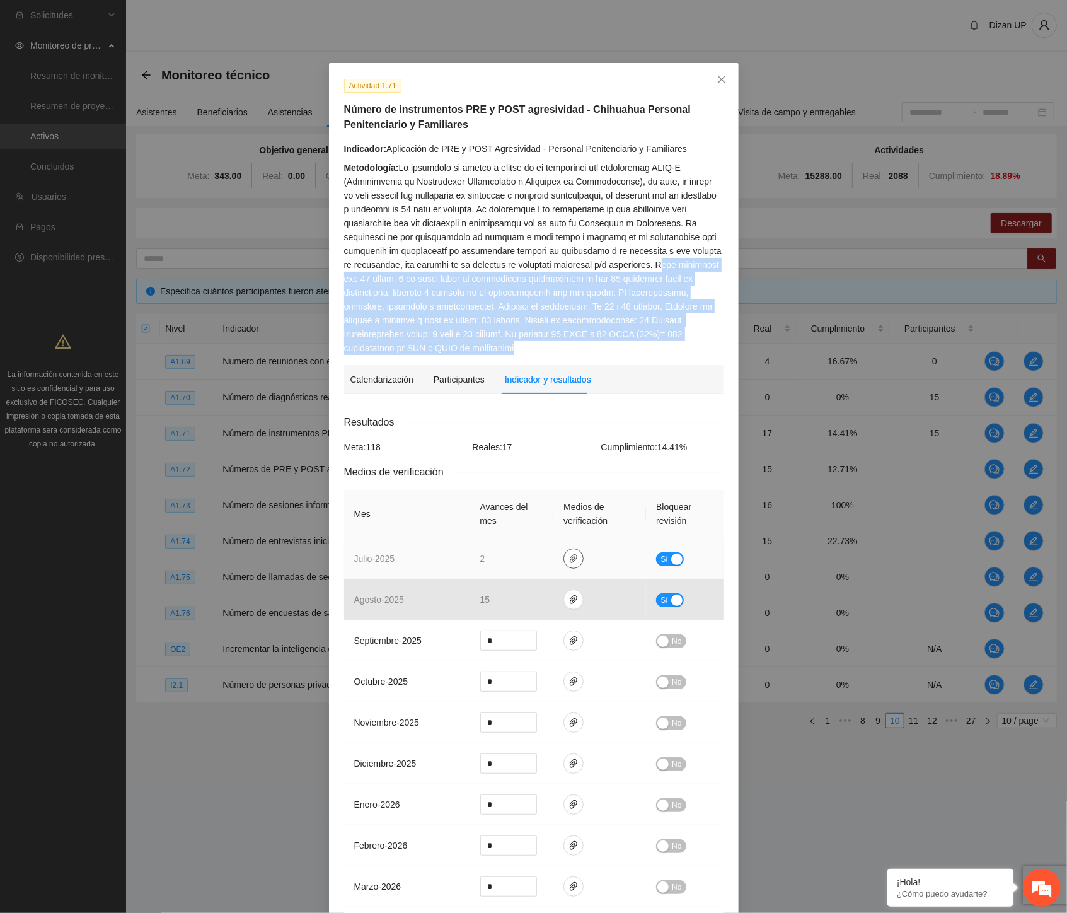
click at [574, 553] on span "paper-clip" at bounding box center [573, 558] width 19 height 10
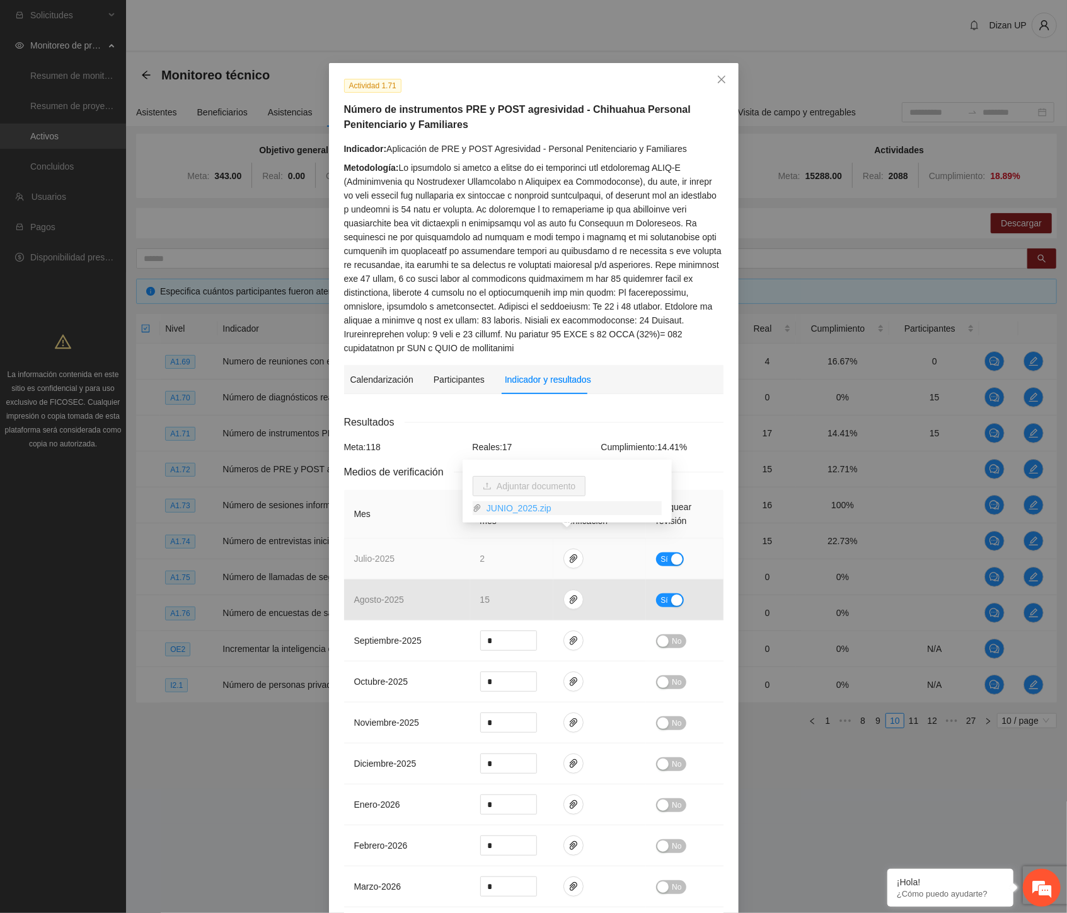
click at [530, 512] on link "JUNIO_2025.zip" at bounding box center [572, 508] width 180 height 14
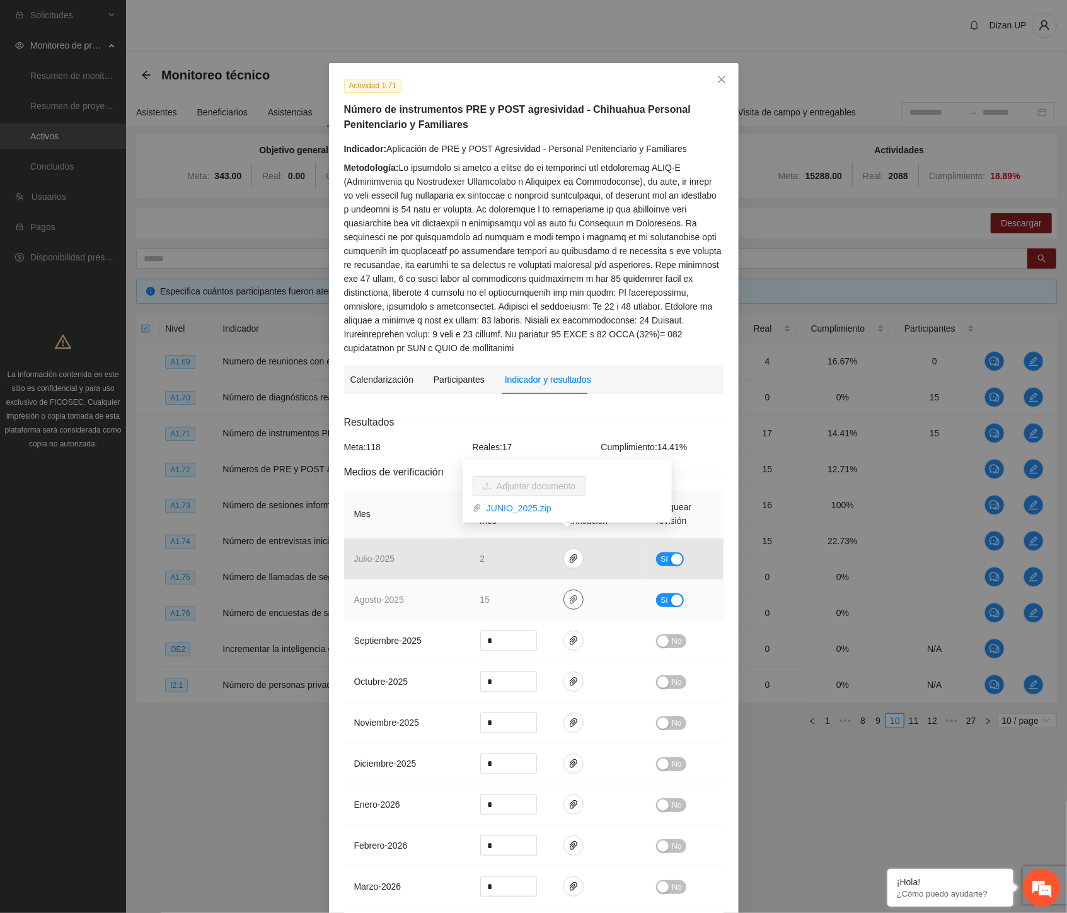
click at [569, 594] on icon "paper-clip" at bounding box center [574, 599] width 10 height 10
click at [511, 544] on link "AGOSTO_2025.zip" at bounding box center [572, 549] width 180 height 14
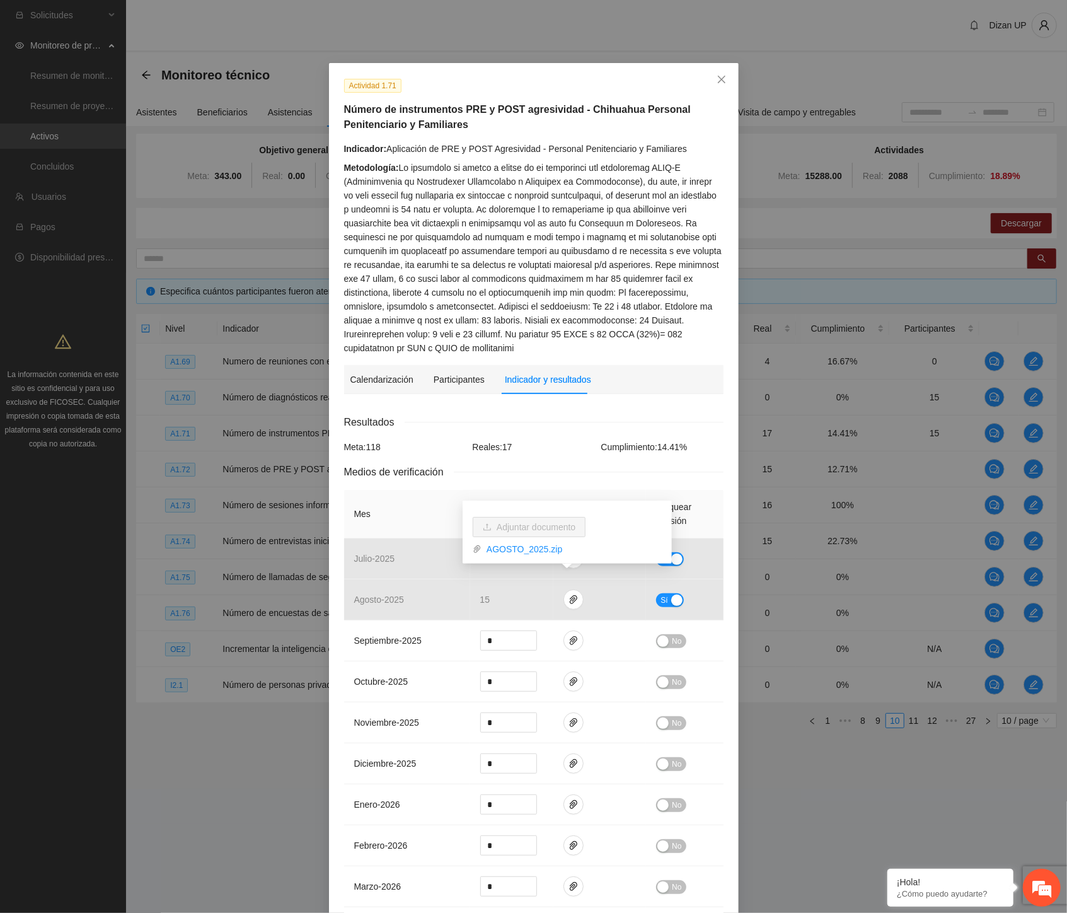
click at [524, 342] on div "Actividad 1.71 Número de instrumentos PRE y POST agresividad - [GEOGRAPHIC_DATA…" at bounding box center [534, 570] width 410 height 1014
click at [717, 79] on icon "close" at bounding box center [722, 79] width 10 height 10
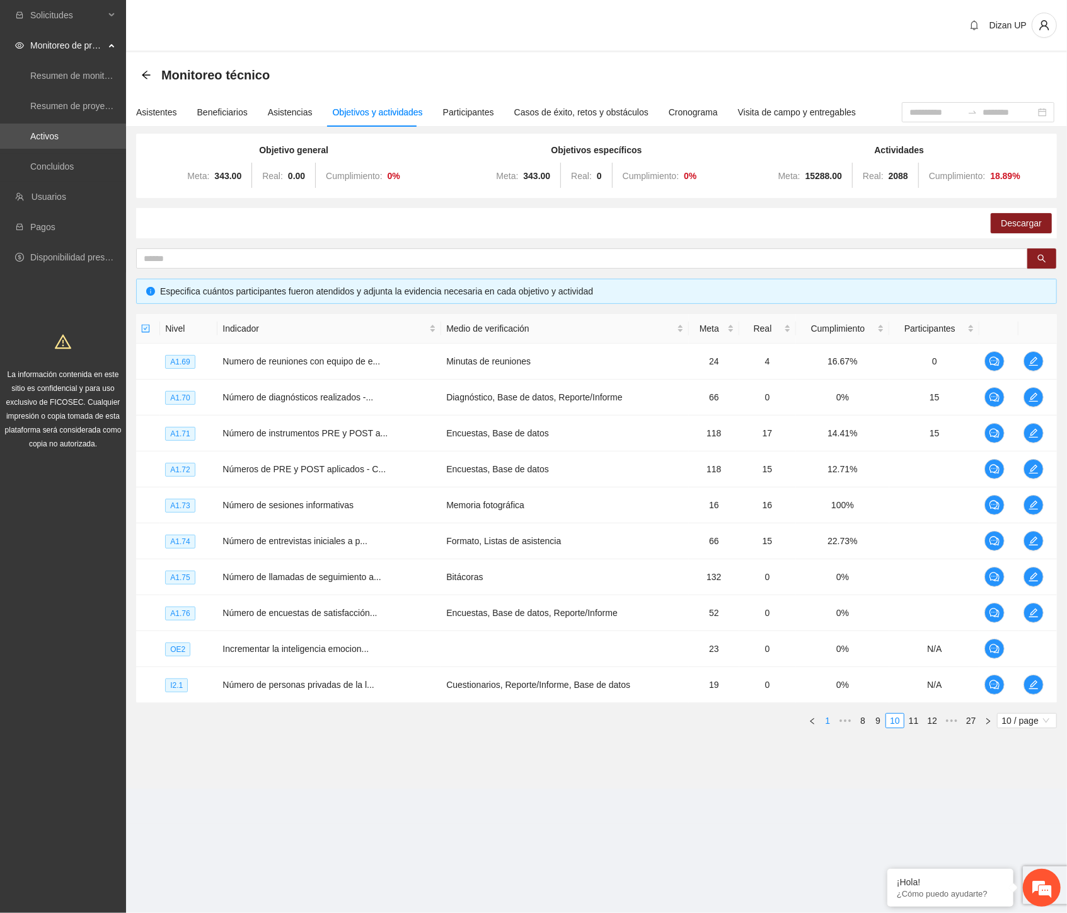
click at [830, 719] on link "1" at bounding box center [828, 721] width 14 height 14
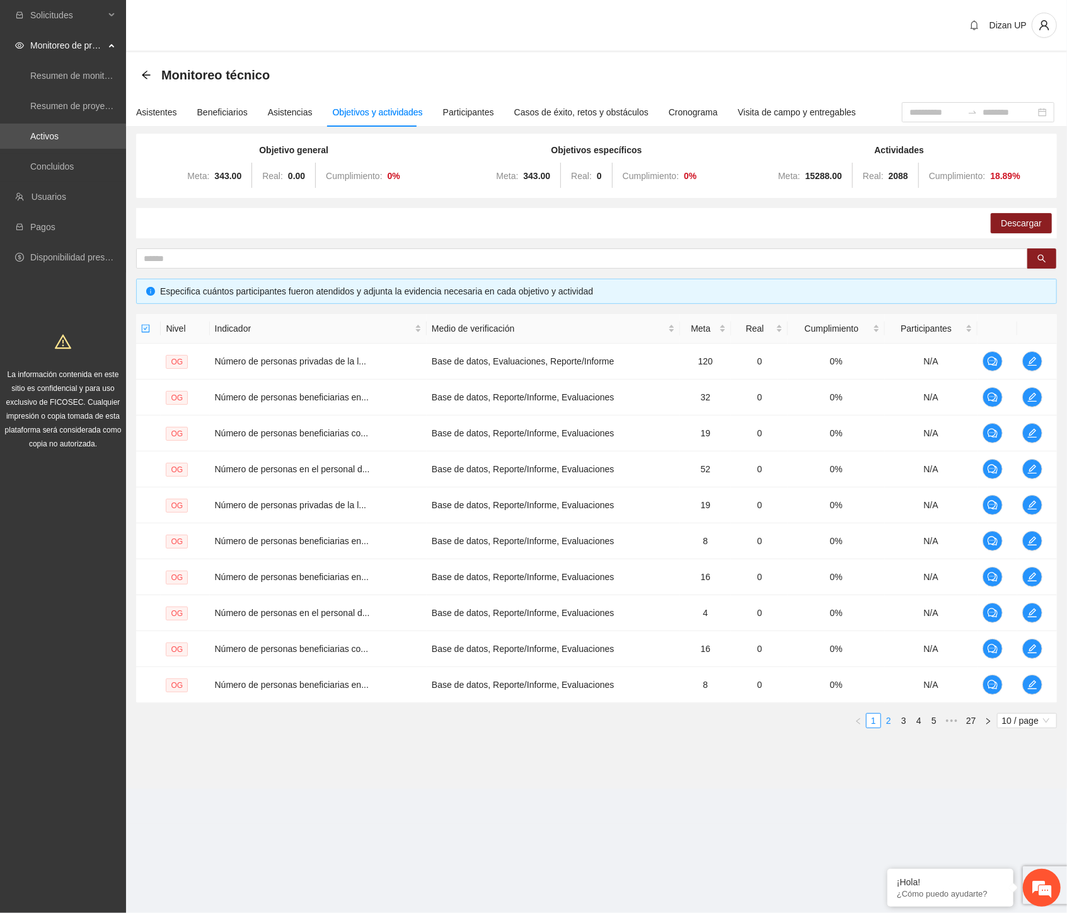
click at [889, 719] on link "2" at bounding box center [889, 721] width 14 height 14
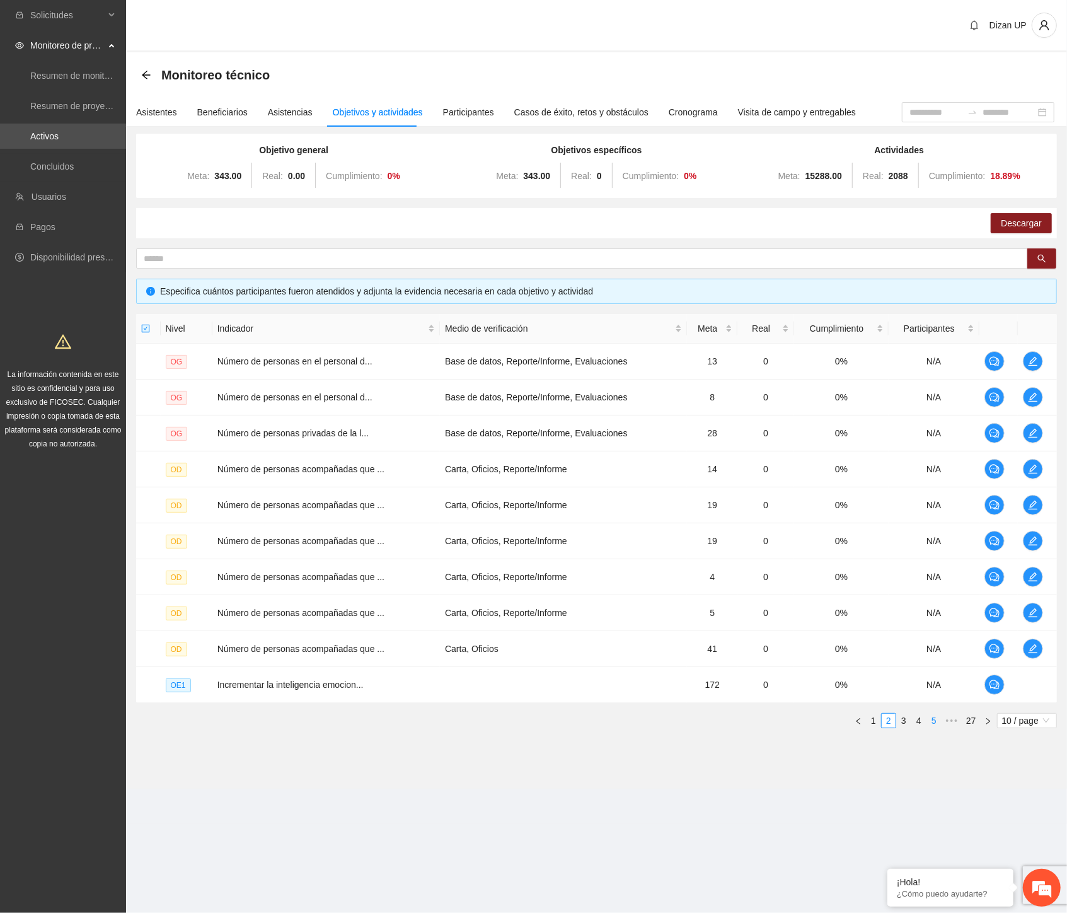
click at [929, 721] on link "5" at bounding box center [934, 721] width 14 height 14
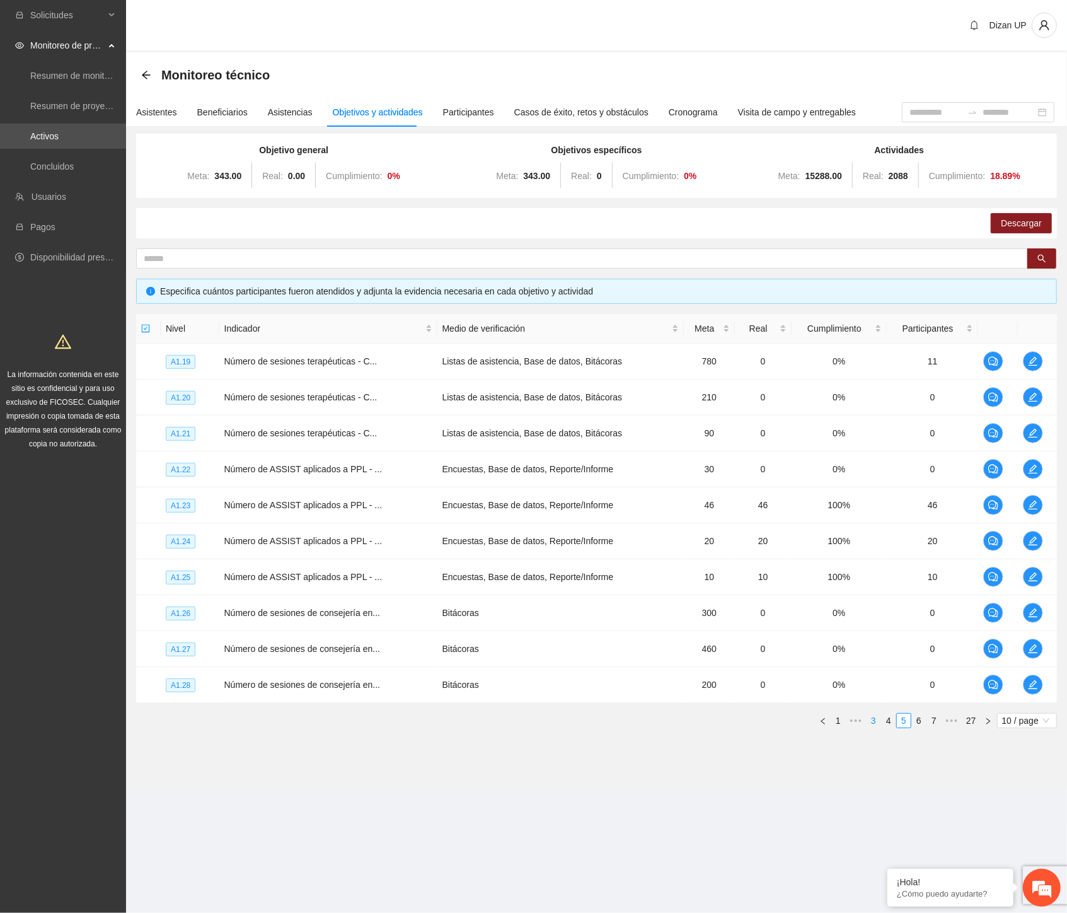
click at [872, 715] on link "3" at bounding box center [874, 721] width 14 height 14
click at [886, 719] on link "2" at bounding box center [889, 721] width 14 height 14
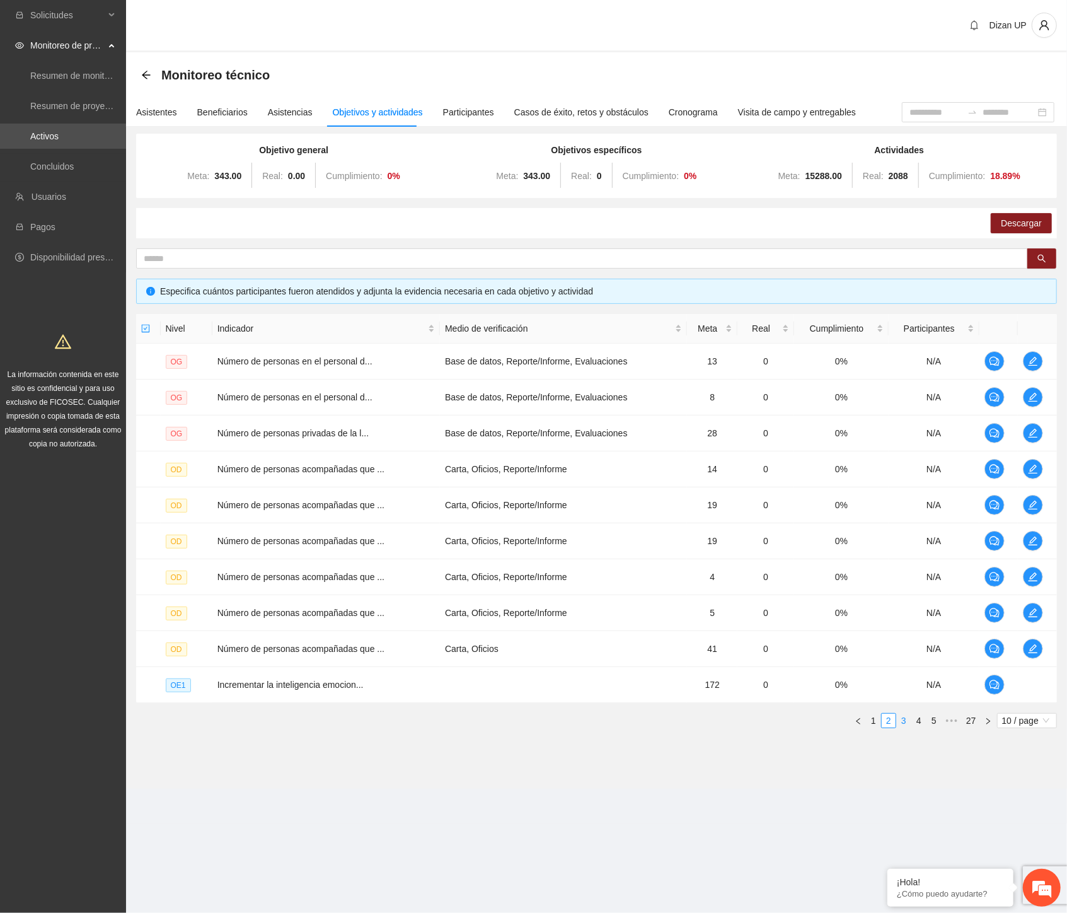
click at [909, 723] on link "3" at bounding box center [904, 721] width 14 height 14
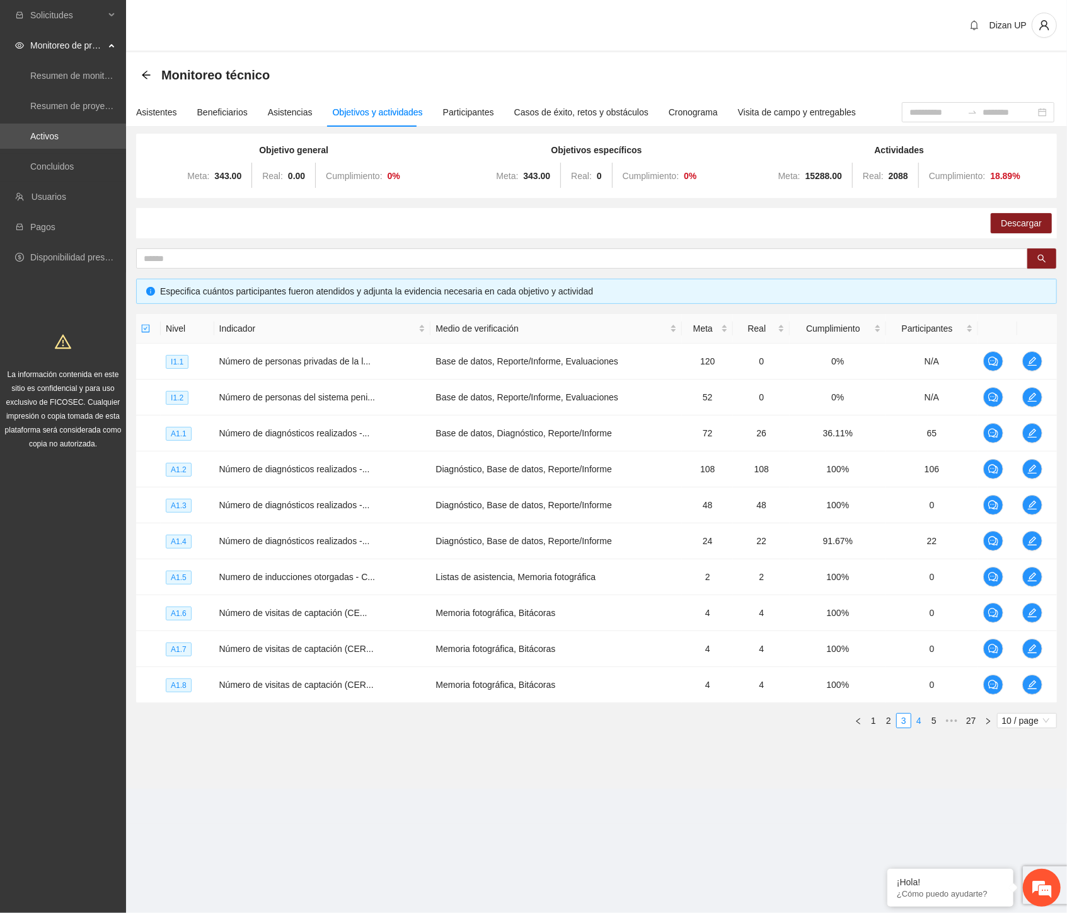
click at [922, 717] on link "4" at bounding box center [919, 721] width 14 height 14
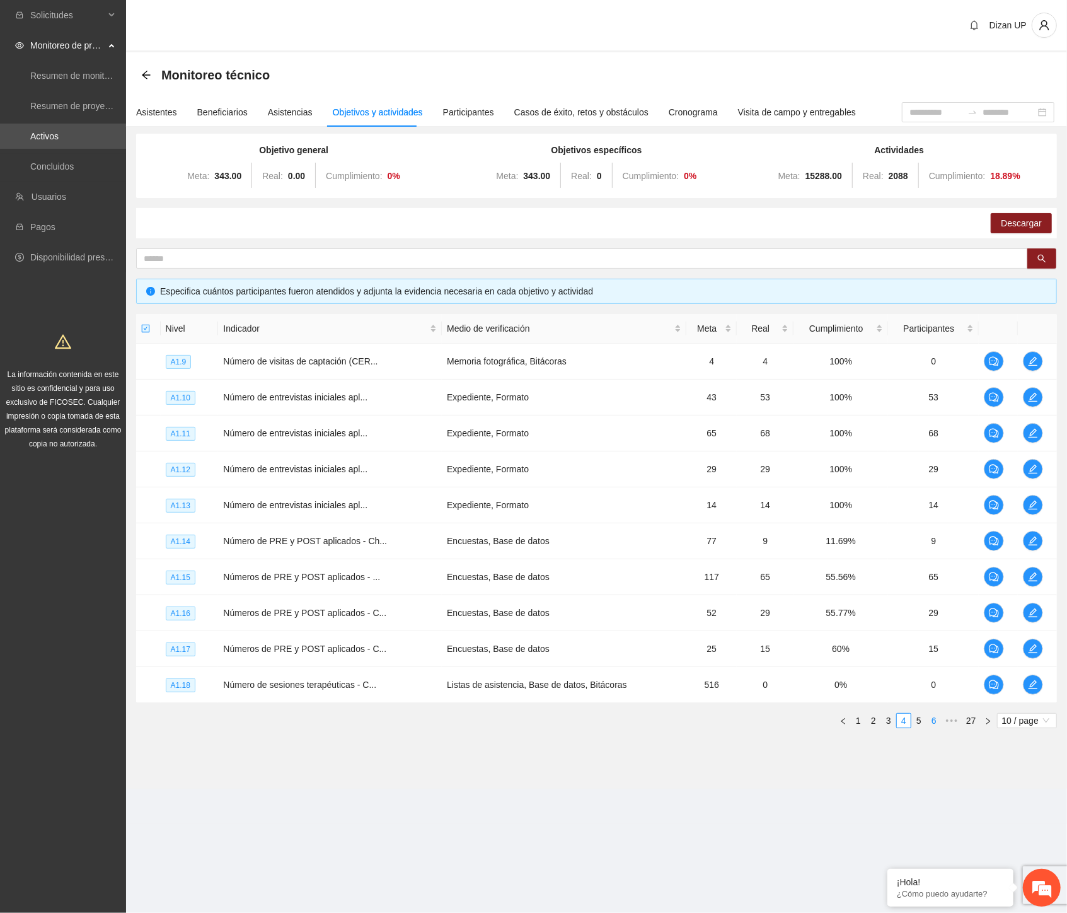
click at [922, 717] on link "5" at bounding box center [919, 721] width 14 height 14
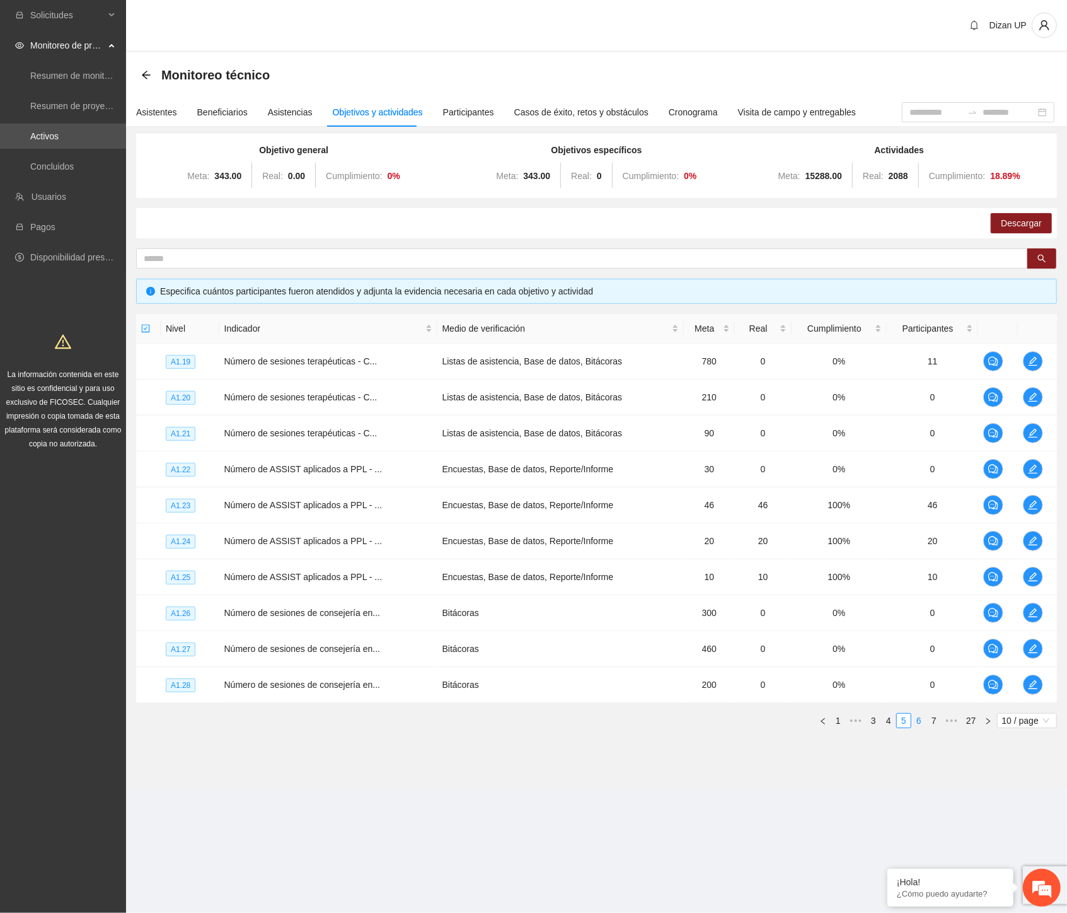
click at [918, 721] on link "6" at bounding box center [919, 721] width 14 height 14
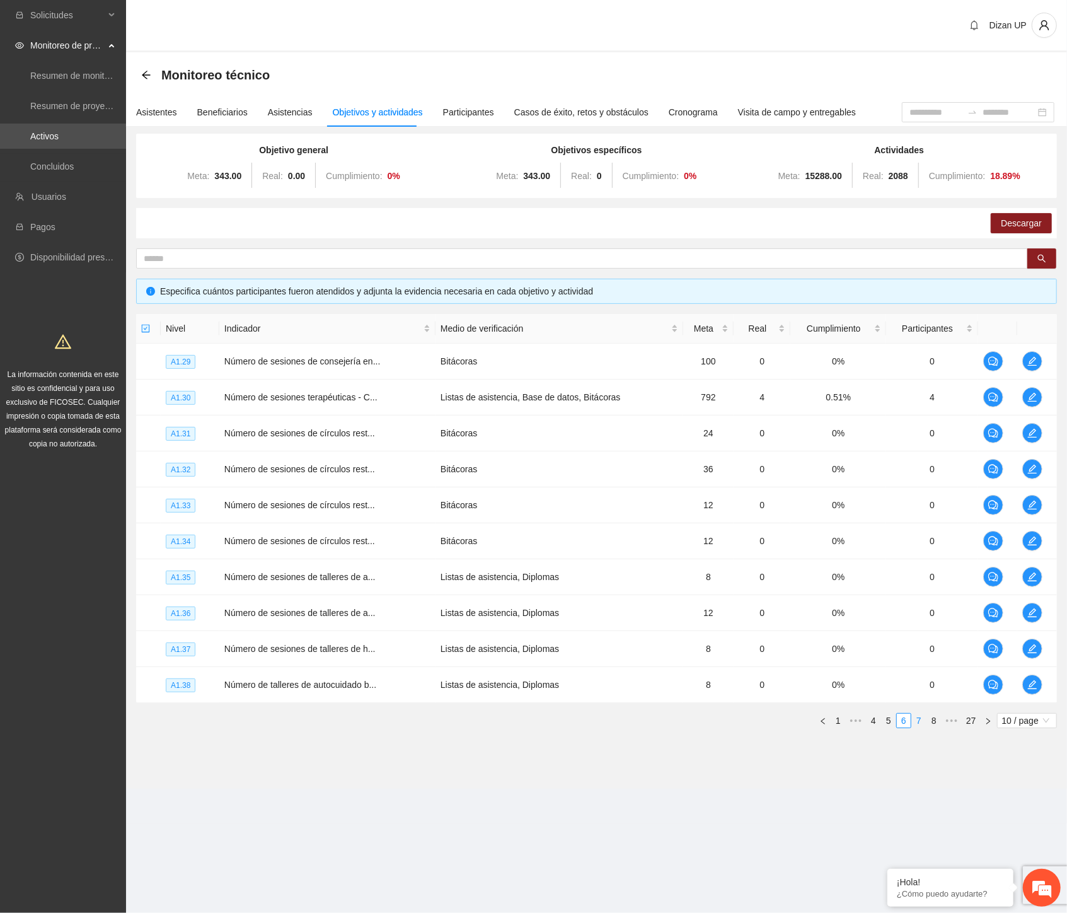
click at [919, 722] on link "7" at bounding box center [919, 721] width 14 height 14
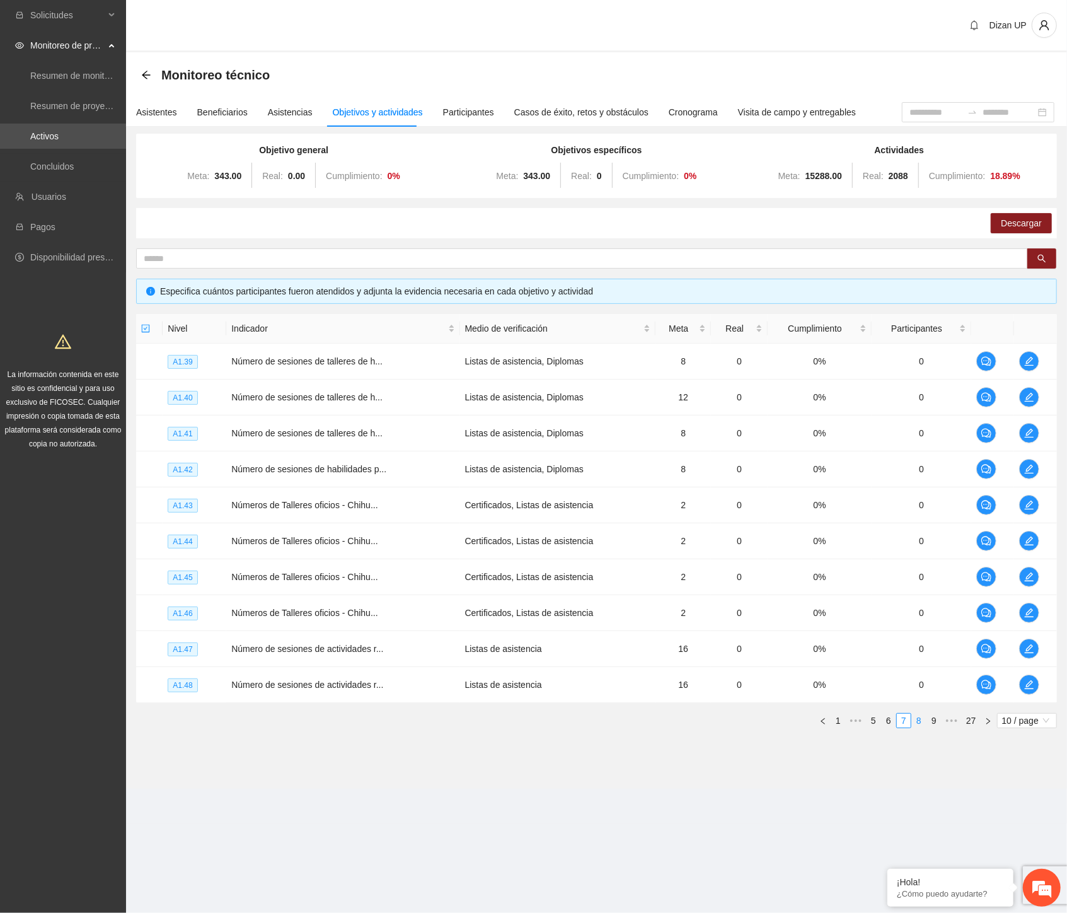
click at [920, 722] on link "8" at bounding box center [919, 721] width 14 height 14
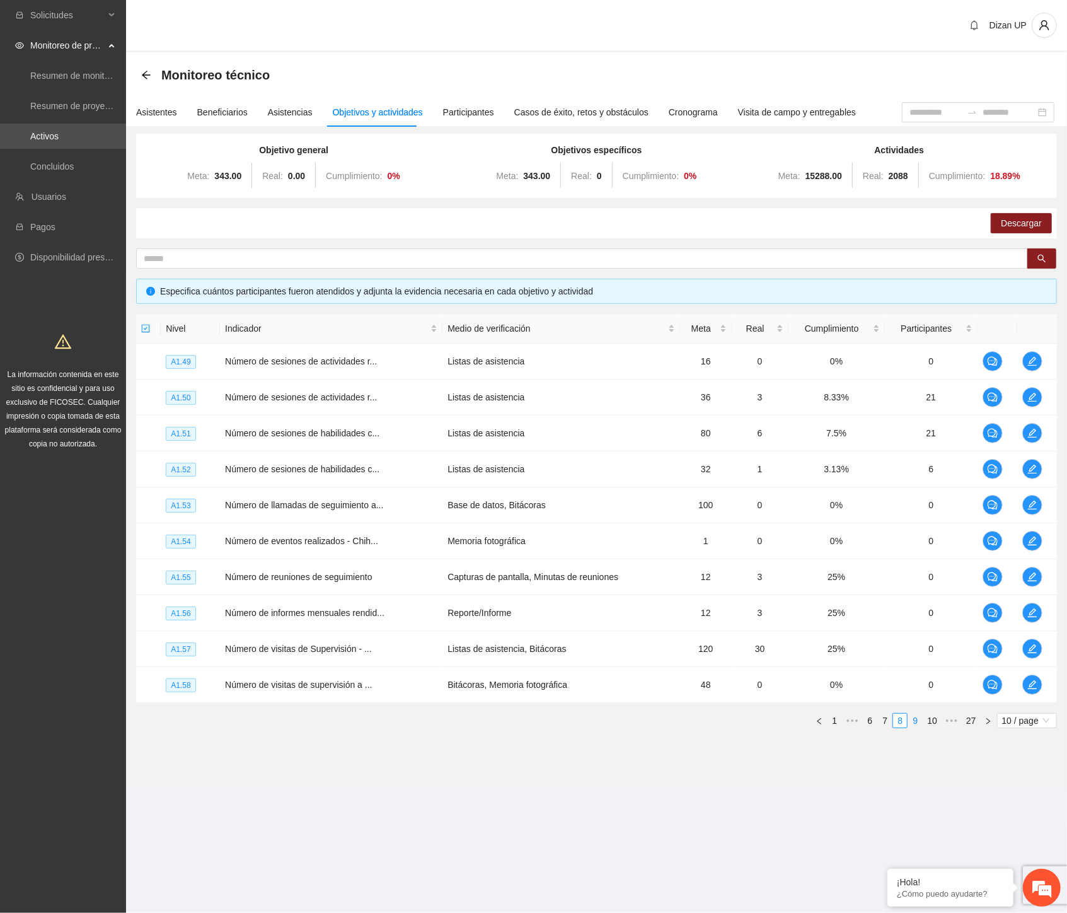
click at [917, 721] on link "9" at bounding box center [915, 721] width 14 height 14
click at [917, 721] on link "10" at bounding box center [914, 721] width 18 height 14
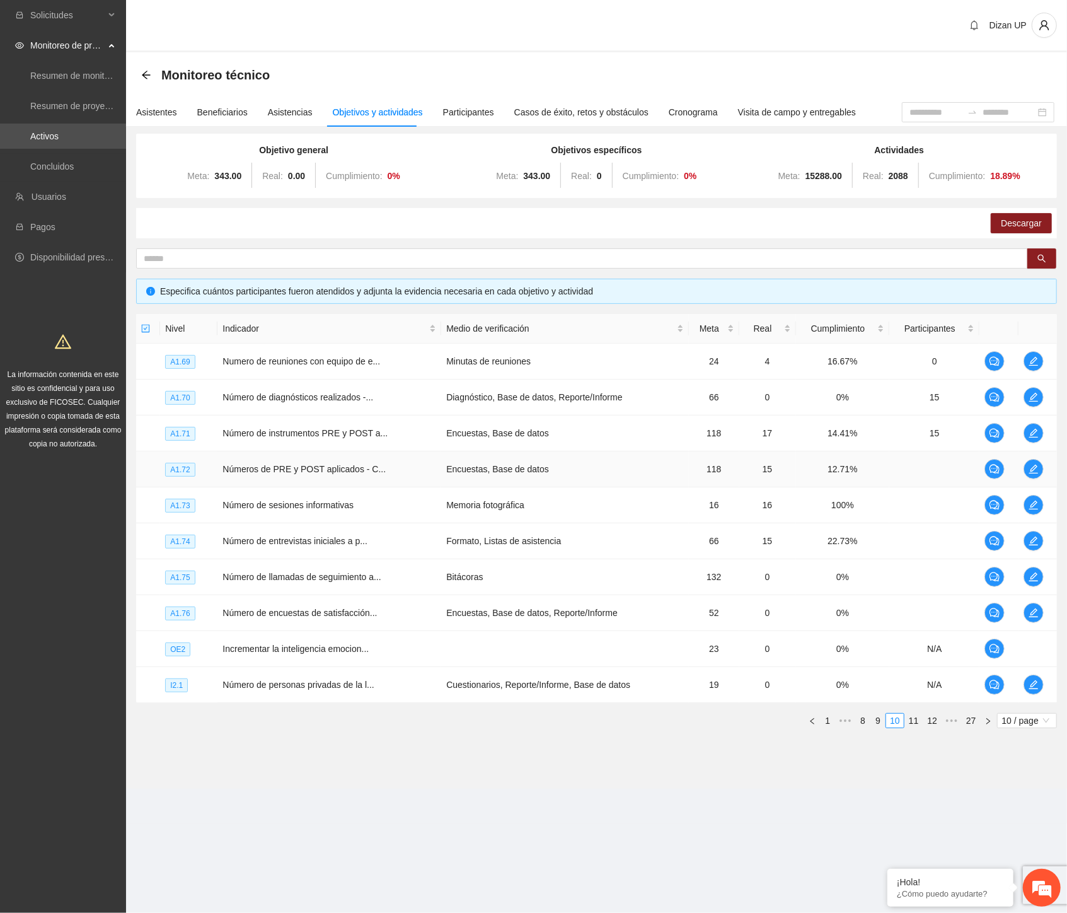
click at [248, 461] on td "Números de PRE y POST aplicados - C..." at bounding box center [329, 469] width 224 height 36
click at [1029, 429] on icon "edit" at bounding box center [1034, 433] width 10 height 10
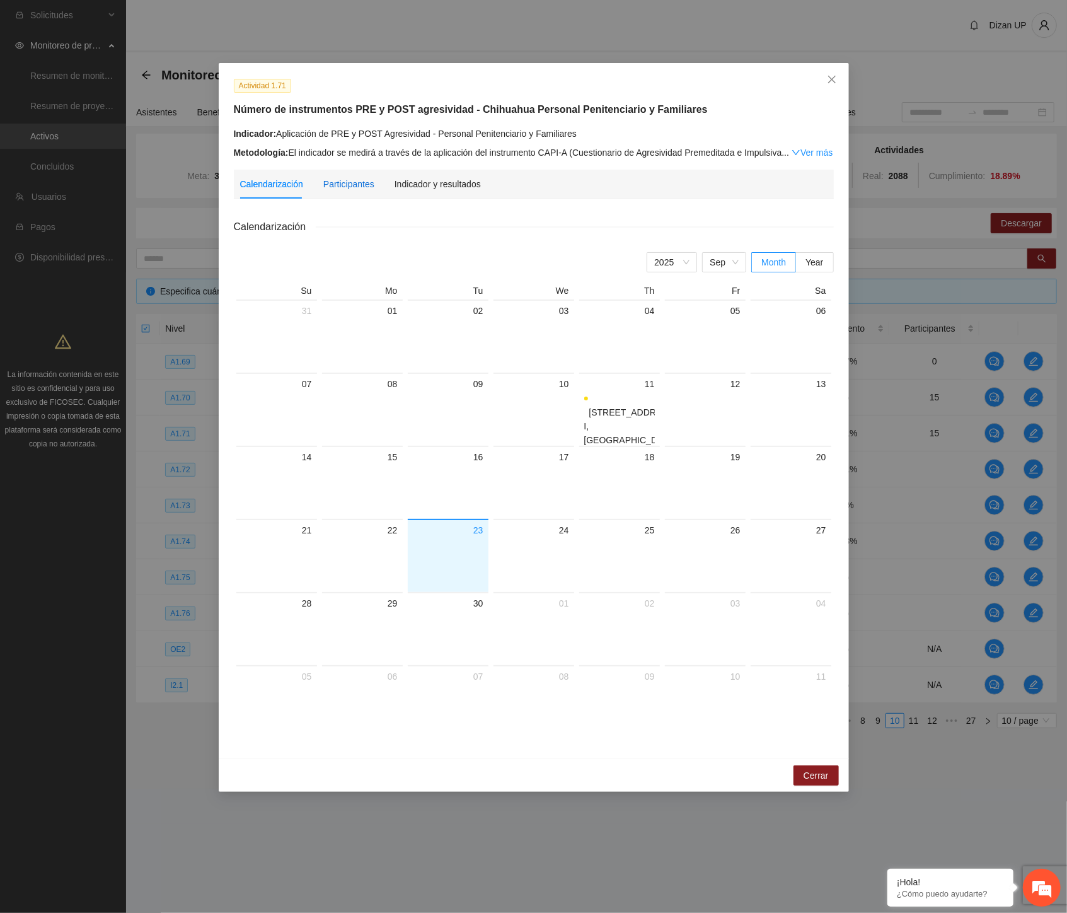
click at [337, 187] on div "Participantes" at bounding box center [348, 184] width 51 height 14
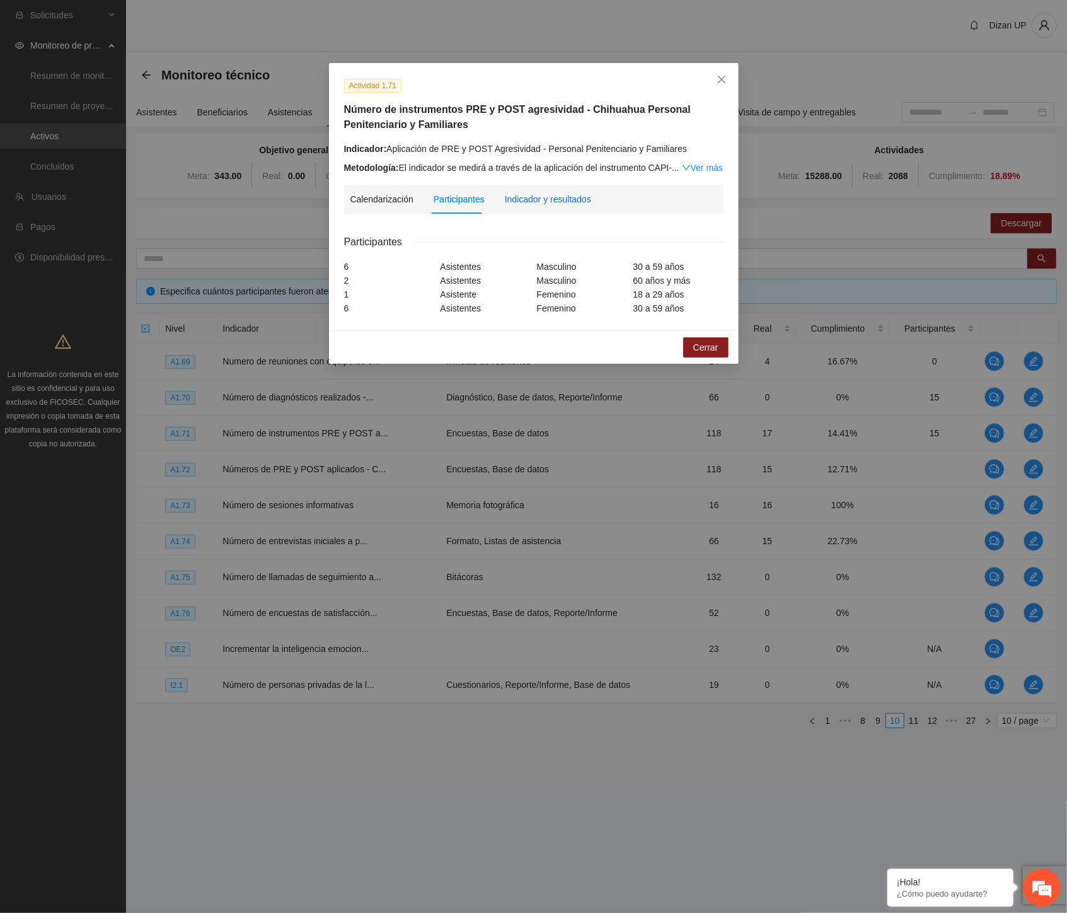
click at [548, 200] on div "Indicador y resultados" at bounding box center [548, 199] width 86 height 14
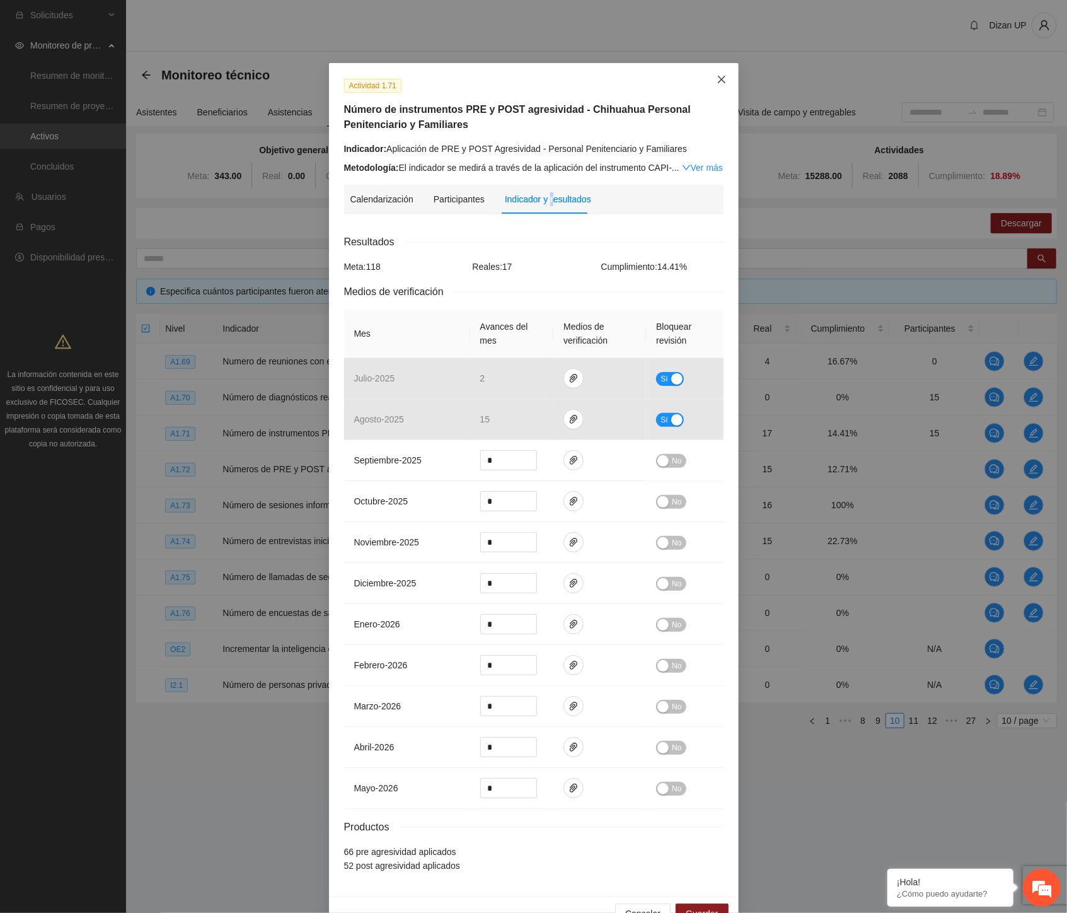
click at [717, 79] on icon "close" at bounding box center [721, 80] width 8 height 8
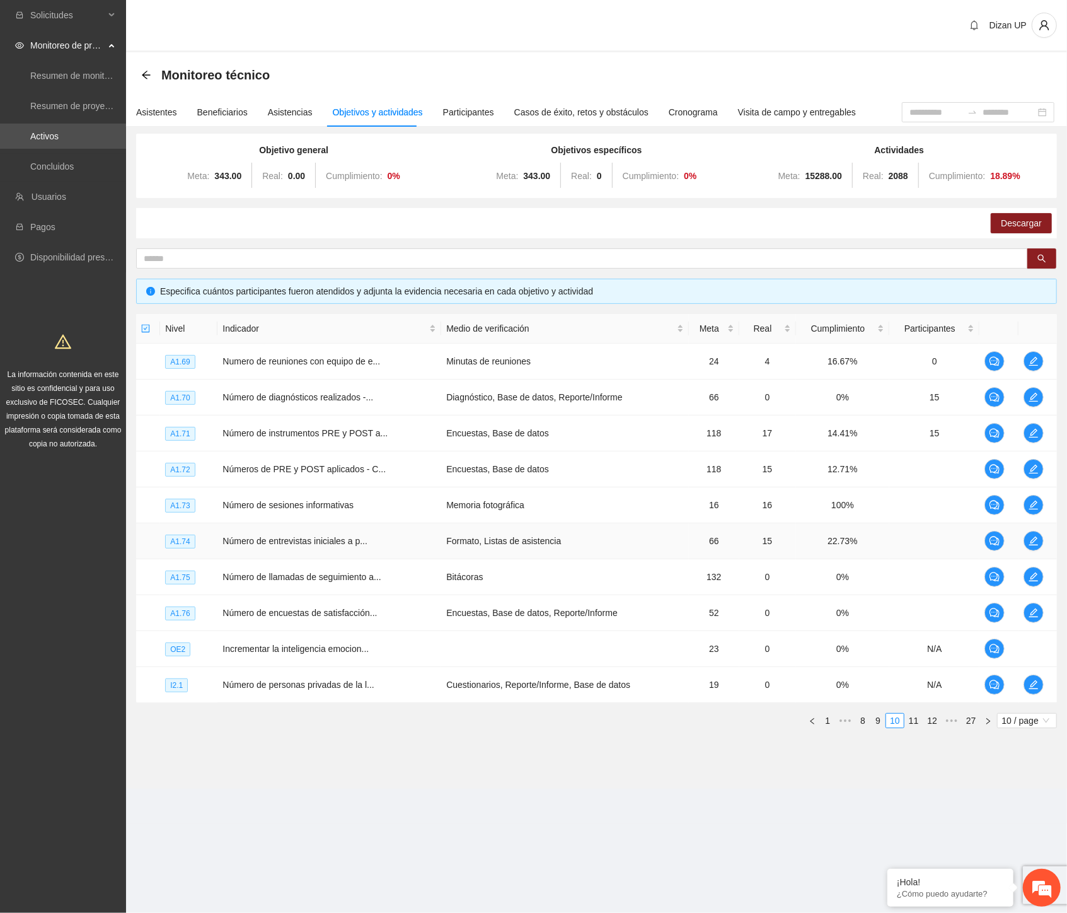
click at [565, 552] on td "Formato, Listas de asistencia" at bounding box center [565, 541] width 248 height 36
drag, startPoint x: 412, startPoint y: 570, endPoint x: 750, endPoint y: 540, distance: 339.9
click at [419, 567] on td "Número de llamadas de seguimiento a..." at bounding box center [329, 577] width 224 height 36
click at [1034, 435] on icon "edit" at bounding box center [1034, 433] width 10 height 10
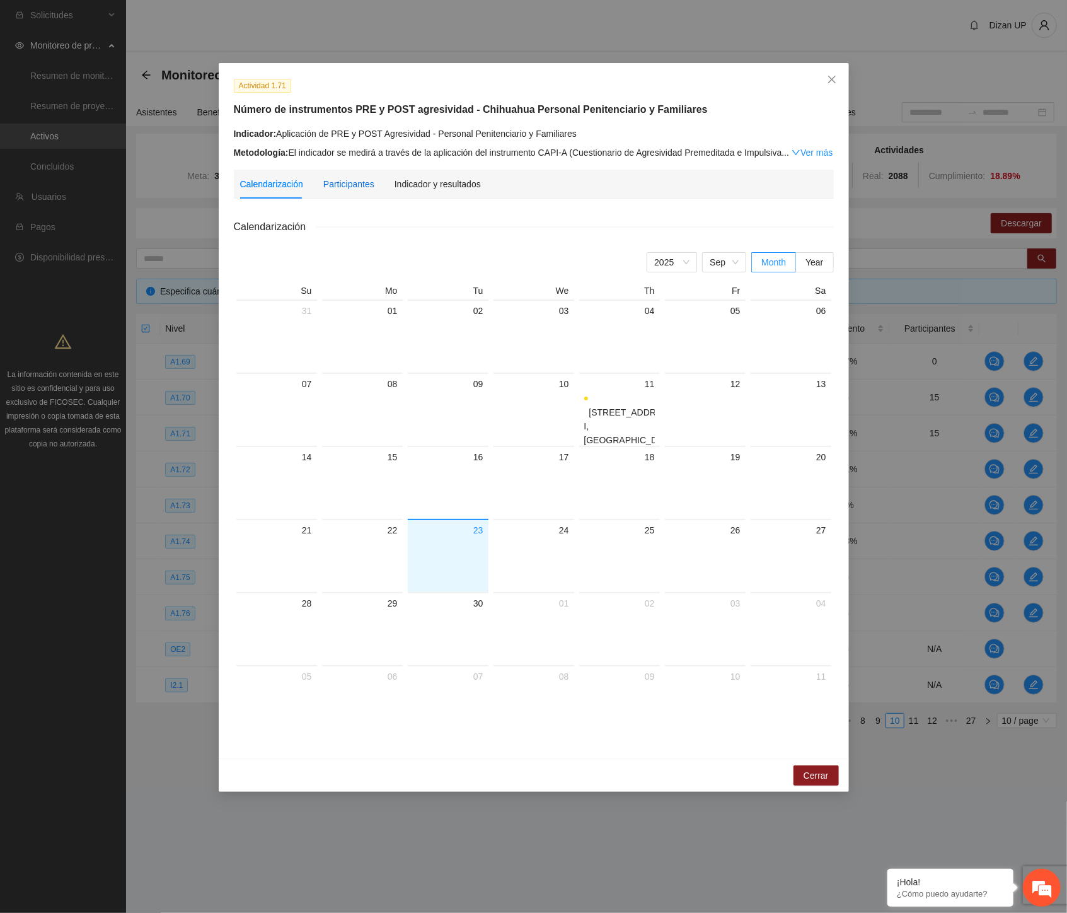
drag, startPoint x: 331, startPoint y: 183, endPoint x: 380, endPoint y: 190, distance: 49.7
click at [332, 183] on div "Participantes" at bounding box center [348, 184] width 51 height 14
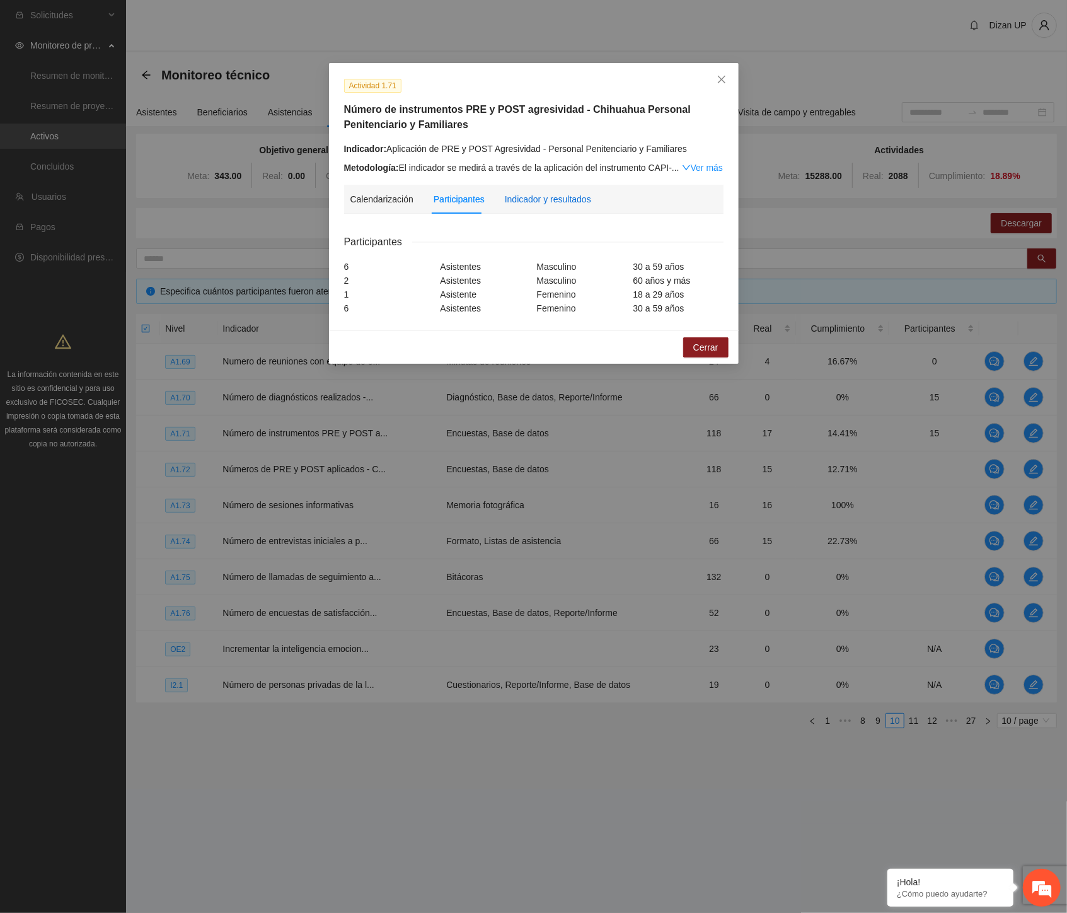
click at [531, 200] on div "Indicador y resultados" at bounding box center [548, 199] width 86 height 14
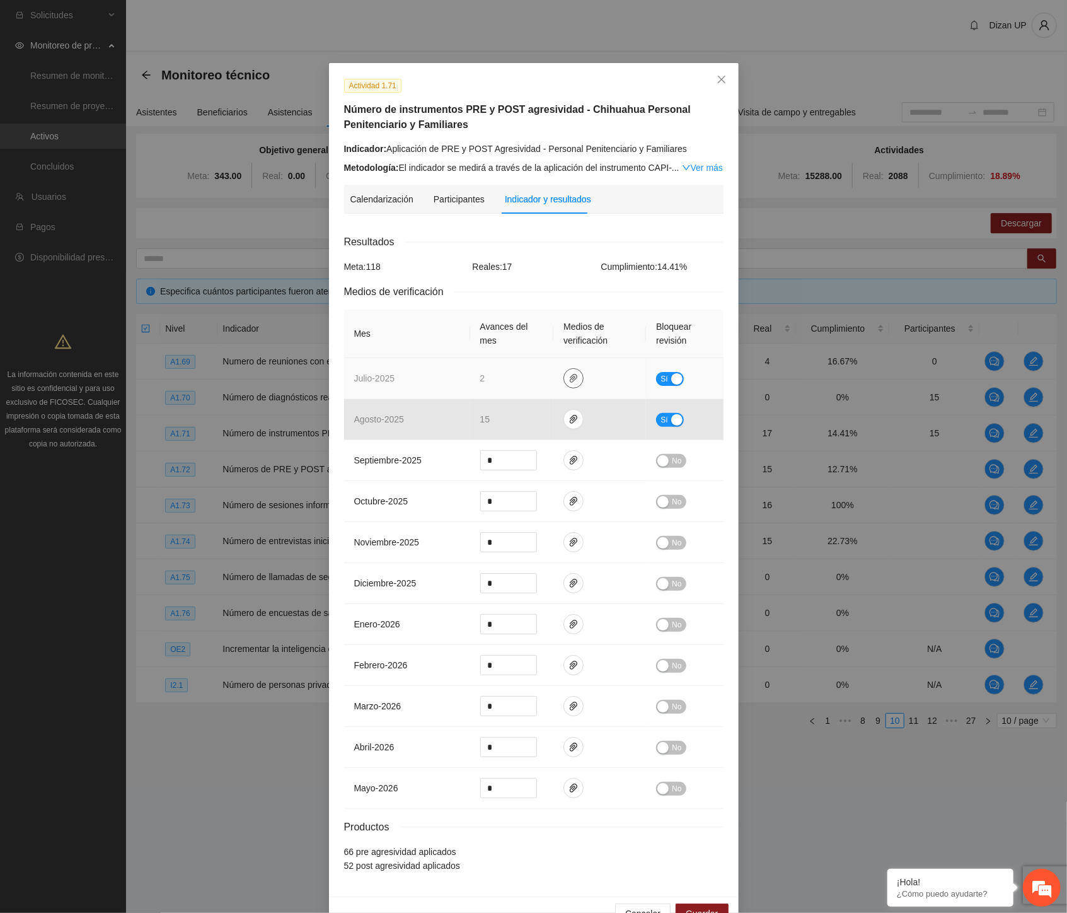
click at [569, 381] on icon "paper-clip" at bounding box center [574, 378] width 10 height 10
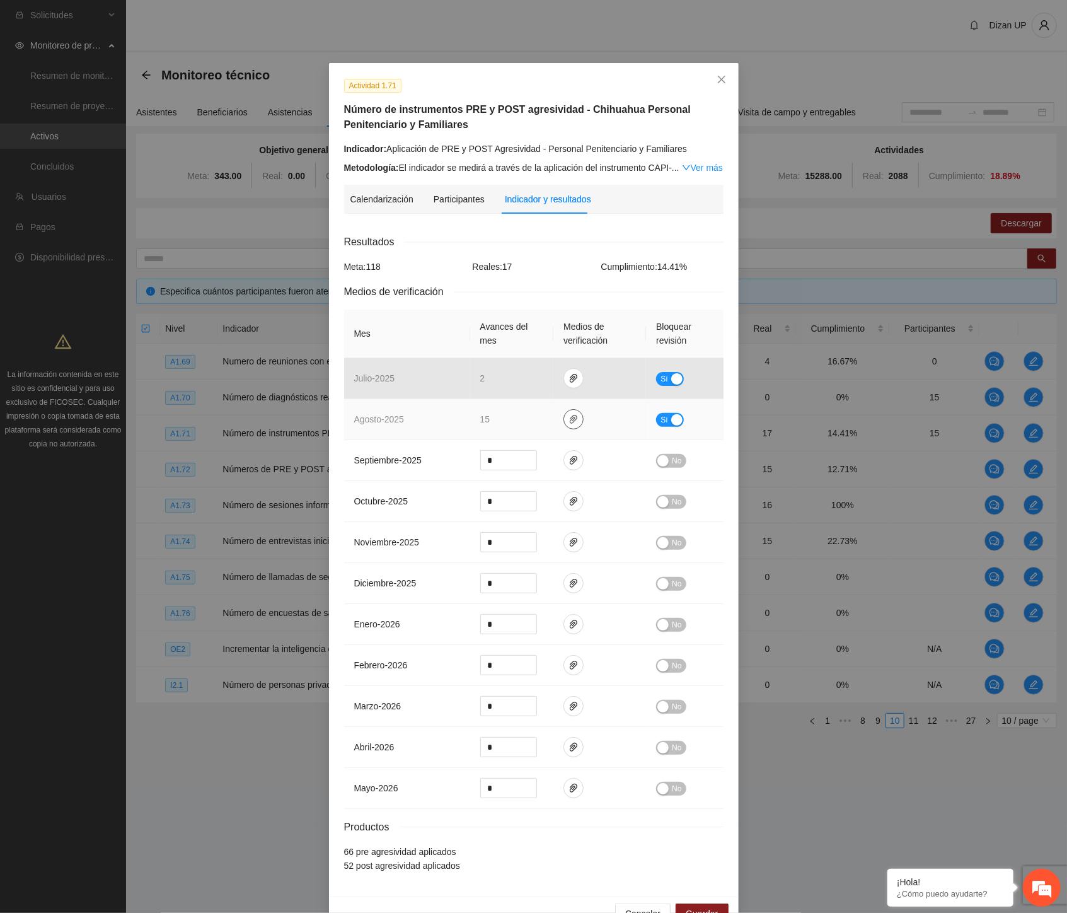
click at [569, 424] on icon "paper-clip" at bounding box center [574, 419] width 10 height 10
drag, startPoint x: 441, startPoint y: 423, endPoint x: 453, endPoint y: 418, distance: 12.4
click at [448, 420] on td "agosto - 2025" at bounding box center [407, 419] width 126 height 41
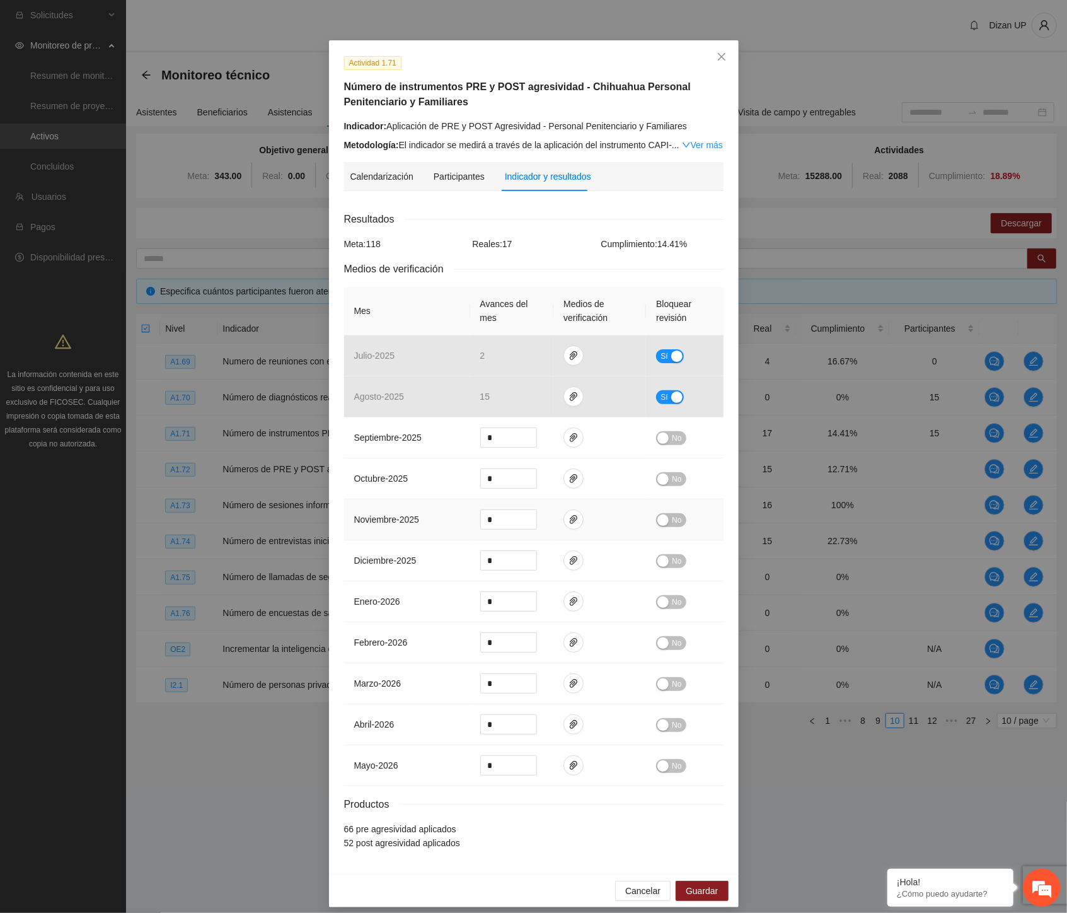
scroll to position [33, 0]
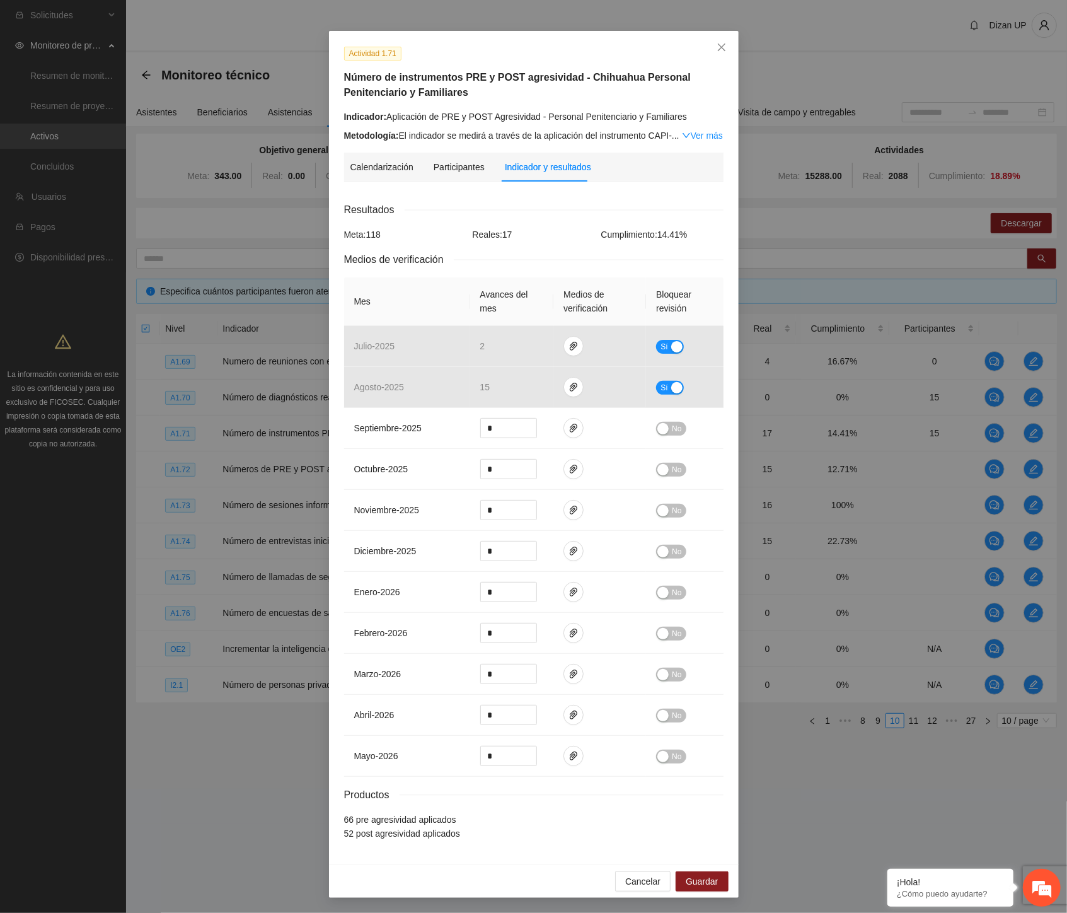
drag, startPoint x: 373, startPoint y: 64, endPoint x: 381, endPoint y: 61, distance: 8.5
click at [374, 64] on div "Actividad 1.71 Número de instrumentos PRE y POST agresividad - Chihuahua Person…" at bounding box center [533, 94] width 389 height 96
click at [714, 40] on span "Close" at bounding box center [722, 48] width 34 height 34
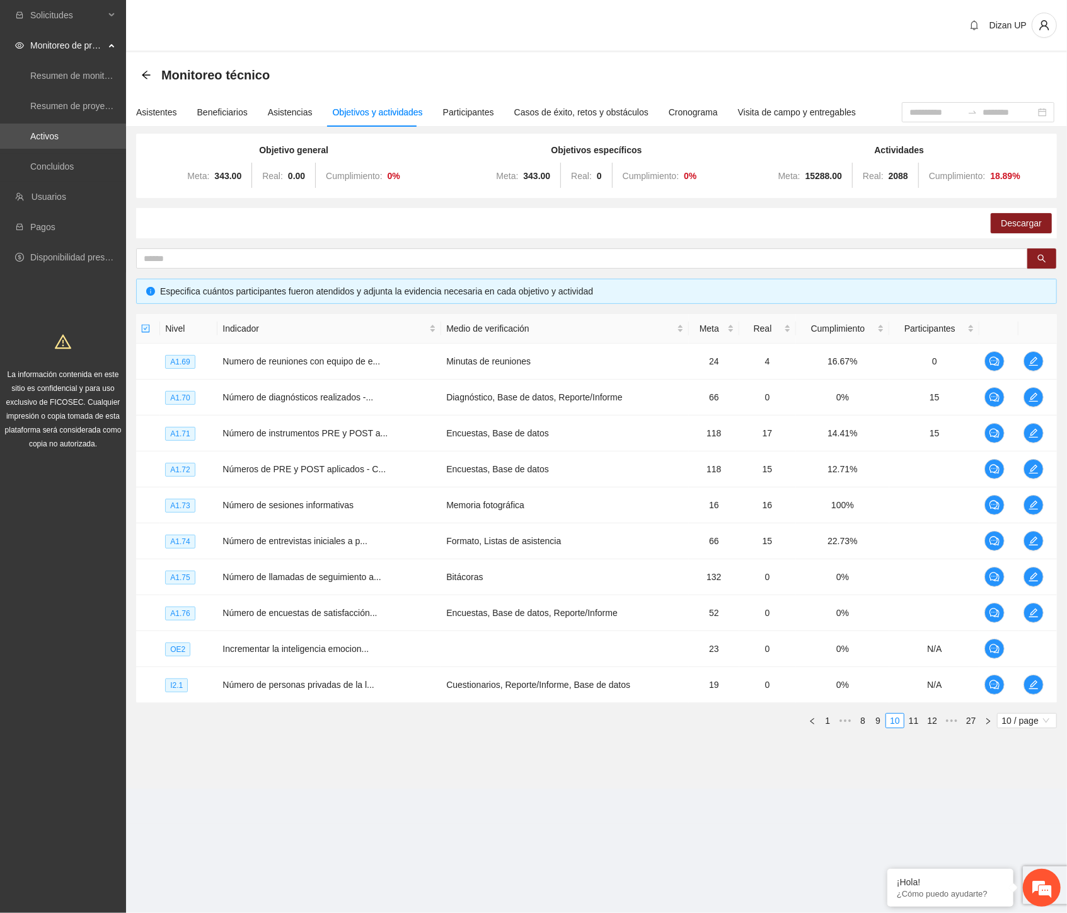
scroll to position [0, 0]
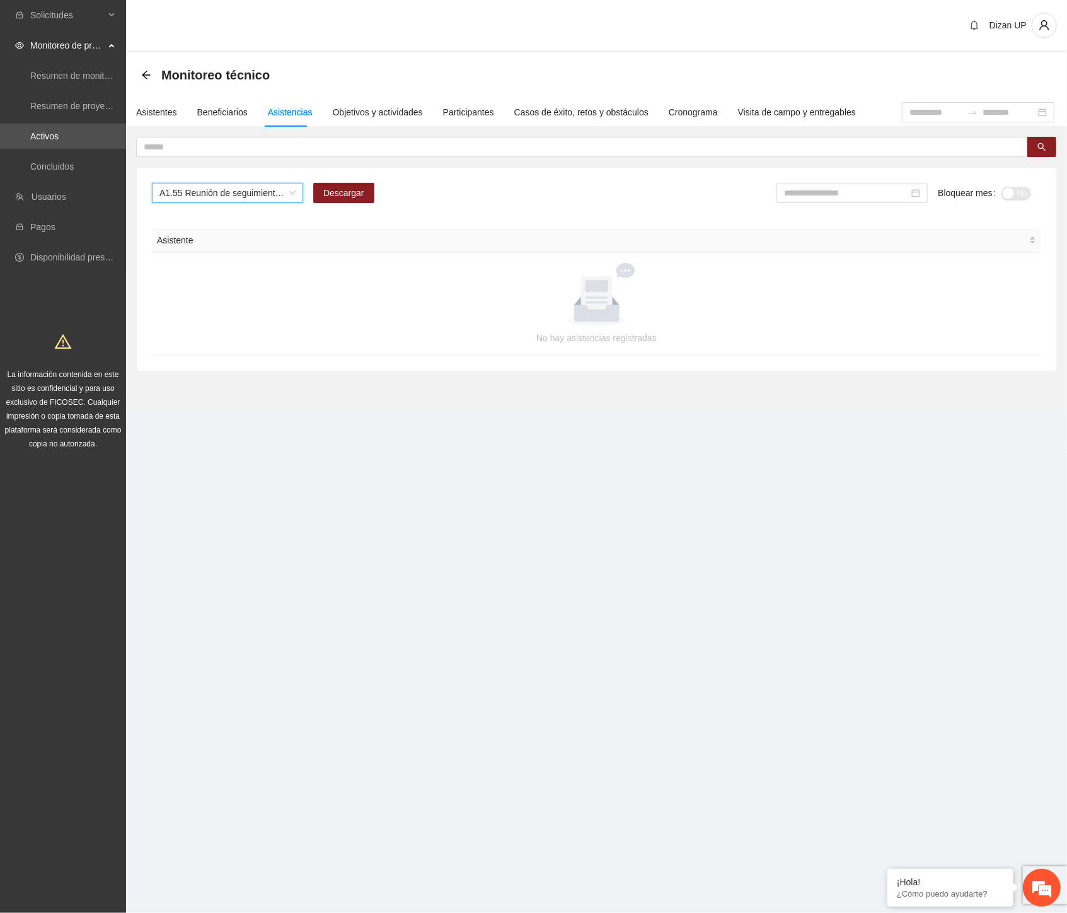
click at [291, 192] on span "A1.55 Reunión de seguimiento con la Dirección de Reinserción Social." at bounding box center [227, 192] width 136 height 19
click at [275, 186] on span "A1.57 [GEOGRAPHIC_DATA]. Visitas de supervisión a Terapeutas PPL" at bounding box center [227, 192] width 136 height 19
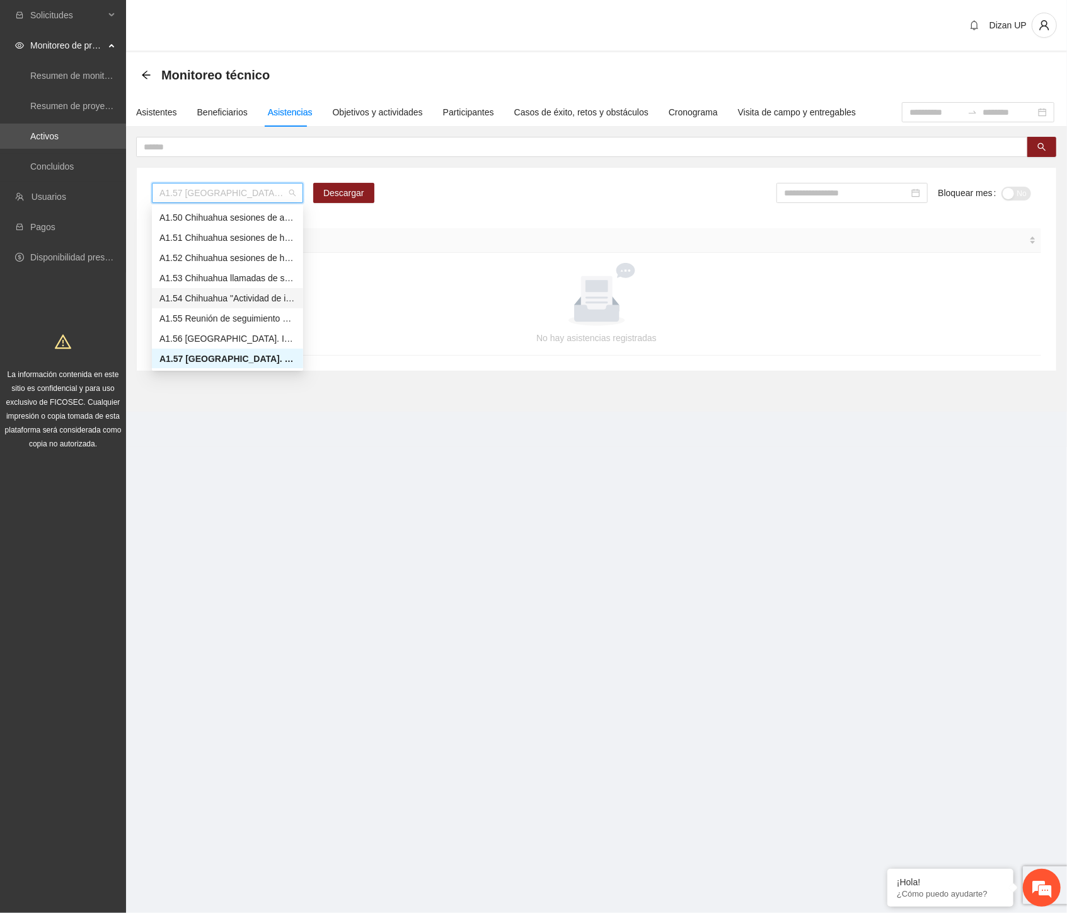
scroll to position [1128, 0]
drag, startPoint x: 221, startPoint y: 253, endPoint x: 776, endPoint y: 164, distance: 562.5
click at [224, 252] on div "A1.59 Reuniones de seguimiento con equipo de trabajo completo - Chihuahua" at bounding box center [227, 259] width 136 height 14
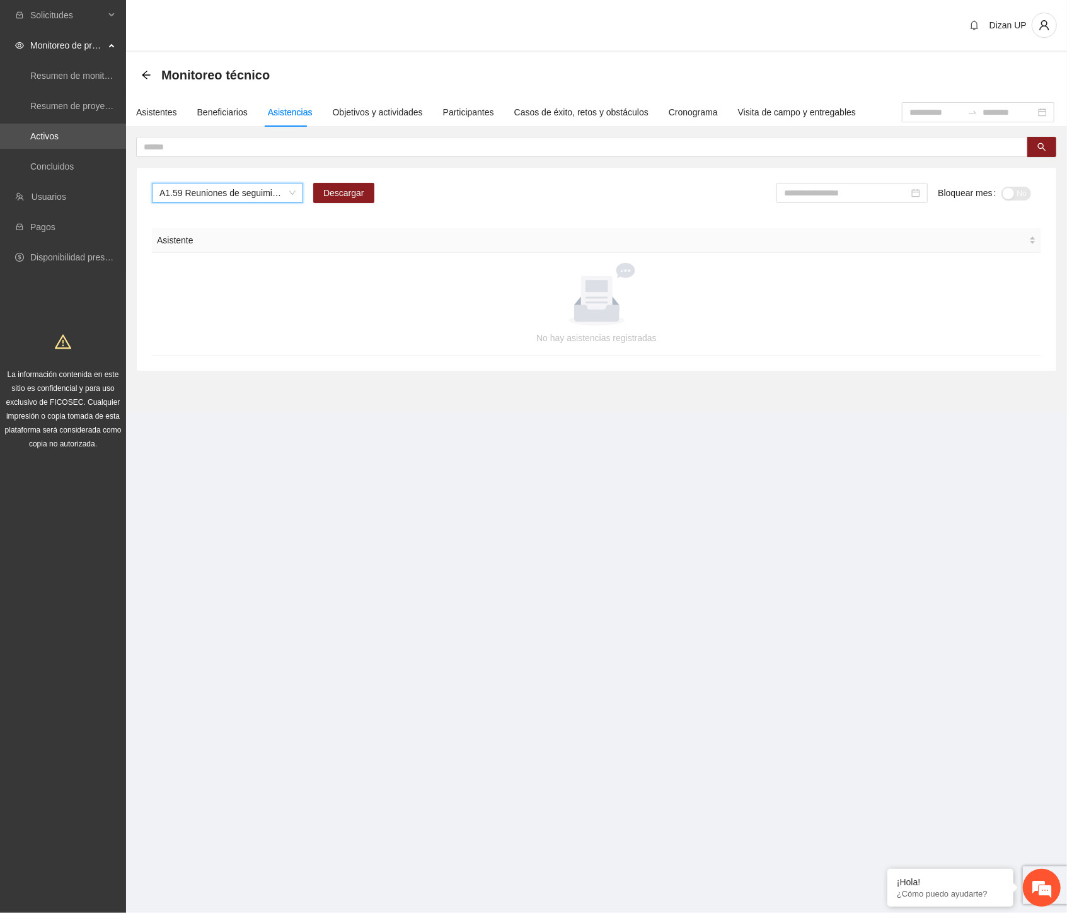
click at [291, 191] on span "A1.59 Reuniones de seguimiento con equipo de trabajo completo - Chihuahua" at bounding box center [227, 192] width 136 height 19
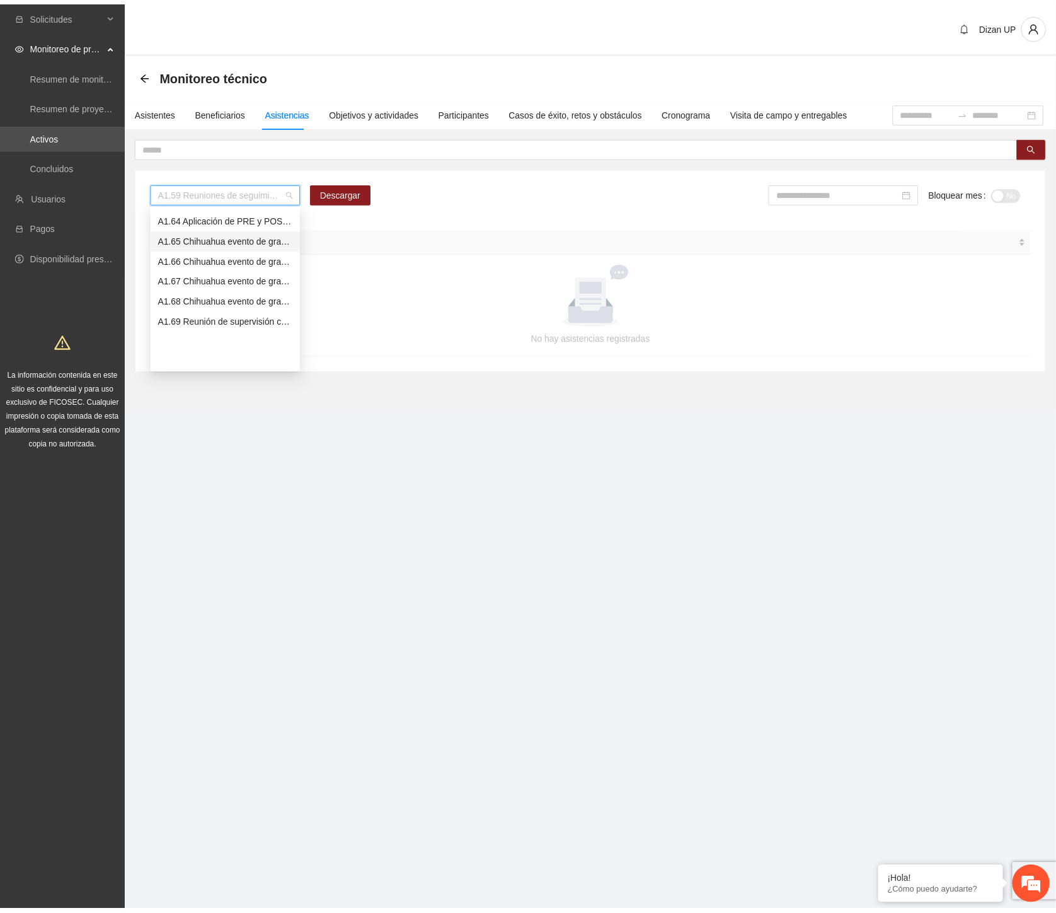
scroll to position [1198, 0]
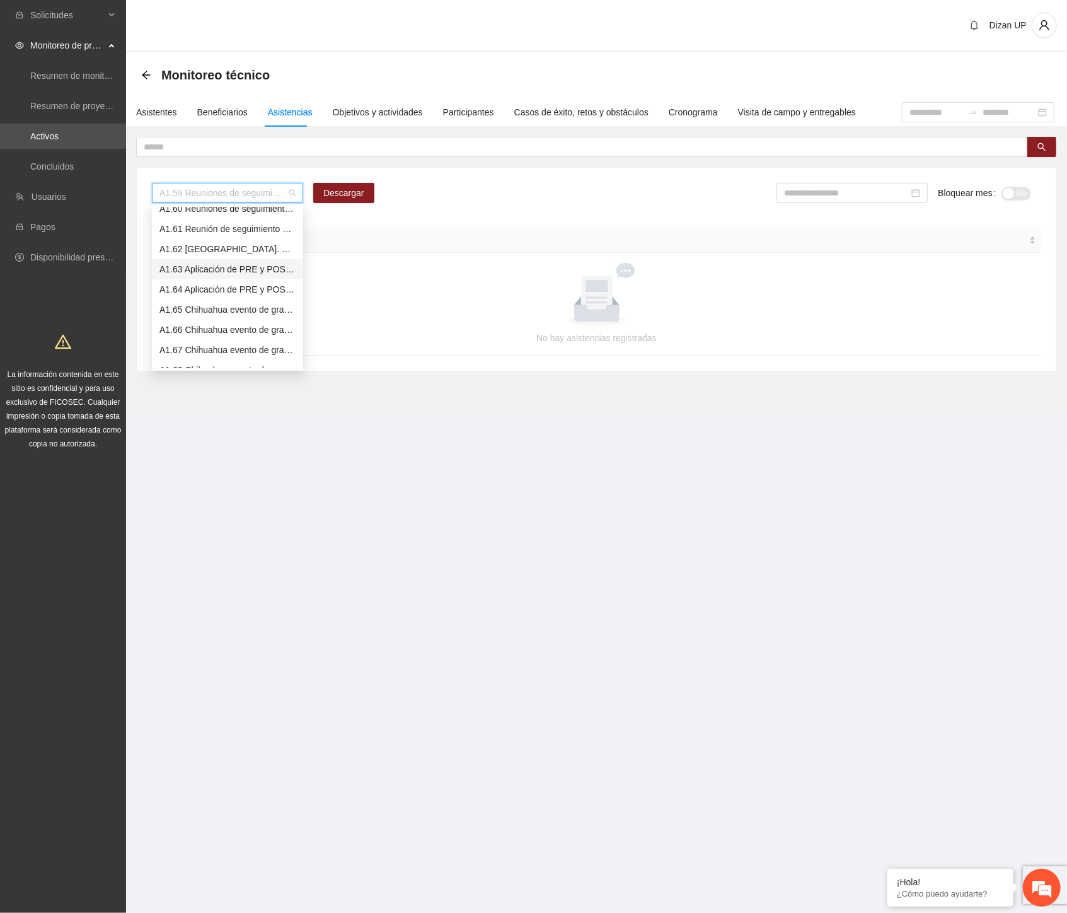
click at [195, 266] on div "A1.63 Aplicación de PRE y POST Agresividad - CHIHUAHUA CERESOS VARONILES 1 Y 2" at bounding box center [227, 269] width 136 height 14
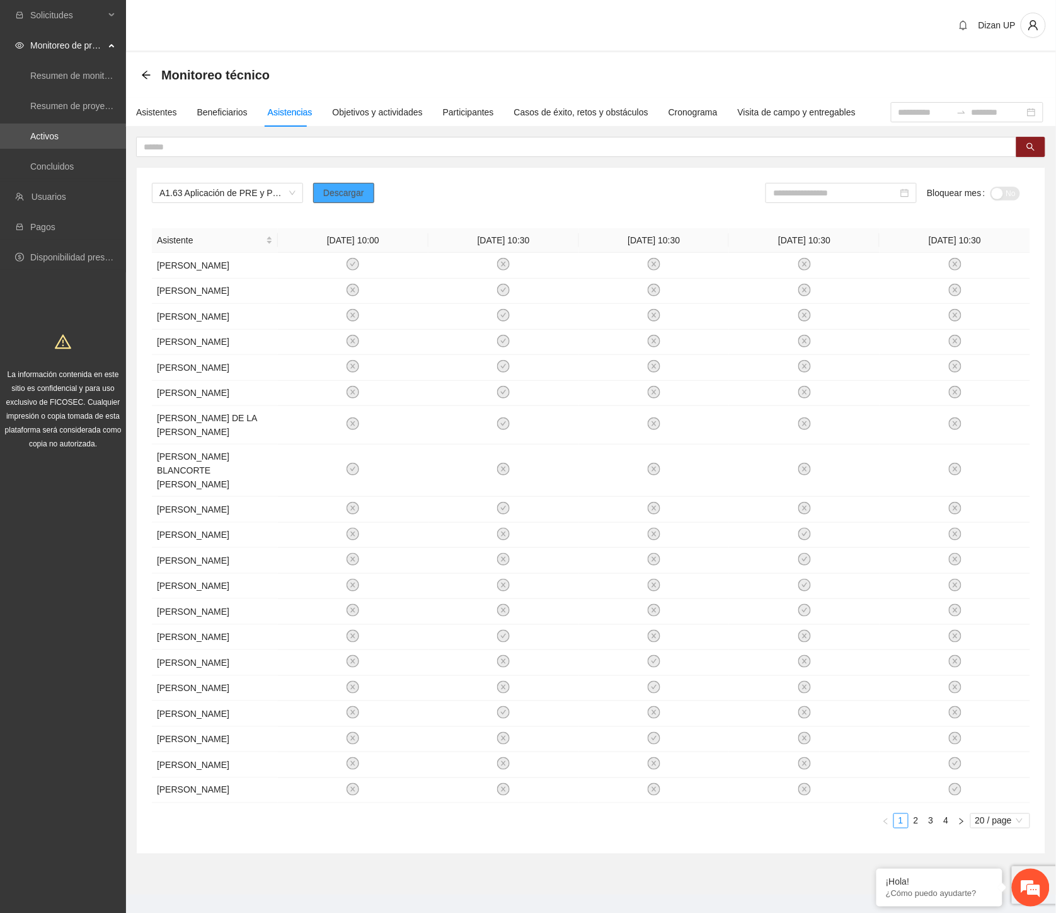
click at [339, 191] on span "Descargar" at bounding box center [343, 193] width 41 height 14
click at [26, 437] on div "La información contenida en este sitio es confidencial y para uso exclusivo de …" at bounding box center [63, 387] width 121 height 125
click at [161, 112] on div "Asistentes" at bounding box center [156, 112] width 41 height 14
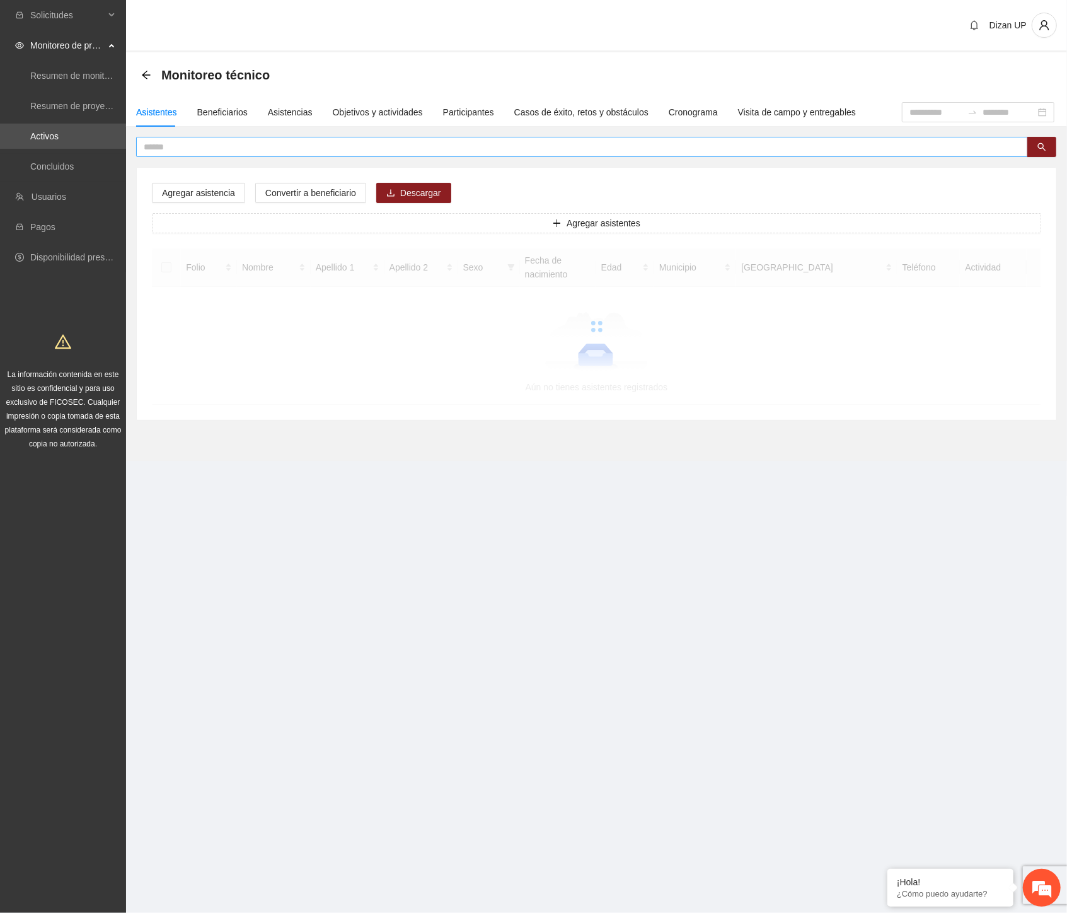
click at [192, 146] on input "text" at bounding box center [577, 147] width 867 height 14
paste input "**********"
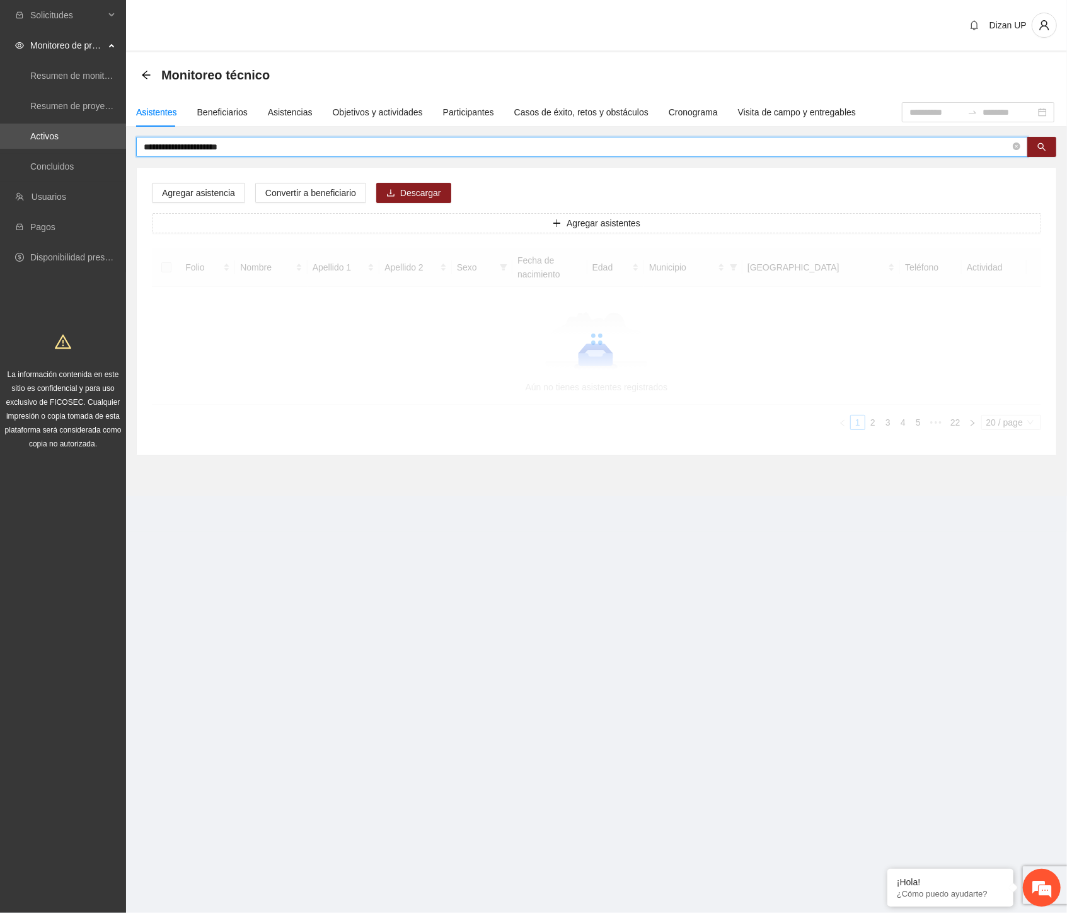
type input "**********"
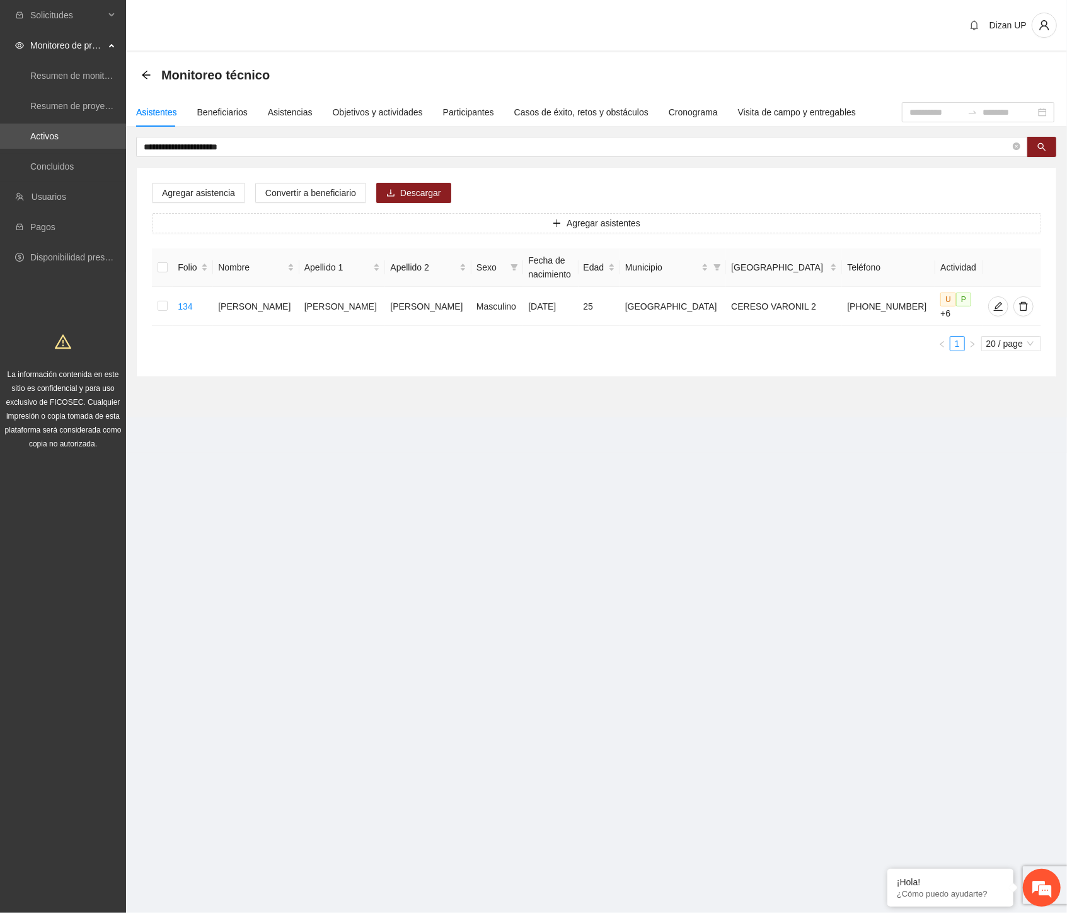
click at [52, 677] on div "Solicitudes Monitoreo de proyectos Resumen de monitoreo Resumen de proyectos ap…" at bounding box center [63, 456] width 126 height 913
drag, startPoint x: 108, startPoint y: 146, endPoint x: 4, endPoint y: 149, distance: 104.7
click at [2, 152] on section "**********" at bounding box center [533, 456] width 1067 height 913
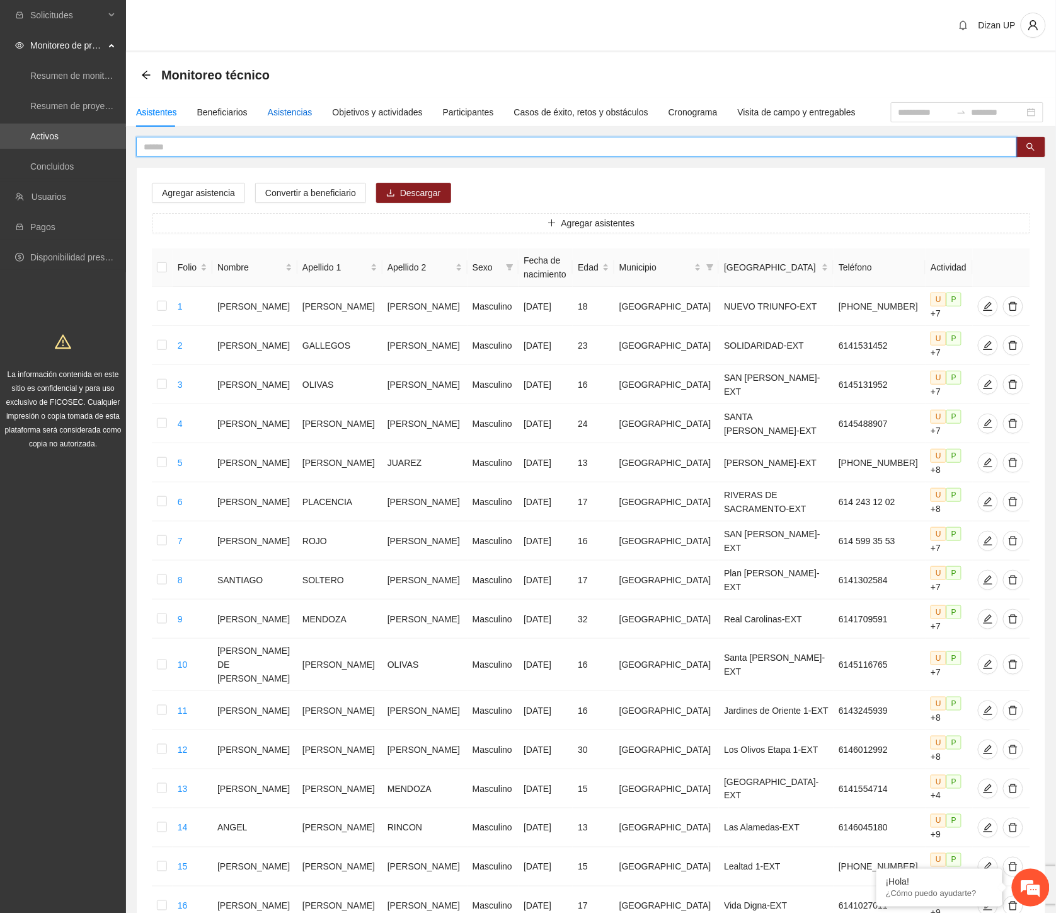
drag, startPoint x: 290, startPoint y: 115, endPoint x: 306, endPoint y: 112, distance: 16.2
click at [290, 115] on div "Asistencias" at bounding box center [290, 112] width 45 height 14
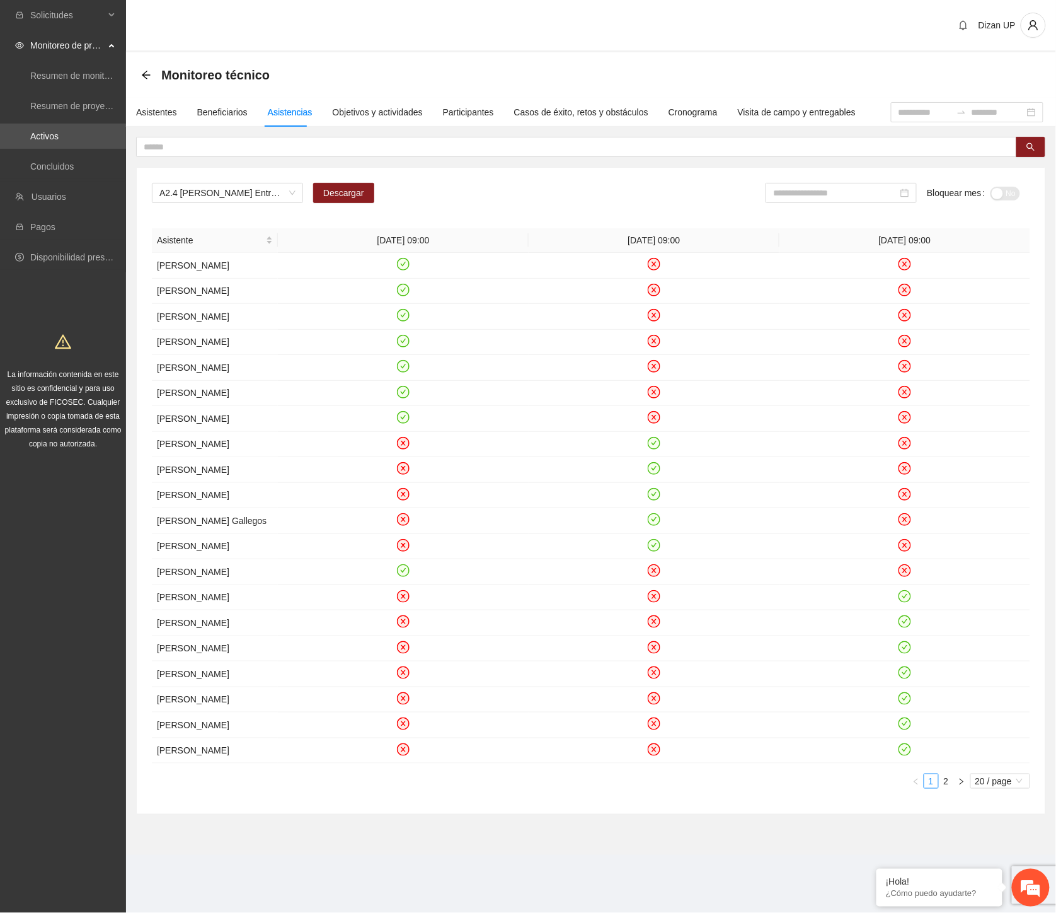
drag, startPoint x: 50, startPoint y: 688, endPoint x: 110, endPoint y: 629, distance: 83.8
click at [50, 688] on div "Solicitudes Monitoreo de proyectos Resumen de monitoreo Resumen de proyectos ap…" at bounding box center [63, 456] width 126 height 913
click at [846, 192] on input at bounding box center [835, 193] width 125 height 14
click at [250, 184] on span "A2.4 Cuauhtémoc Entrevista inicial a usuarios" at bounding box center [227, 192] width 136 height 19
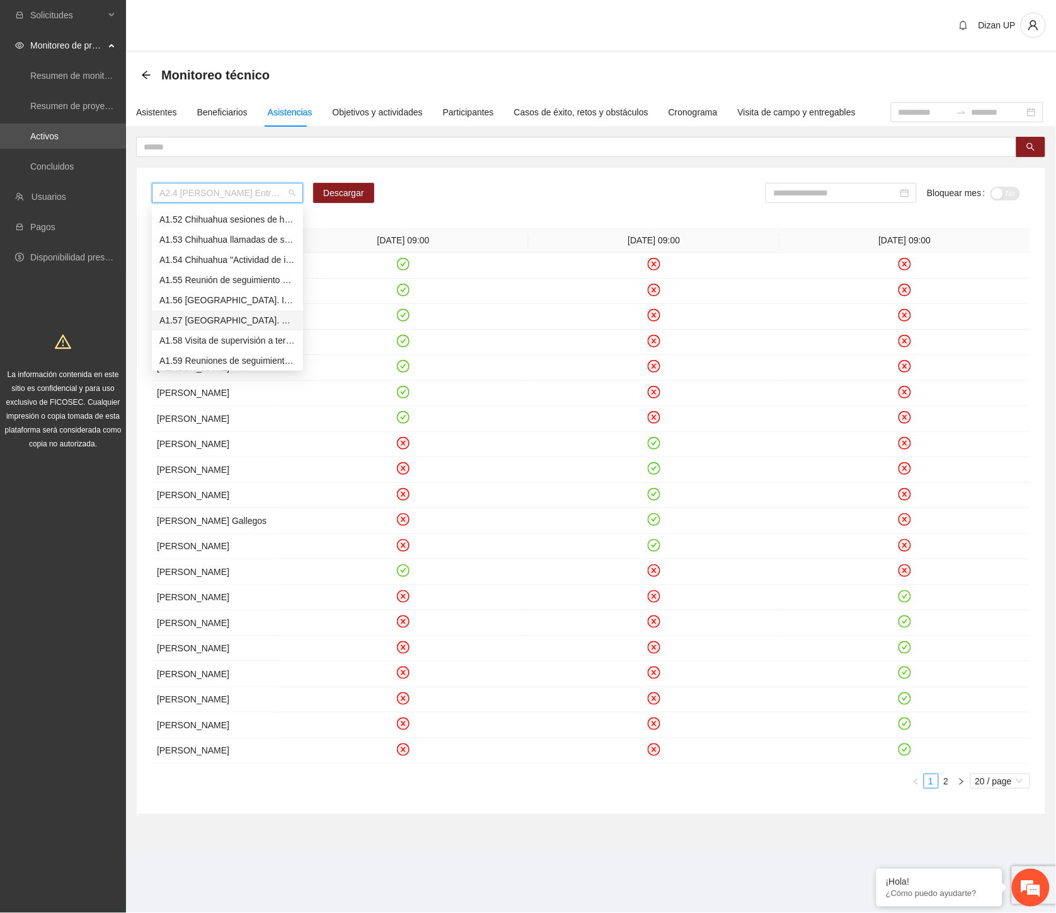
scroll to position [1024, 0]
click at [216, 300] on div "A1.63 Aplicación de PRE y POST Agresividad - CHIHUAHUA CERESOS VARONILES 1 Y 2" at bounding box center [227, 302] width 136 height 14
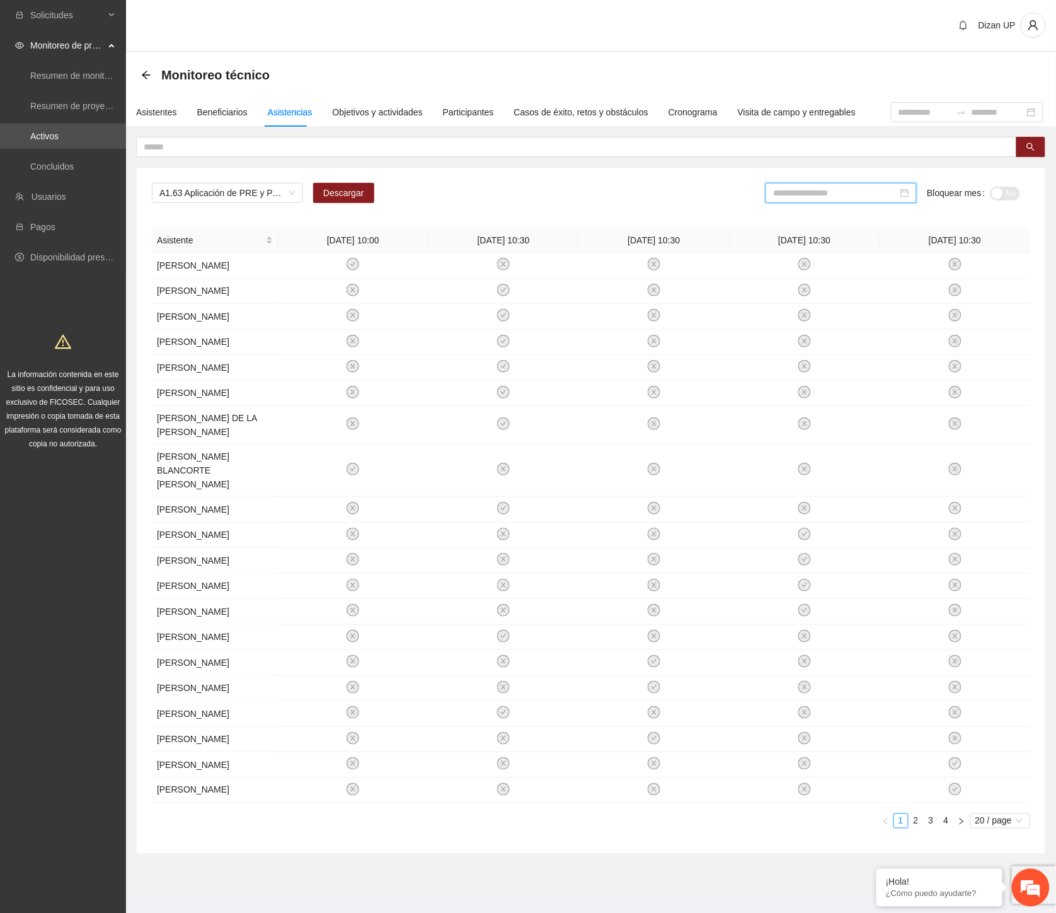
click at [831, 190] on input at bounding box center [835, 193] width 125 height 14
click at [855, 332] on div "Aug" at bounding box center [856, 334] width 38 height 15
type input "*******"
drag, startPoint x: 1009, startPoint y: 188, endPoint x: 1003, endPoint y: 192, distance: 6.8
click at [1008, 189] on div "button" at bounding box center [1013, 193] width 11 height 11
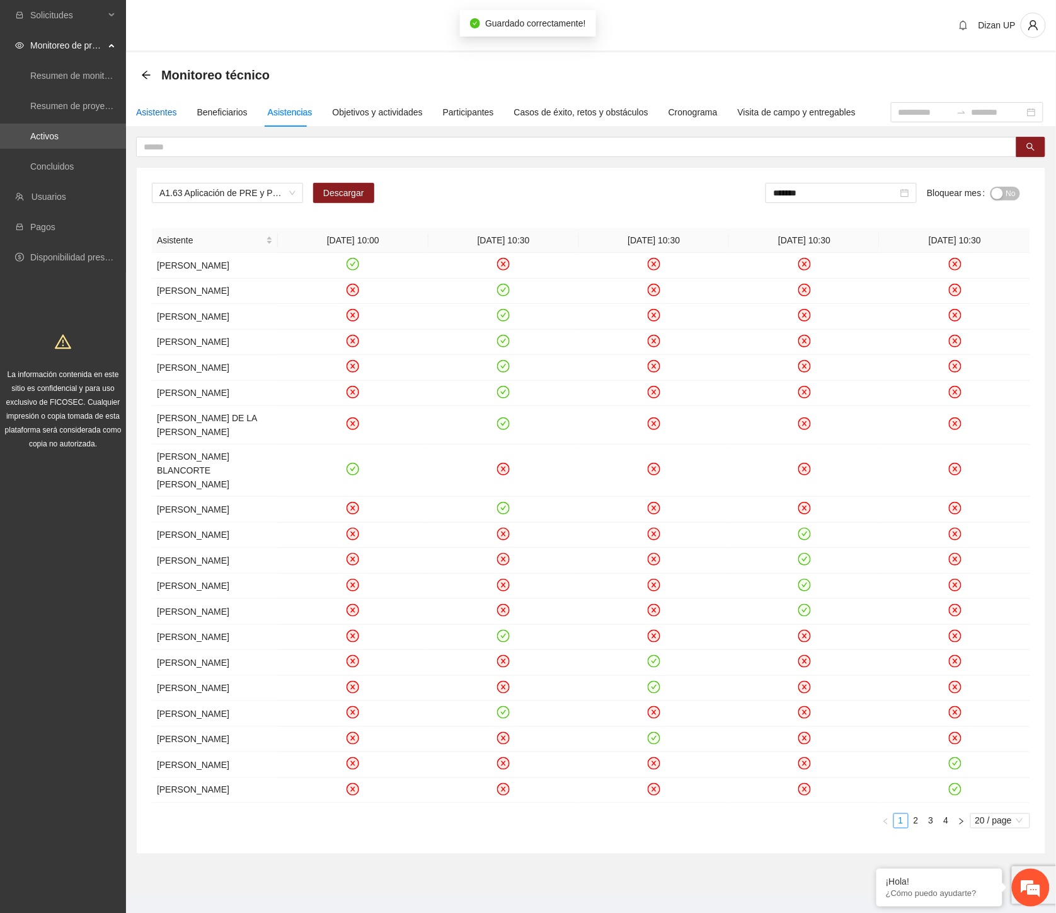
click at [167, 113] on div "Asistentes" at bounding box center [156, 112] width 41 height 14
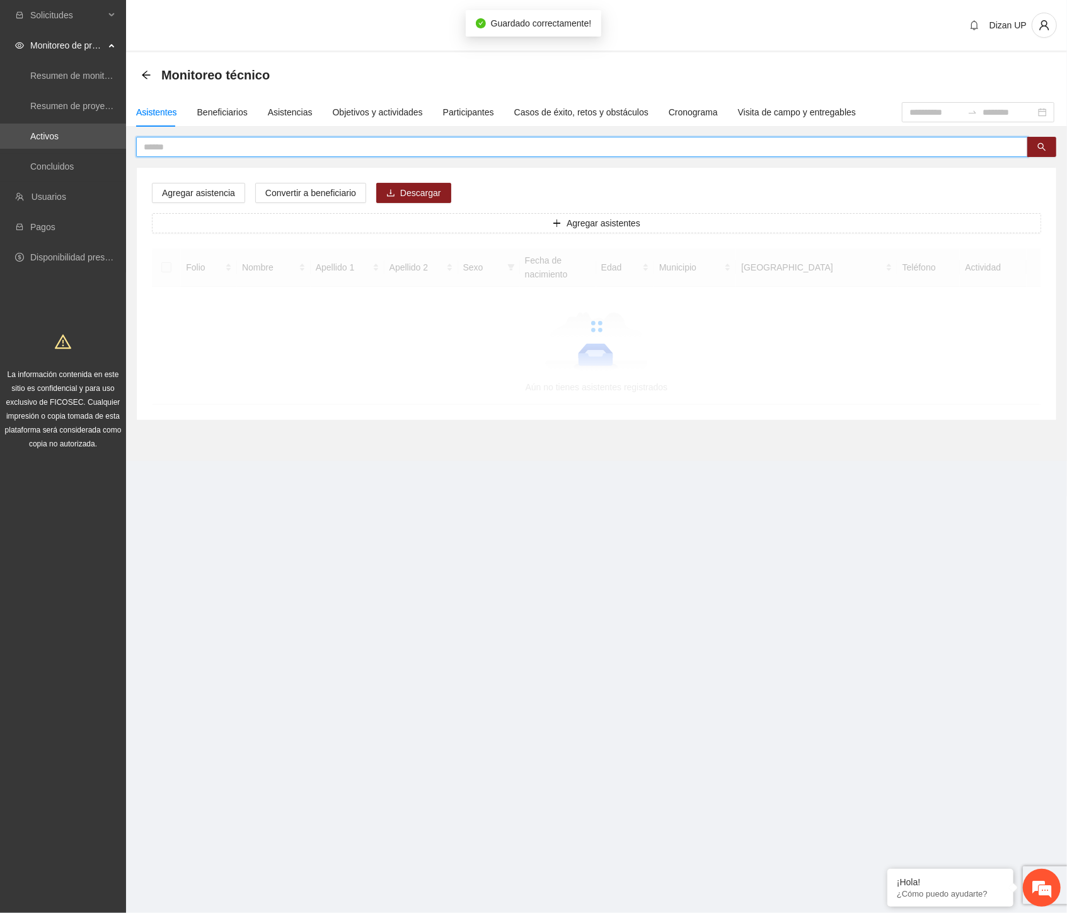
click at [183, 146] on input "text" at bounding box center [577, 147] width 867 height 14
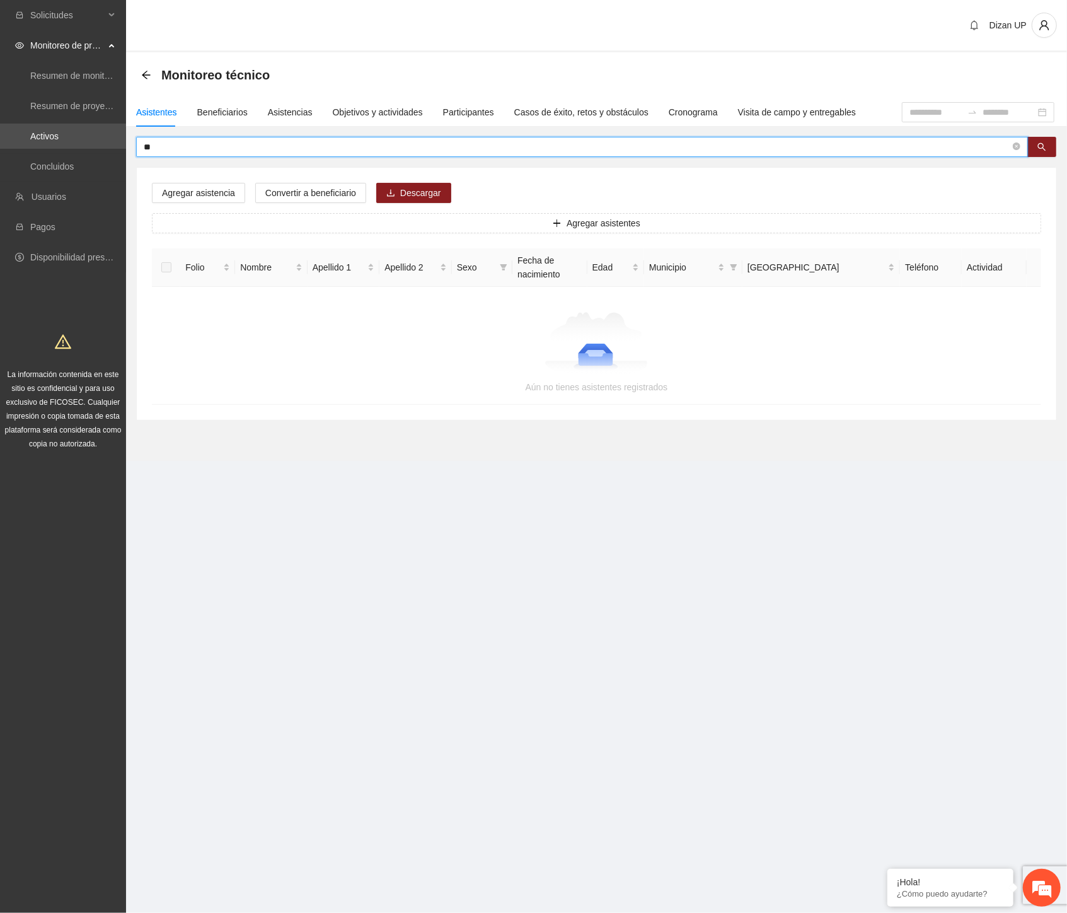
type input "*"
type input "*****"
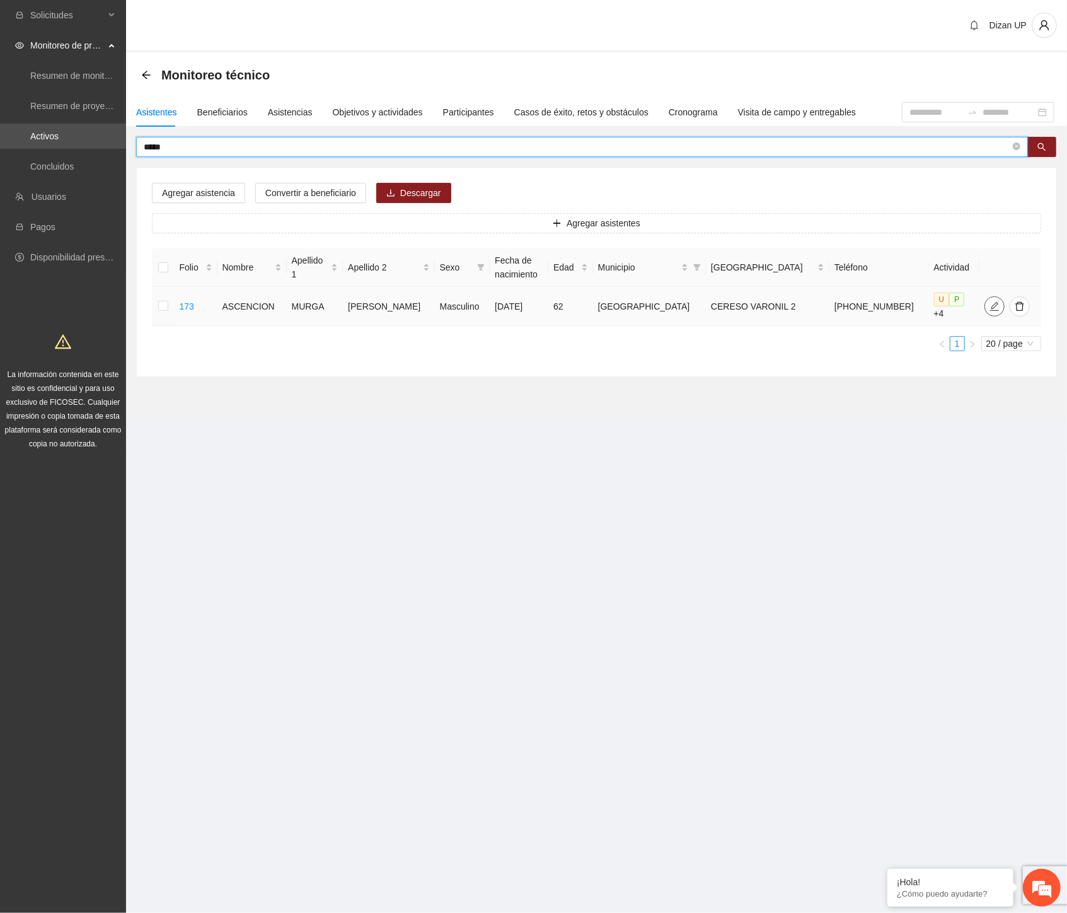
click at [990, 304] on icon "edit" at bounding box center [995, 306] width 10 height 10
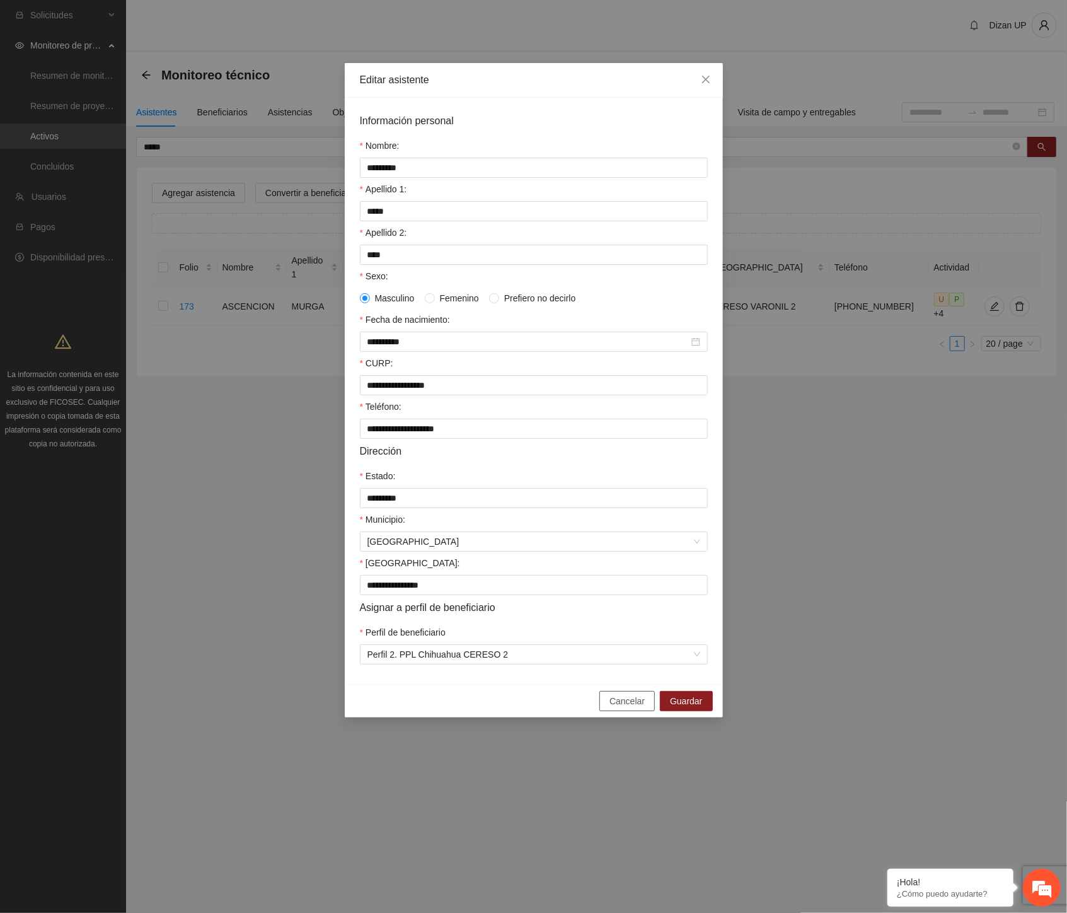
click at [630, 706] on span "Cancelar" at bounding box center [627, 701] width 35 height 14
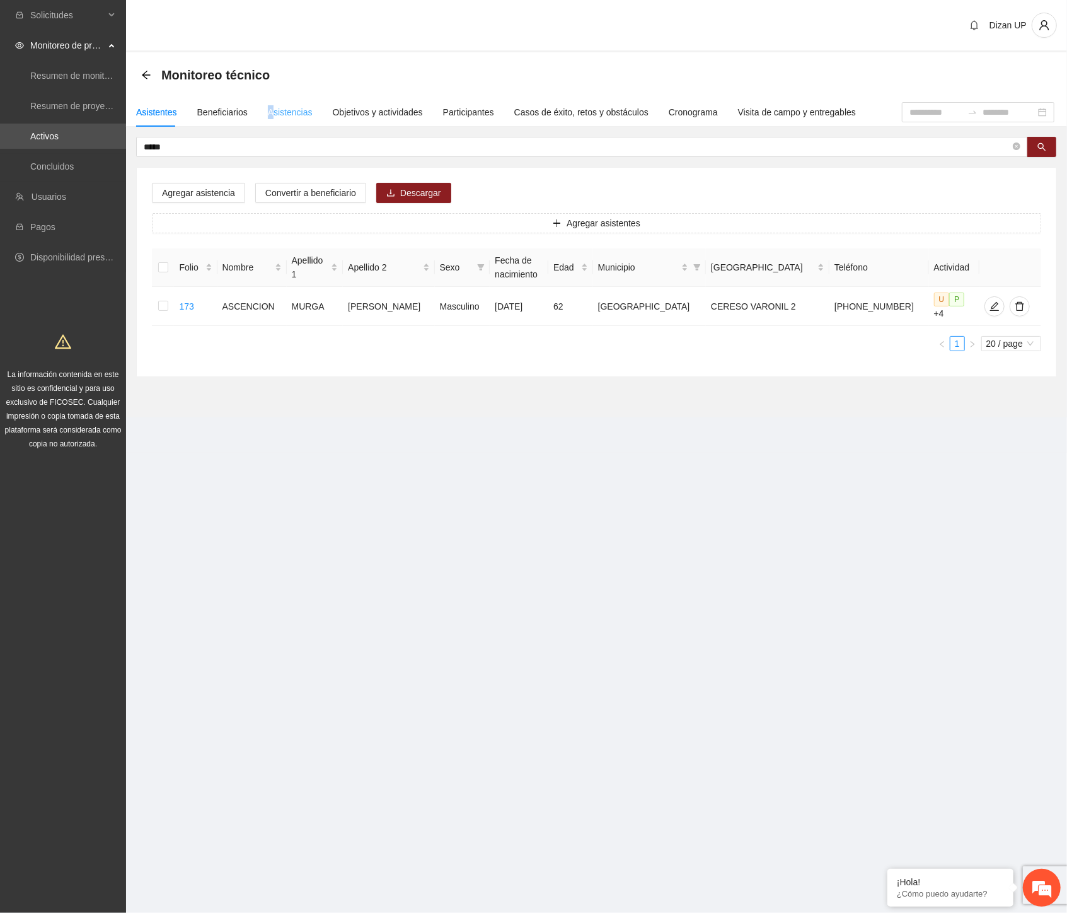
drag, startPoint x: 266, startPoint y: 120, endPoint x: 275, endPoint y: 118, distance: 9.6
click at [272, 118] on div "Asistencias" at bounding box center [290, 112] width 45 height 29
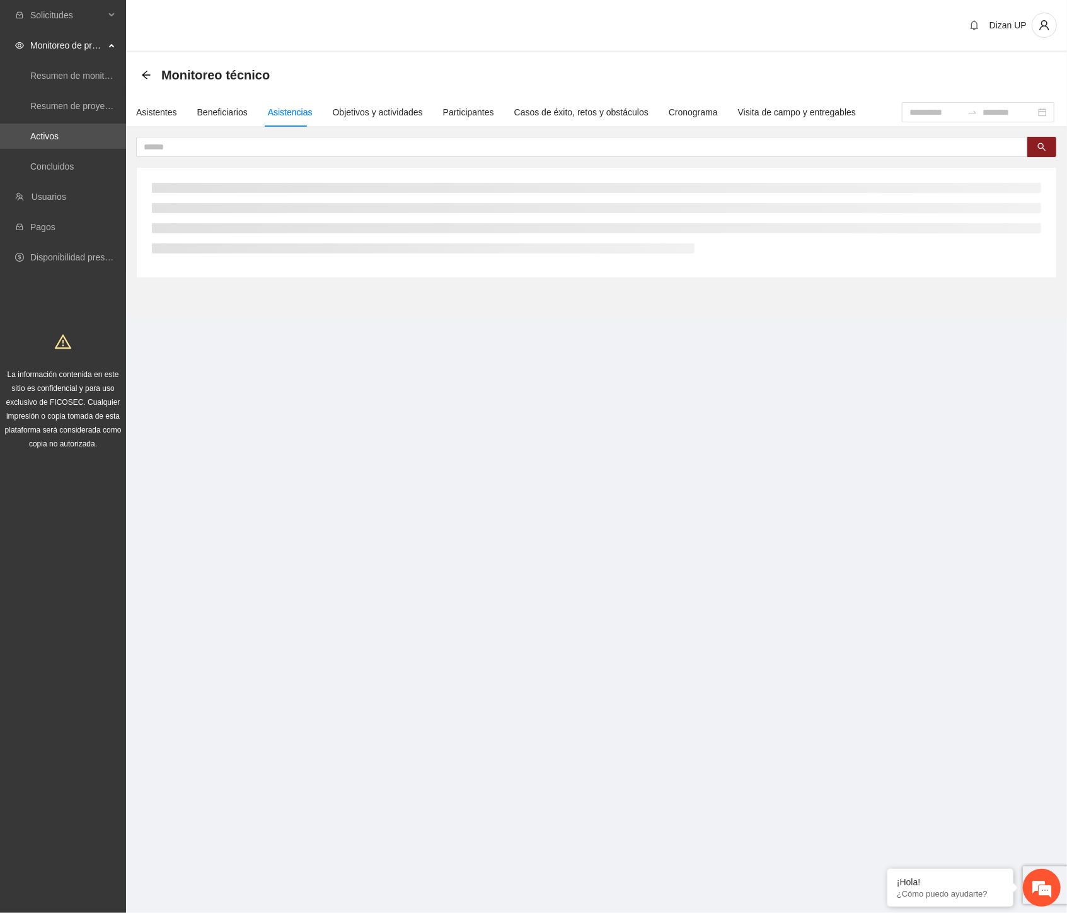
click at [276, 117] on div "Asistencias" at bounding box center [290, 112] width 45 height 14
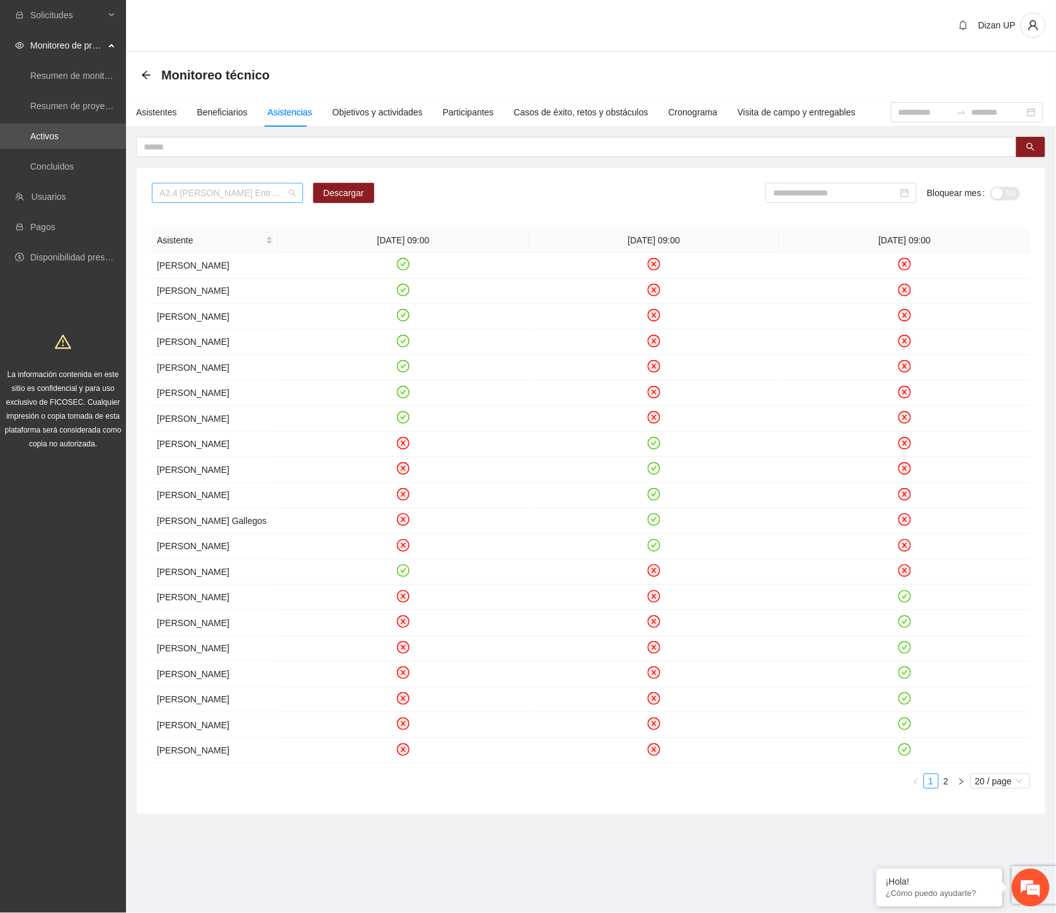
click at [290, 190] on span "A2.4 Cuauhtémoc Entrevista inicial a usuarios" at bounding box center [227, 192] width 136 height 19
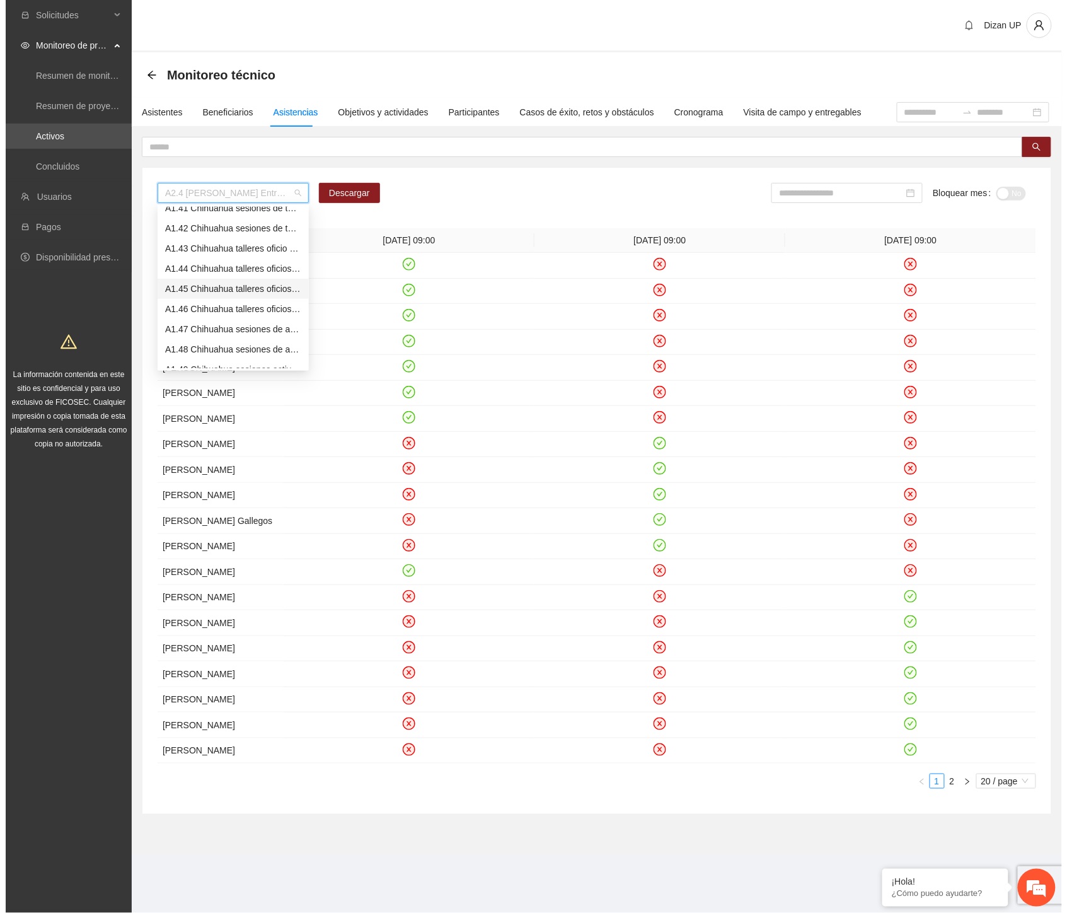
scroll to position [884, 0]
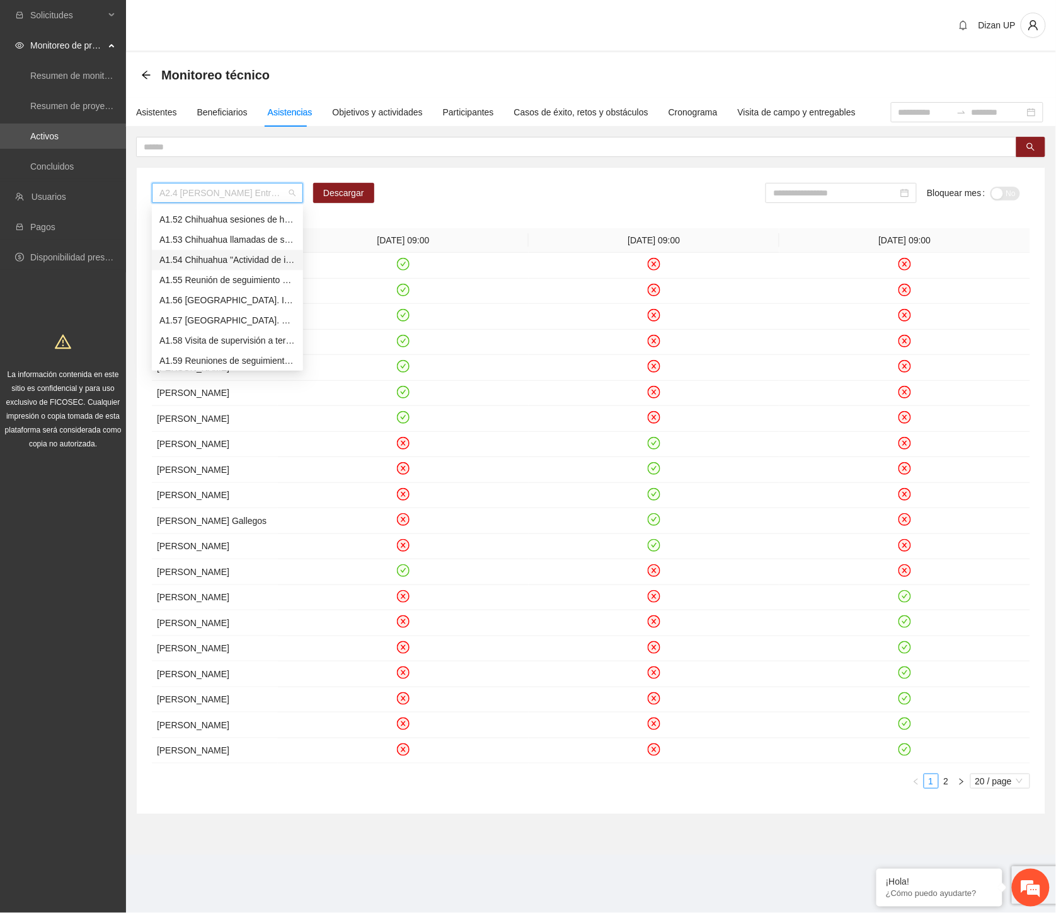
click at [205, 260] on div "A1.54 Chihuahua "Actividad de integración familiar'' (CERSAI)" at bounding box center [227, 260] width 136 height 14
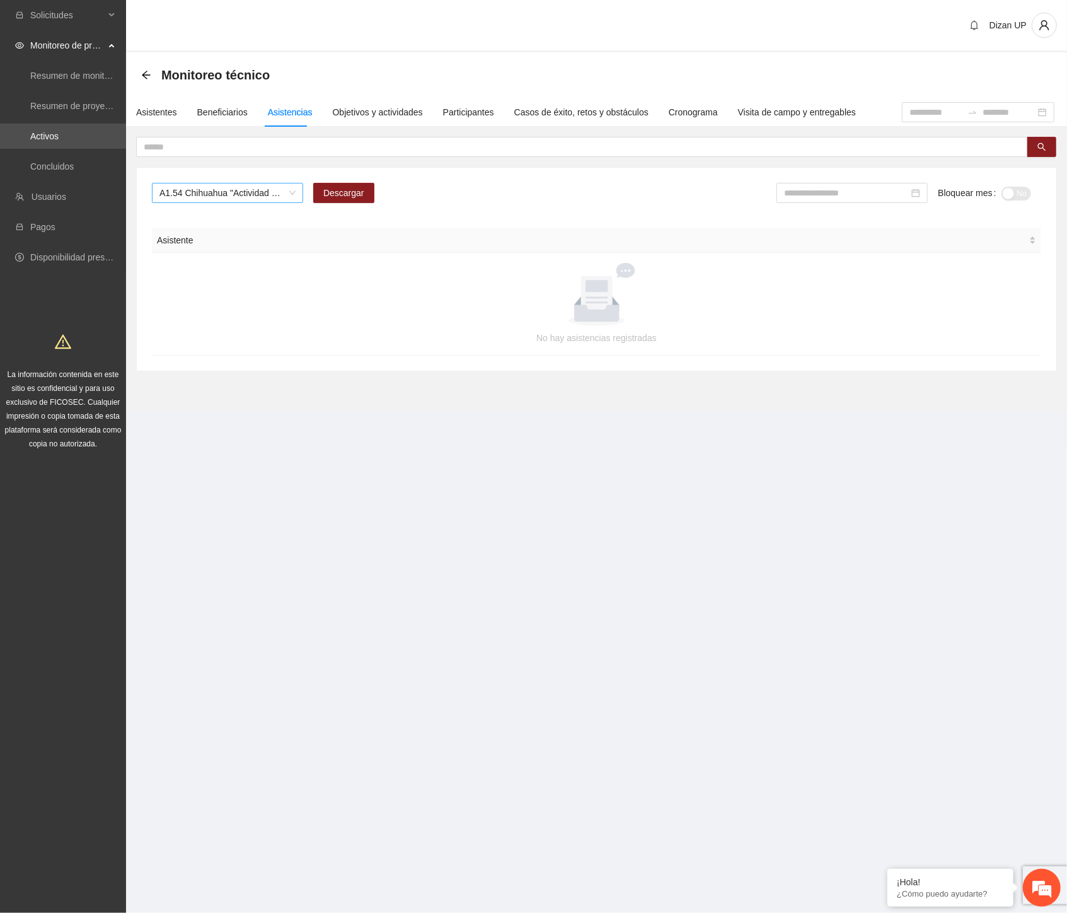
click at [274, 186] on span "A1.54 Chihuahua "Actividad de integración familiar'' (CERSAI)" at bounding box center [227, 192] width 136 height 19
click at [217, 187] on span "A1.54 Chihuahua "Actividad de integración familiar'' (CERSAI)" at bounding box center [227, 192] width 136 height 19
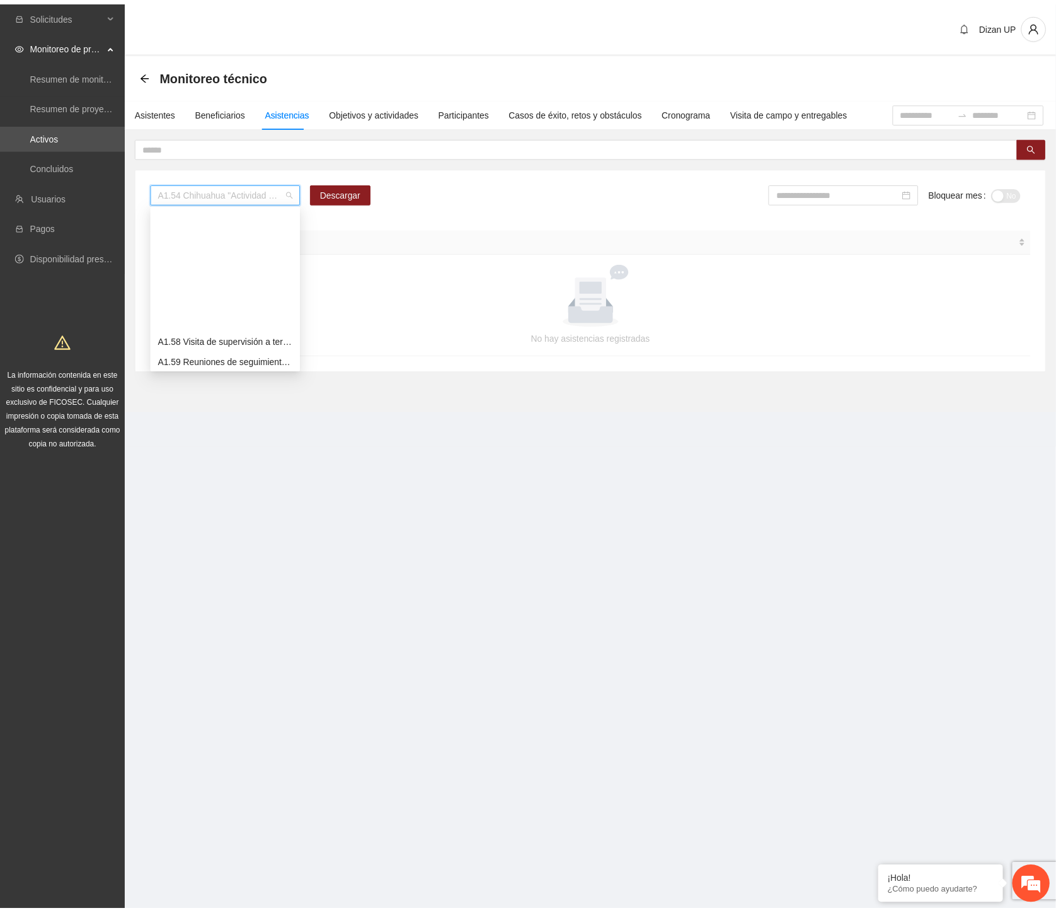
scroll to position [1024, 0]
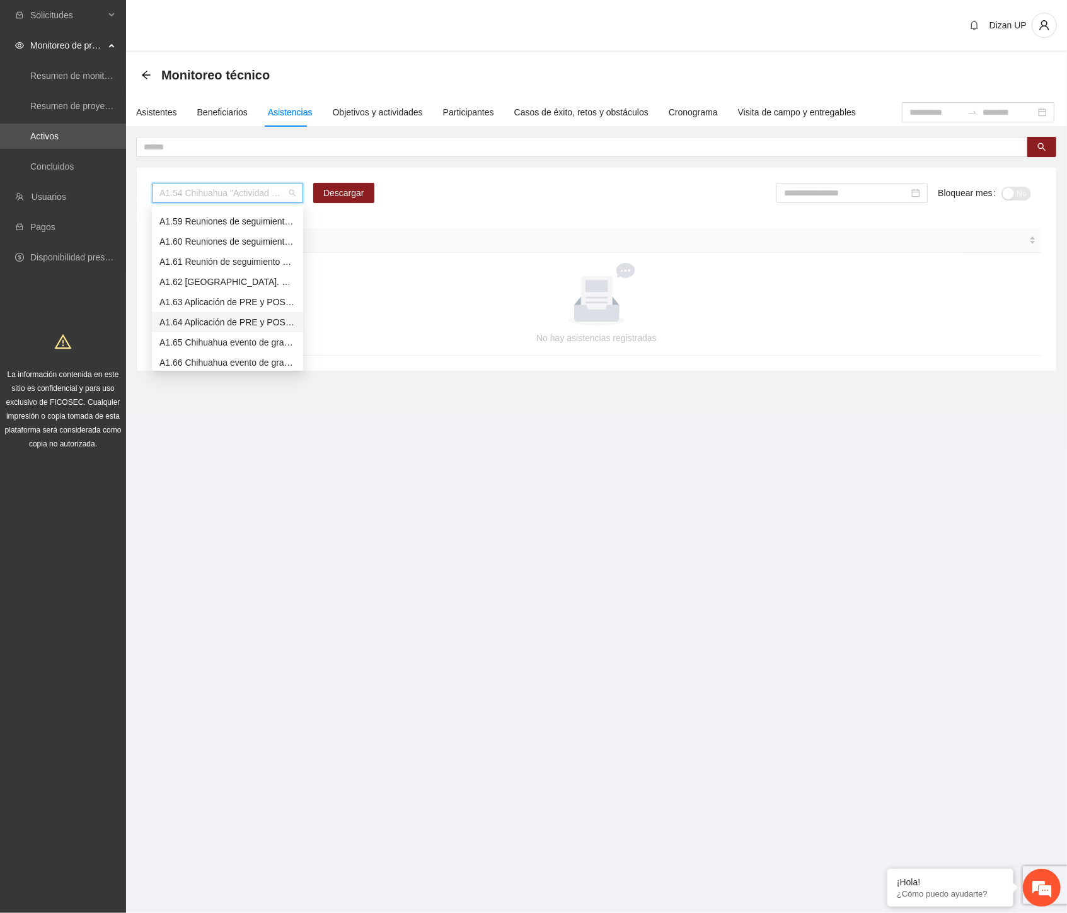
click at [199, 320] on div "A1.64 Aplicación de PRE y POST Agresividad - CHIHUAHUA CERESO FEMENIL Y CERSAI …" at bounding box center [227, 322] width 136 height 14
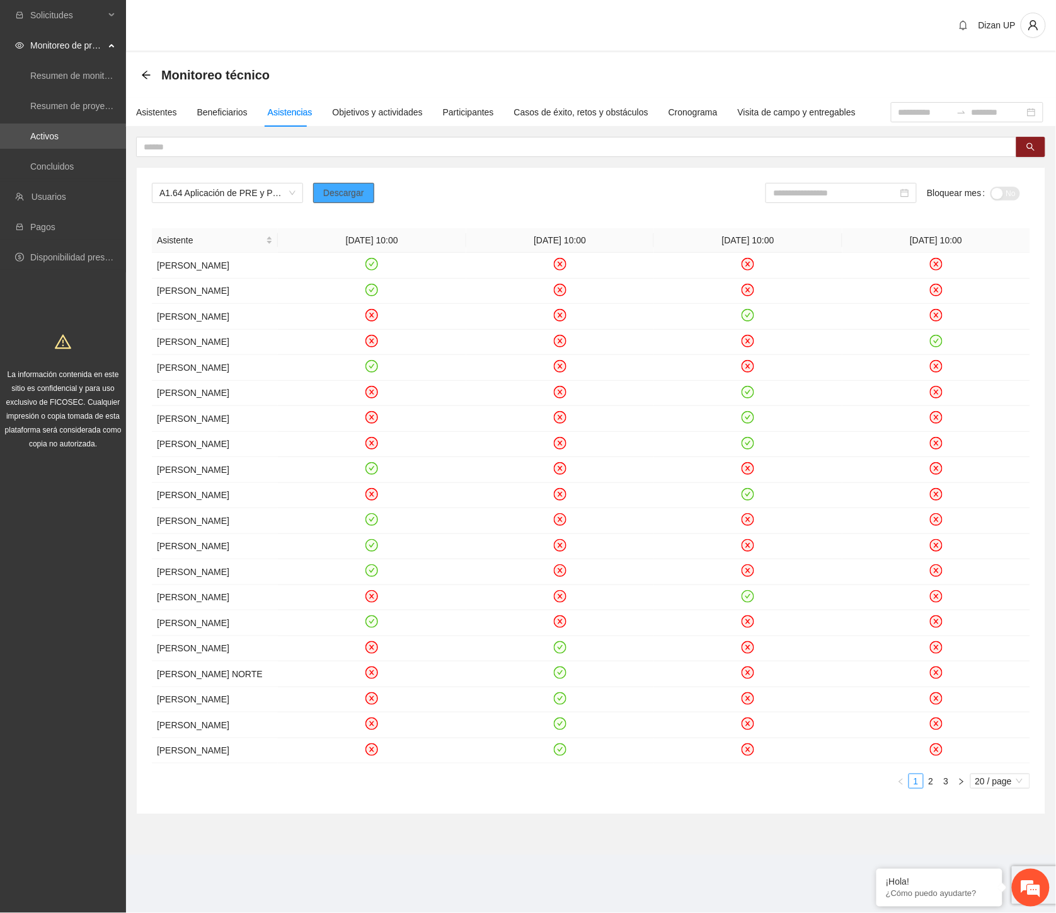
click at [360, 190] on span "Descargar" at bounding box center [343, 193] width 41 height 14
click at [780, 187] on input at bounding box center [835, 193] width 125 height 14
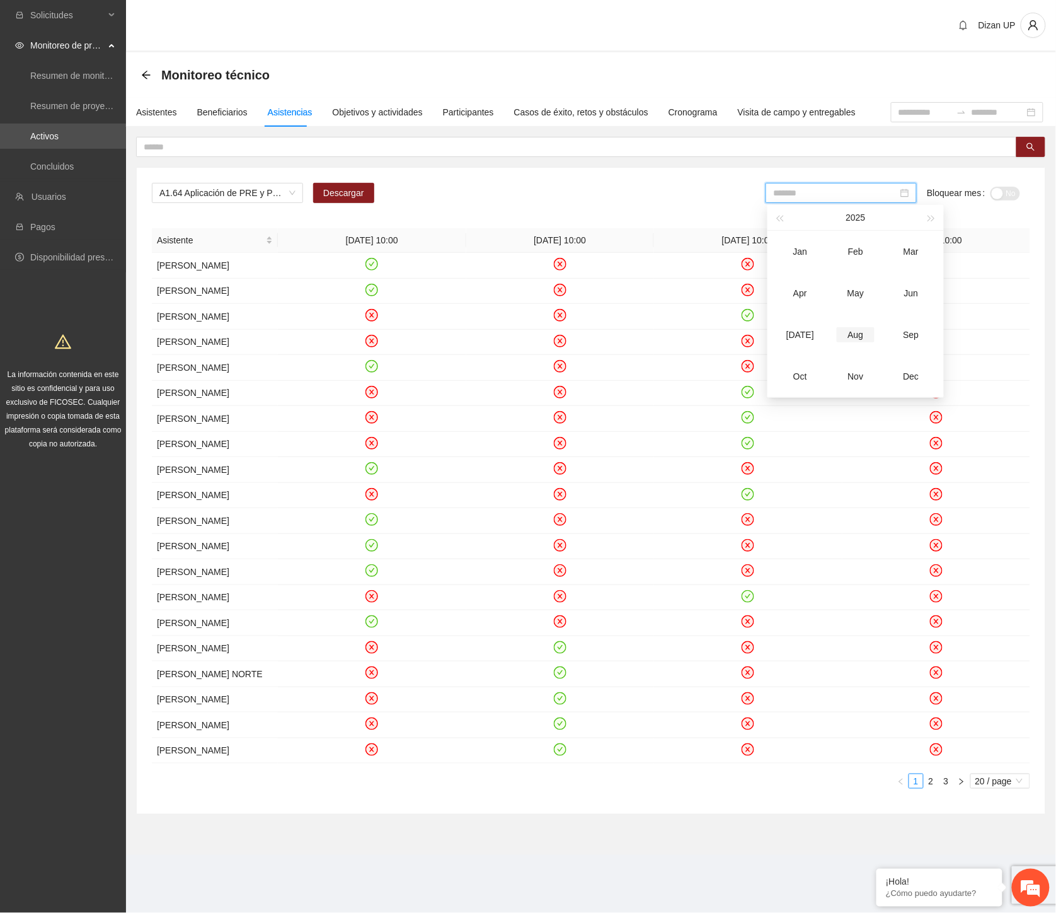
click at [855, 335] on div "Aug" at bounding box center [856, 334] width 38 height 15
click at [1015, 194] on span "No" at bounding box center [1011, 194] width 9 height 14
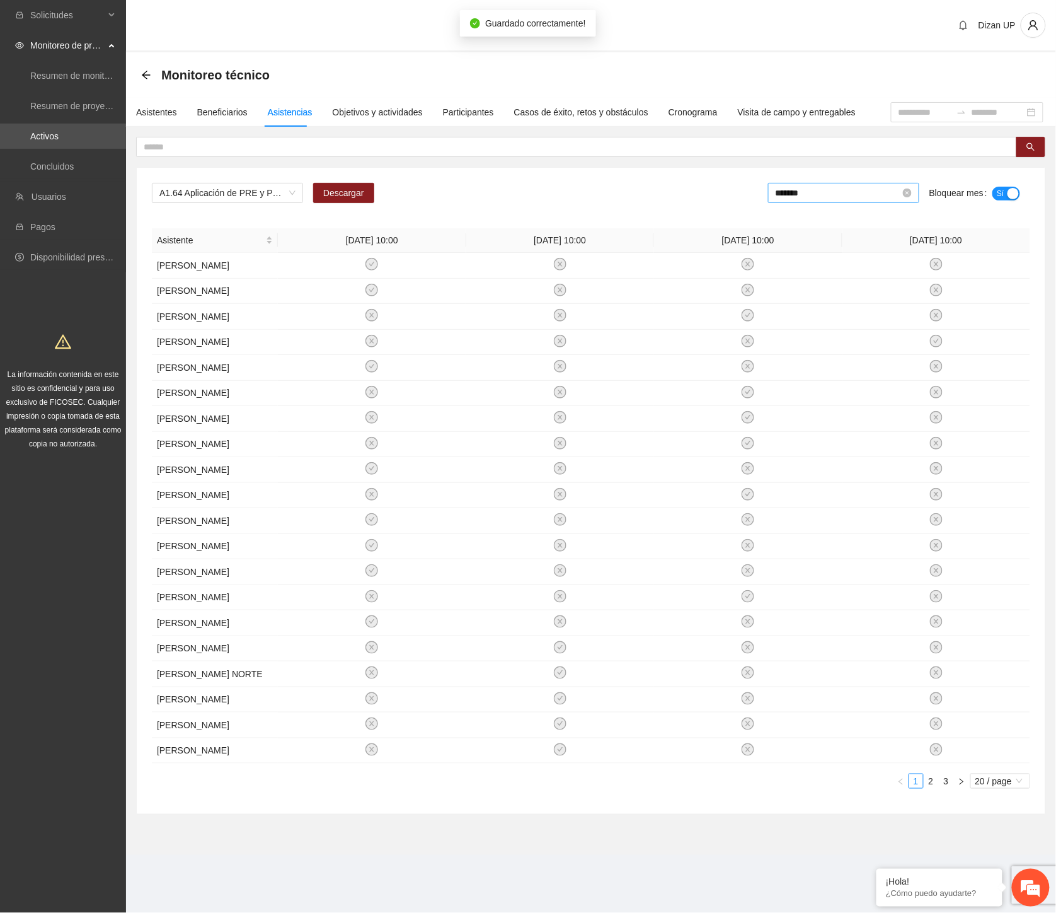
click at [848, 197] on input "*******" at bounding box center [838, 193] width 125 height 14
click at [814, 328] on div "Jul" at bounding box center [803, 334] width 38 height 15
drag, startPoint x: 1004, startPoint y: 192, endPoint x: 842, endPoint y: 183, distance: 162.2
click at [999, 194] on button "No" at bounding box center [1006, 194] width 30 height 14
click at [836, 197] on input "*******" at bounding box center [838, 193] width 125 height 14
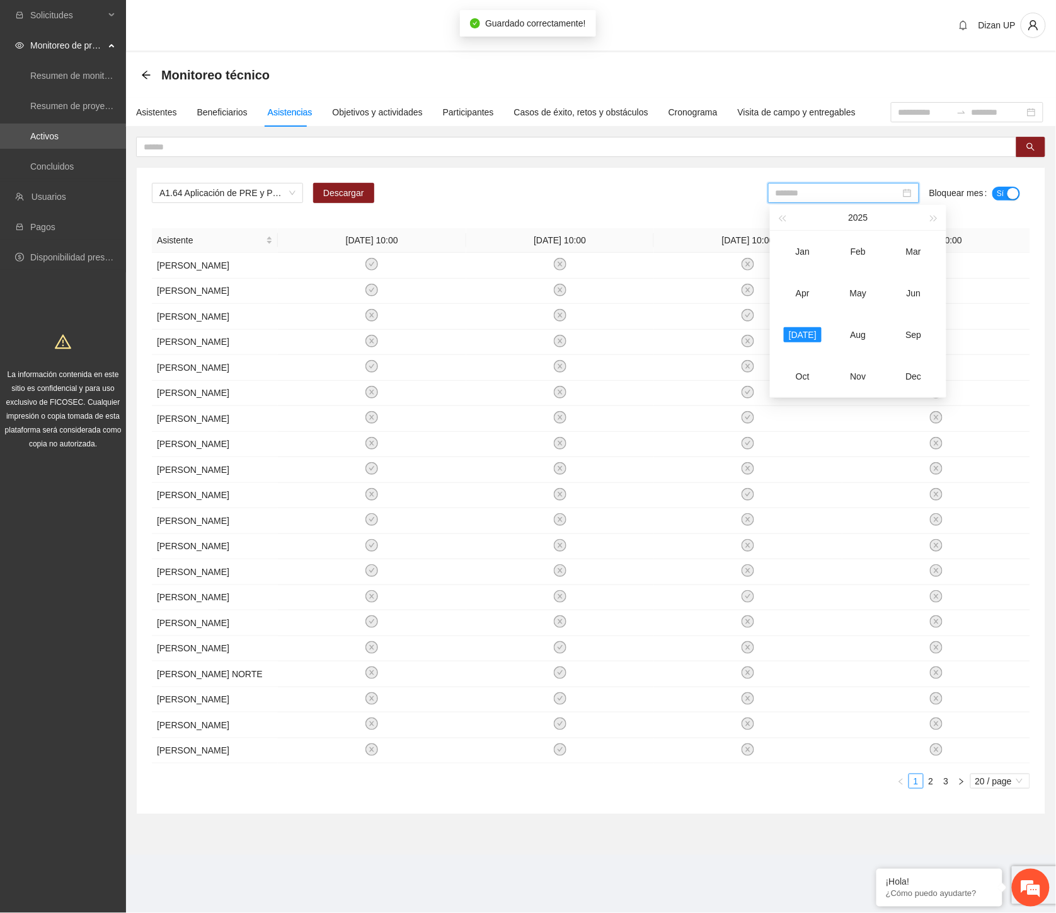
drag, startPoint x: 914, startPoint y: 291, endPoint x: 975, endPoint y: 228, distance: 87.4
click at [914, 289] on div "Jun" at bounding box center [914, 293] width 38 height 15
type input "*******"
click at [1005, 190] on button "Sí" at bounding box center [1007, 194] width 28 height 14
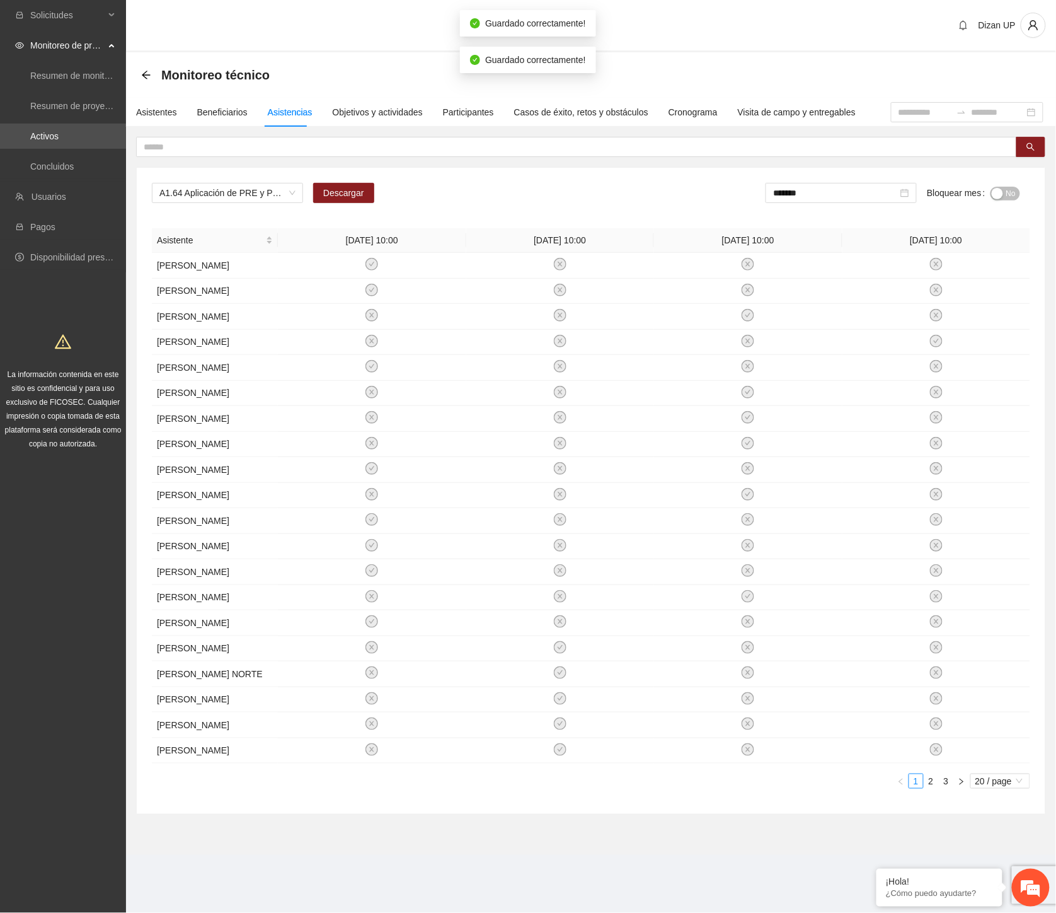
click at [1007, 190] on span "No" at bounding box center [1011, 194] width 9 height 14
click at [289, 192] on span "A1.64 Aplicación de PRE y POST Agresividad - CHIHUAHUA CERESO FEMENIL Y CERSAI …" at bounding box center [227, 192] width 136 height 19
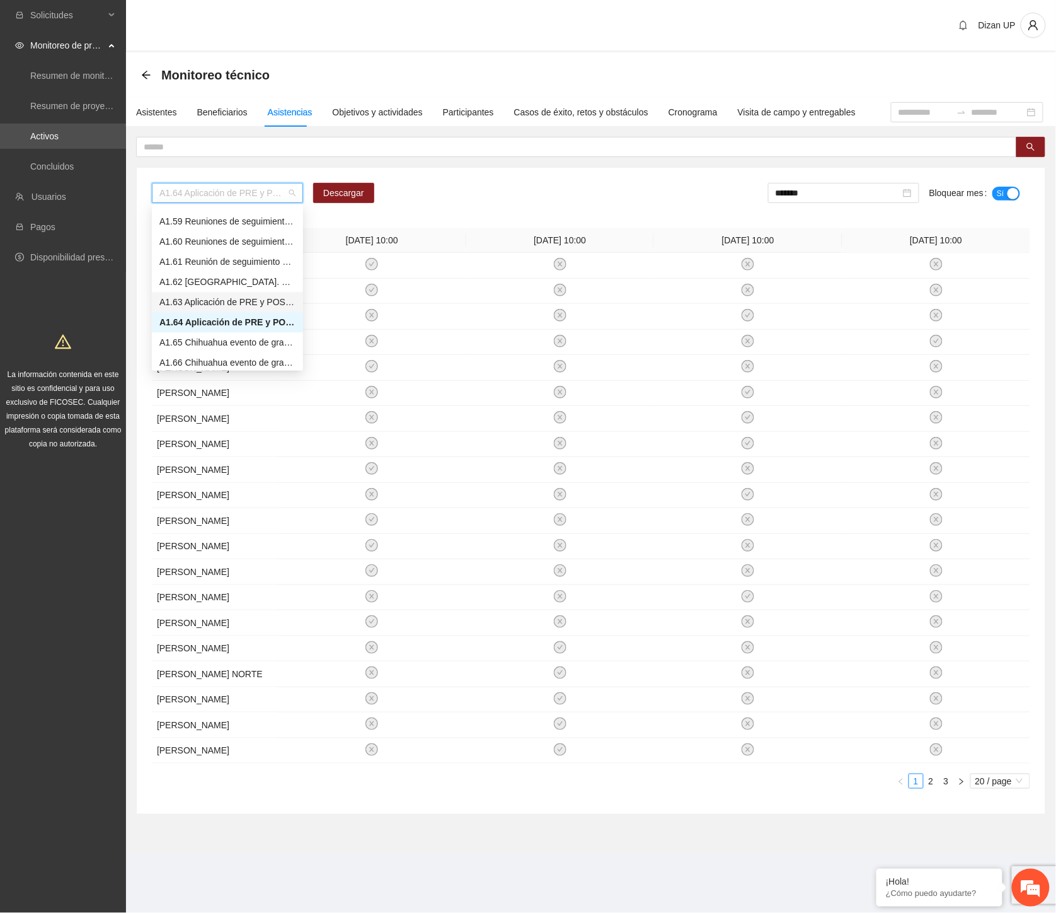
scroll to position [1164, 0]
click at [227, 287] on div "A1.69 Reunión de supervisión con terapeutas de externamiento - Chihuahua" at bounding box center [227, 283] width 136 height 14
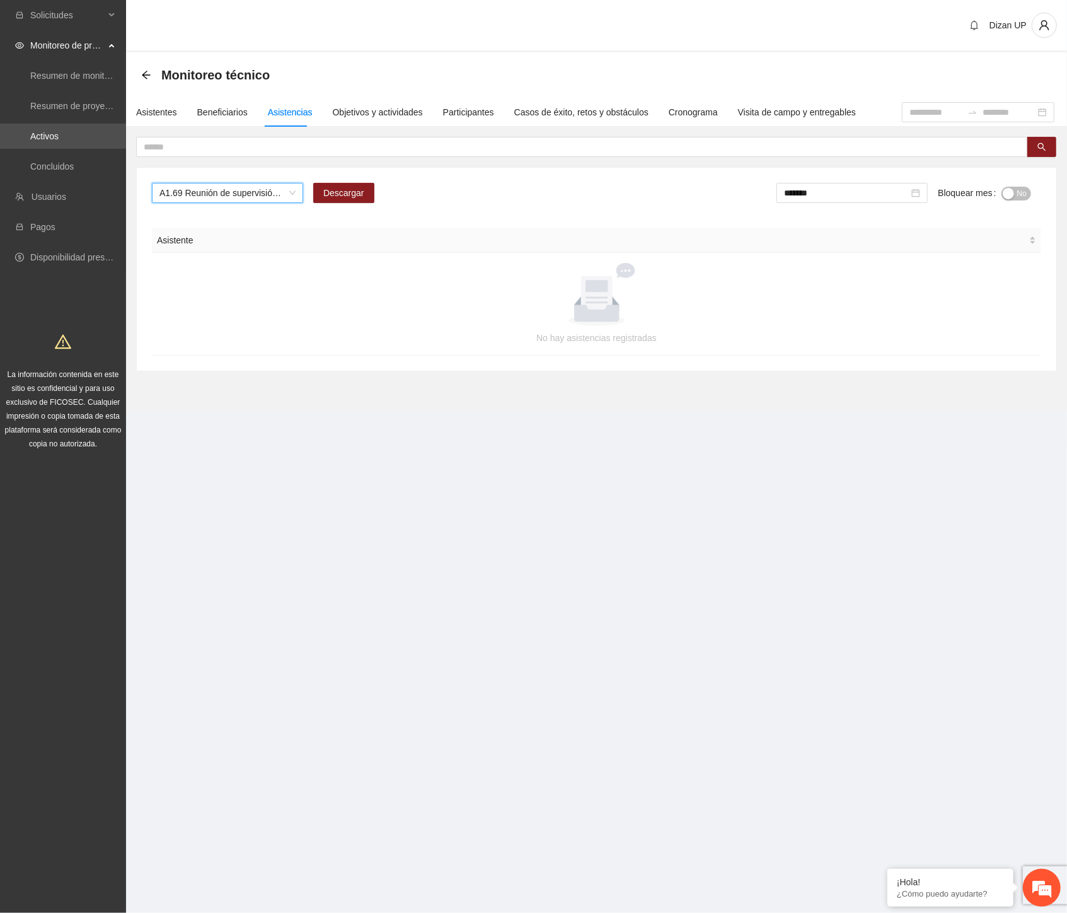
click at [255, 183] on div "A1.69 Reunión de supervisión con terapeutas de externamiento - Chihuahua" at bounding box center [227, 193] width 151 height 20
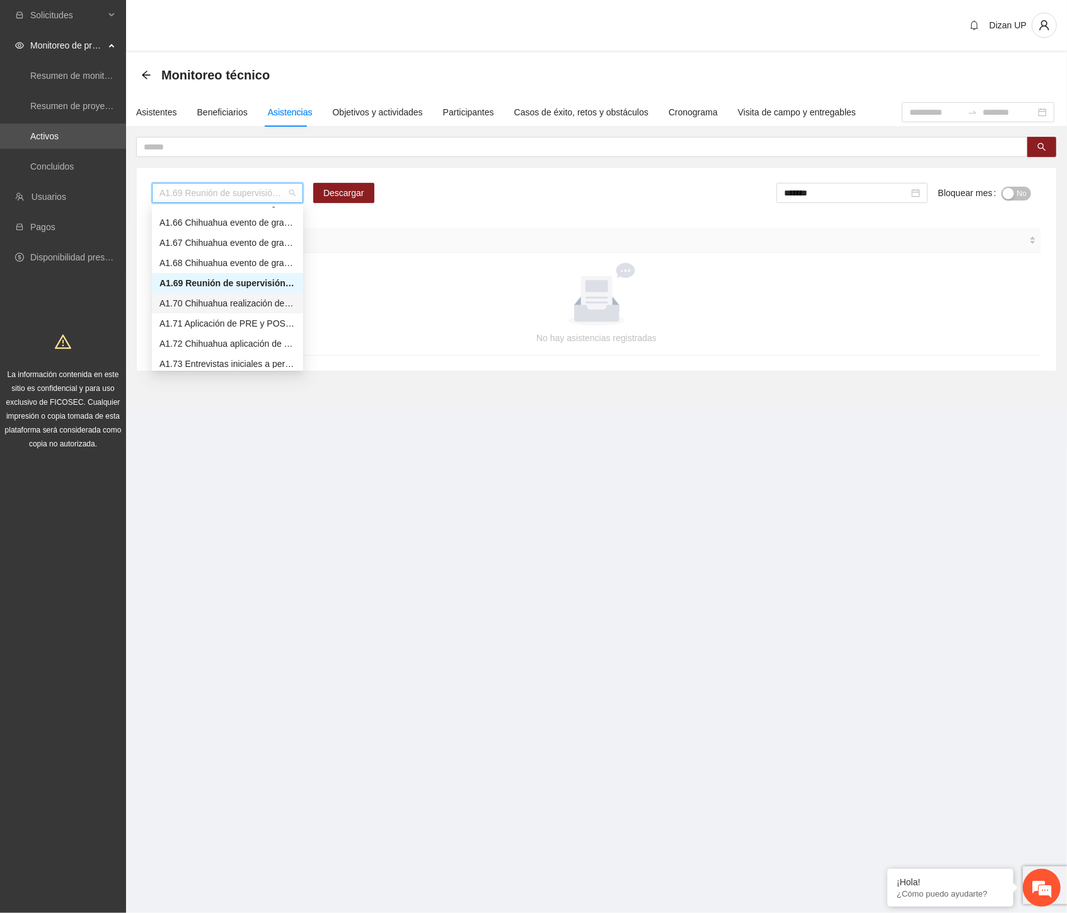
click at [197, 303] on div "A1.70 Chihuahua realización de diagnósticos (LSB-50) Personal Penitenciario y f…" at bounding box center [227, 303] width 136 height 14
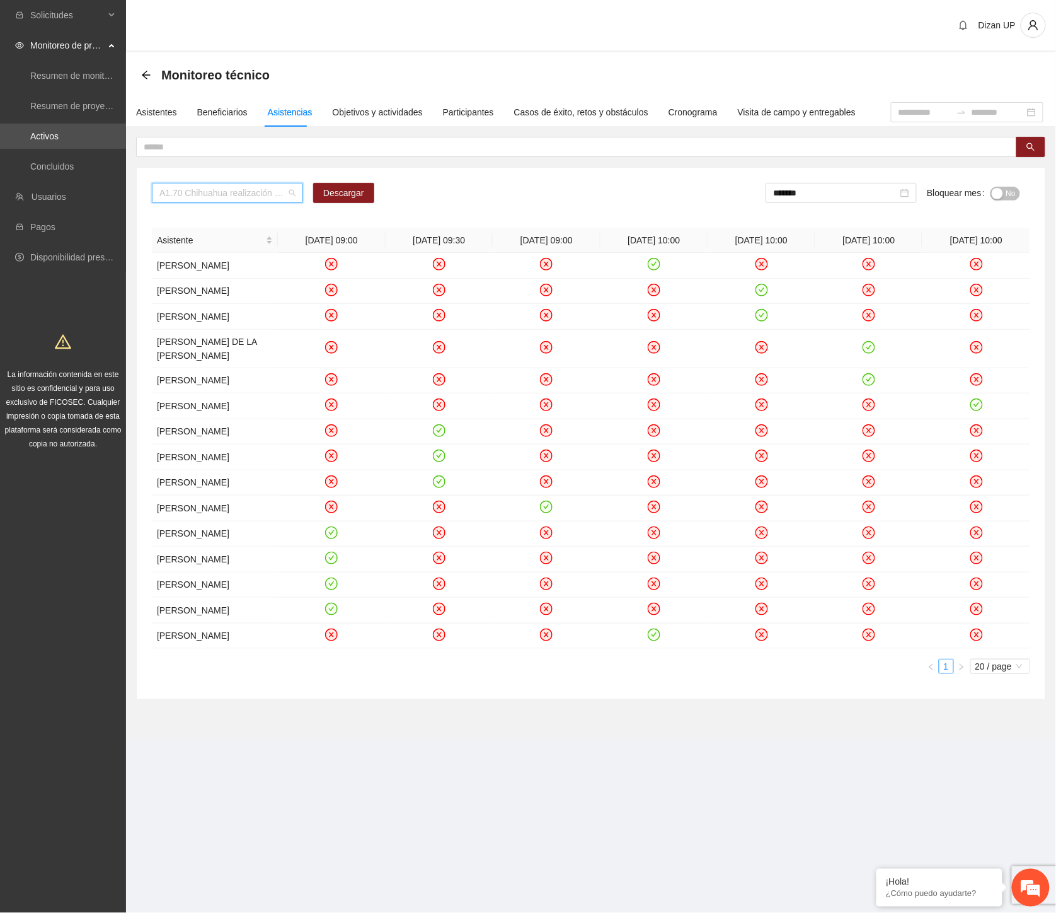
click at [235, 200] on span "A1.70 Chihuahua realización de diagnósticos (LSB-50) Personal Penitenciario y f…" at bounding box center [227, 192] width 136 height 19
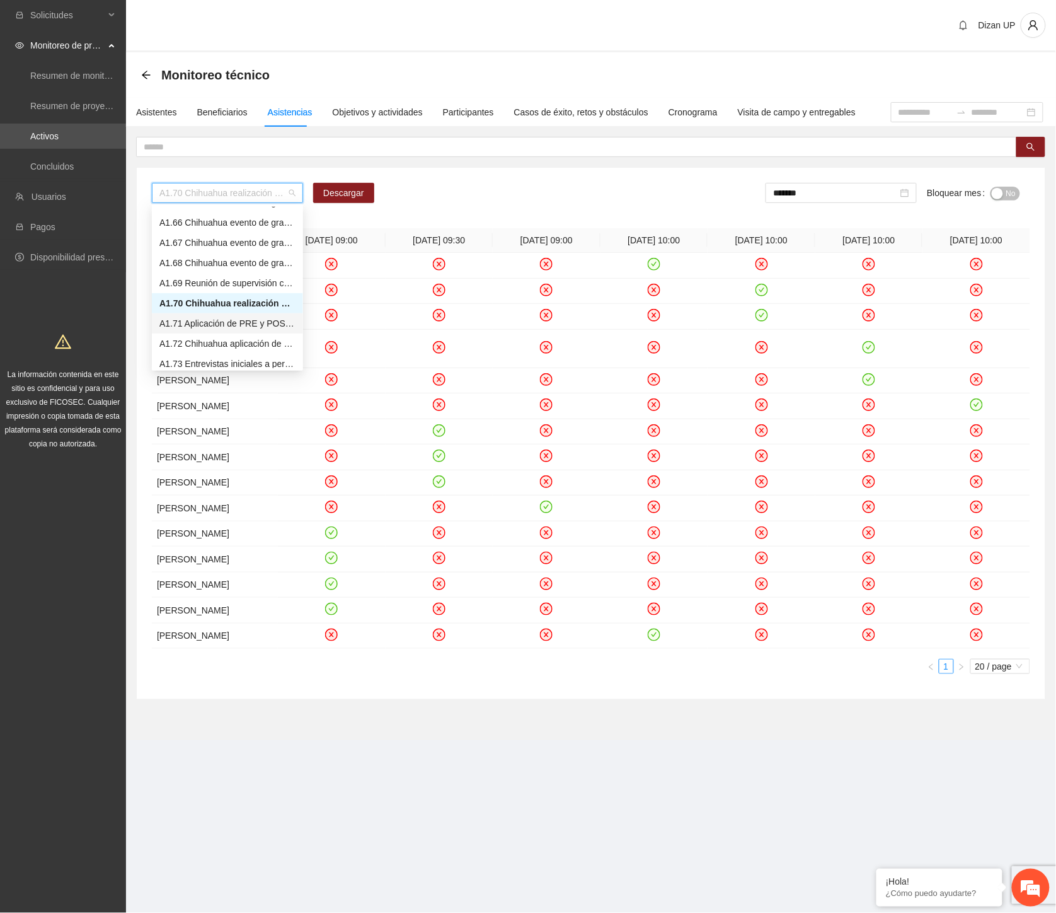
click at [193, 325] on div "A1.71 Aplicación de PRE y POST Agresividad - Personal Penitenciario y Familiares" at bounding box center [227, 323] width 136 height 14
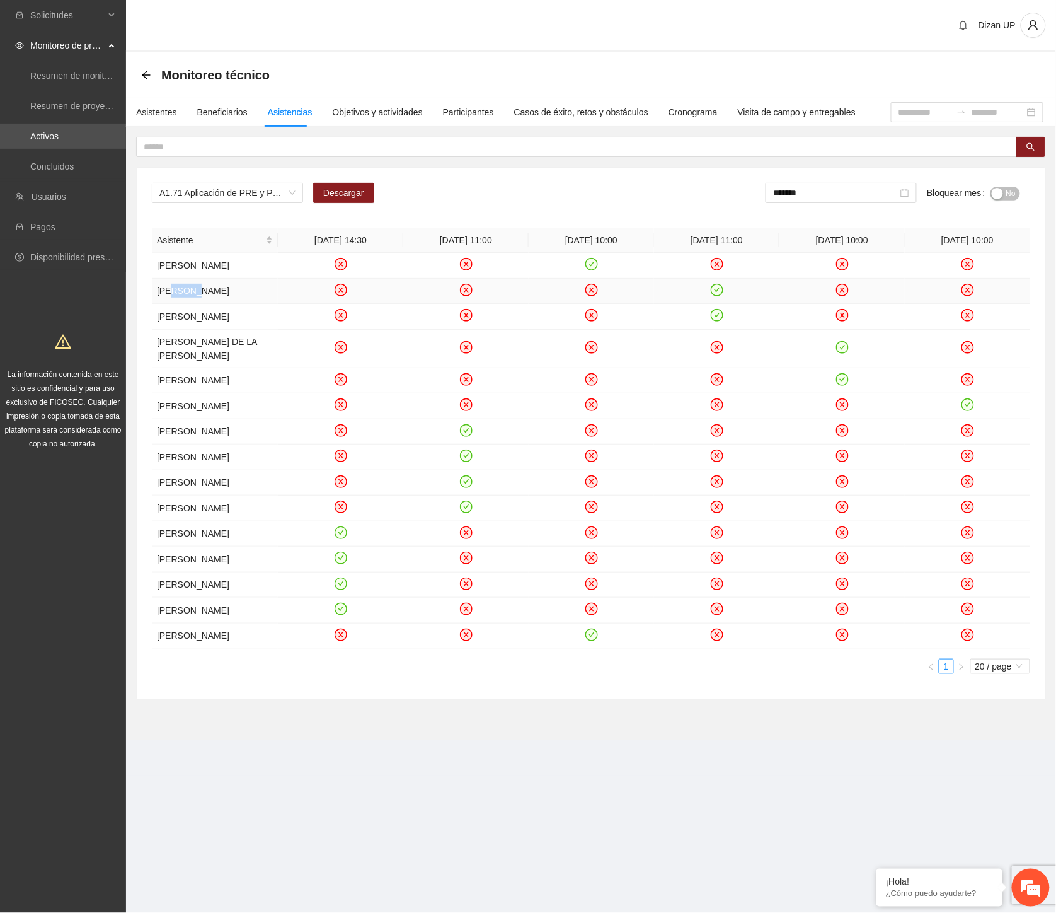
drag, startPoint x: 177, startPoint y: 304, endPoint x: 183, endPoint y: 320, distance: 17.8
click at [199, 299] on td "FRANCISCA CHAVEZ GUTIERREZ" at bounding box center [215, 292] width 126 height 26
click at [205, 368] on td "PAULINA MADELINE CARDOZA DE LA ROSA" at bounding box center [215, 349] width 126 height 38
drag, startPoint x: 187, startPoint y: 465, endPoint x: 194, endPoint y: 469, distance: 7.9
click at [194, 419] on td "HECTOR JOEL FLORES MURILLO" at bounding box center [215, 406] width 126 height 26
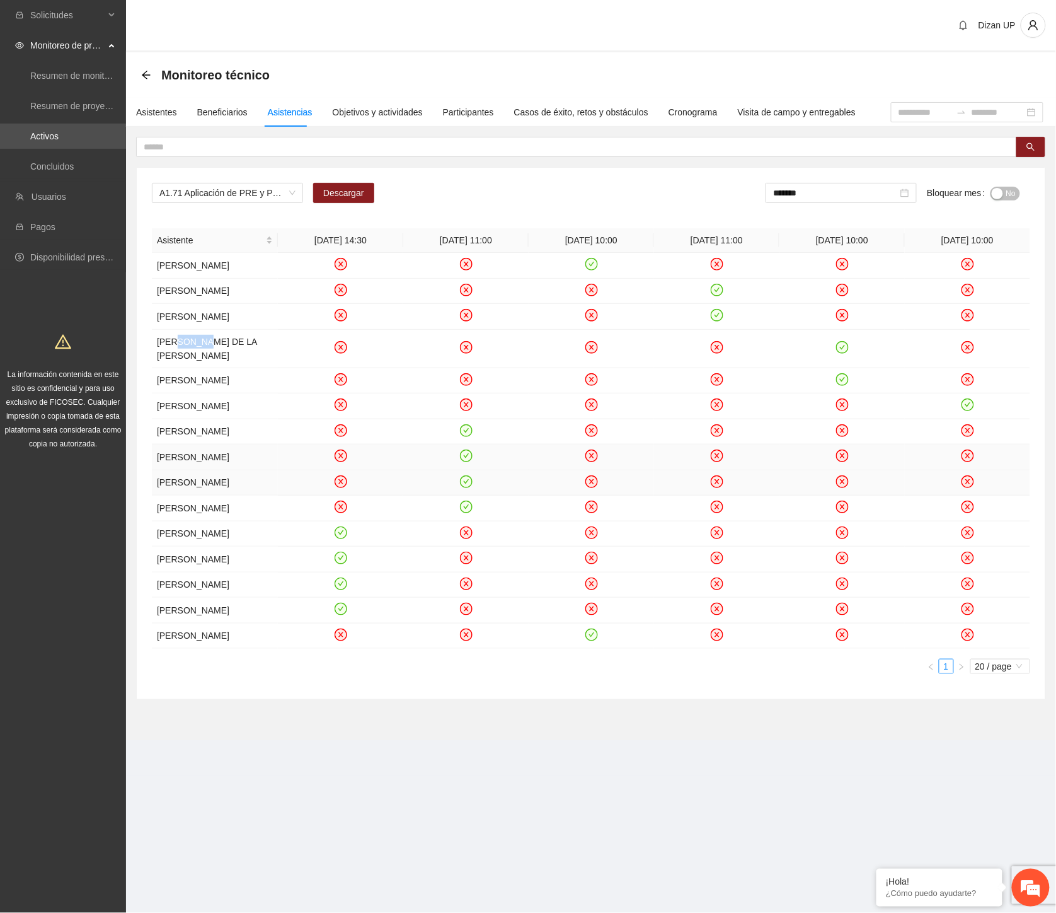
drag, startPoint x: 171, startPoint y: 540, endPoint x: 165, endPoint y: 578, distance: 39.0
click at [185, 470] on td "JOSE ROBERTO LEYVA ESCOBAR" at bounding box center [215, 457] width 126 height 26
click at [197, 521] on td "HECTOR PEREZ ACOSTA" at bounding box center [215, 508] width 126 height 26
drag, startPoint x: 204, startPoint y: 665, endPoint x: 216, endPoint y: 665, distance: 12.0
click at [215, 572] on td "ERICK JAVIER ESTRADA" at bounding box center [215, 560] width 126 height 26
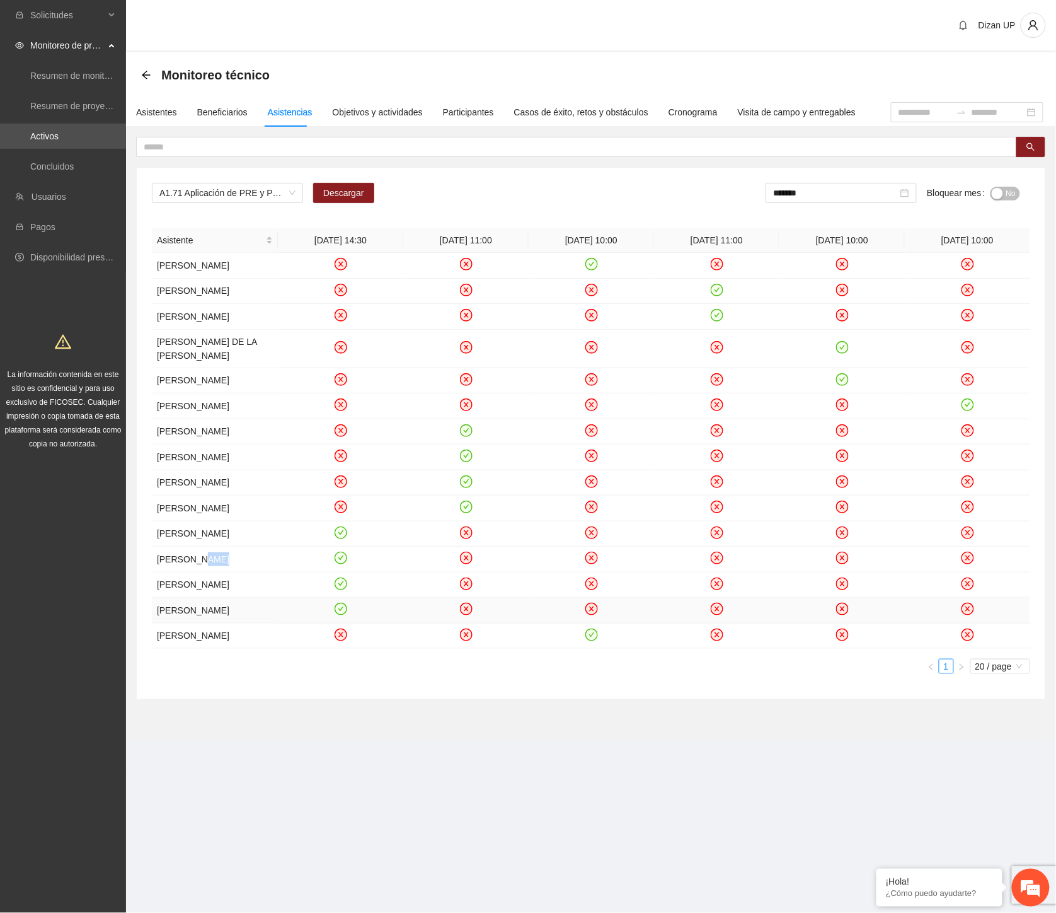
drag, startPoint x: 175, startPoint y: 732, endPoint x: 188, endPoint y: 742, distance: 16.3
click at [192, 623] on td "LESLY JASMIN REYNOSO ALANIS" at bounding box center [215, 611] width 126 height 26
click at [187, 649] on td "CRUZ JAVIER LOPEZ ORPINEDA" at bounding box center [215, 636] width 126 height 26
